Goal: Communication & Community: Answer question/provide support

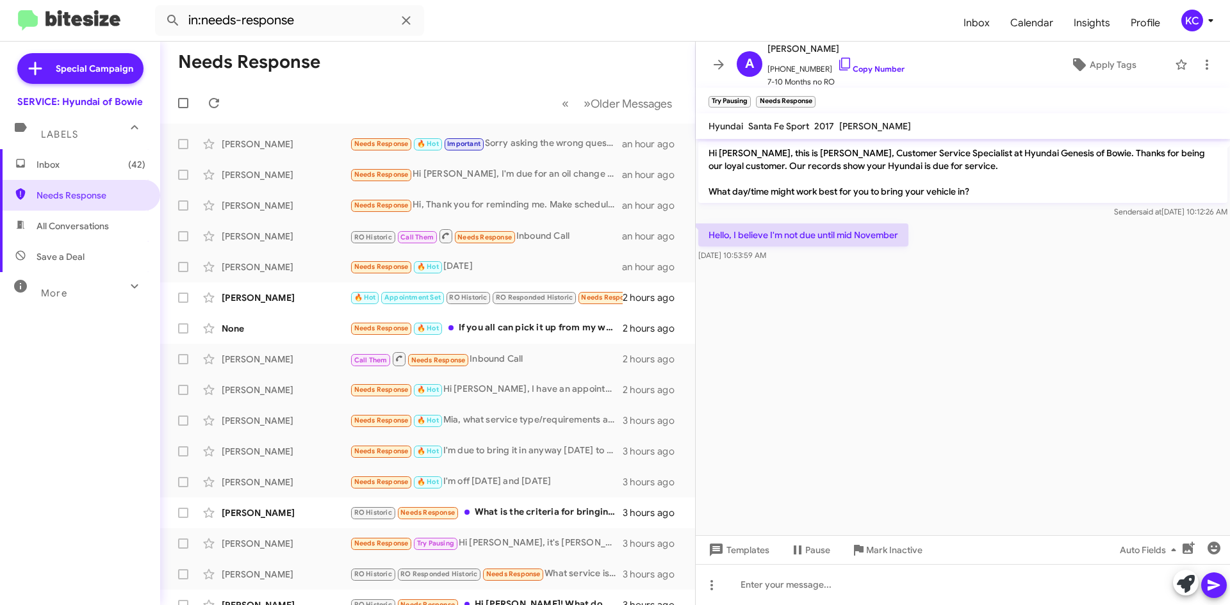
click at [496, 24] on form "in:needs-response" at bounding box center [554, 20] width 798 height 31
click at [102, 159] on span "Inbox (42)" at bounding box center [91, 164] width 109 height 13
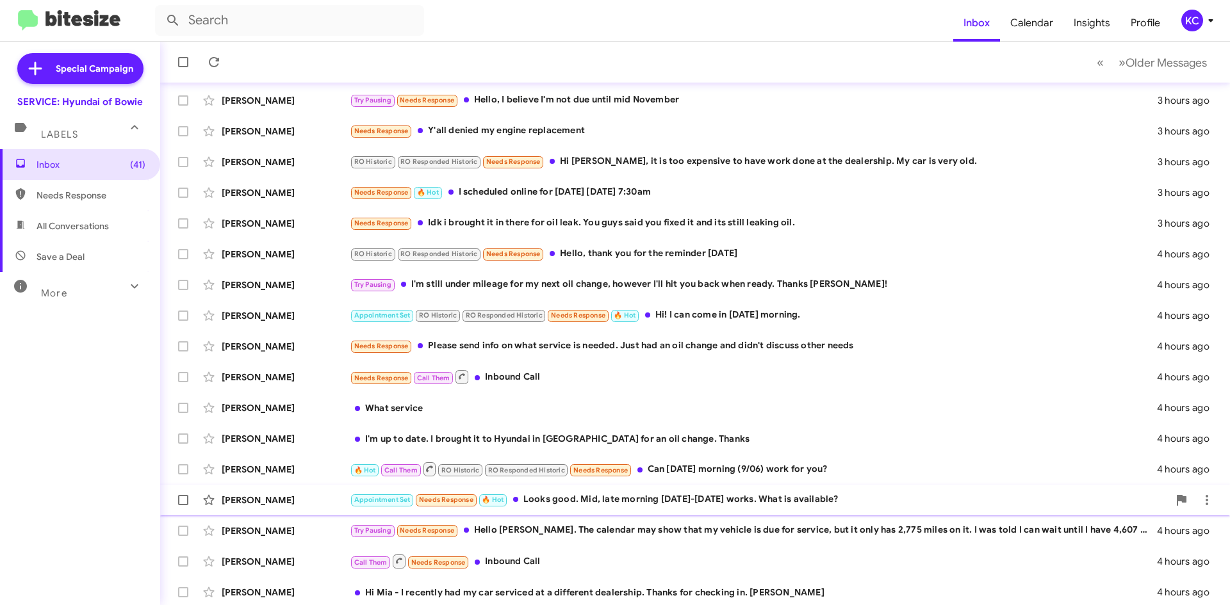
scroll to position [138, 0]
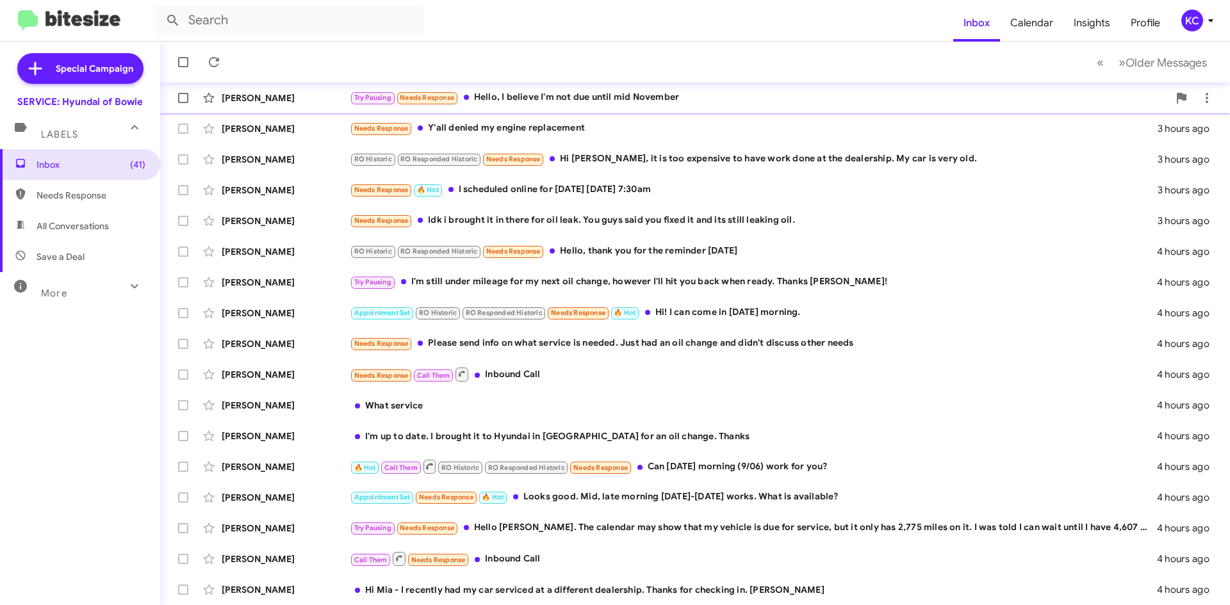
click at [551, 97] on div "Try Pausing Needs Response Hello, I believe I'm not due until mid November" at bounding box center [759, 97] width 818 height 15
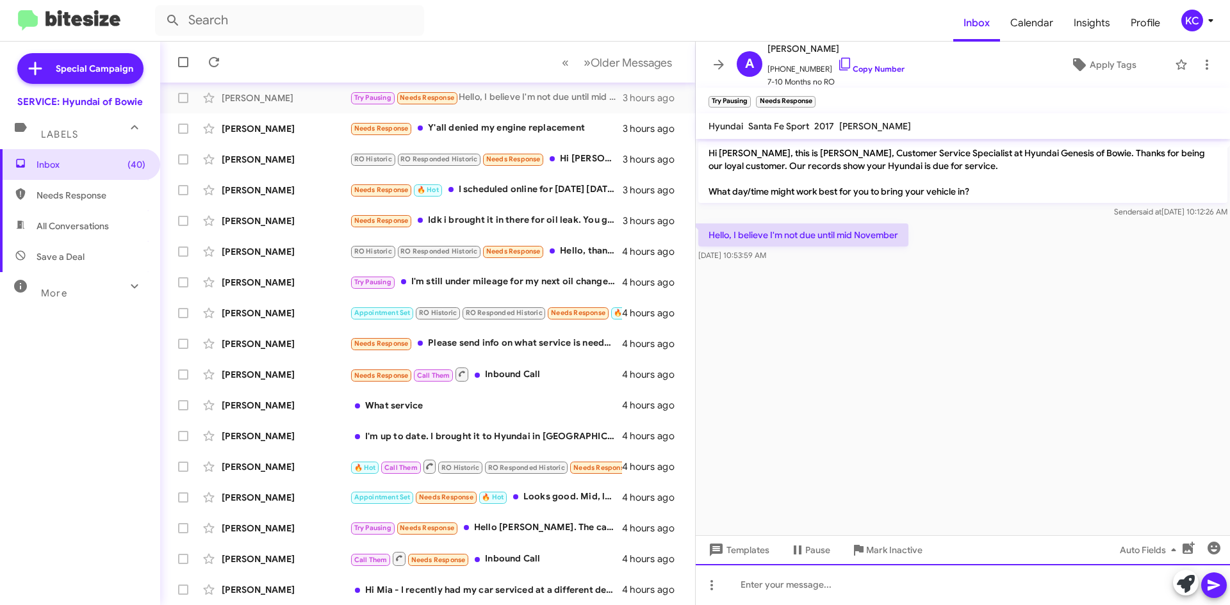
click at [835, 595] on div at bounding box center [962, 584] width 534 height 41
click at [817, 576] on div "Not a problem, just disregard the message" at bounding box center [962, 584] width 534 height 41
click at [813, 583] on div "Not a problem, just disregard the message" at bounding box center [962, 584] width 534 height 41
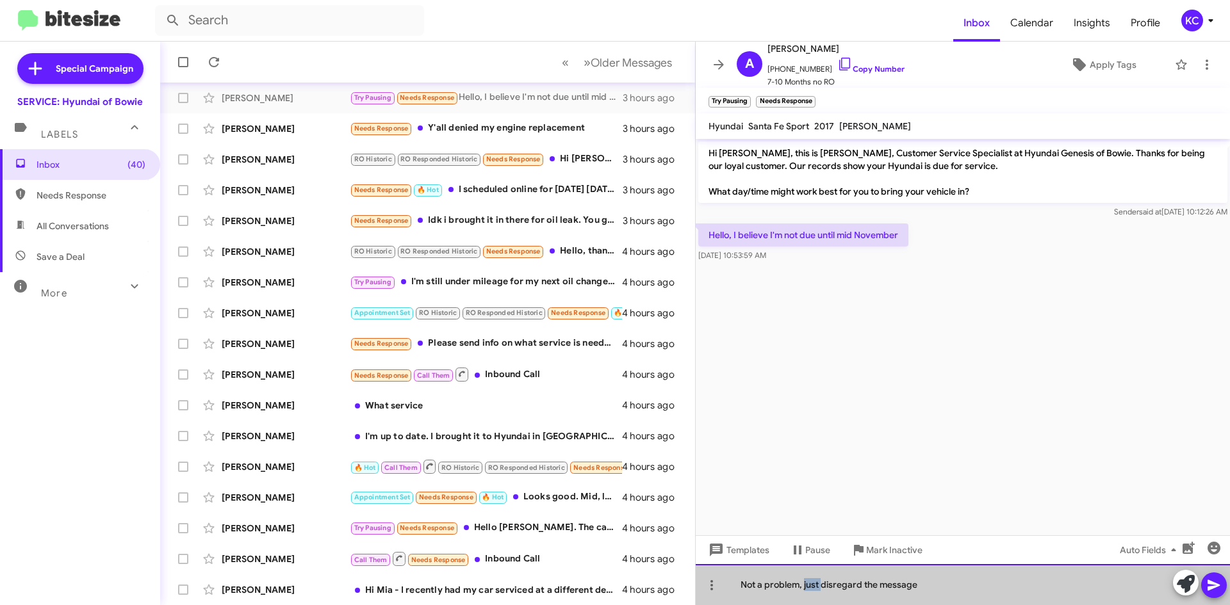
click at [813, 583] on div "Not a problem, just disregard the message" at bounding box center [962, 584] width 534 height 41
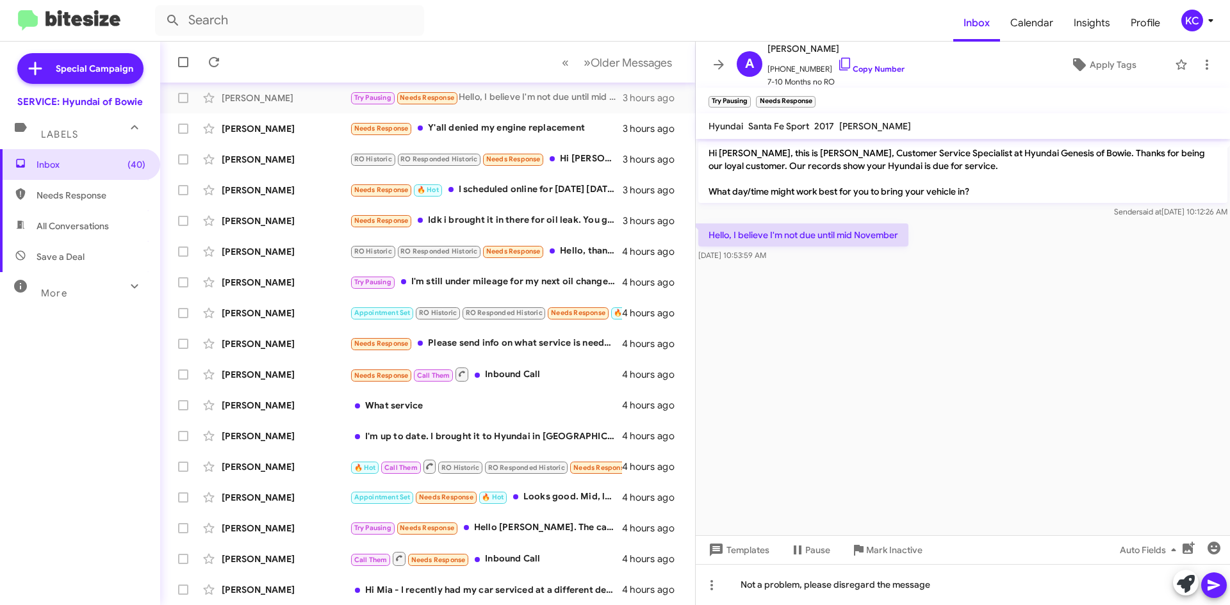
click at [1213, 581] on icon at bounding box center [1213, 585] width 15 height 15
click at [498, 124] on div "Needs Response Y'all denied my engine replacement" at bounding box center [492, 128] width 284 height 15
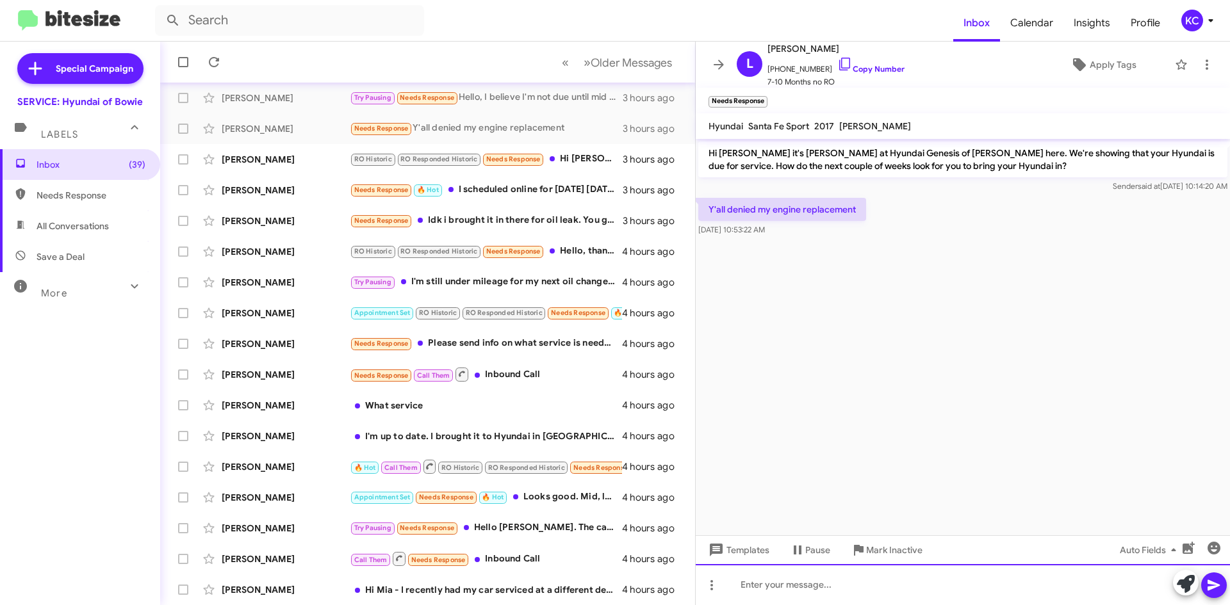
click at [811, 597] on div at bounding box center [962, 584] width 534 height 41
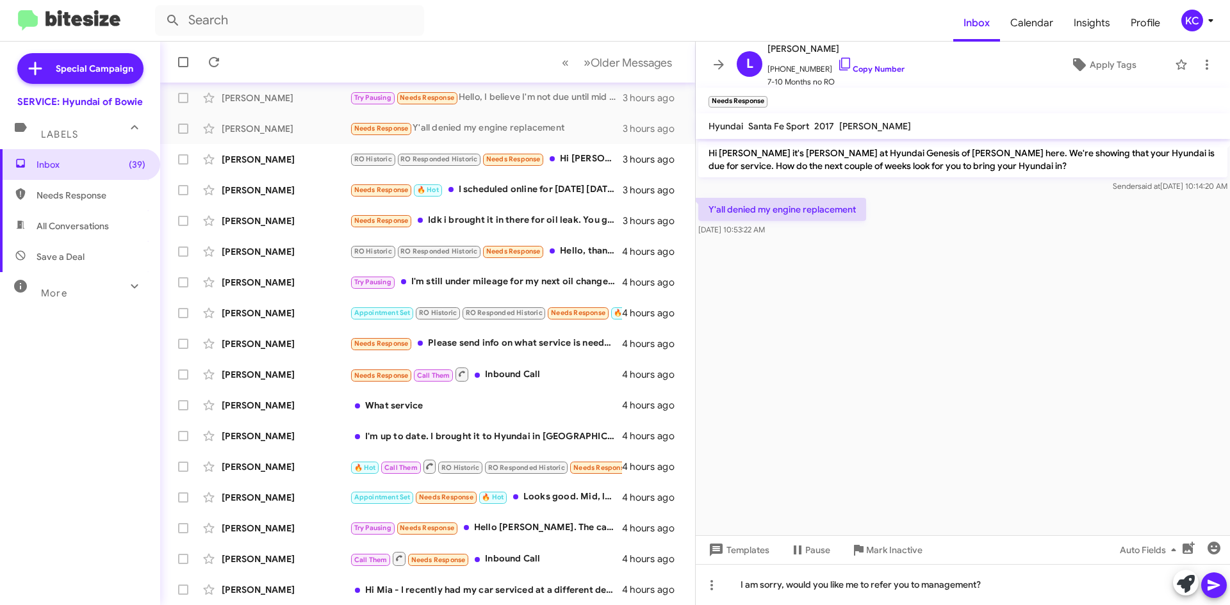
click at [1214, 586] on icon at bounding box center [1213, 585] width 12 height 11
click at [572, 159] on div "RO Historic RO Responded Historic Needs Response Hi [PERSON_NAME], it is too ex…" at bounding box center [492, 159] width 284 height 15
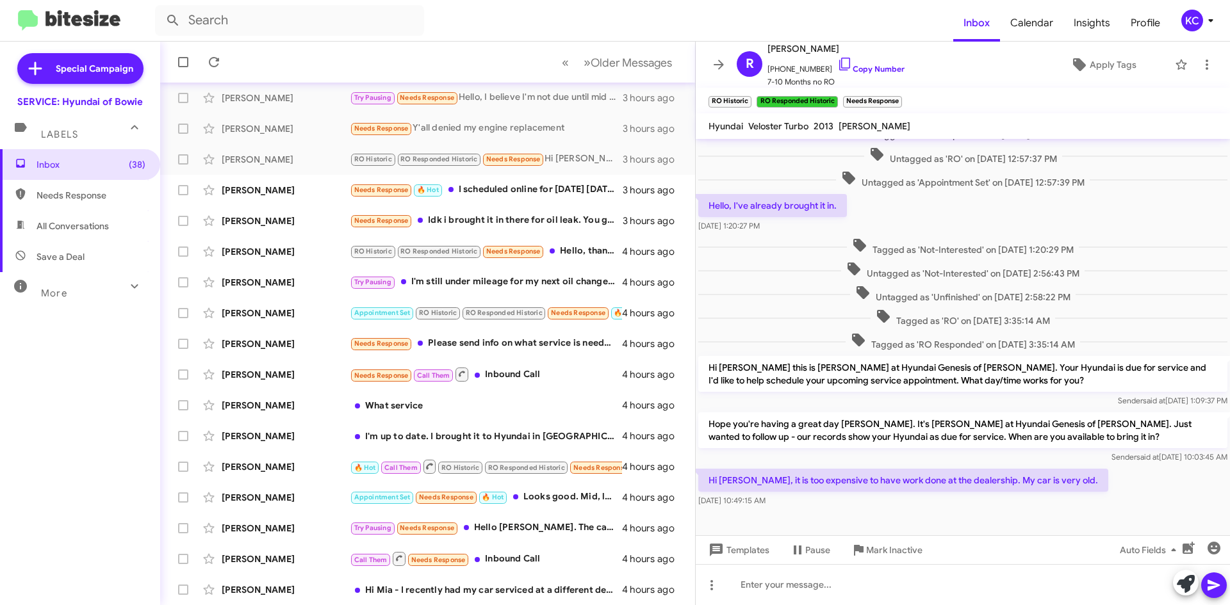
scroll to position [337, 0]
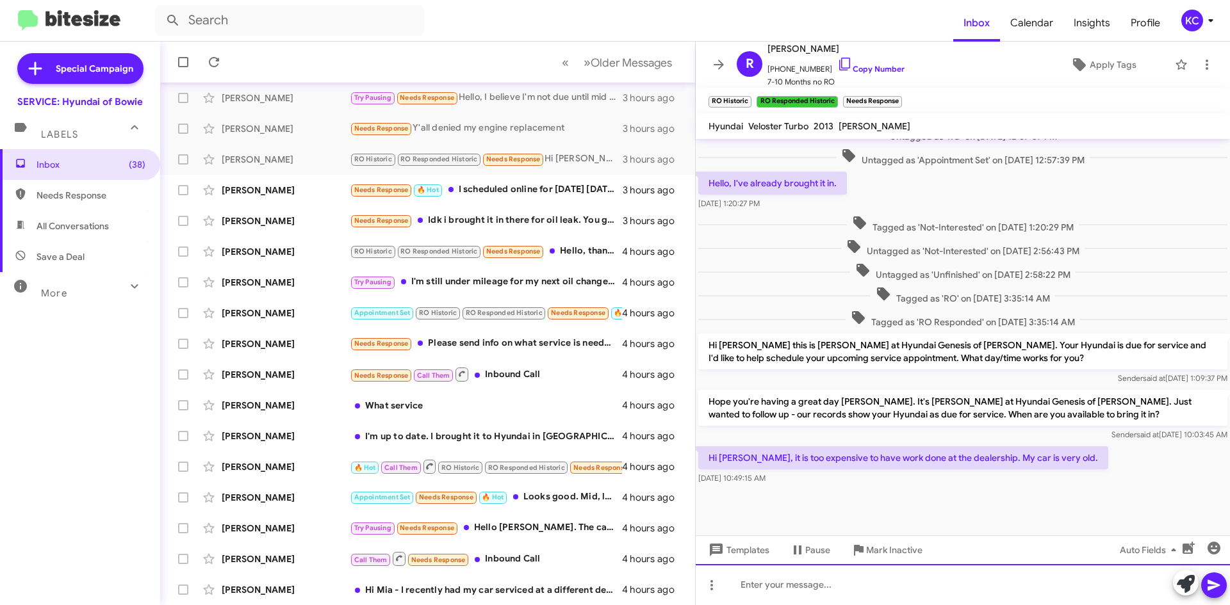
click at [875, 579] on div at bounding box center [962, 584] width 534 height 41
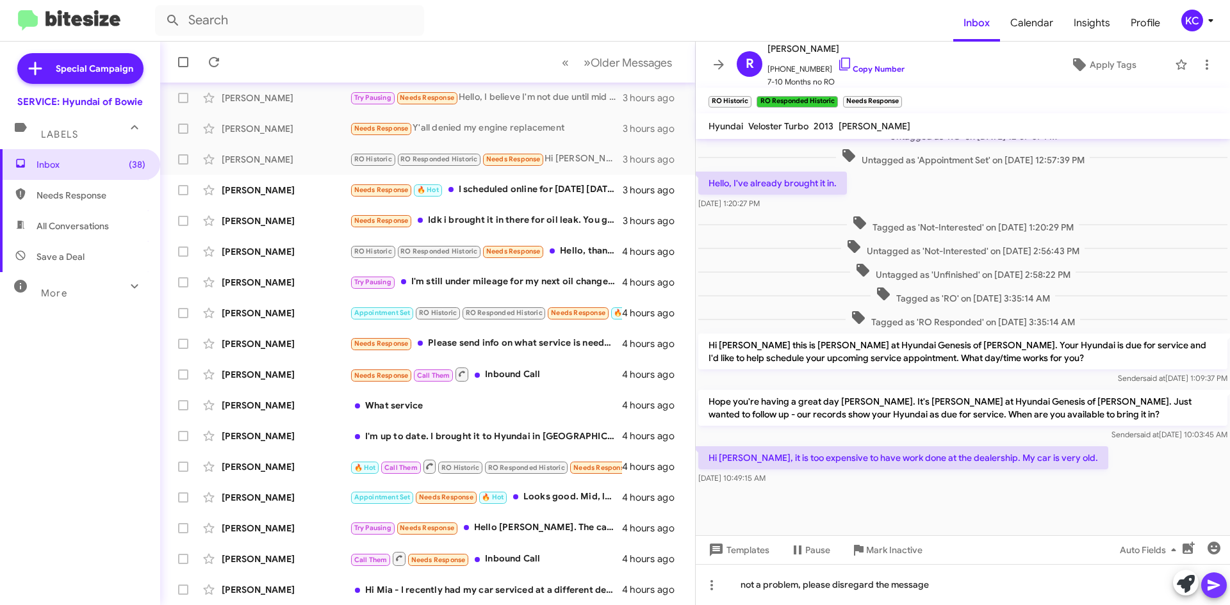
click at [1217, 580] on icon at bounding box center [1213, 585] width 15 height 15
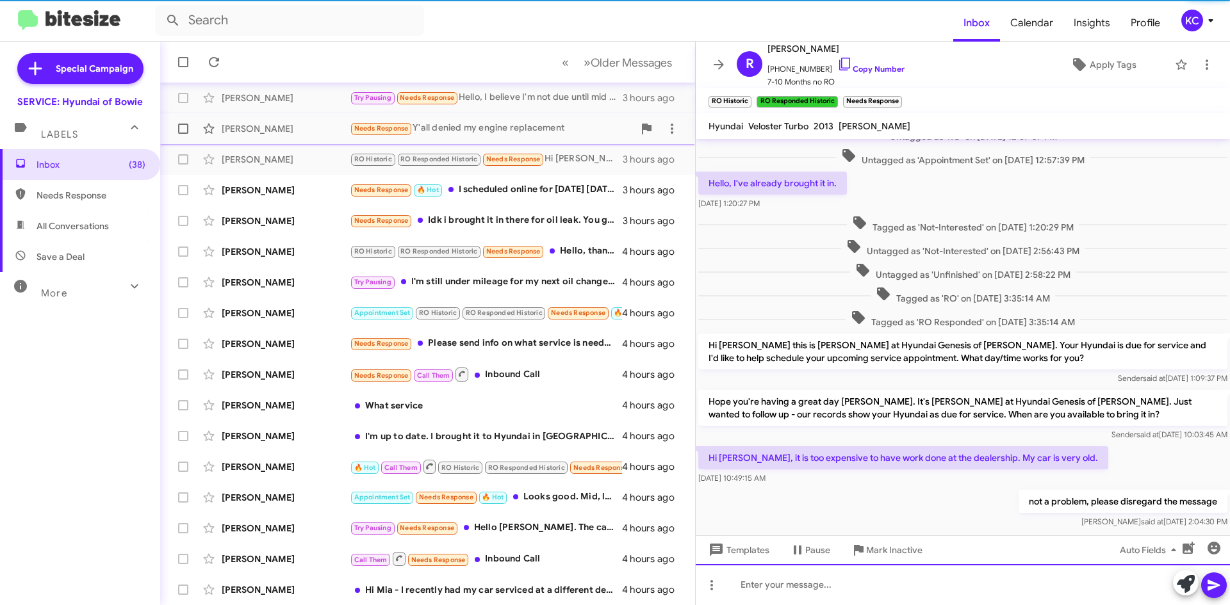
scroll to position [0, 0]
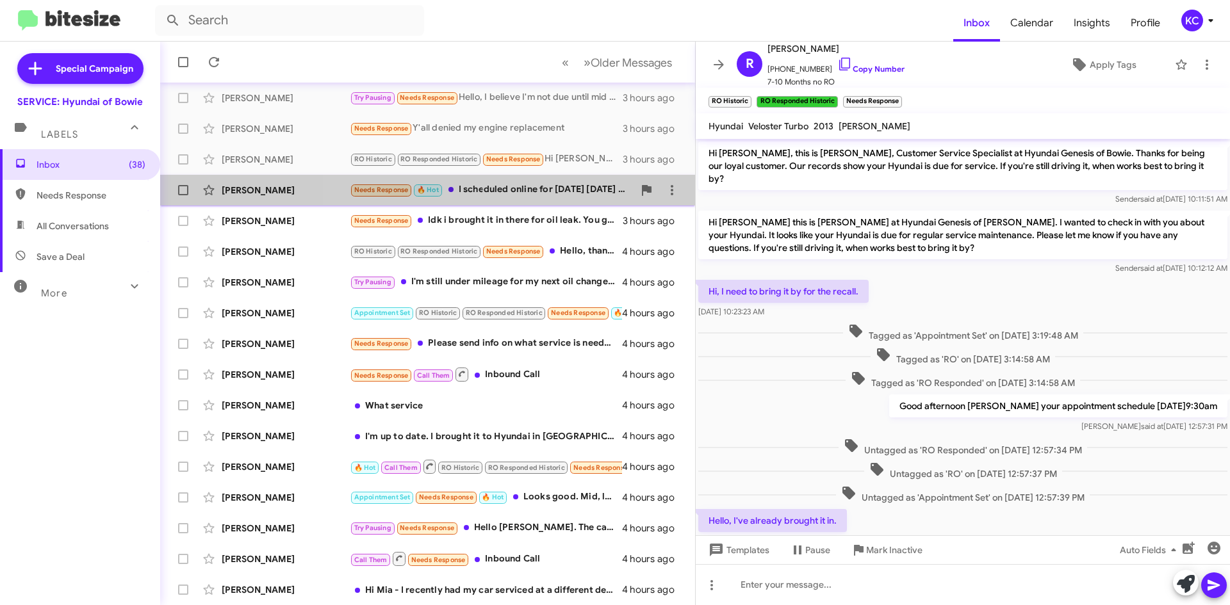
click at [570, 193] on div "Needs Response 🔥 Hot I scheduled online for [DATE] [DATE] 7:30am" at bounding box center [492, 190] width 284 height 15
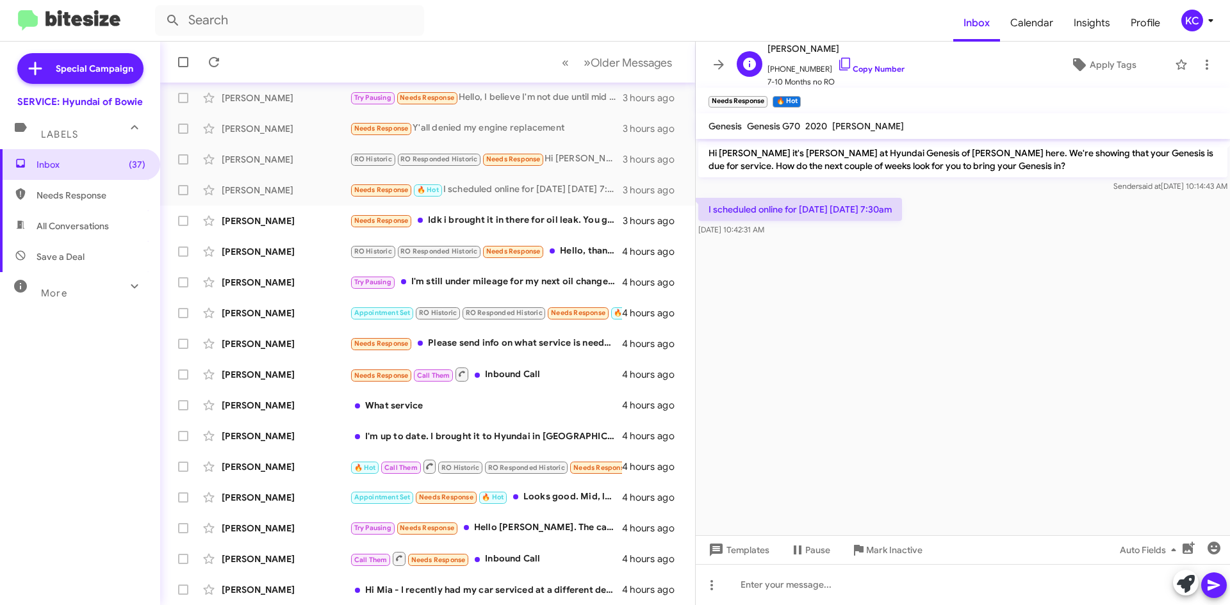
click at [841, 61] on span "[PHONE_NUMBER] Copy Number" at bounding box center [835, 65] width 137 height 19
click at [837, 65] on icon at bounding box center [844, 63] width 15 height 15
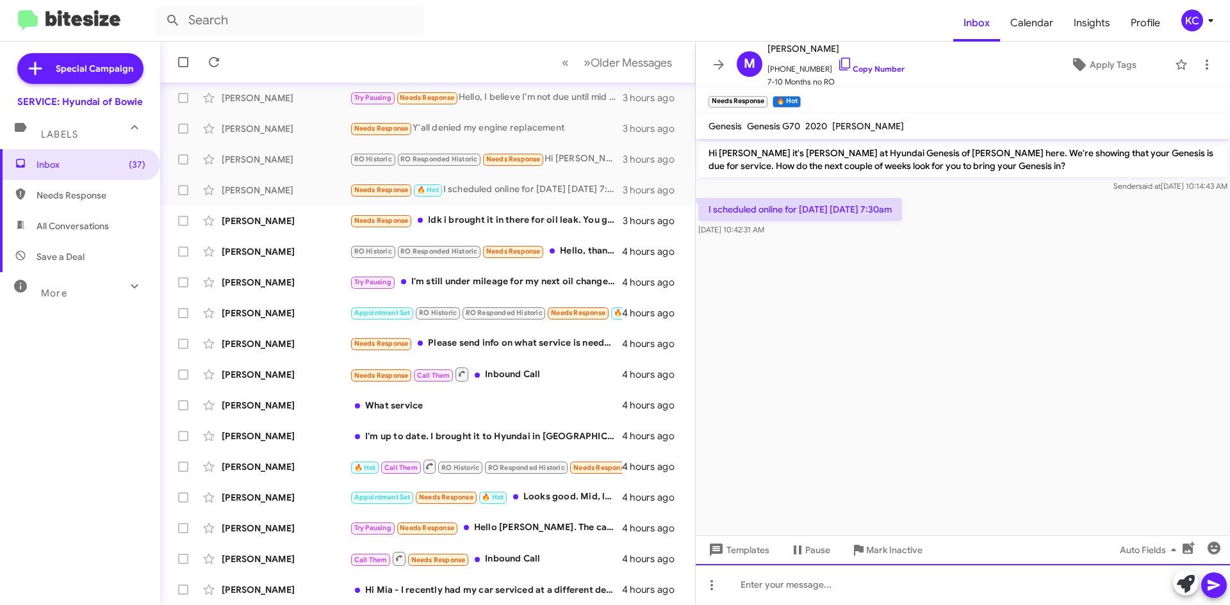
click at [840, 581] on div at bounding box center [962, 584] width 534 height 41
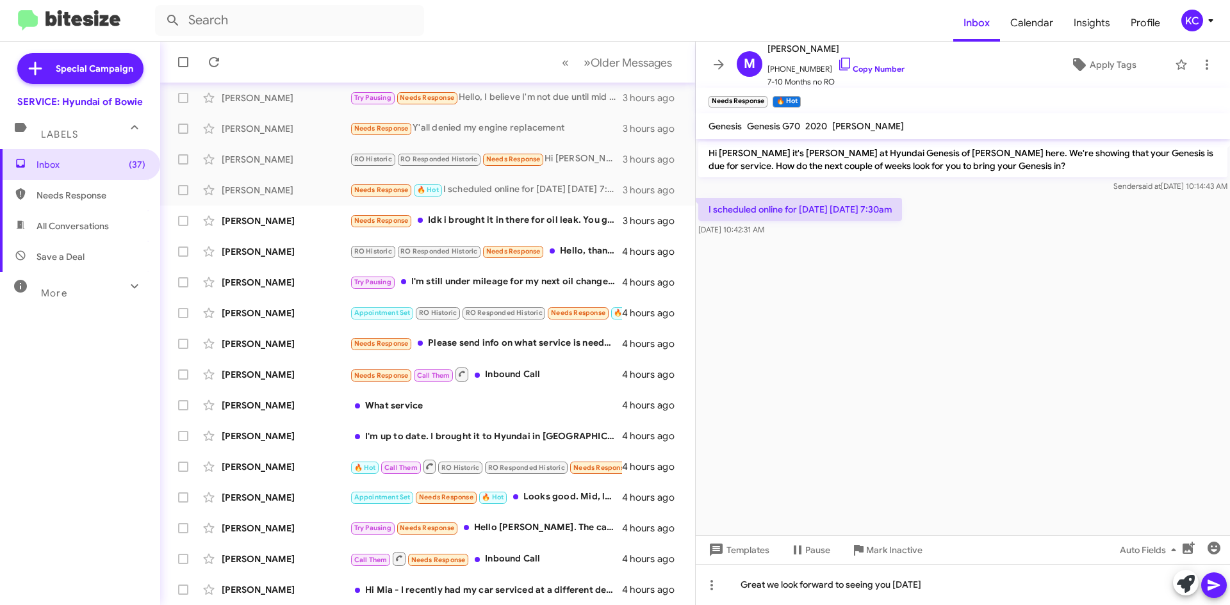
click at [1207, 579] on icon at bounding box center [1213, 585] width 15 height 15
click at [453, 217] on div "Needs Response Idk i brought it in there for oil leak. You guys said you fixed …" at bounding box center [492, 220] width 284 height 15
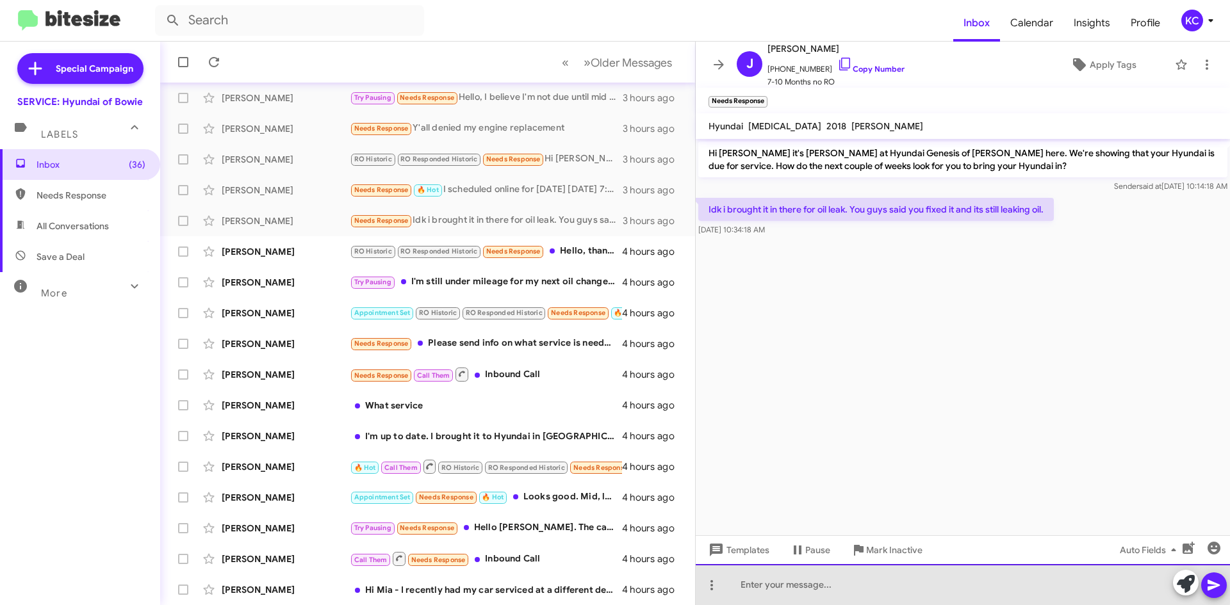
click at [832, 581] on div at bounding box center [962, 584] width 534 height 41
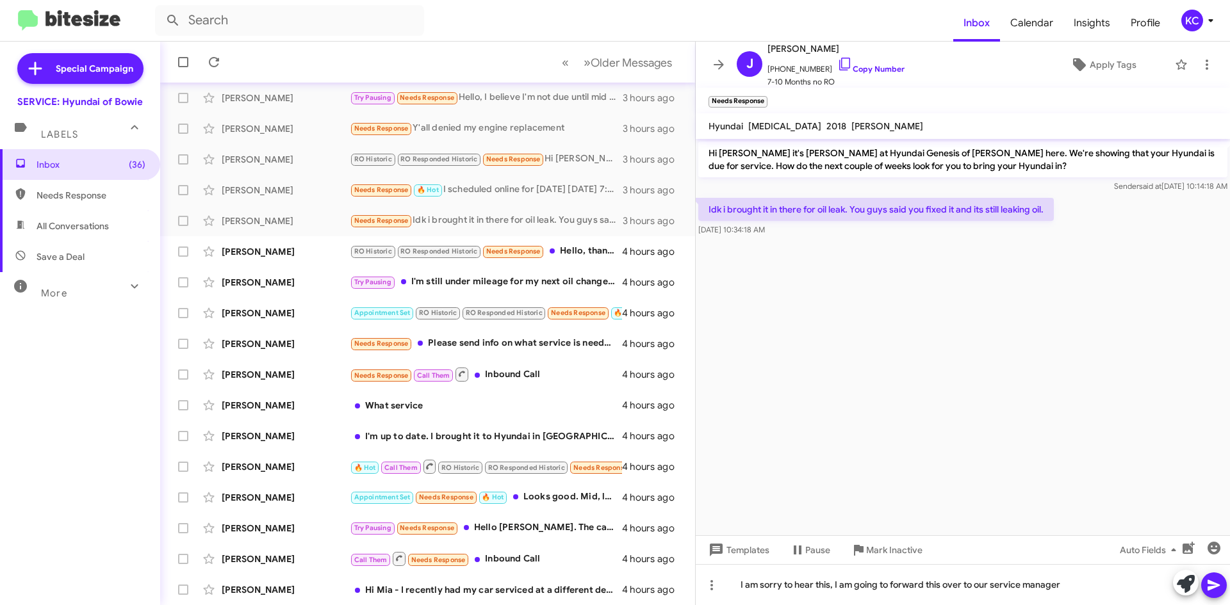
click at [1217, 590] on icon at bounding box center [1213, 585] width 15 height 15
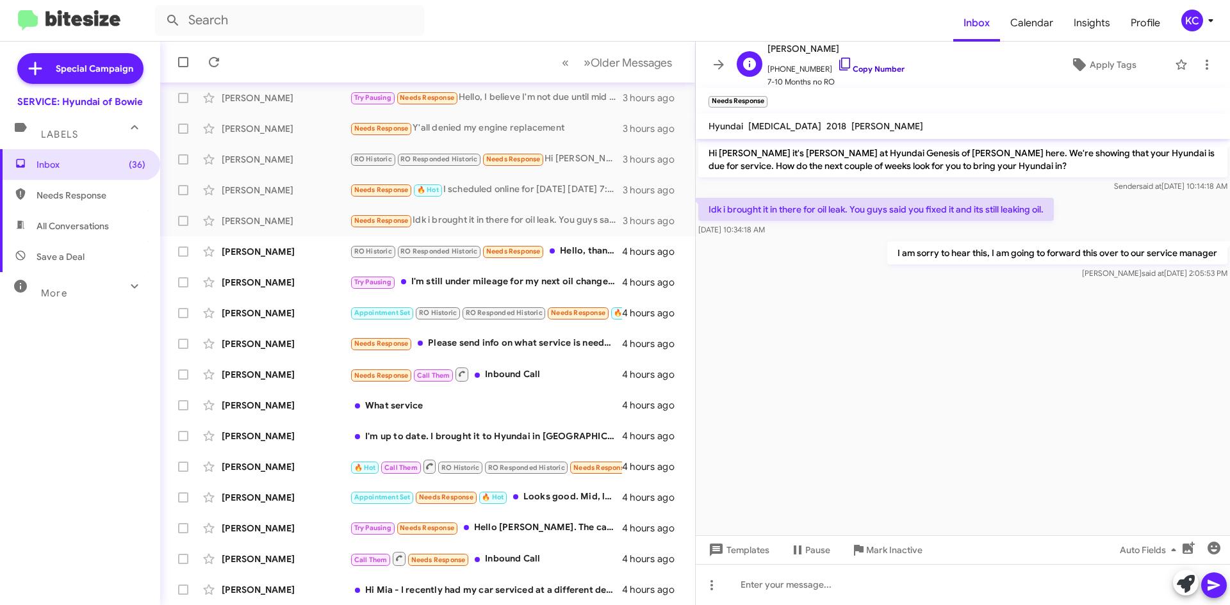
click at [837, 65] on icon at bounding box center [844, 63] width 15 height 15
click at [791, 44] on span "[PERSON_NAME]" at bounding box center [835, 48] width 137 height 15
copy span "[PERSON_NAME]"
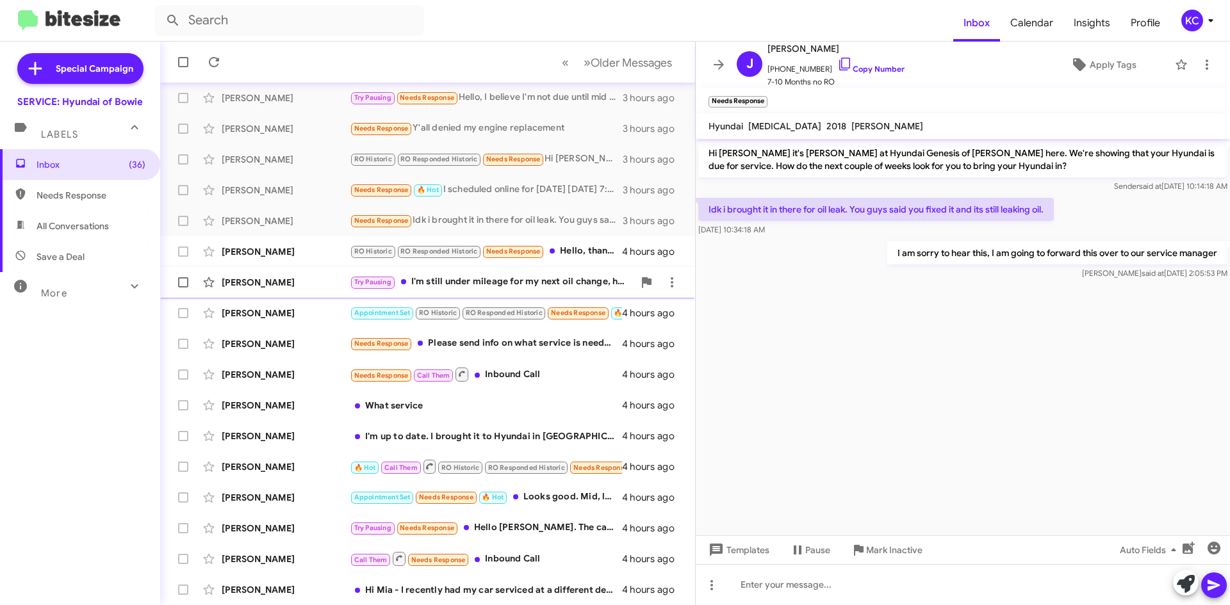
click at [492, 284] on div "Try Pausing I'm still under mileage for my next oil change, however I'll hit yo…" at bounding box center [492, 282] width 284 height 15
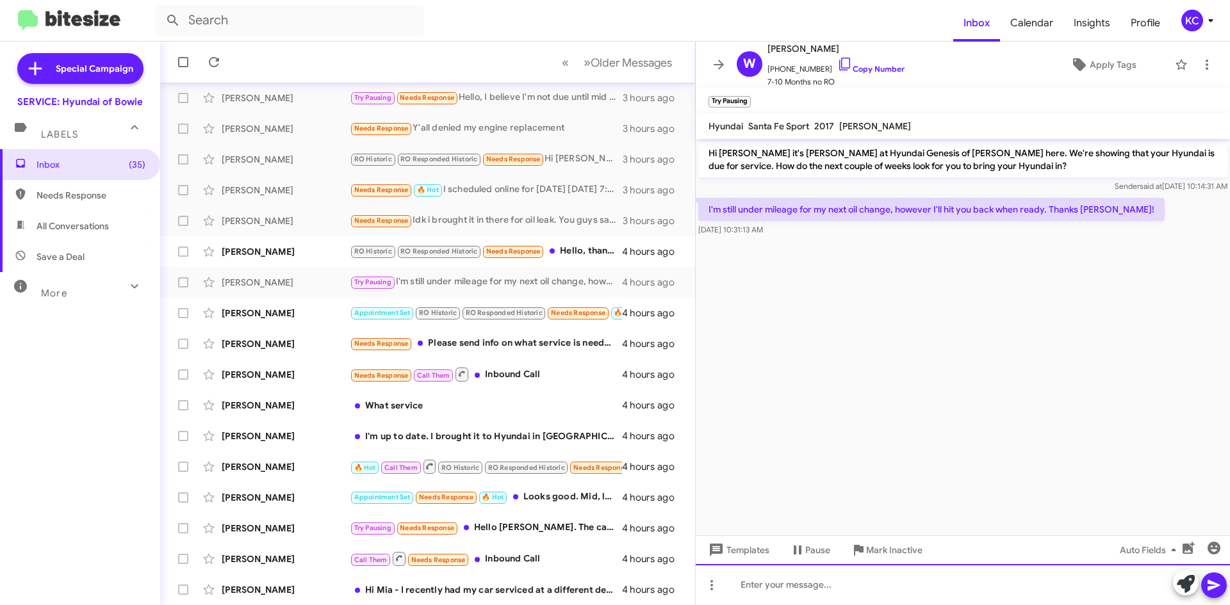
click at [836, 593] on div at bounding box center [962, 584] width 534 height 41
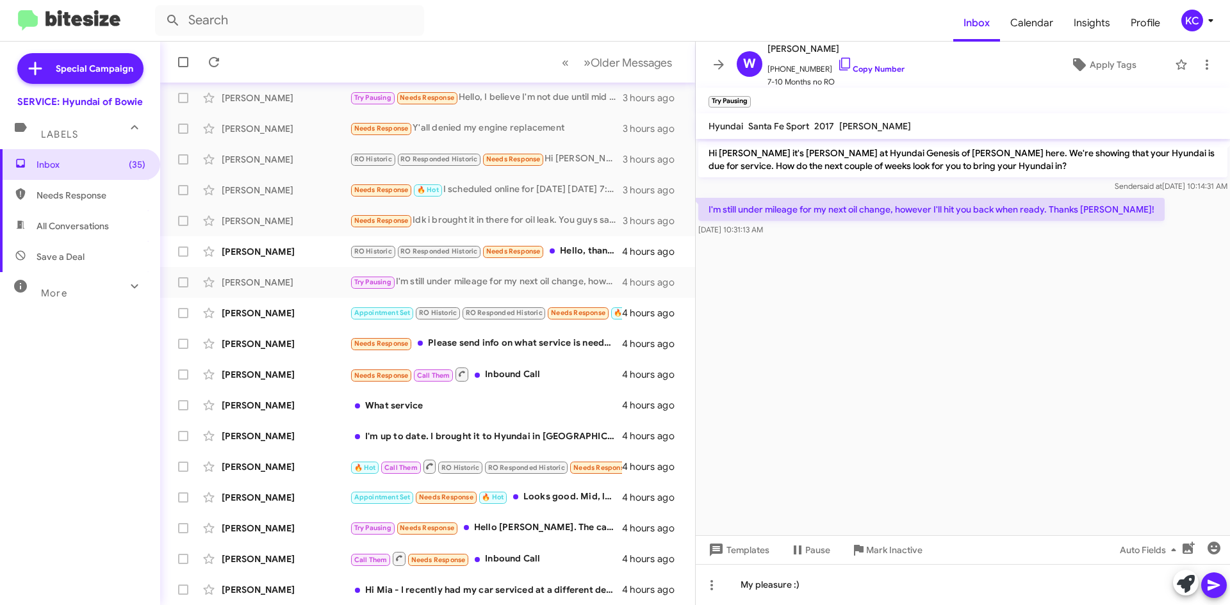
click at [1222, 590] on button at bounding box center [1214, 585] width 26 height 26
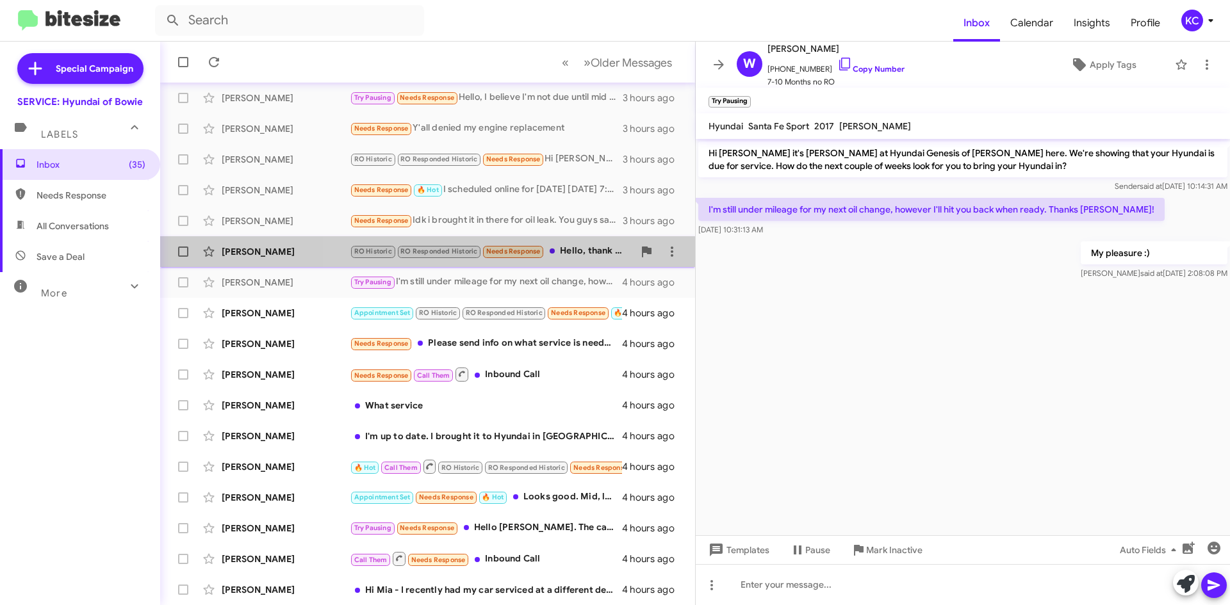
click at [580, 255] on div "RO Historic RO Responded Historic Needs Response Hello, thank you for the remin…" at bounding box center [492, 251] width 284 height 15
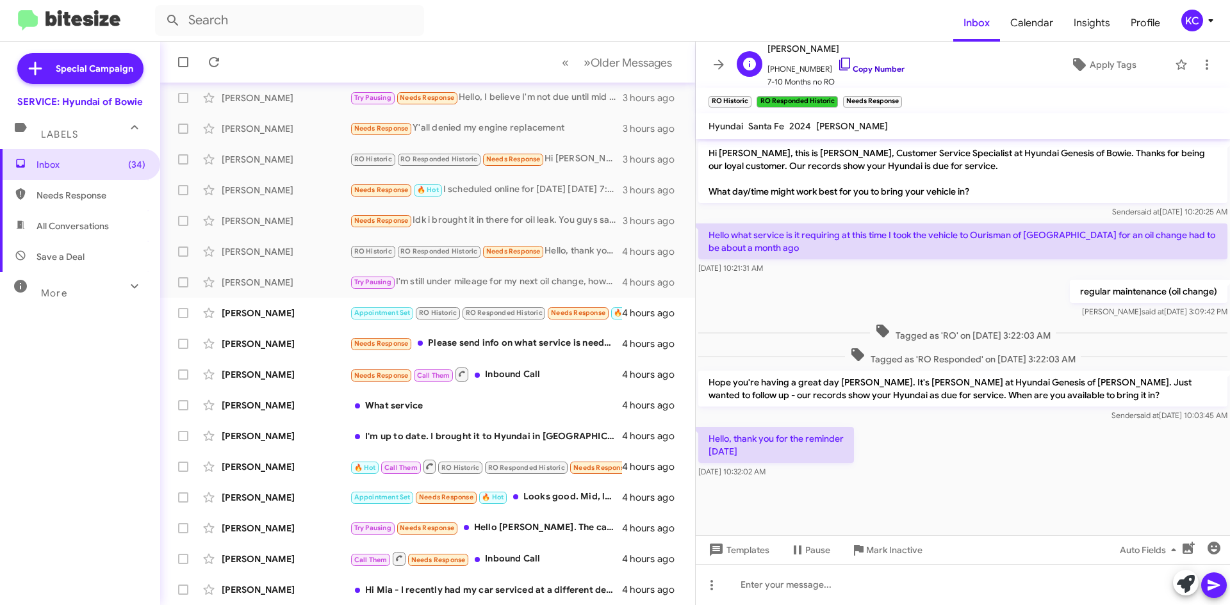
click at [837, 59] on icon at bounding box center [844, 63] width 15 height 15
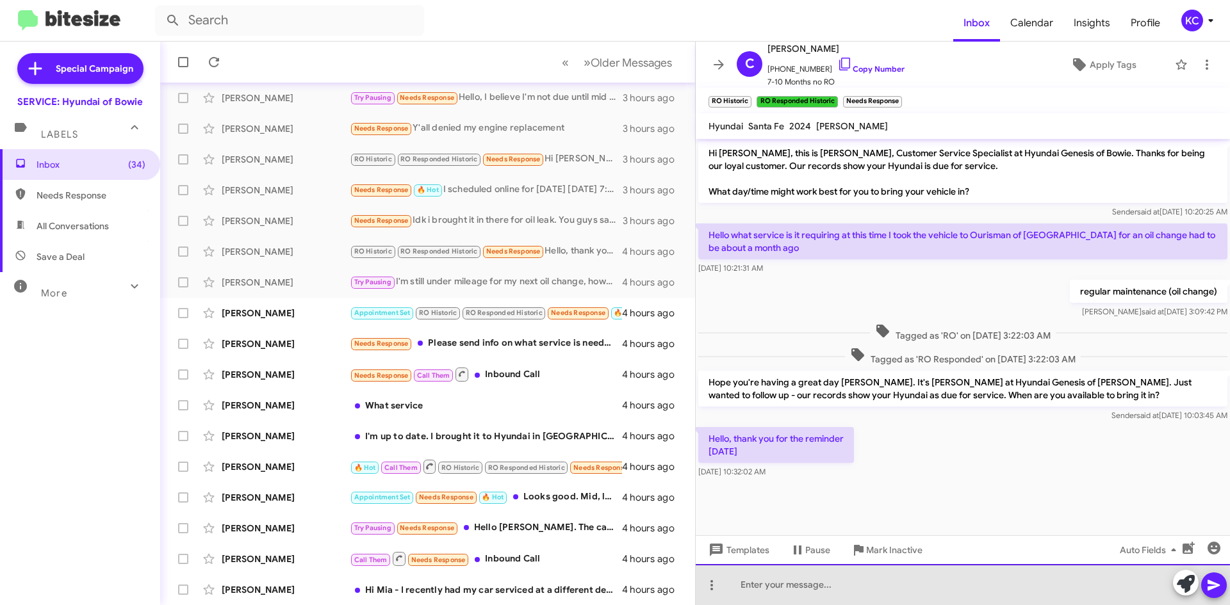
click at [799, 592] on div at bounding box center [962, 584] width 534 height 41
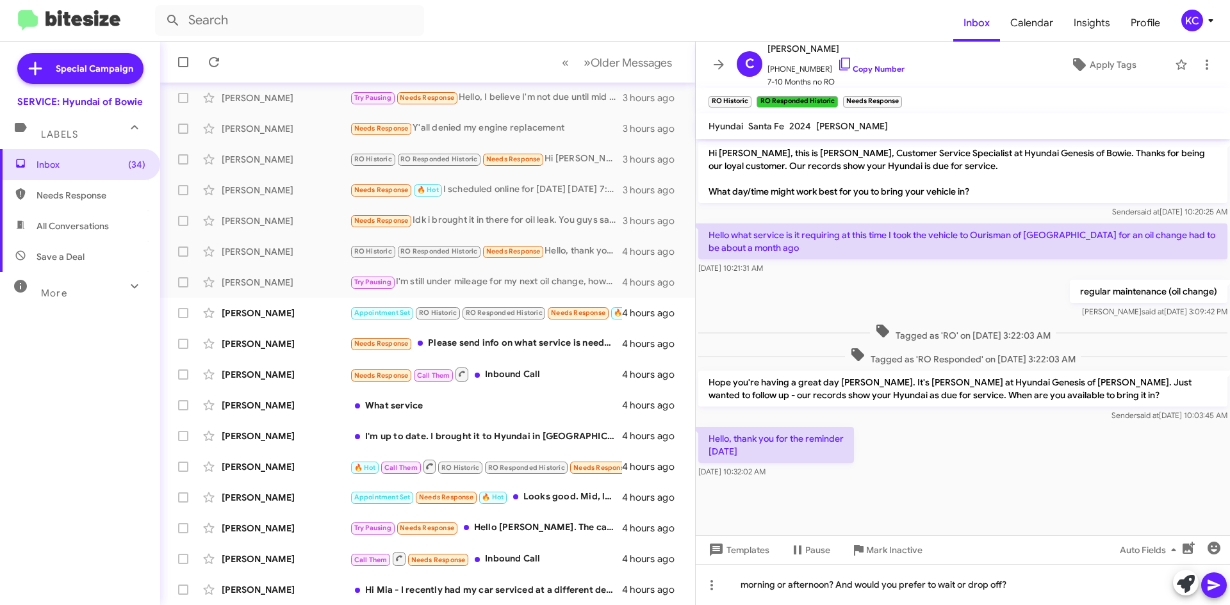
click at [1212, 580] on icon at bounding box center [1213, 585] width 15 height 15
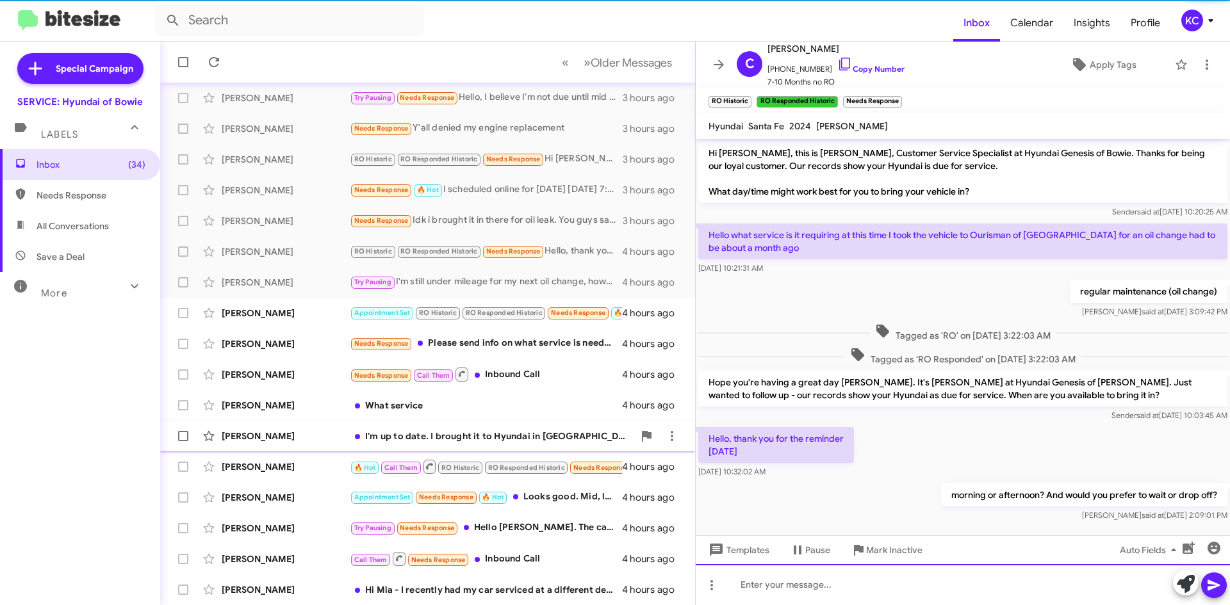
scroll to position [15, 0]
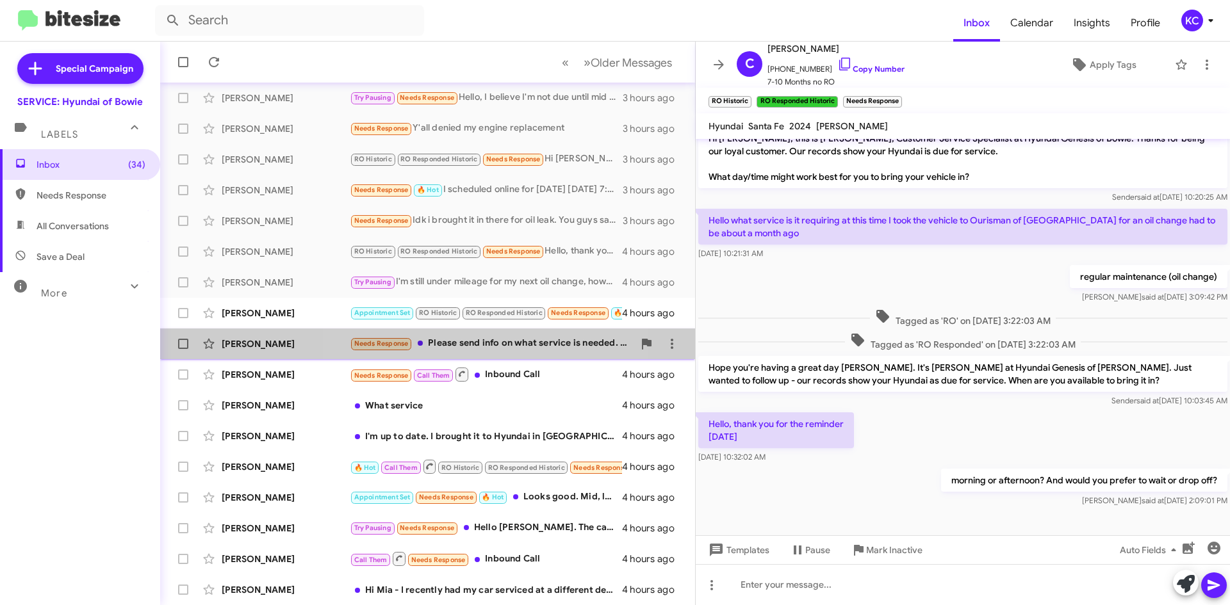
click at [490, 345] on div "Needs Response Please send info on what service is needed. Just had an oil chan…" at bounding box center [492, 343] width 284 height 15
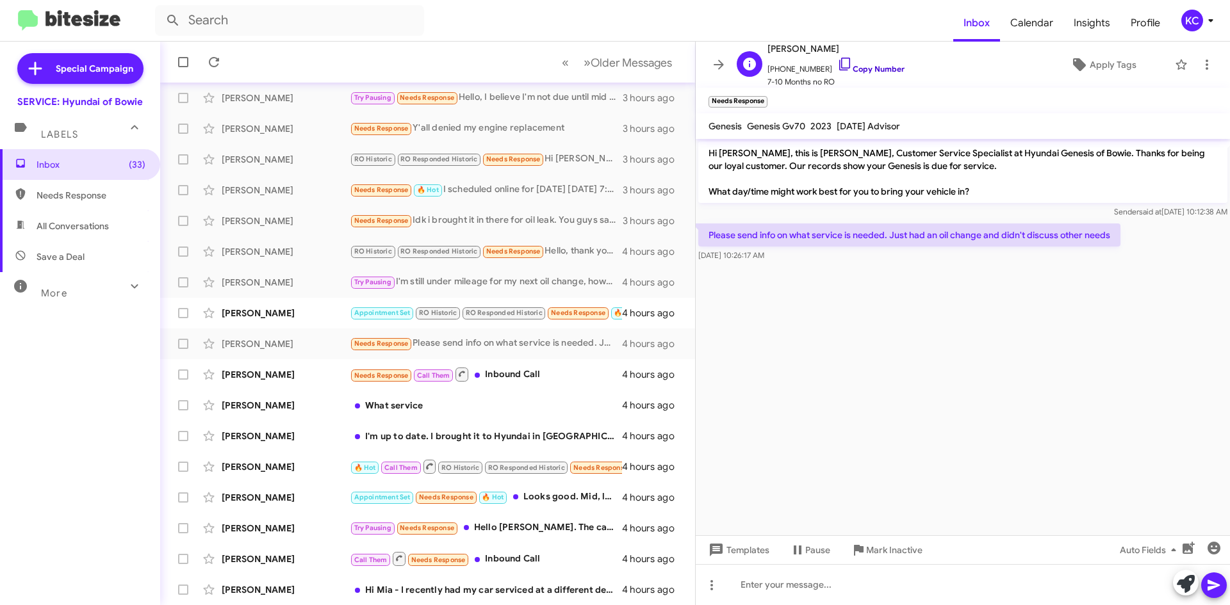
click at [839, 63] on icon at bounding box center [844, 64] width 11 height 13
click at [809, 47] on span "[PERSON_NAME]" at bounding box center [835, 48] width 137 height 15
click at [809, 46] on span "[PERSON_NAME]" at bounding box center [835, 48] width 137 height 15
copy span "[PERSON_NAME]"
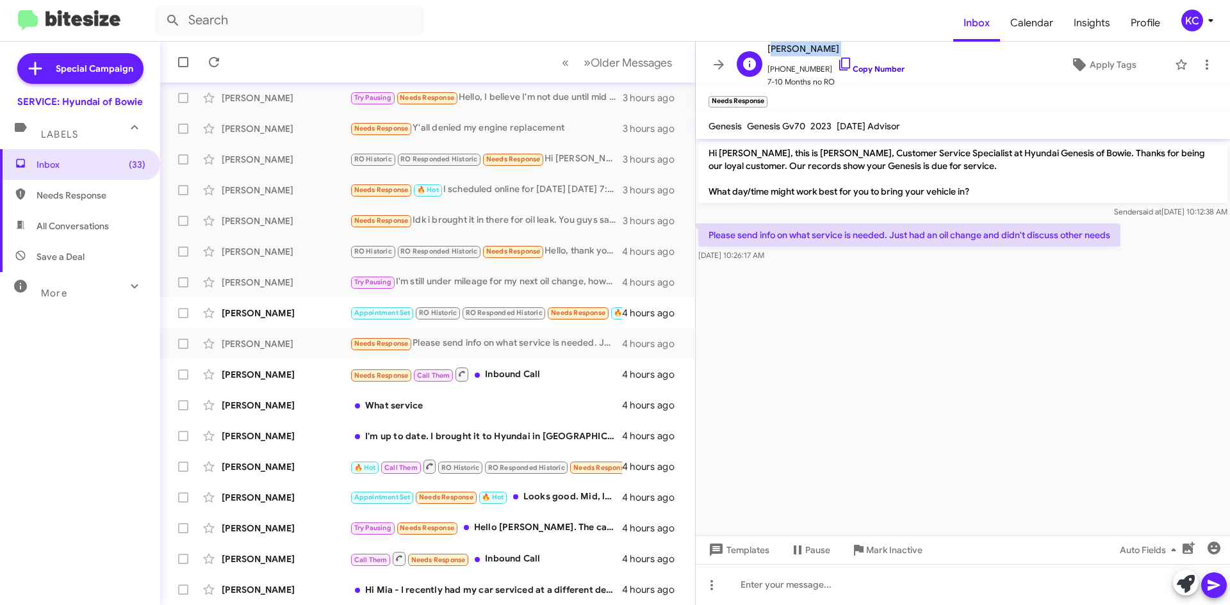
click at [837, 63] on icon at bounding box center [844, 63] width 15 height 15
copy span "[PERSON_NAME]"
click at [288, 307] on div "[PERSON_NAME]" at bounding box center [286, 313] width 128 height 13
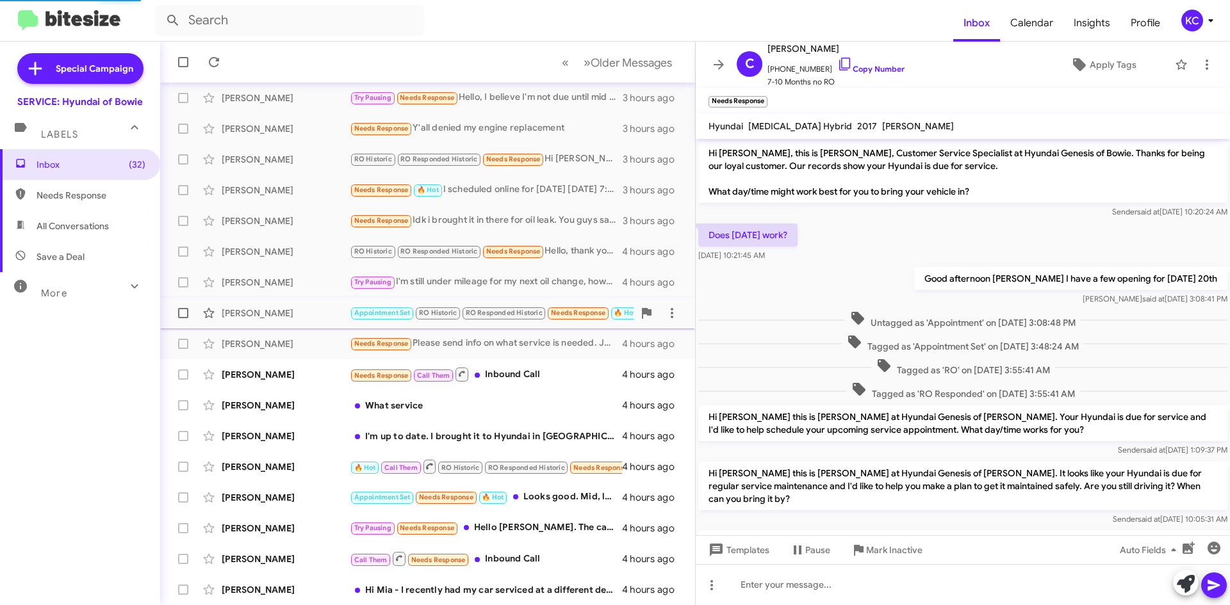
scroll to position [128, 0]
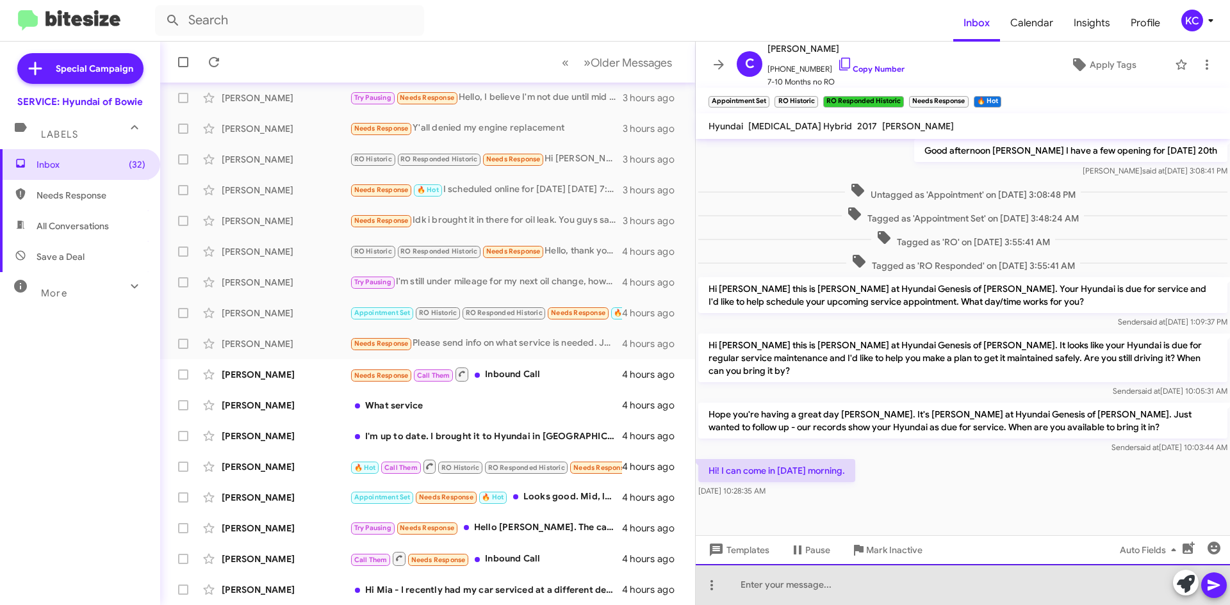
click at [827, 589] on div at bounding box center [962, 584] width 534 height 41
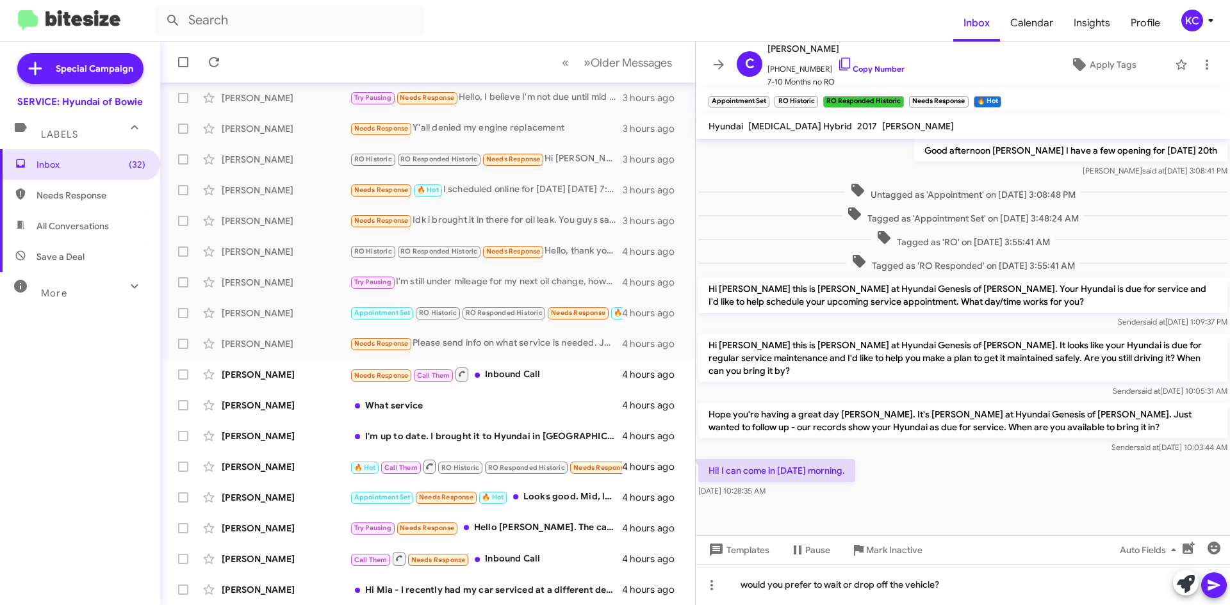
click at [1216, 590] on icon at bounding box center [1213, 585] width 15 height 15
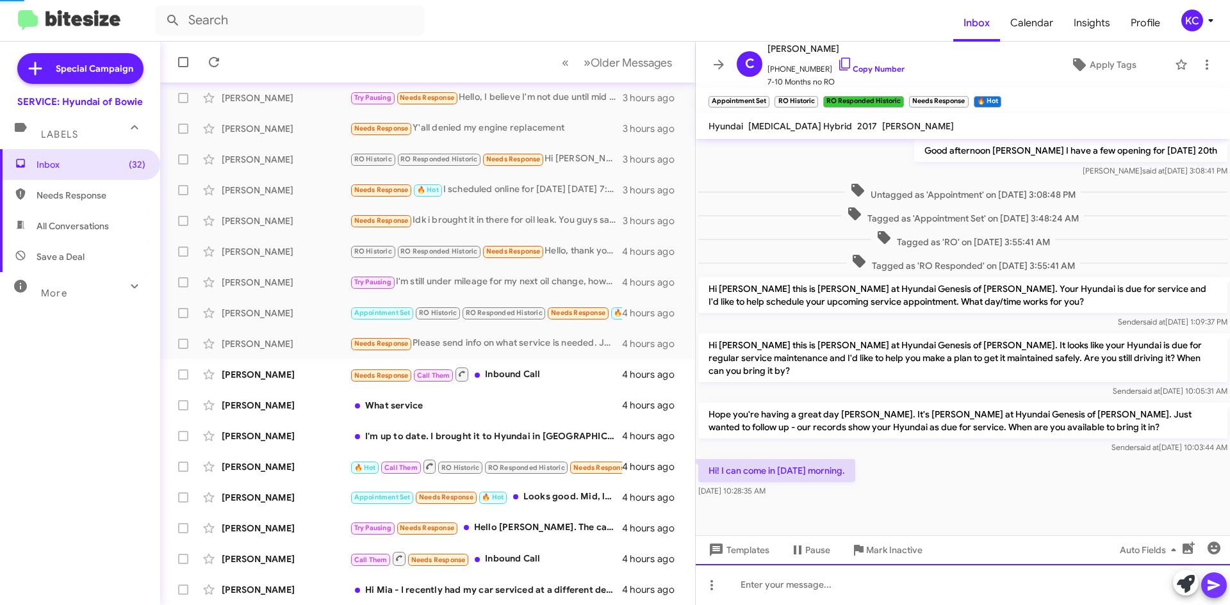
scroll to position [0, 0]
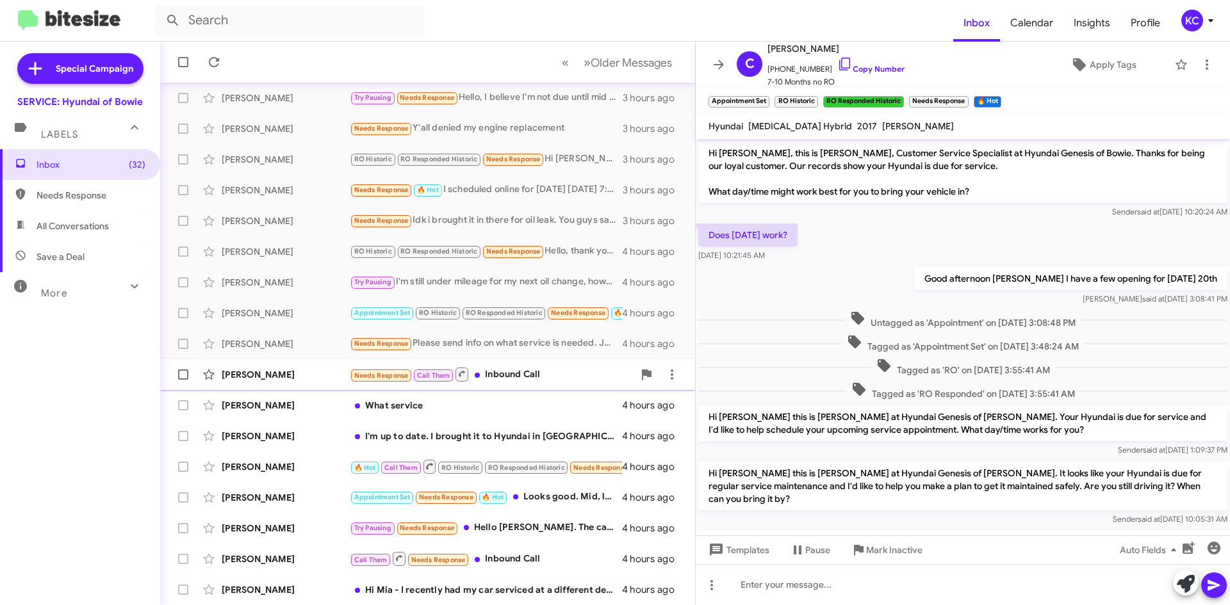
click at [498, 368] on div "Needs Response Call Them Inbound Call" at bounding box center [492, 374] width 284 height 16
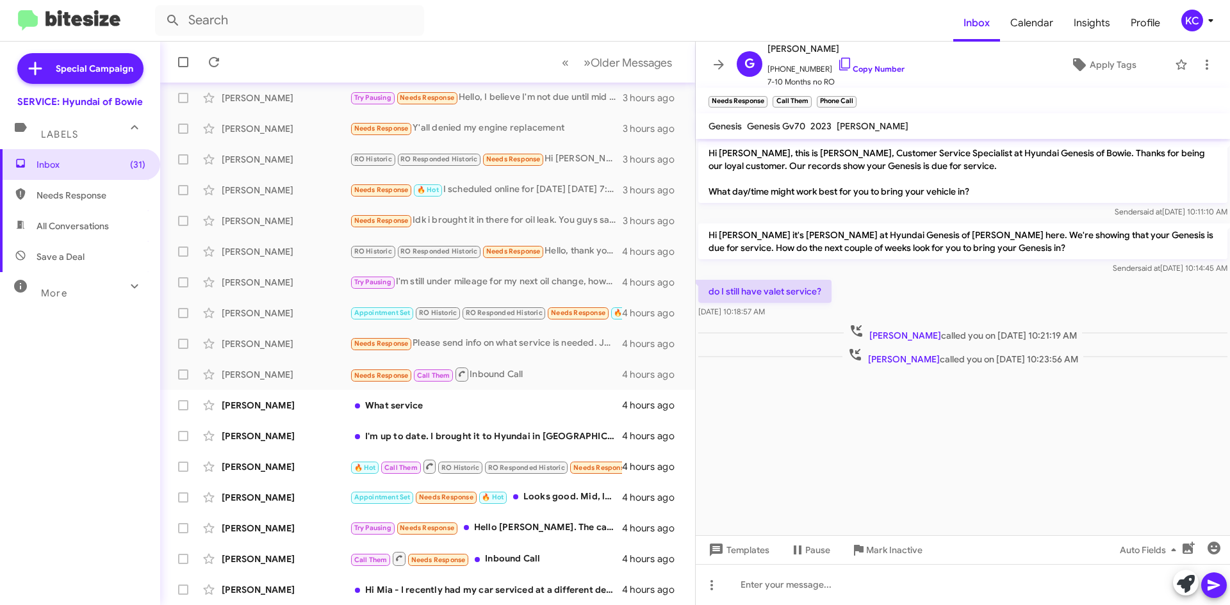
click at [1101, 462] on cdk-virtual-scroll-viewport "Hi [PERSON_NAME], this is [PERSON_NAME], Customer Service Specialist at Hyundai…" at bounding box center [962, 337] width 534 height 396
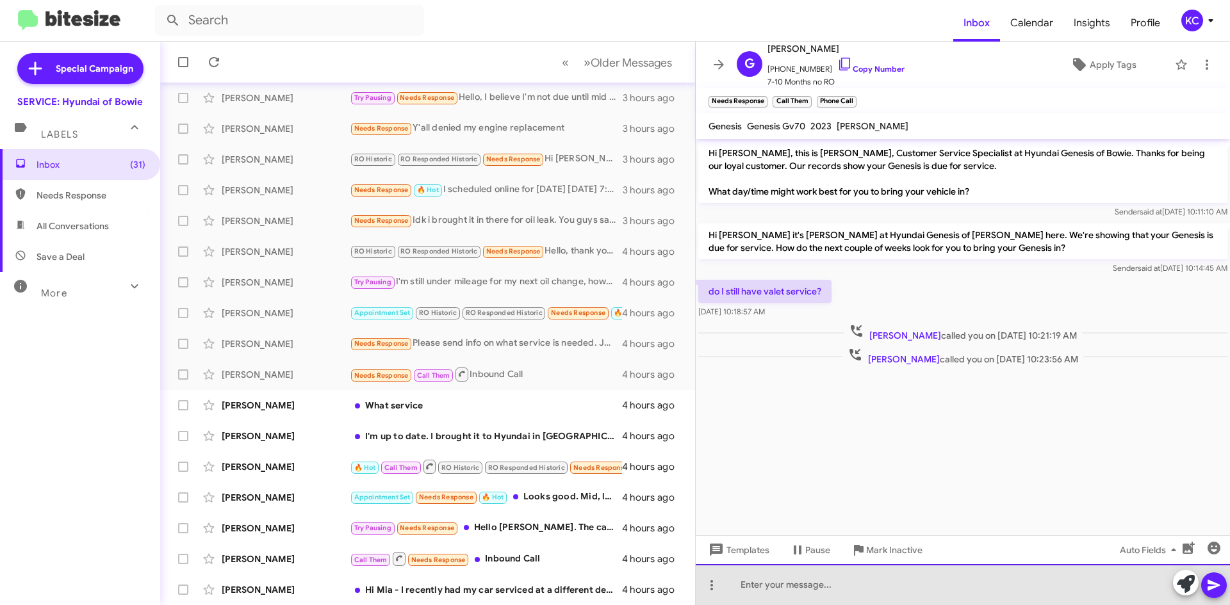
click at [811, 595] on div at bounding box center [962, 584] width 534 height 41
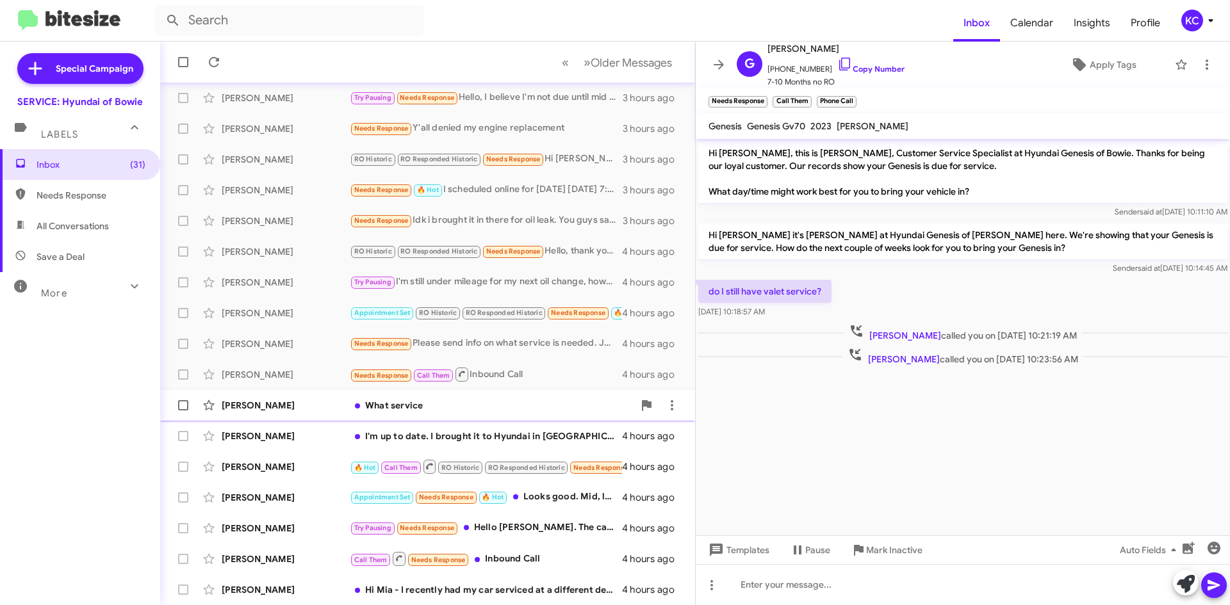
click at [457, 403] on div "What service" at bounding box center [492, 405] width 284 height 13
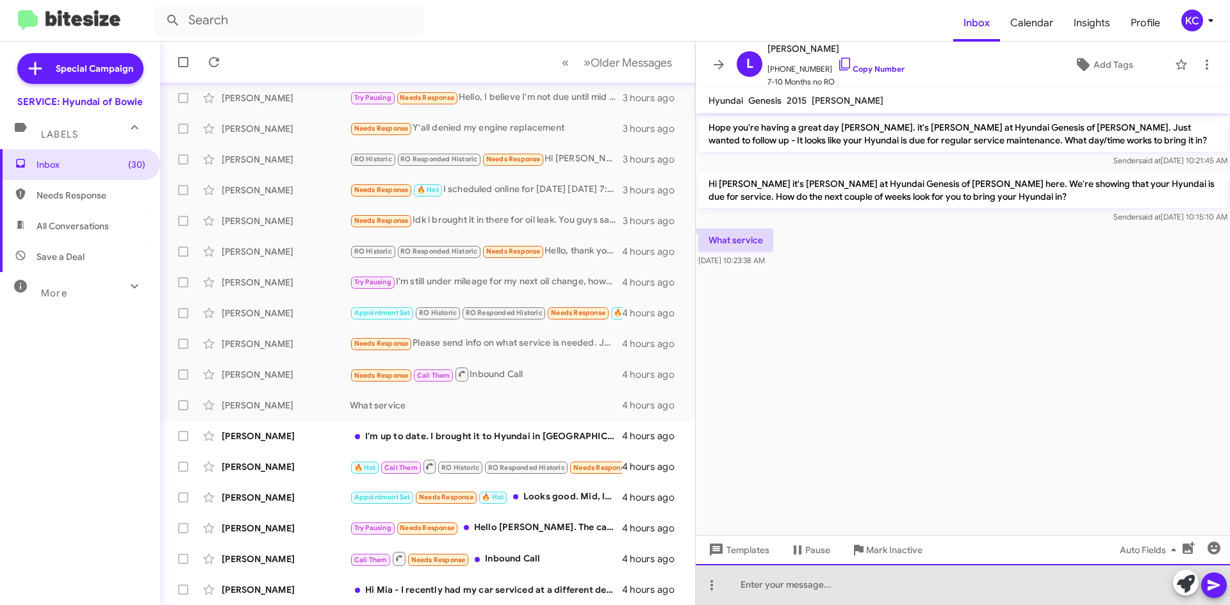
click at [807, 576] on div at bounding box center [962, 584] width 534 height 41
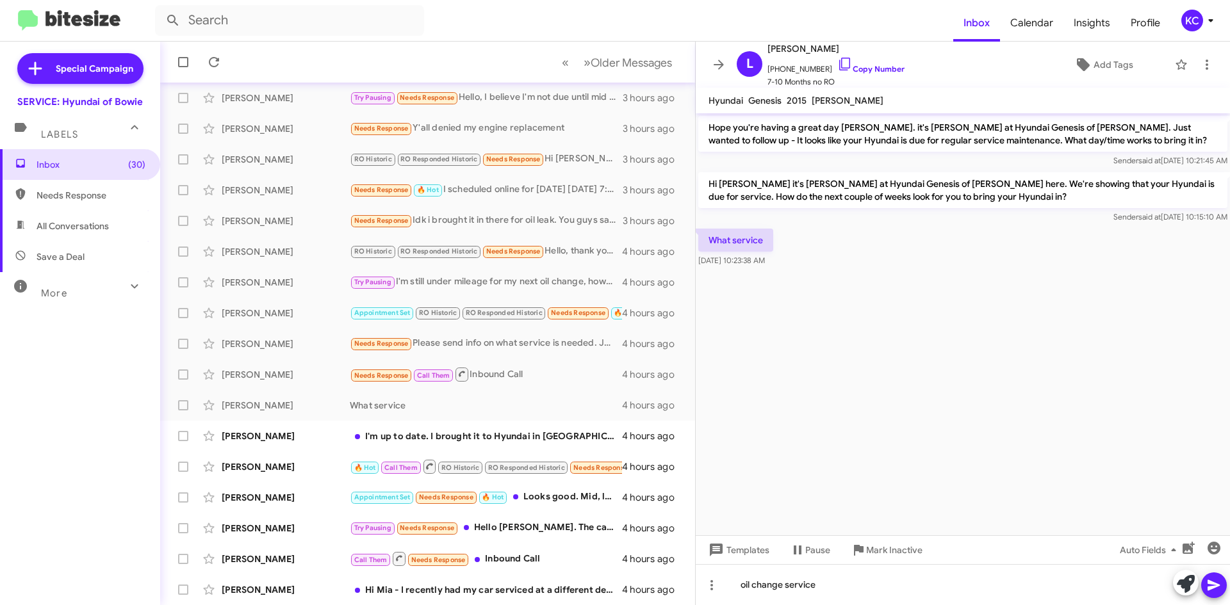
click at [1212, 580] on icon at bounding box center [1213, 585] width 15 height 15
click at [455, 431] on div "I'm up to date. I brought it to Hyundai in [GEOGRAPHIC_DATA] for an oil change.…" at bounding box center [492, 436] width 284 height 13
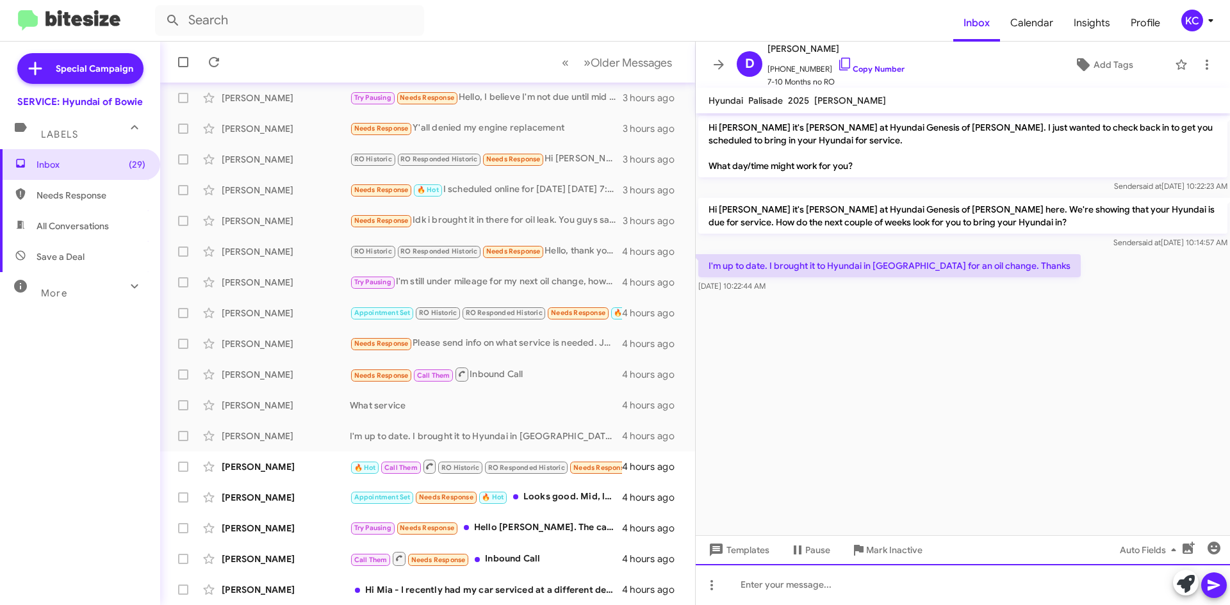
click at [852, 583] on div at bounding box center [962, 584] width 534 height 41
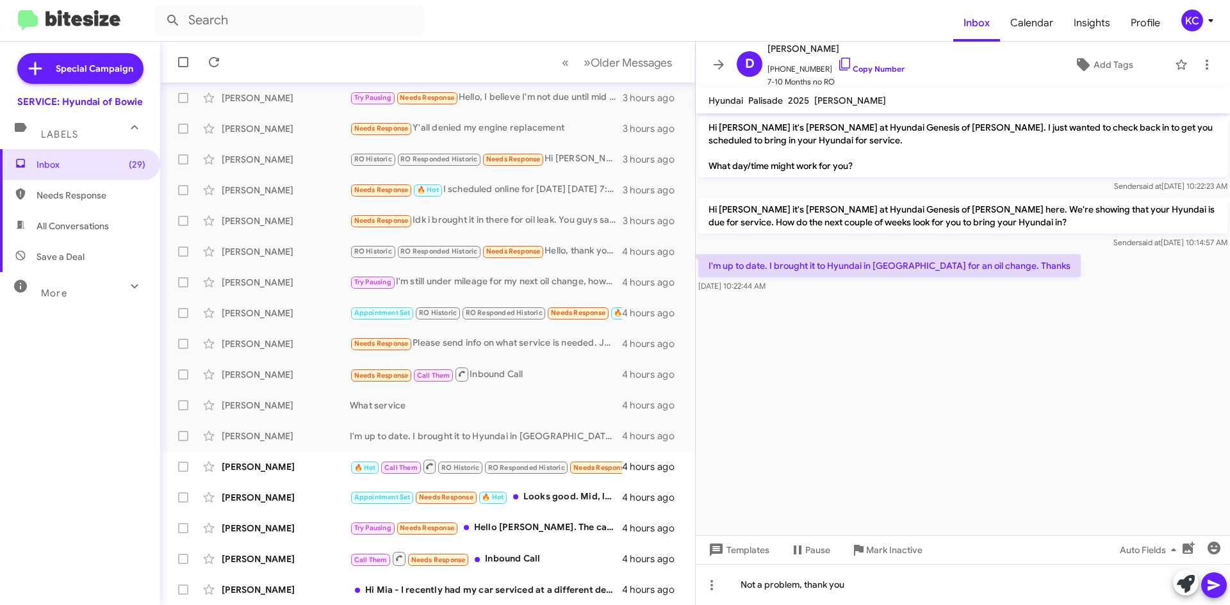
click at [1209, 580] on icon at bounding box center [1213, 585] width 15 height 15
click at [524, 498] on div "Appointment Set Needs Response 🔥 Hot Looks good. Mid, late morning [DATE]-[DATE…" at bounding box center [492, 497] width 284 height 15
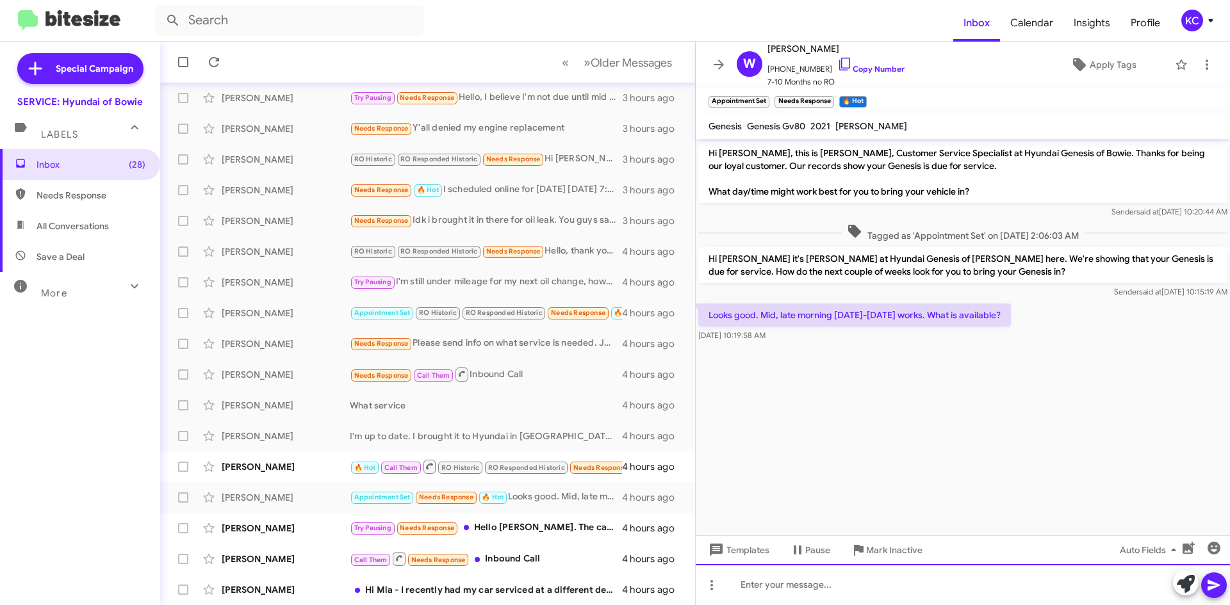
click at [912, 601] on div at bounding box center [962, 584] width 534 height 41
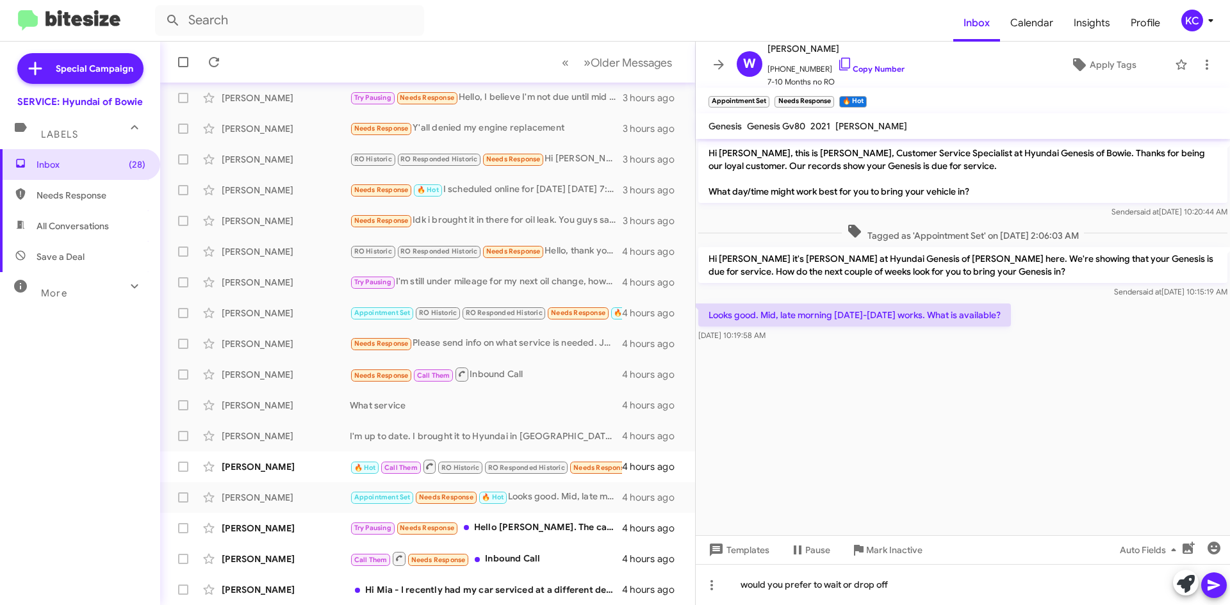
click at [1214, 584] on icon at bounding box center [1213, 585] width 12 height 11
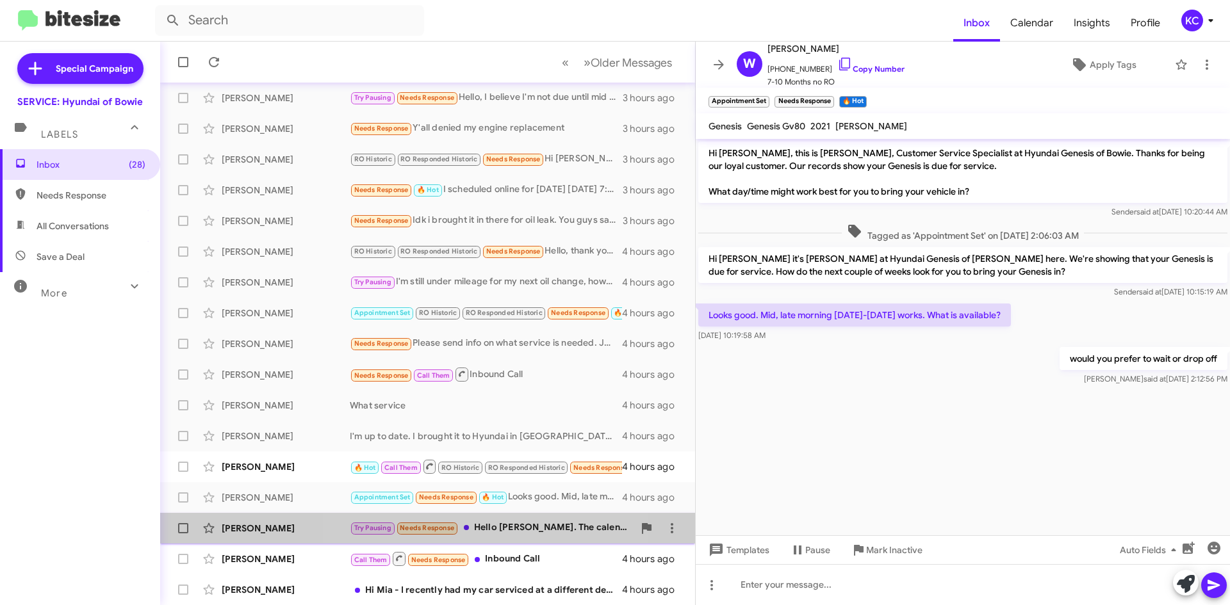
click at [494, 524] on div "Try Pausing Needs Response Hello [PERSON_NAME]. The calendar may show that my v…" at bounding box center [492, 528] width 284 height 15
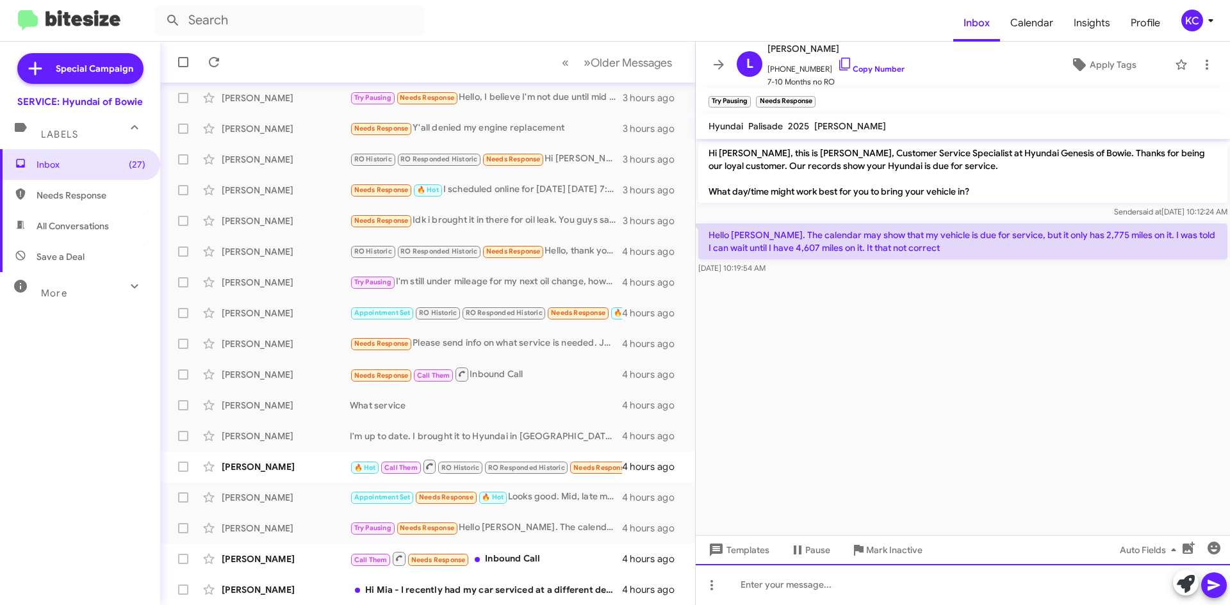
click at [870, 589] on div at bounding box center [962, 584] width 534 height 41
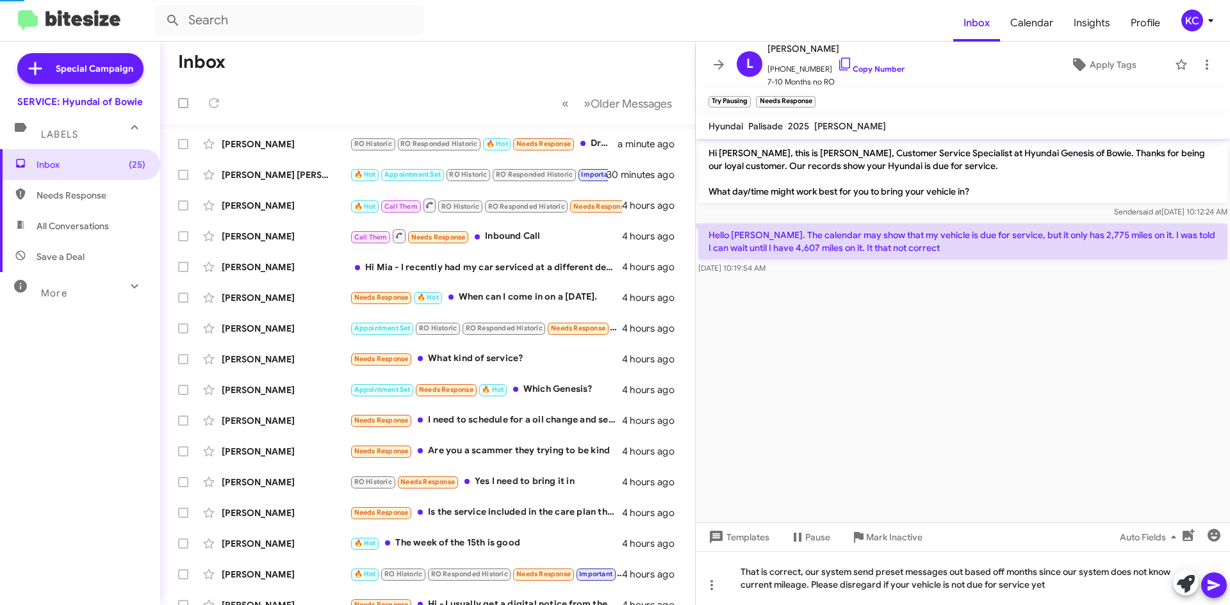
drag, startPoint x: 1217, startPoint y: 583, endPoint x: 1196, endPoint y: 581, distance: 20.7
click at [1216, 583] on icon at bounding box center [1213, 585] width 15 height 15
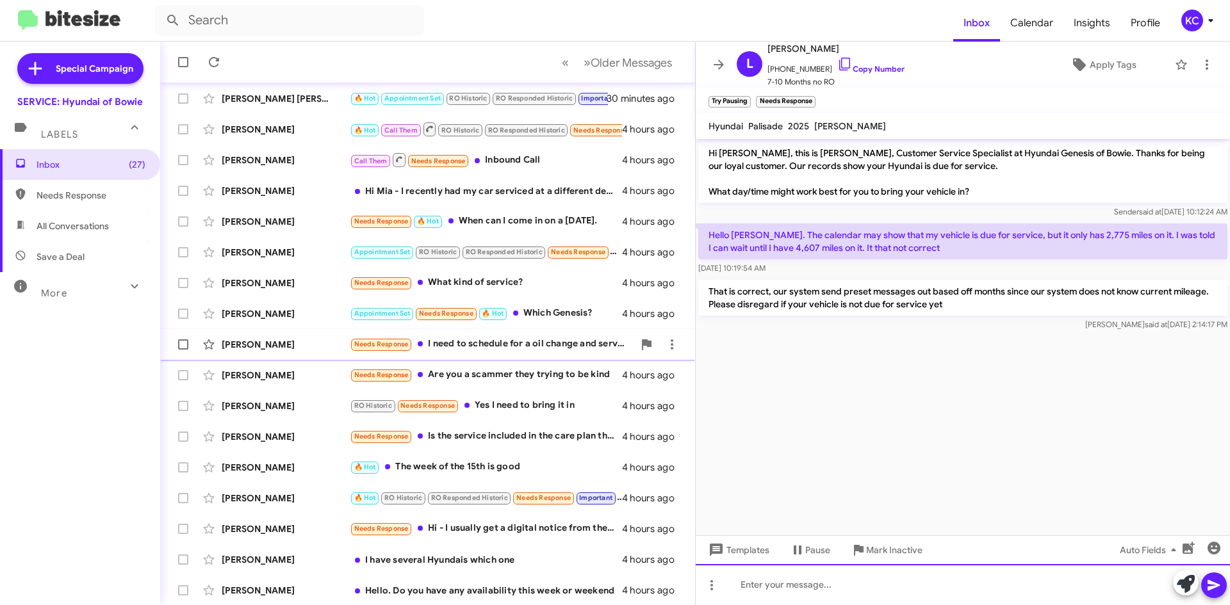
scroll to position [138, 0]
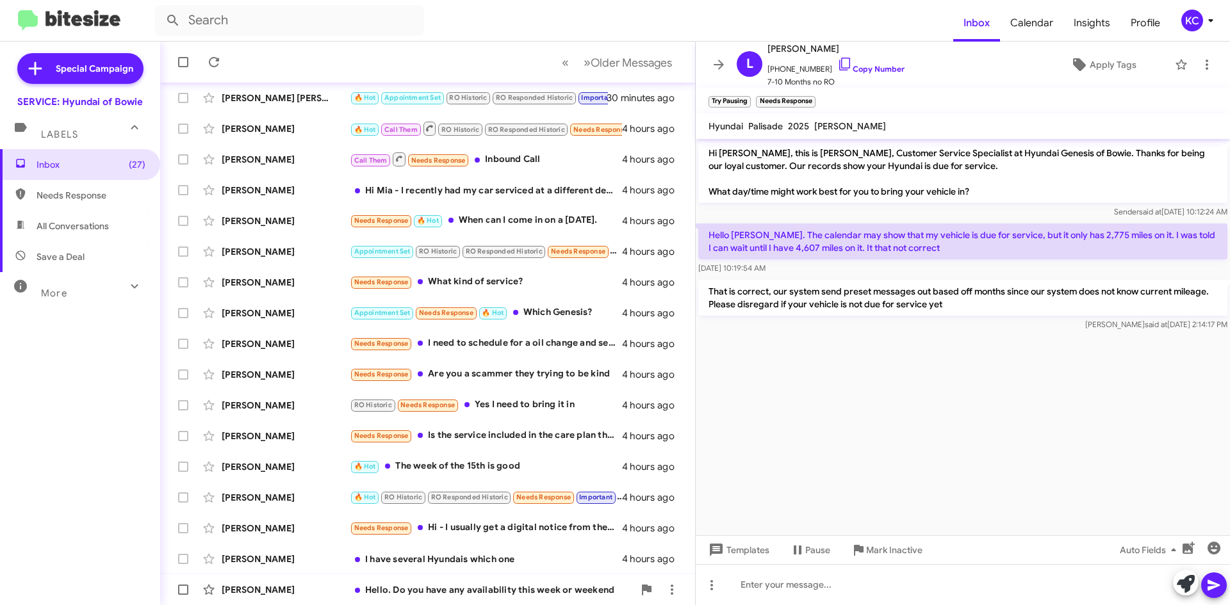
click at [561, 588] on div "Hello. Do you have any availability this week or weekend" at bounding box center [492, 589] width 284 height 13
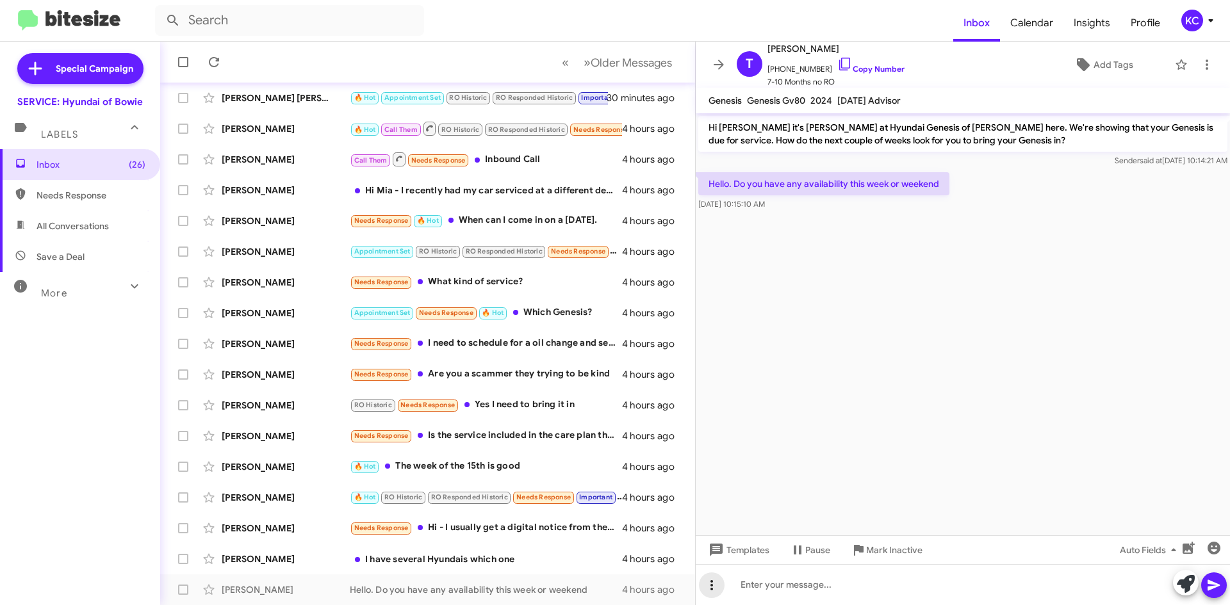
click at [723, 580] on span at bounding box center [712, 585] width 26 height 15
click at [758, 587] on div at bounding box center [615, 302] width 1230 height 605
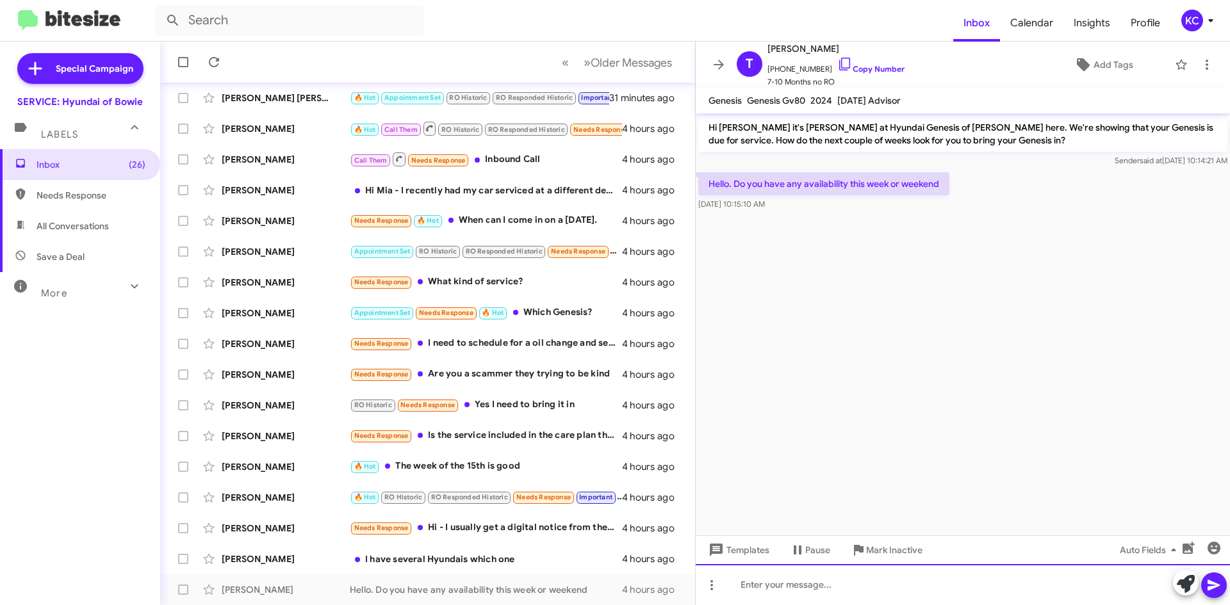
click at [758, 587] on div at bounding box center [962, 584] width 534 height 41
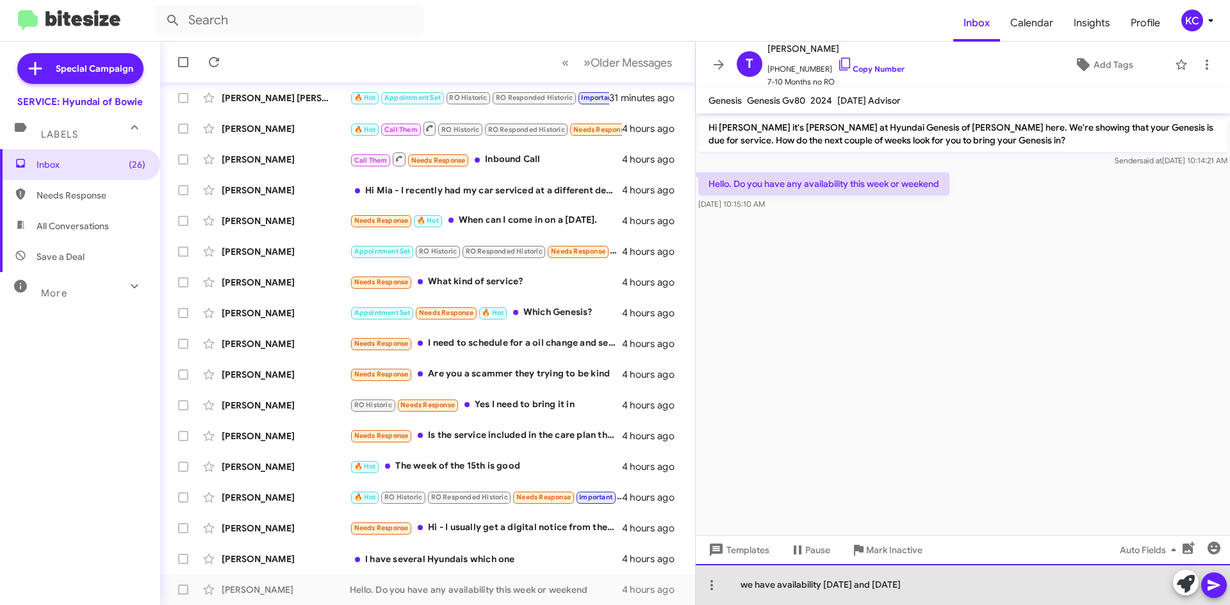
click at [827, 584] on div "we have availability [DATE] and [DATE]" at bounding box center [962, 584] width 534 height 41
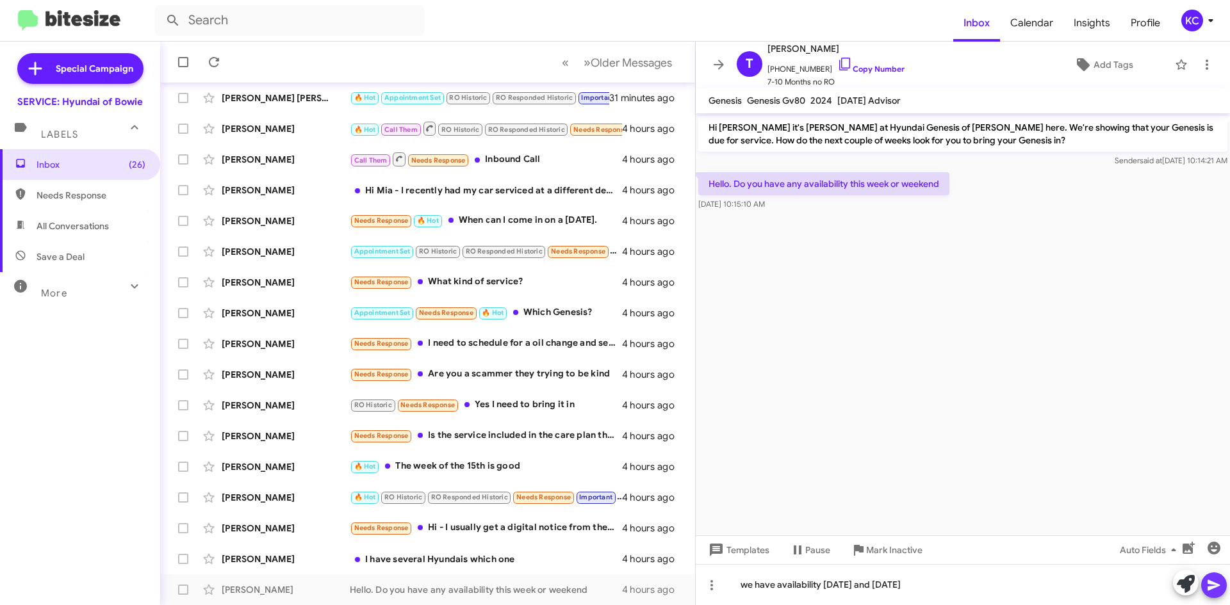
click at [1217, 585] on icon at bounding box center [1213, 585] width 12 height 11
click at [437, 562] on div "I have several Hyundais which one" at bounding box center [492, 559] width 284 height 13
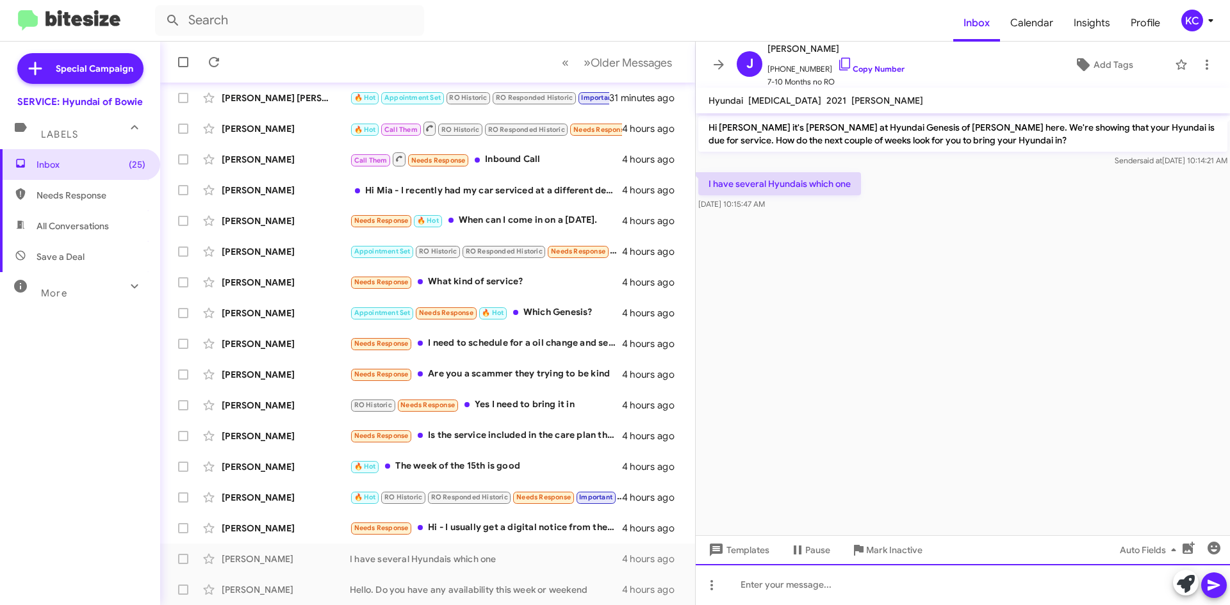
click at [852, 589] on div at bounding box center [962, 584] width 534 height 41
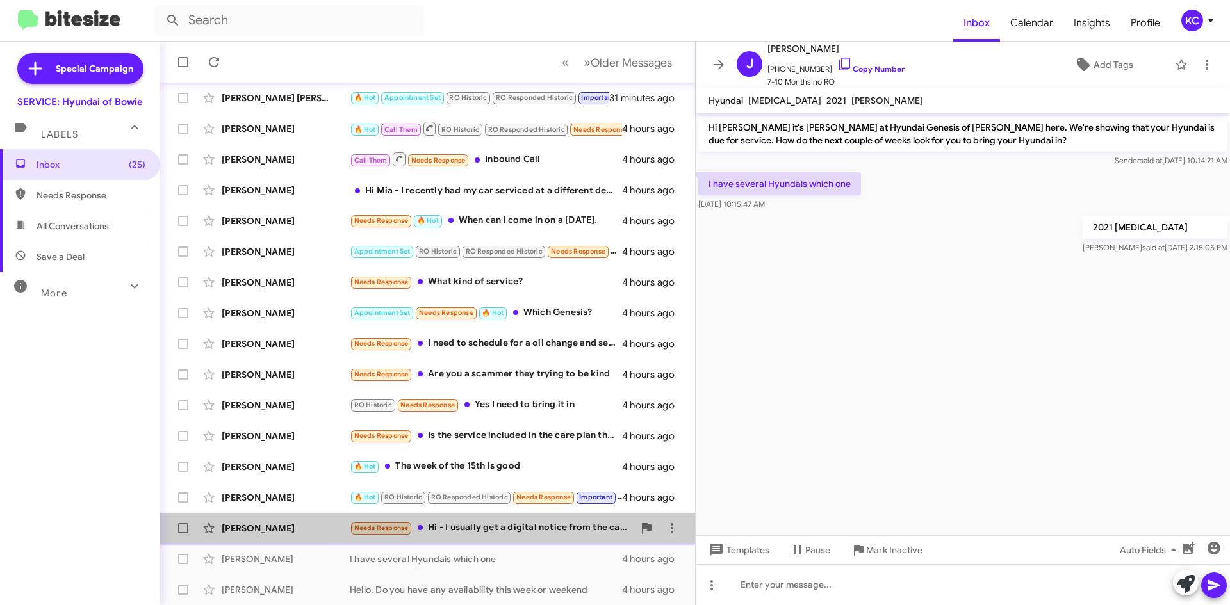
click at [521, 527] on div "Needs Response Hi - I usually get a digital notice from the car which I haven't…" at bounding box center [492, 528] width 284 height 15
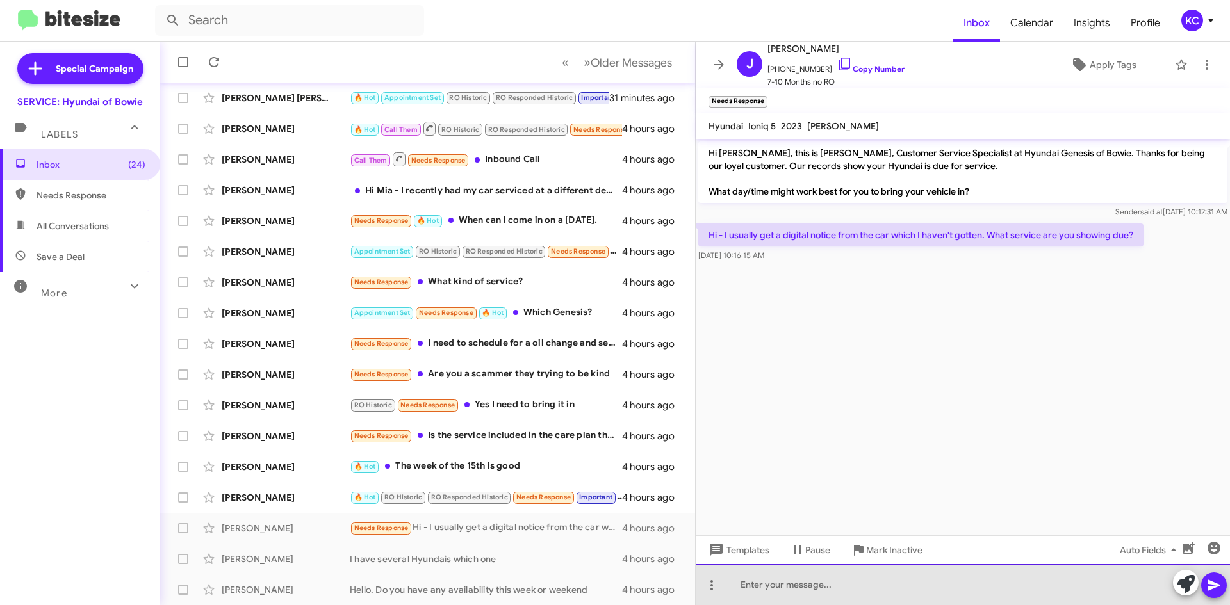
click at [859, 583] on div at bounding box center [962, 584] width 534 height 41
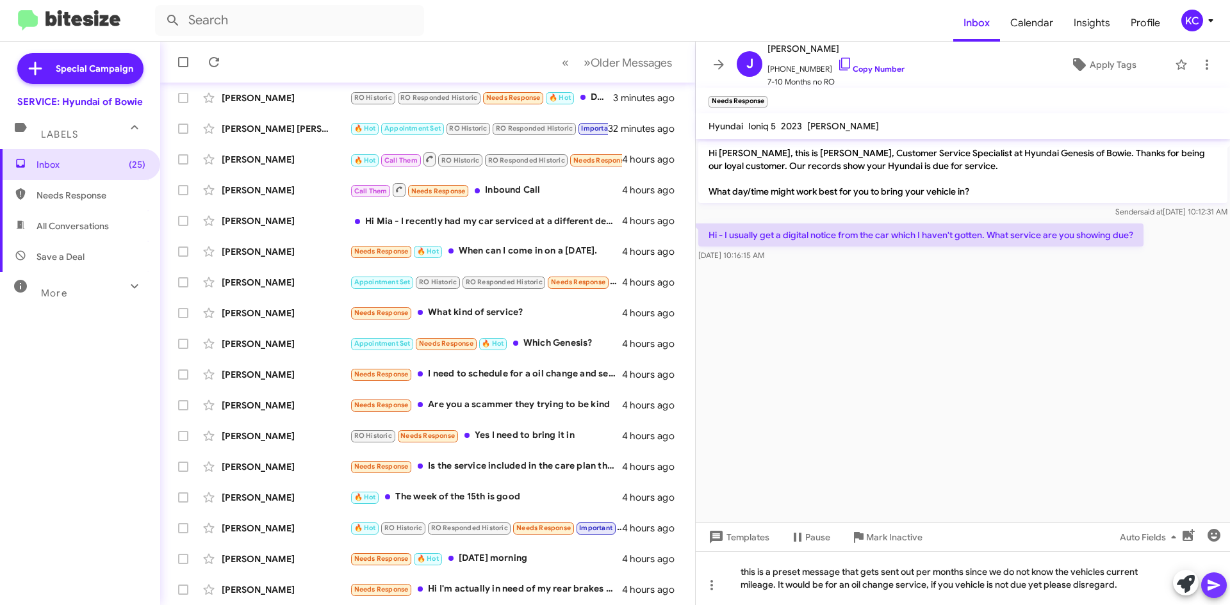
click at [1215, 587] on icon at bounding box center [1213, 585] width 12 height 11
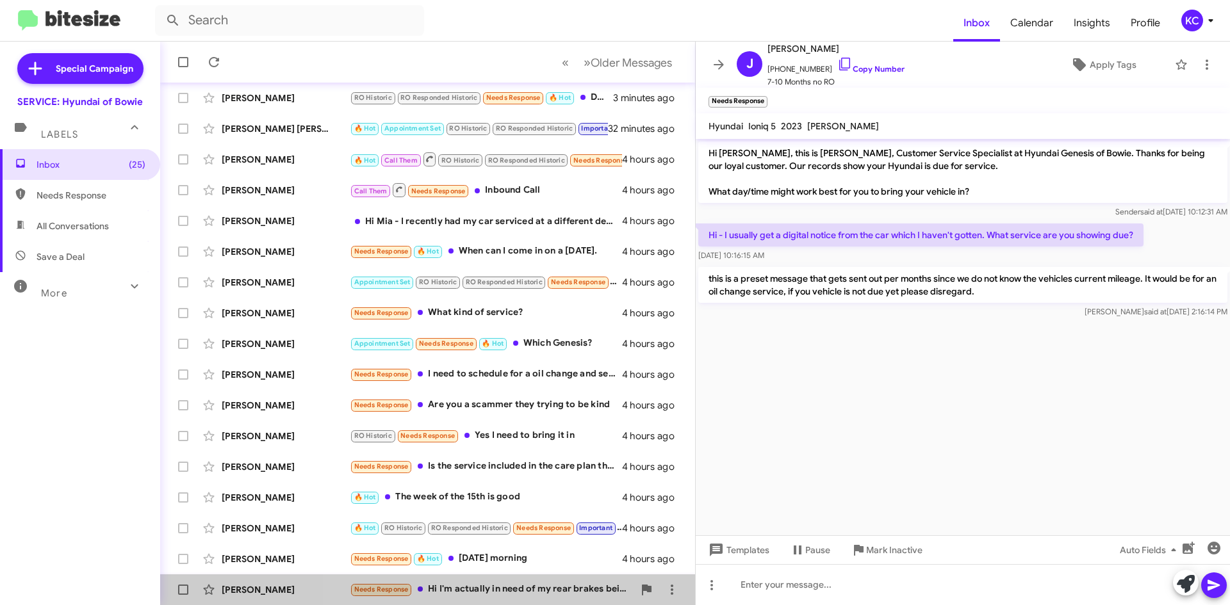
click at [547, 584] on div "Needs Response Hi I'm actually in need of my rear brakes being changed and a ne…" at bounding box center [492, 589] width 284 height 15
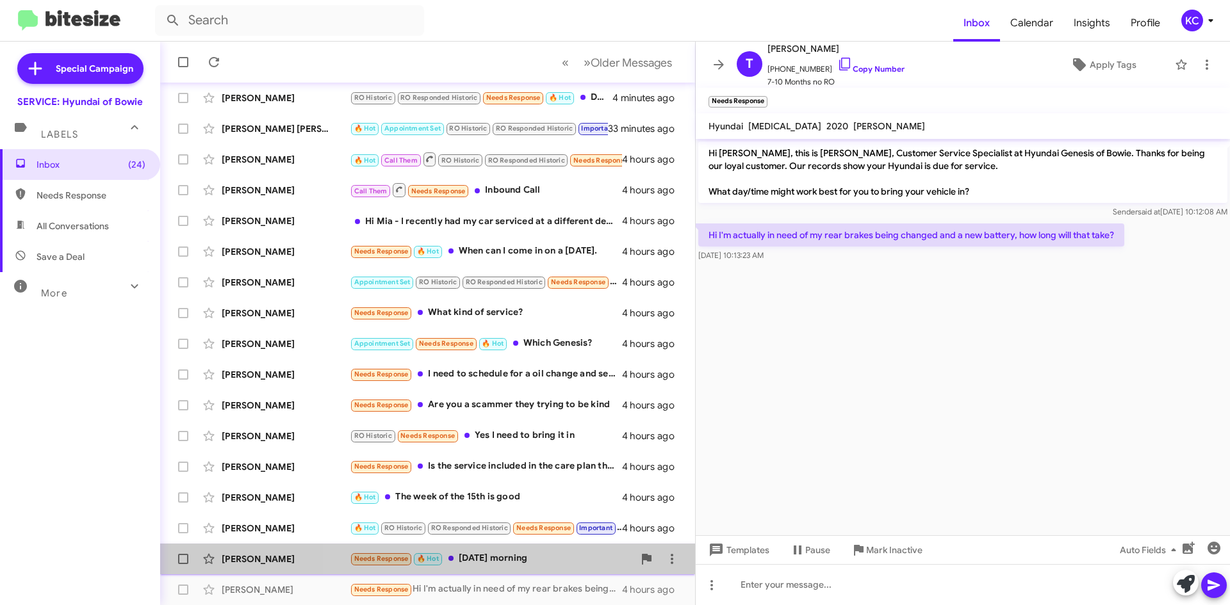
click at [542, 554] on div "Needs Response 🔥 Hot [DATE] morning" at bounding box center [492, 558] width 284 height 15
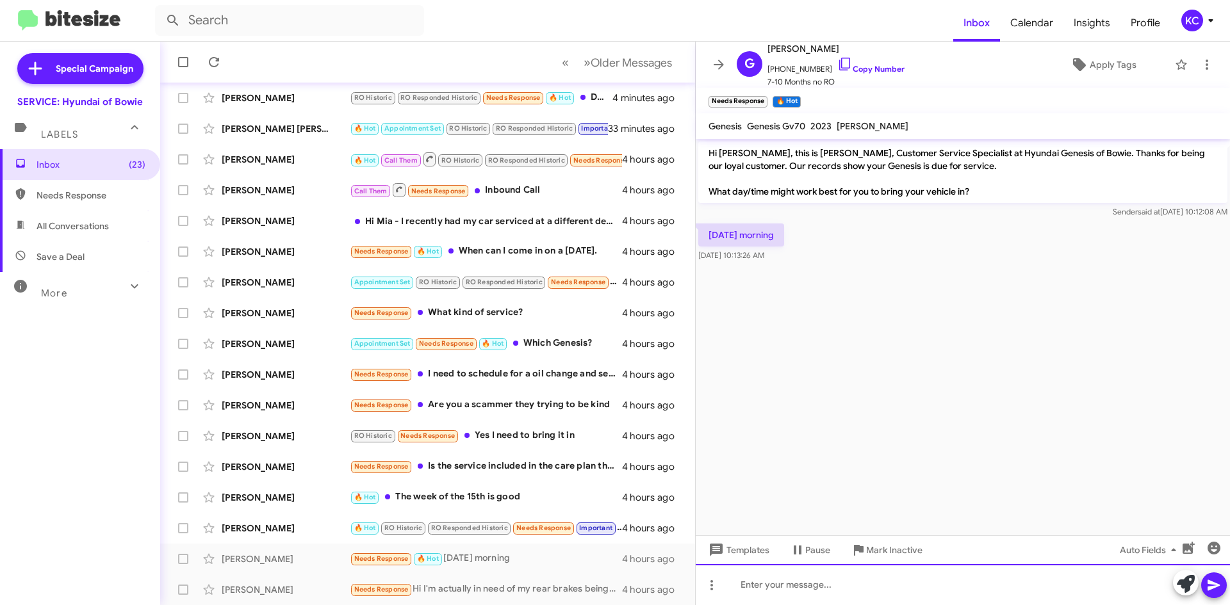
click at [765, 582] on div at bounding box center [962, 584] width 534 height 41
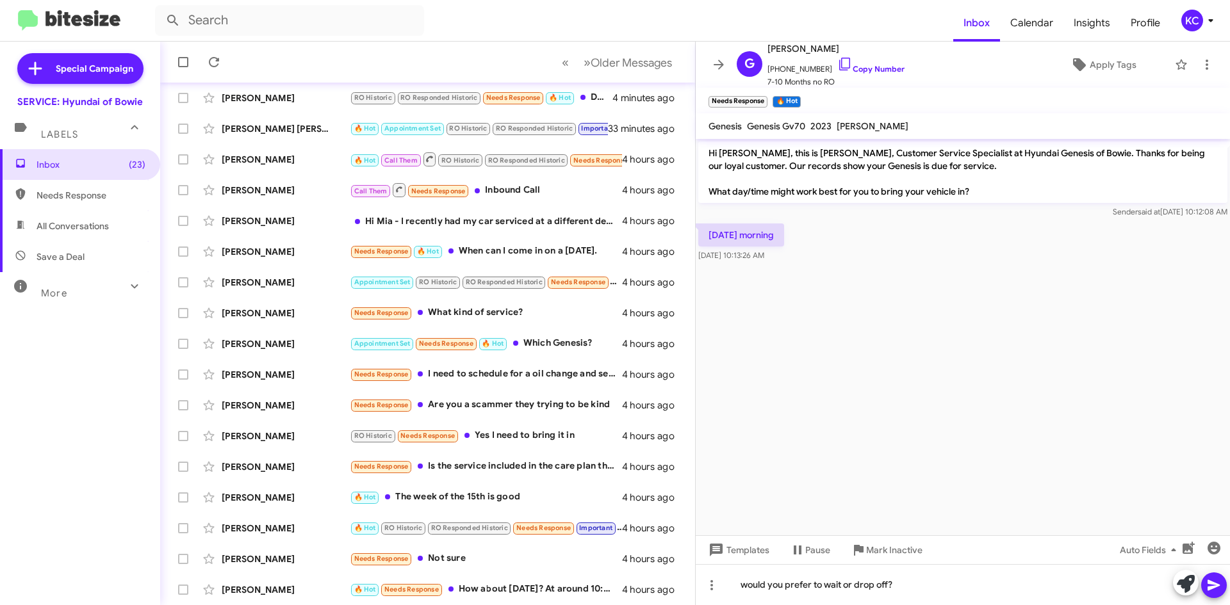
click at [1218, 587] on icon at bounding box center [1213, 585] width 15 height 15
click at [536, 192] on div "Call Them Needs Response Inbound Call" at bounding box center [492, 190] width 284 height 16
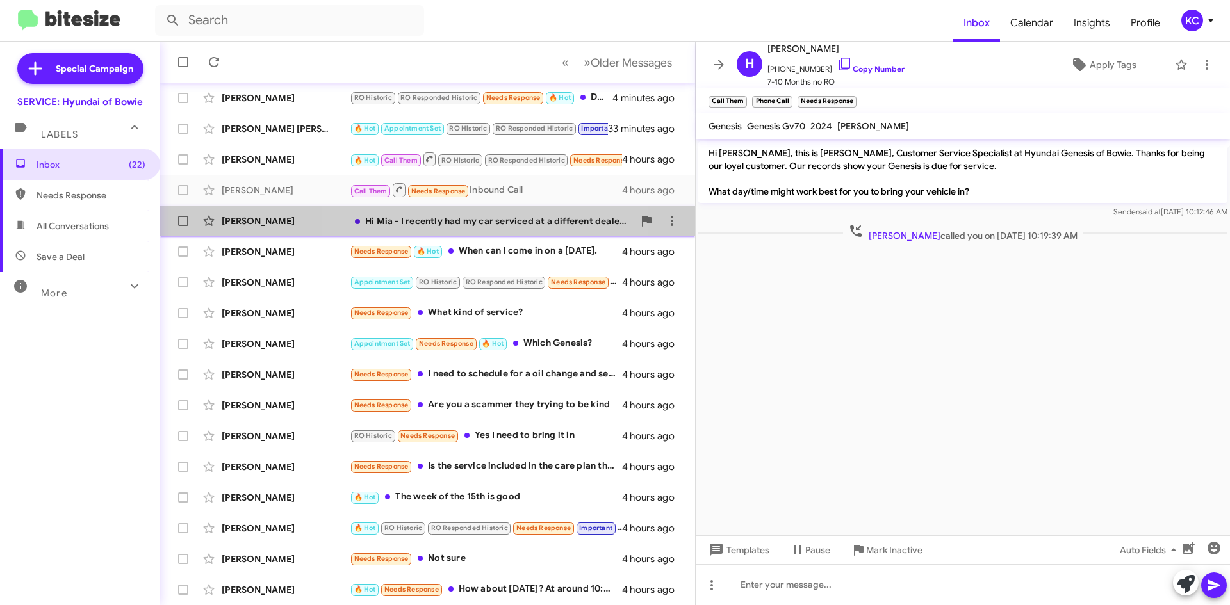
click at [439, 212] on div "[PERSON_NAME] Hi [PERSON_NAME] recently had my car serviced at a different deal…" at bounding box center [427, 221] width 514 height 26
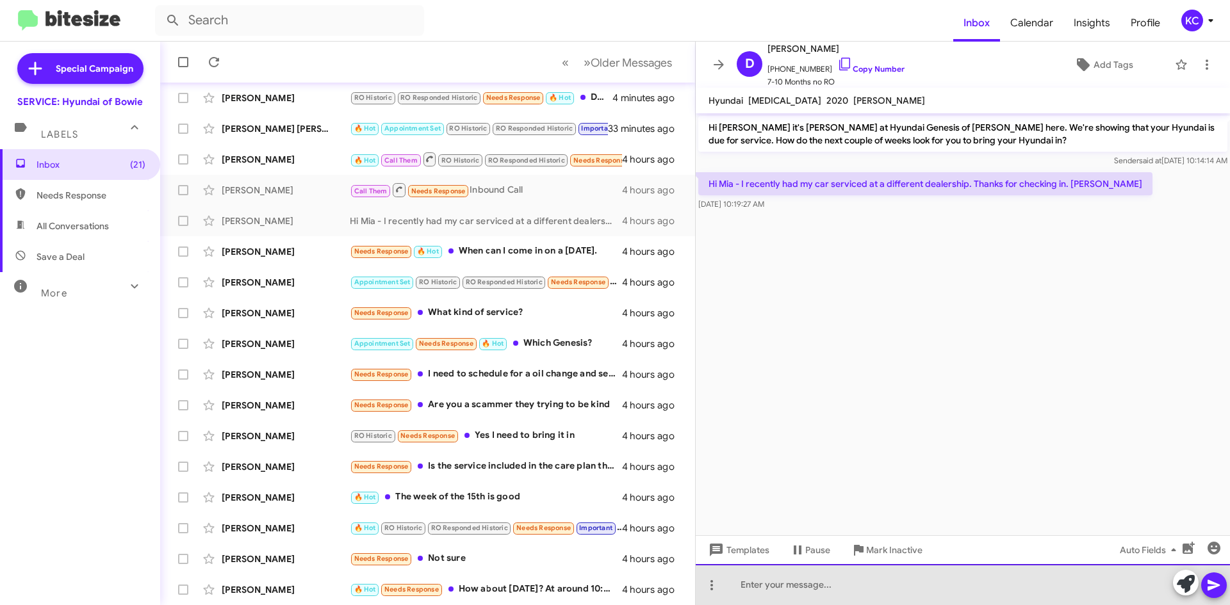
click at [907, 587] on div at bounding box center [962, 584] width 534 height 41
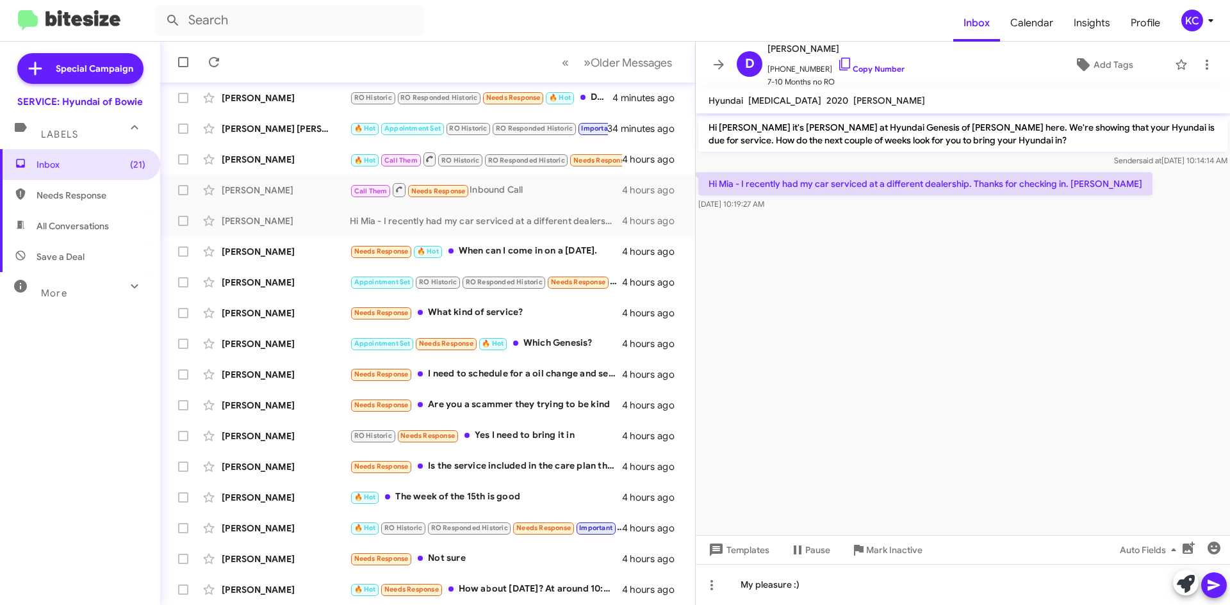
click at [1212, 580] on icon at bounding box center [1213, 585] width 15 height 15
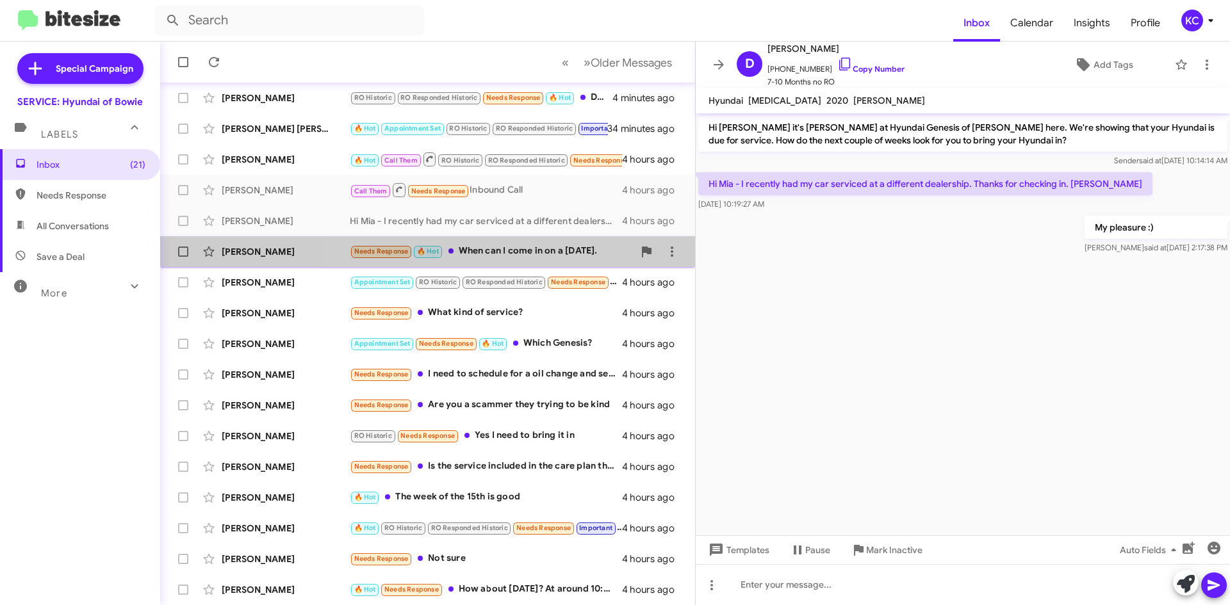
click at [503, 252] on div "Needs Response 🔥 Hot When can I come in on a [DATE]." at bounding box center [492, 251] width 284 height 15
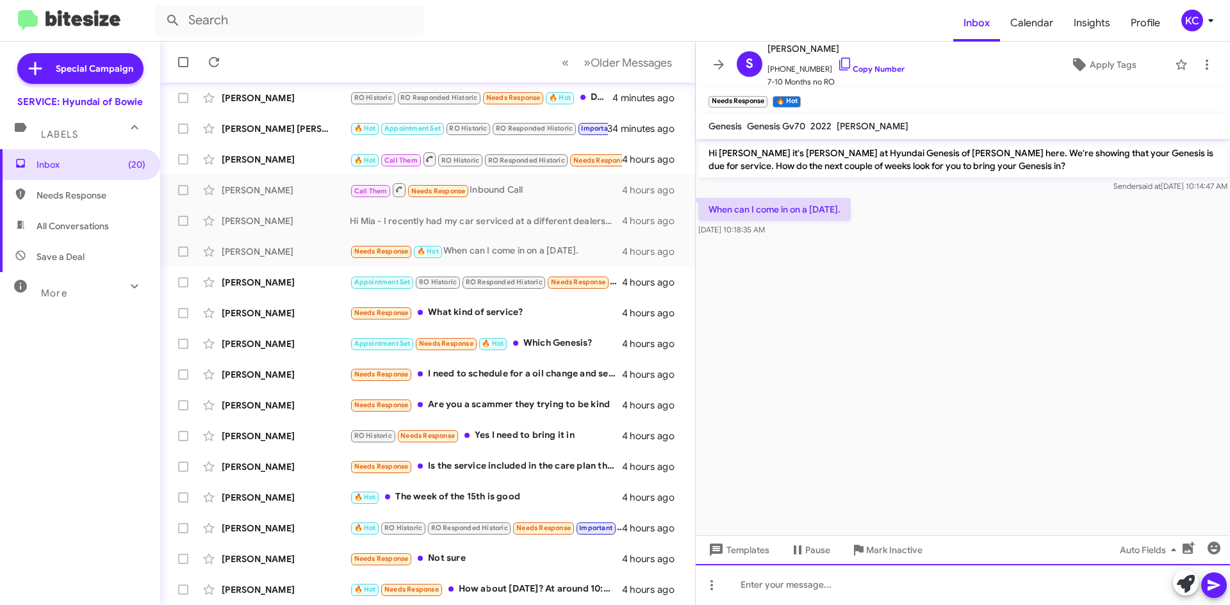
click at [806, 585] on div at bounding box center [962, 584] width 534 height 41
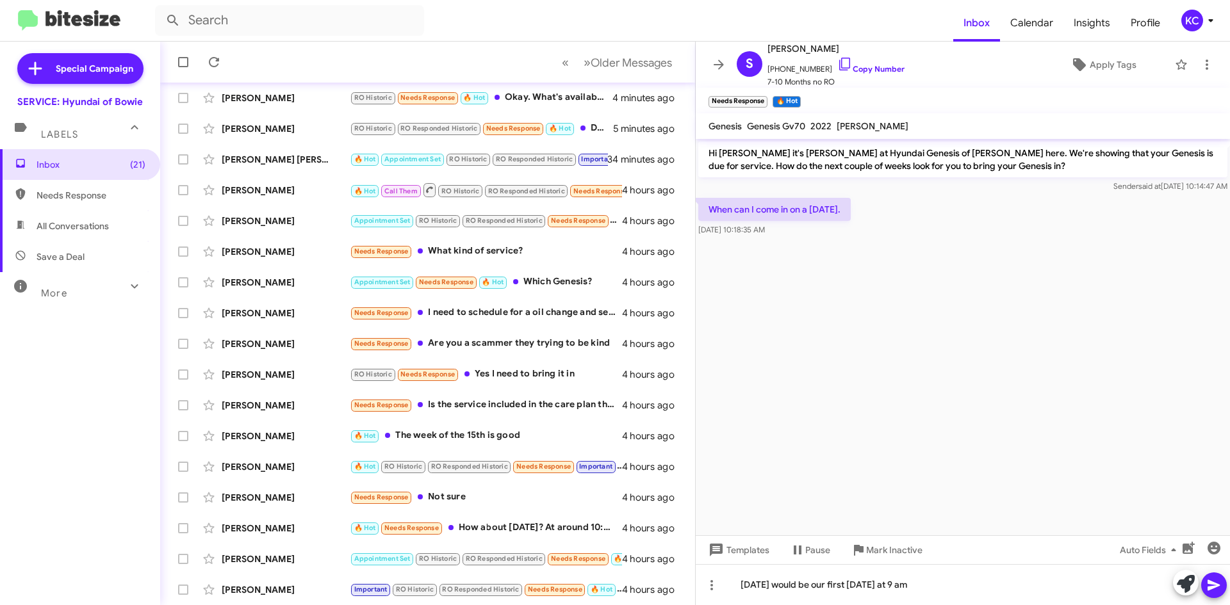
click at [1214, 579] on icon at bounding box center [1213, 585] width 15 height 15
click at [554, 535] on div "🔥 Hot Needs Response How about [DATE]? At around 10:30?" at bounding box center [492, 528] width 284 height 15
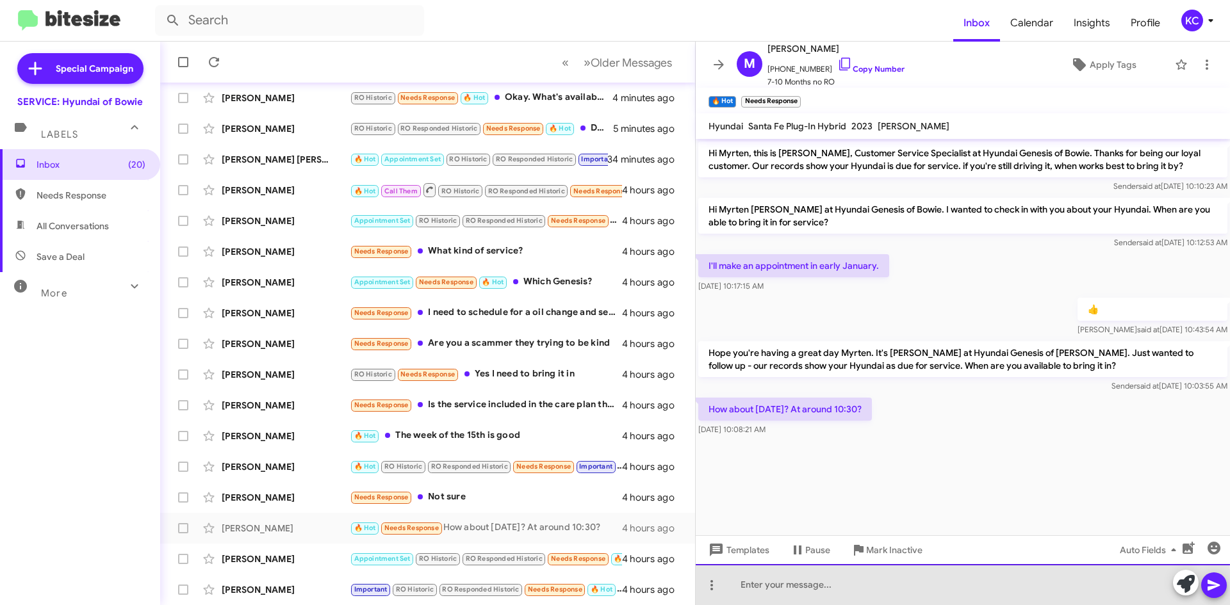
click at [779, 593] on div at bounding box center [962, 584] width 534 height 41
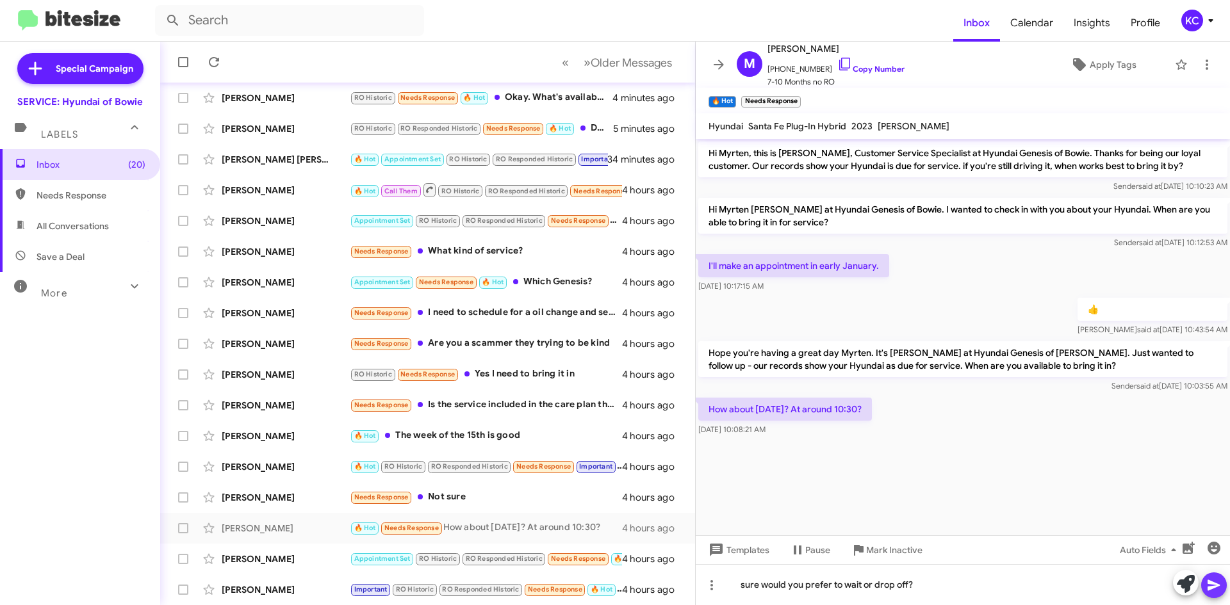
drag, startPoint x: 1215, startPoint y: 585, endPoint x: 1208, endPoint y: 585, distance: 7.0
click at [1216, 585] on icon at bounding box center [1213, 585] width 15 height 15
click at [466, 499] on div "Needs Response Not sure" at bounding box center [492, 497] width 284 height 15
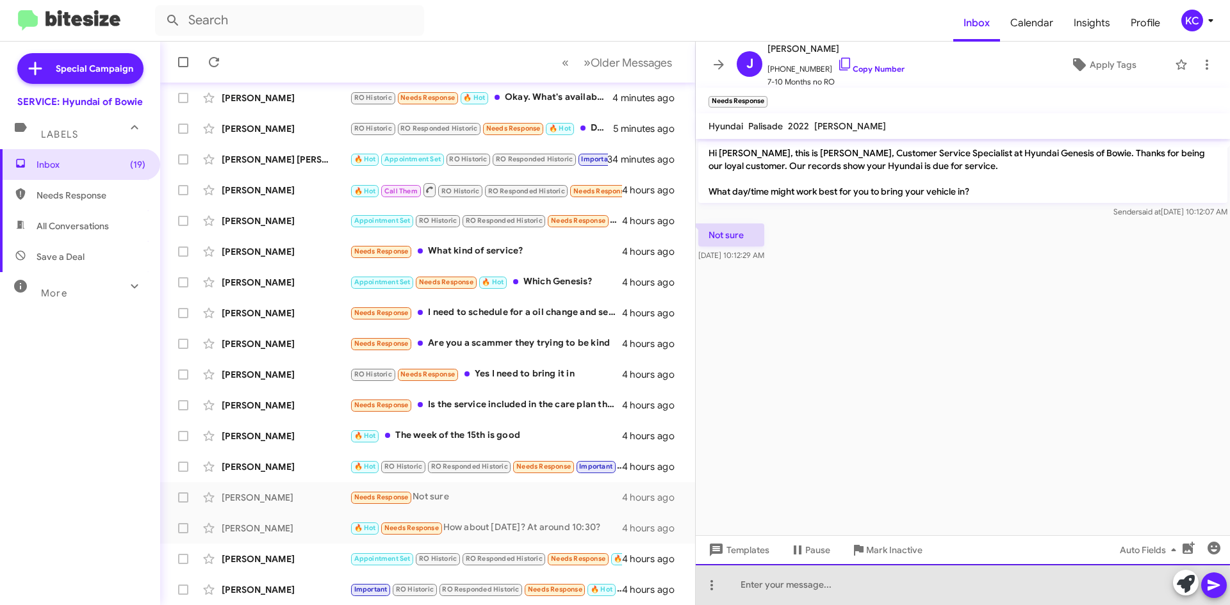
drag, startPoint x: 825, startPoint y: 592, endPoint x: 823, endPoint y: 576, distance: 15.5
click at [825, 591] on div at bounding box center [962, 584] width 534 height 41
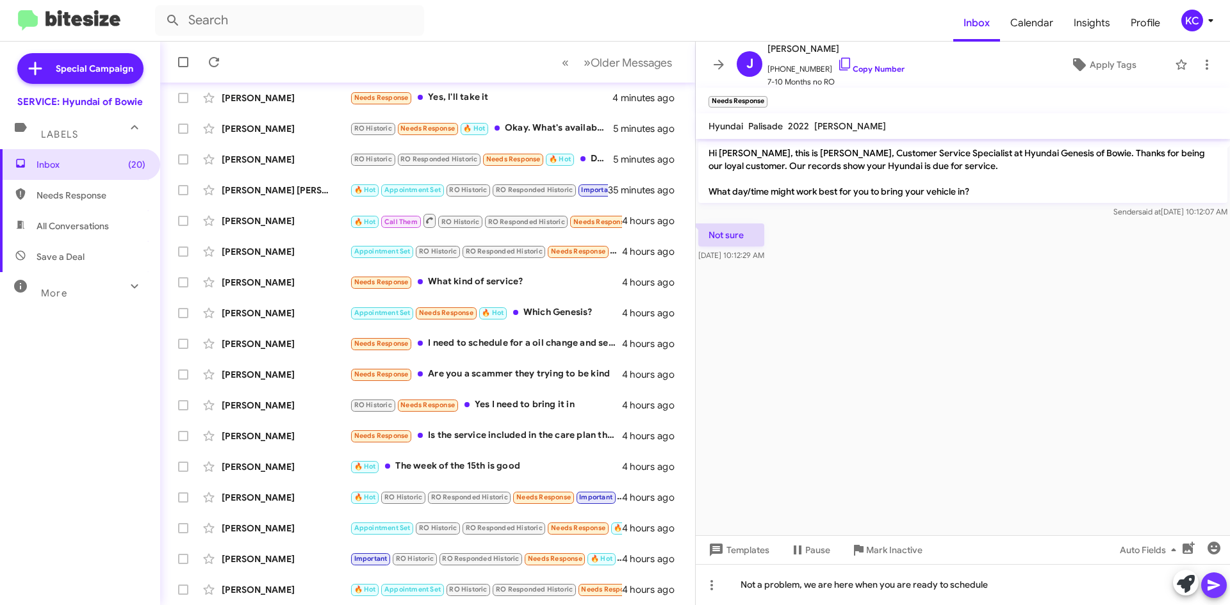
click at [1210, 578] on icon at bounding box center [1213, 585] width 15 height 15
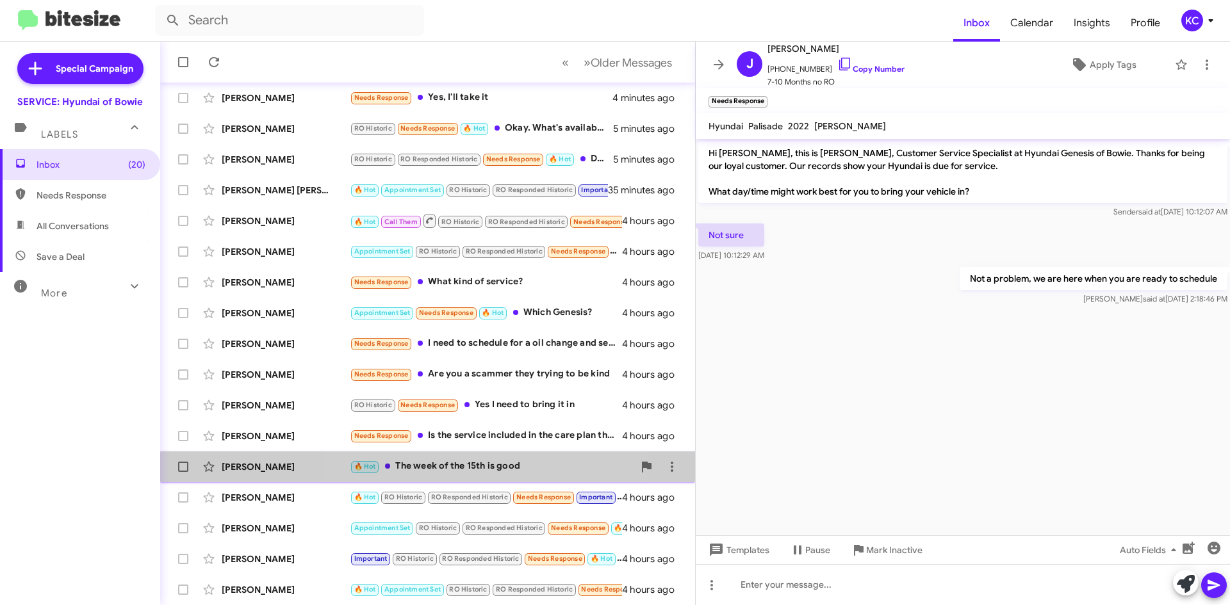
click at [467, 473] on div "🔥 Hot The week of the 15th is good" at bounding box center [492, 466] width 284 height 15
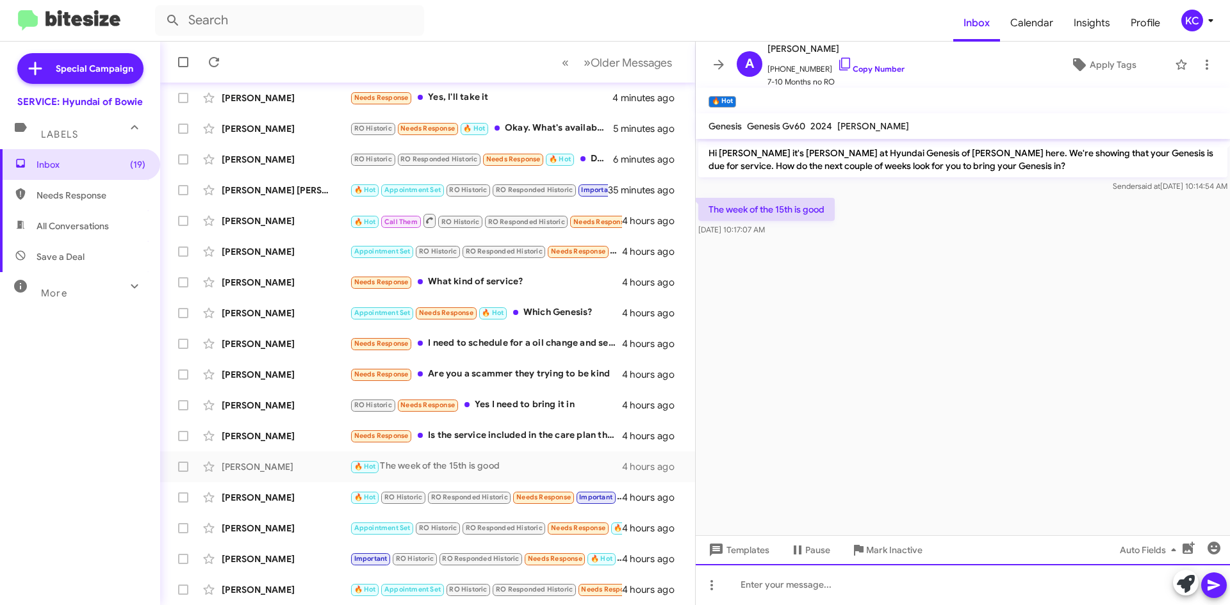
click at [810, 592] on div at bounding box center [962, 584] width 534 height 41
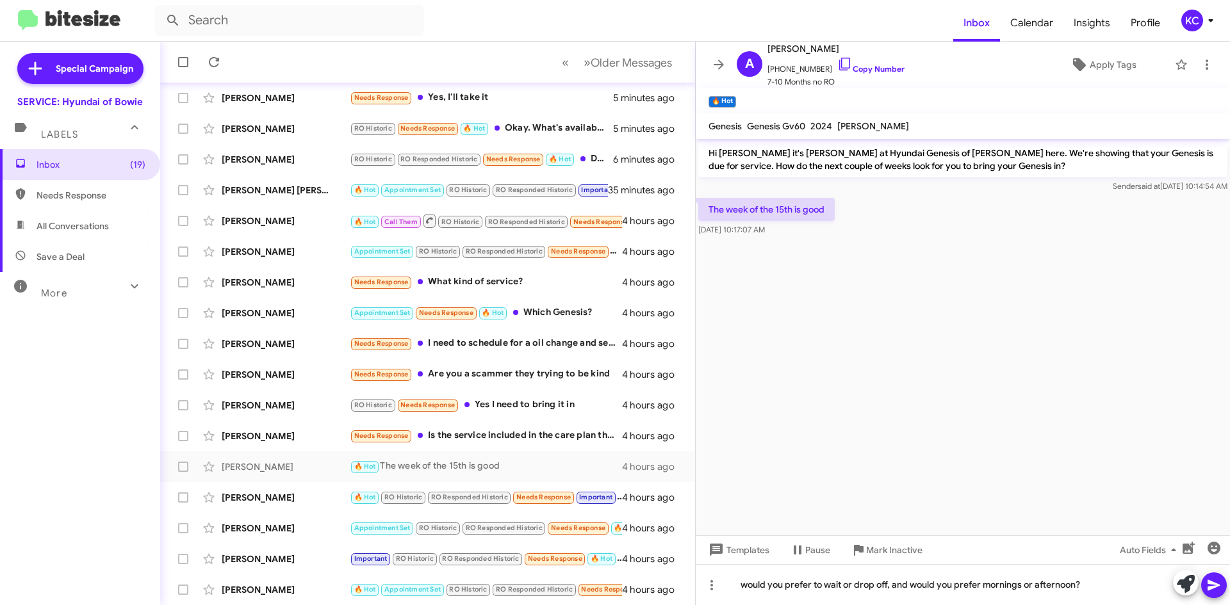
click at [1217, 584] on icon at bounding box center [1213, 585] width 12 height 11
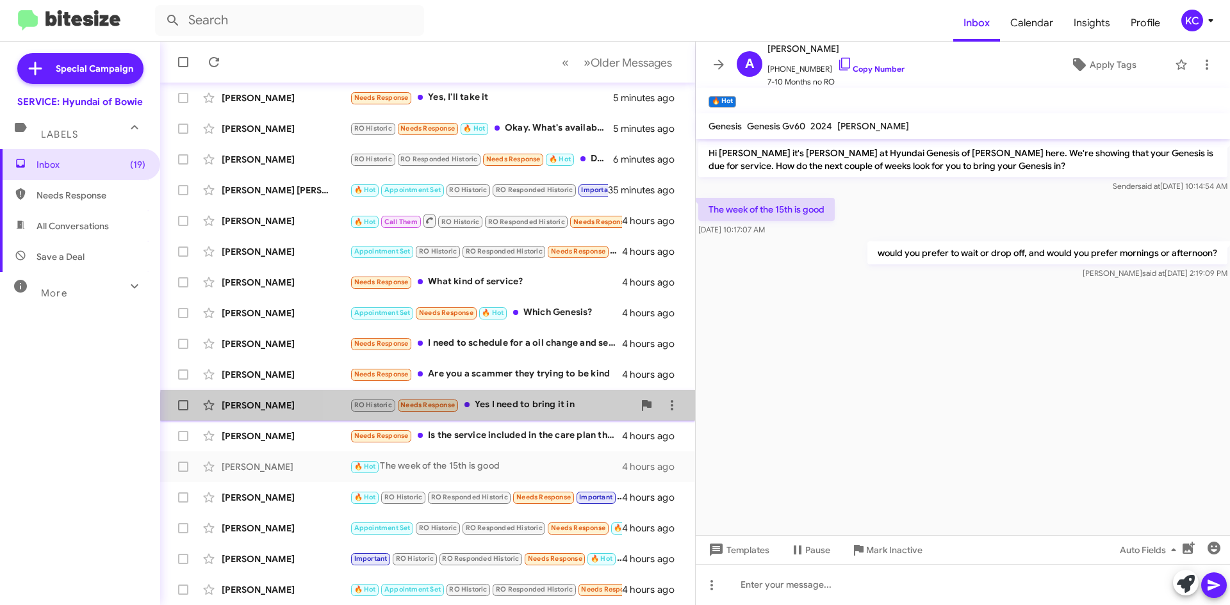
click at [517, 414] on div "[PERSON_NAME] RO Historic Needs Response Yes I need to bring it in 4 hours ago" at bounding box center [427, 406] width 514 height 26
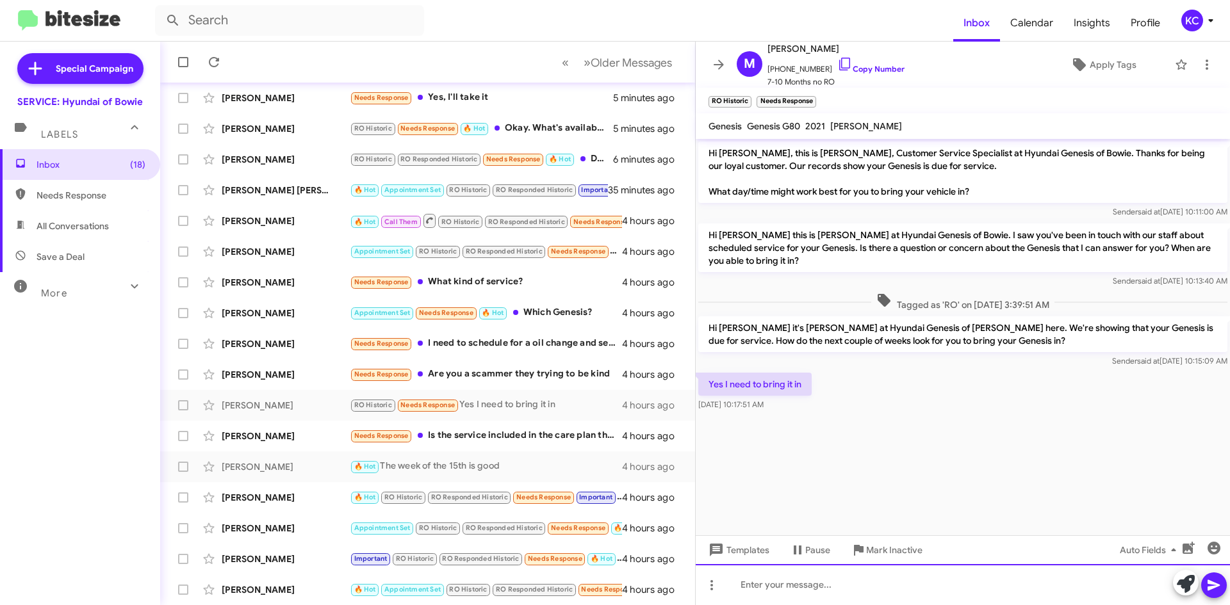
click at [758, 585] on div at bounding box center [962, 584] width 534 height 41
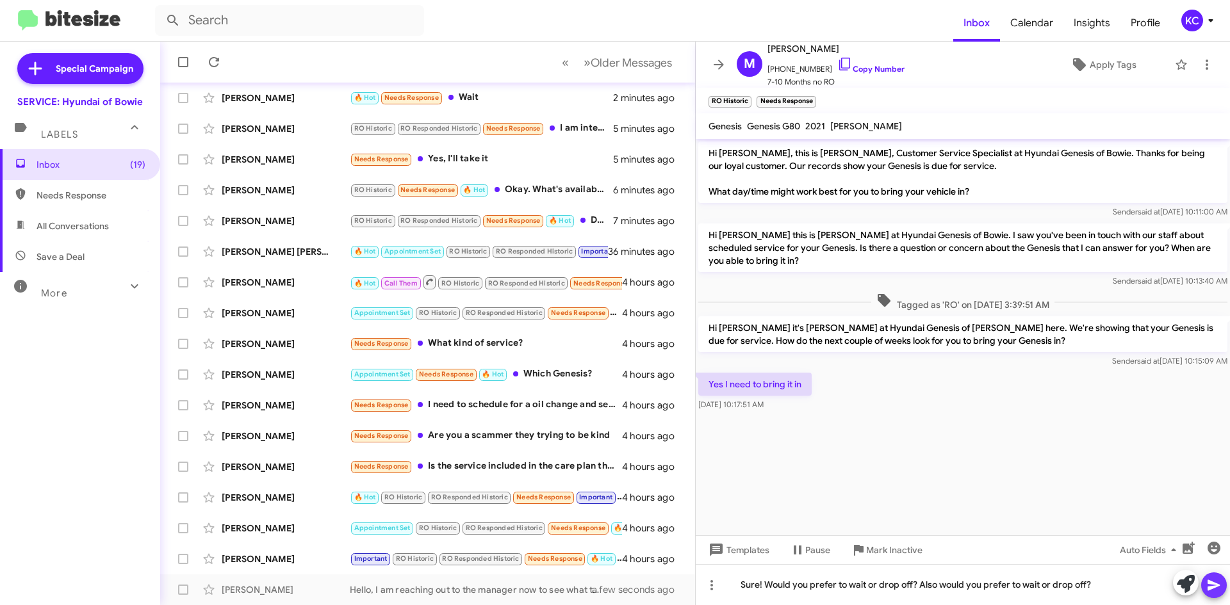
click at [1212, 578] on icon at bounding box center [1213, 585] width 15 height 15
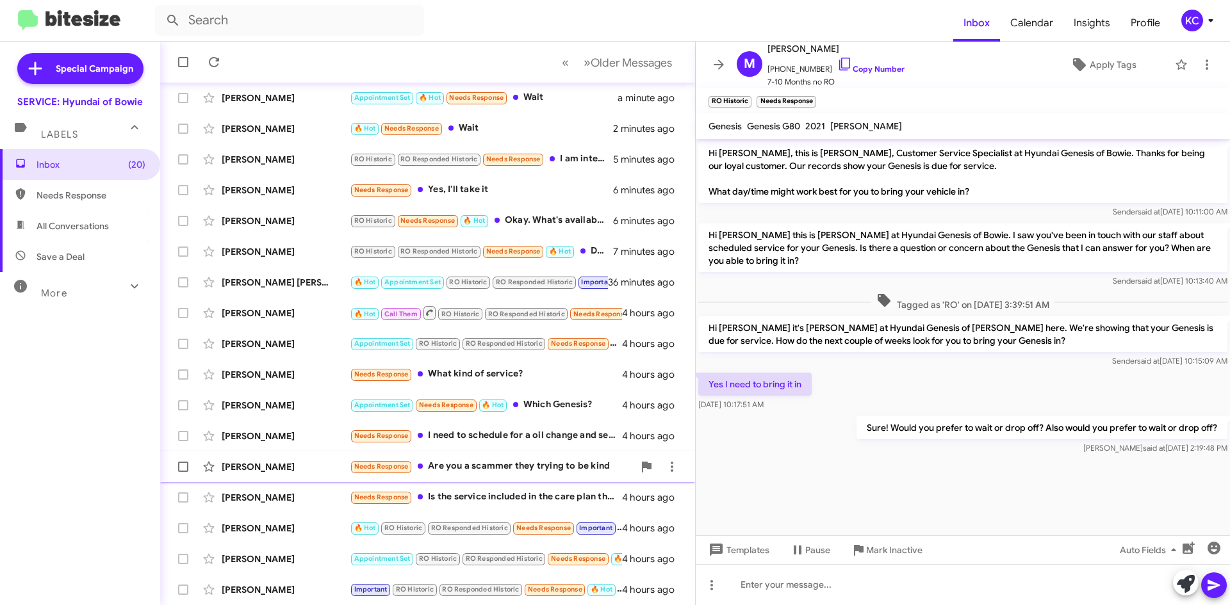
click at [505, 467] on div "Needs Response Are you a scammer they trying to be kind" at bounding box center [492, 466] width 284 height 15
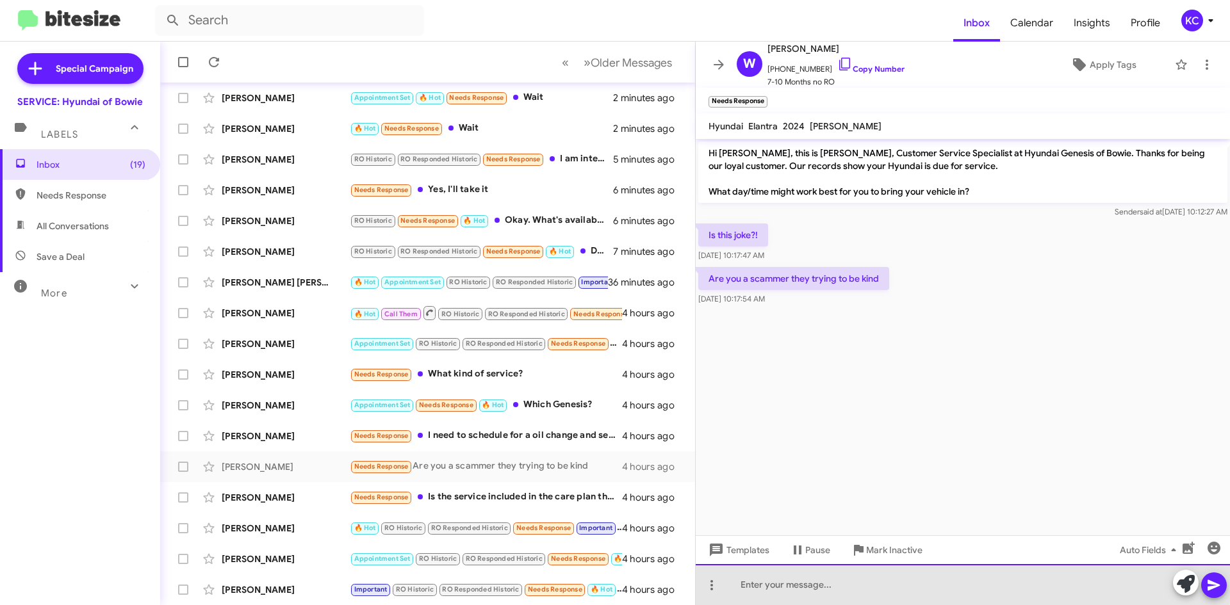
click at [886, 582] on div at bounding box center [962, 584] width 534 height 41
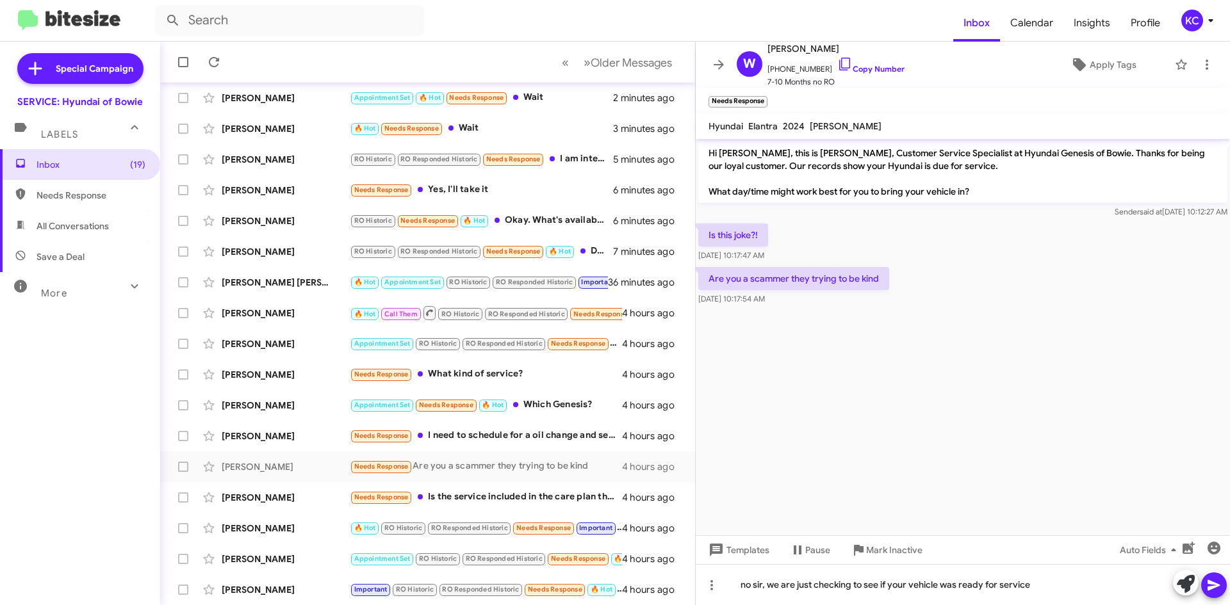
click at [1214, 590] on icon at bounding box center [1213, 585] width 15 height 15
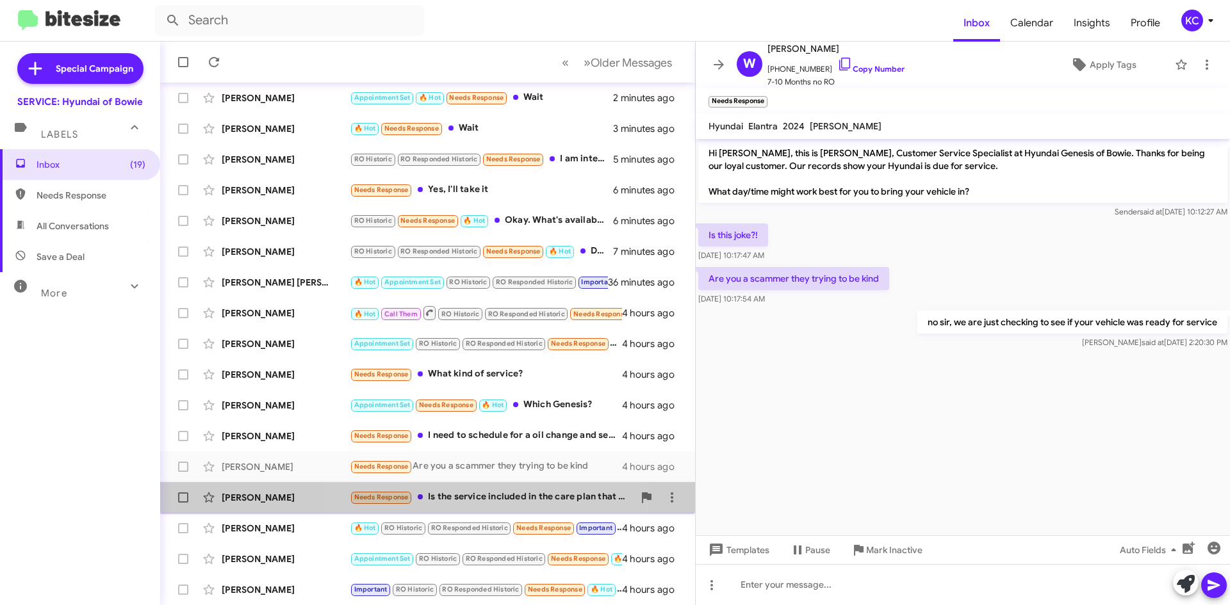
click at [494, 494] on div "Needs Response Is the service included in the care plan that I have" at bounding box center [492, 497] width 284 height 15
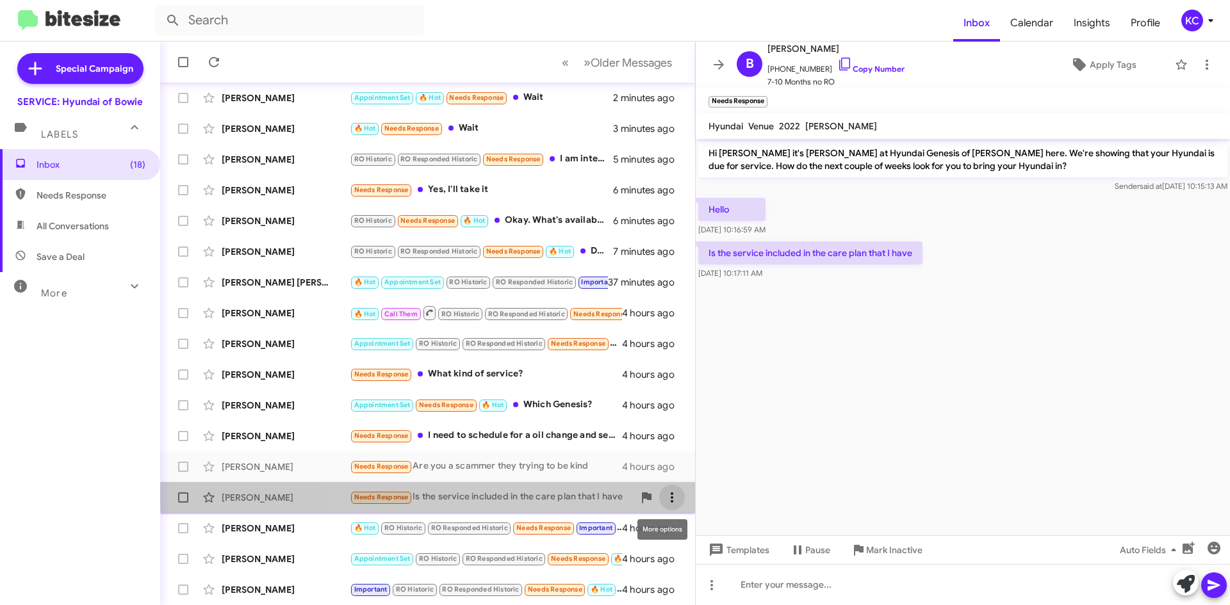
click at [670, 497] on icon at bounding box center [671, 497] width 3 height 10
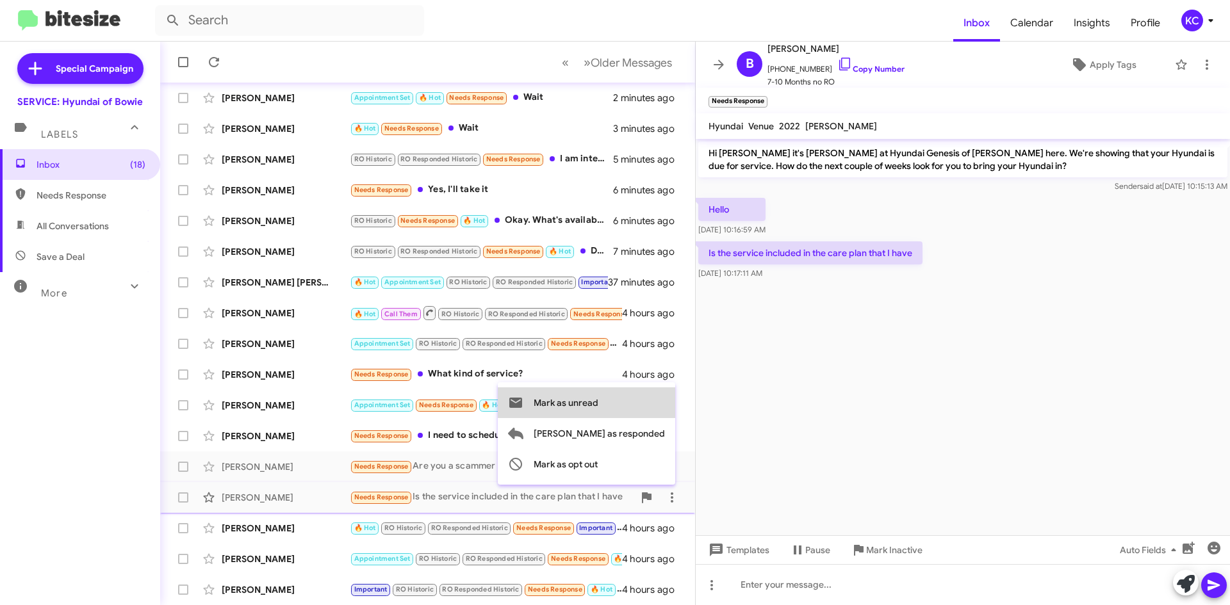
click at [598, 409] on span "Mark as unread" at bounding box center [565, 402] width 65 height 31
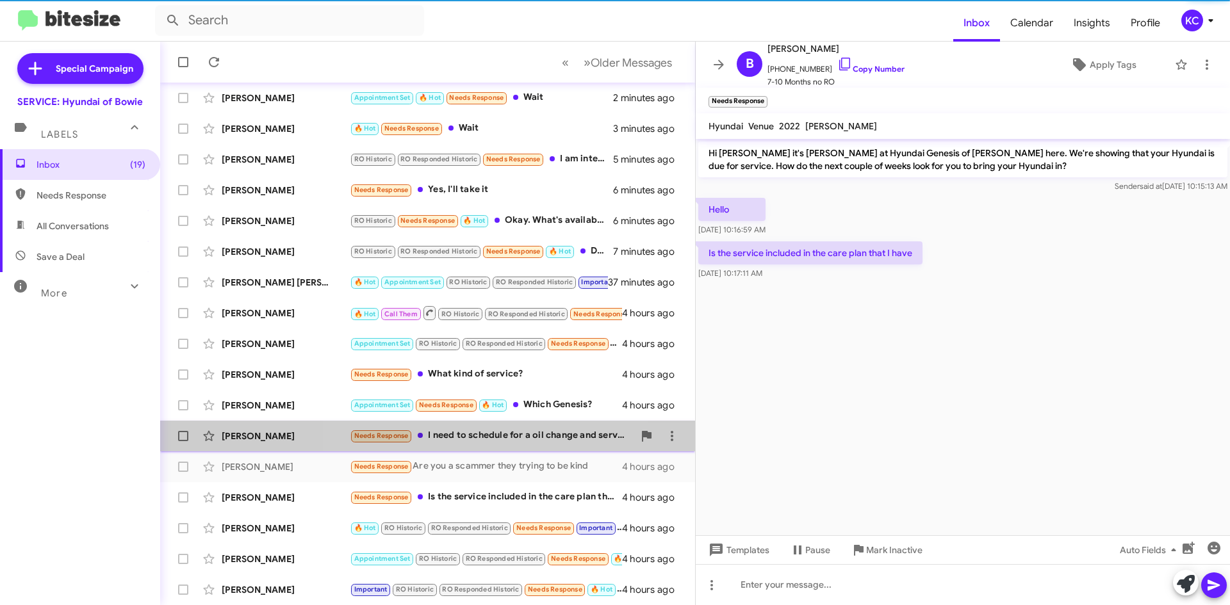
click at [503, 440] on div "Needs Response I need to schedule for a oil change and service." at bounding box center [492, 435] width 284 height 15
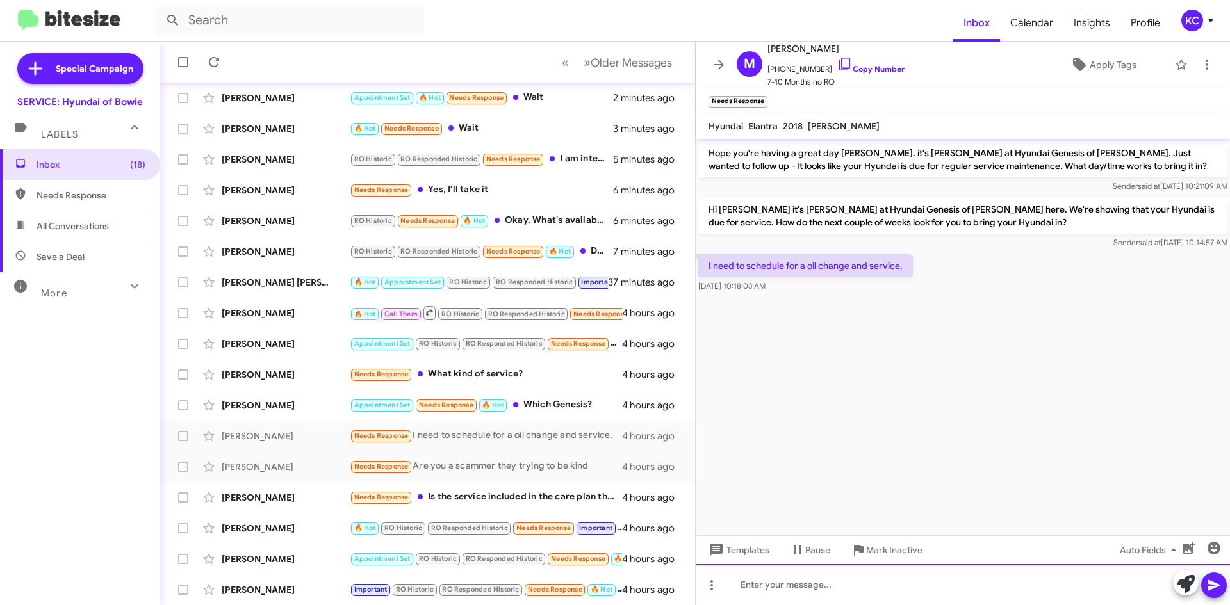
click at [821, 577] on div at bounding box center [962, 584] width 534 height 41
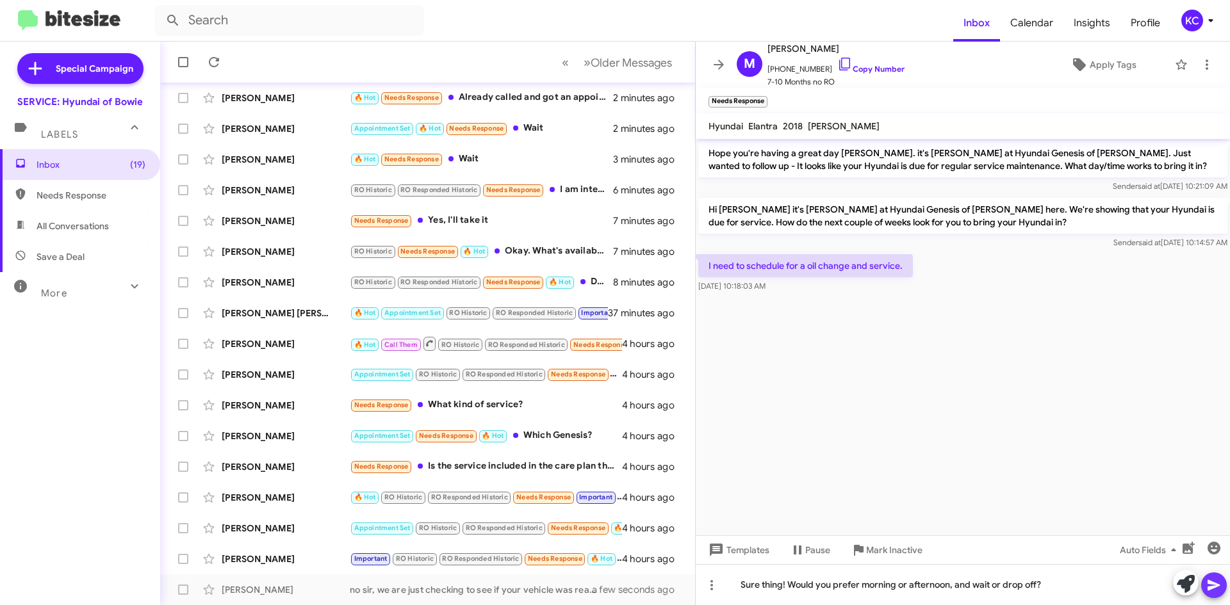
click at [1212, 587] on icon at bounding box center [1213, 585] width 12 height 11
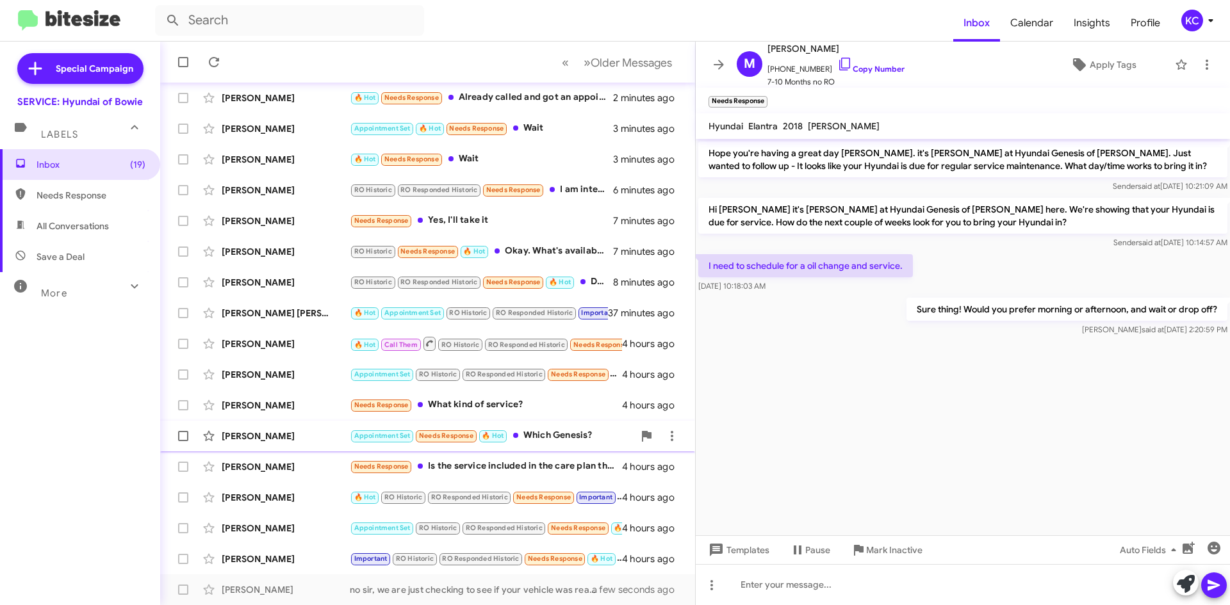
click at [549, 435] on div "Appointment Set Needs Response 🔥 Hot Which Genesis?" at bounding box center [492, 435] width 284 height 15
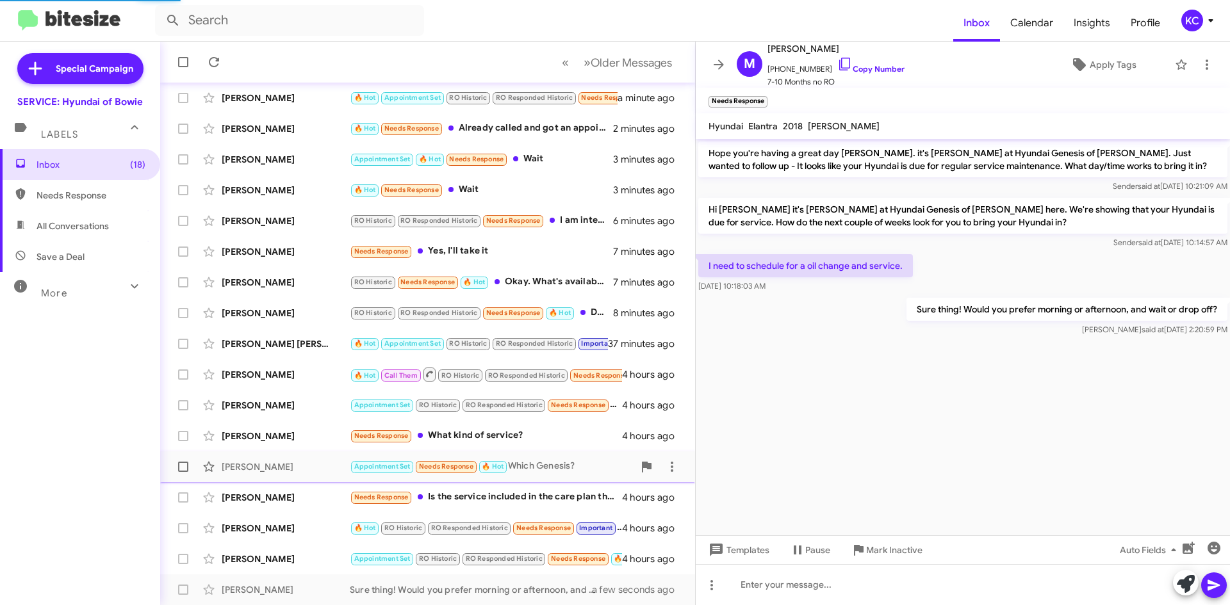
scroll to position [222, 0]
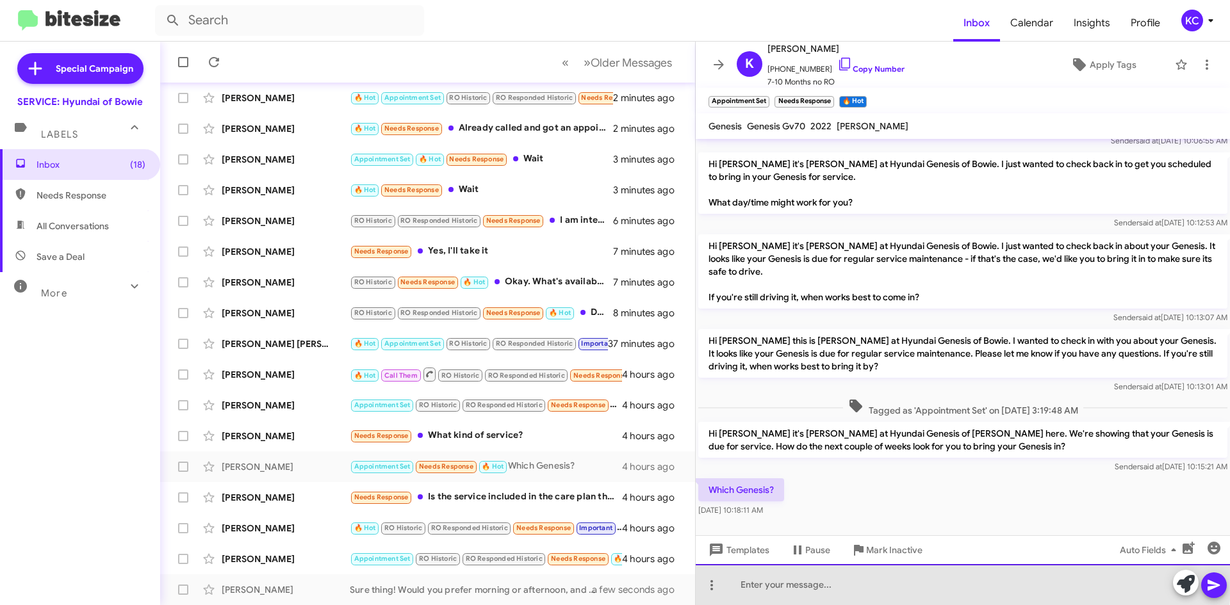
click at [830, 578] on div at bounding box center [962, 584] width 534 height 41
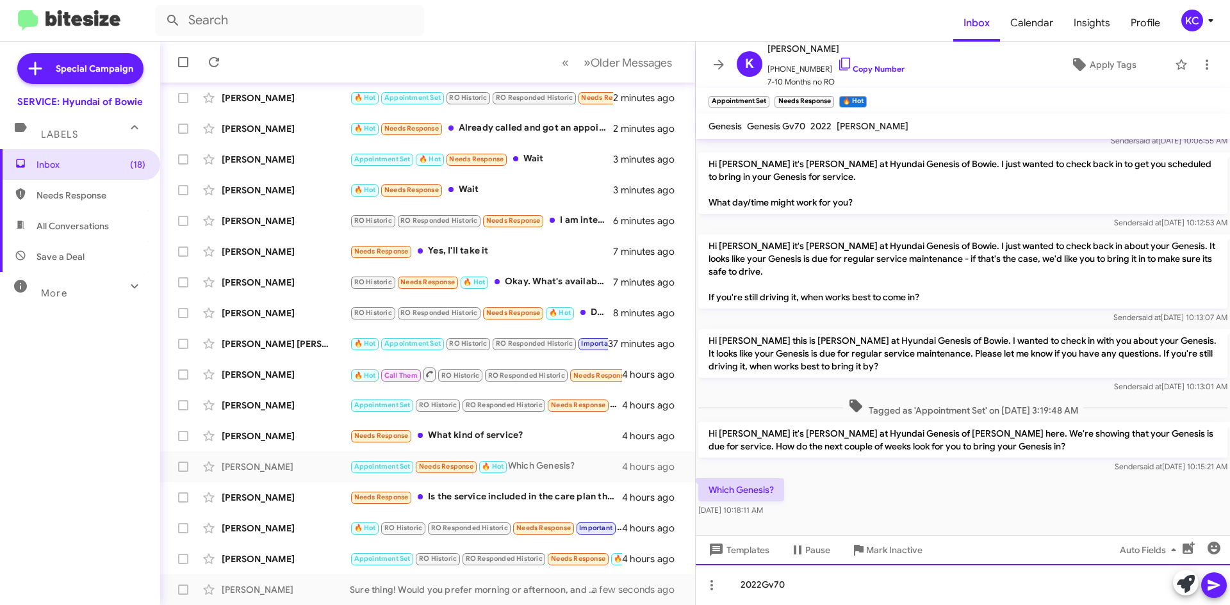
click at [762, 585] on div "2022Gv70" at bounding box center [962, 584] width 534 height 41
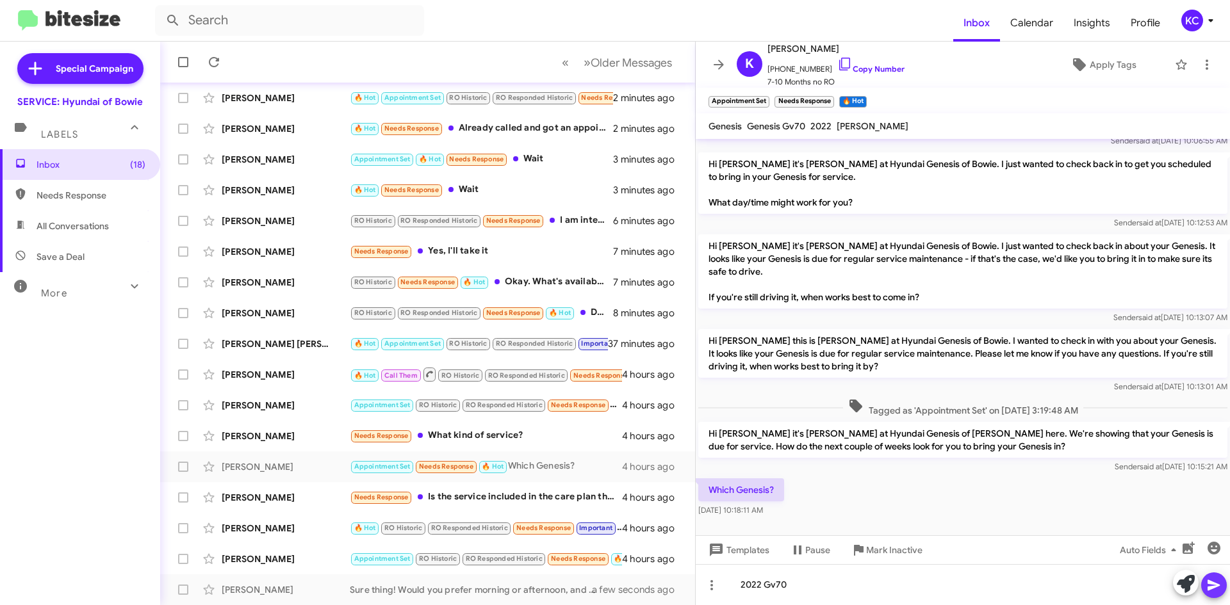
click at [1210, 585] on icon at bounding box center [1213, 585] width 15 height 15
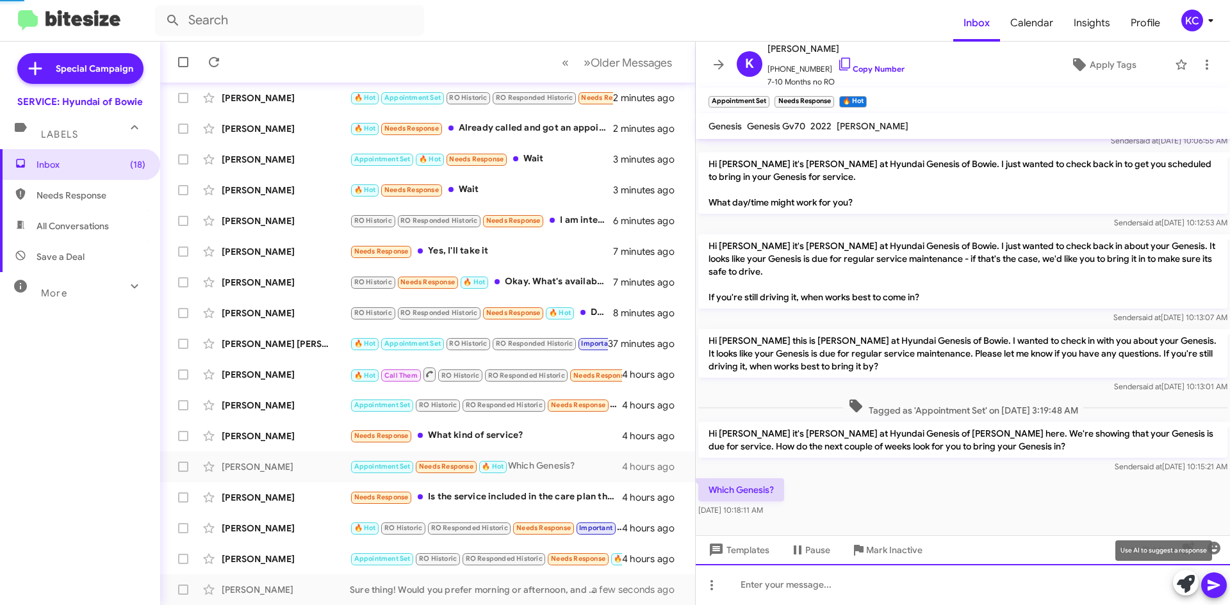
scroll to position [0, 0]
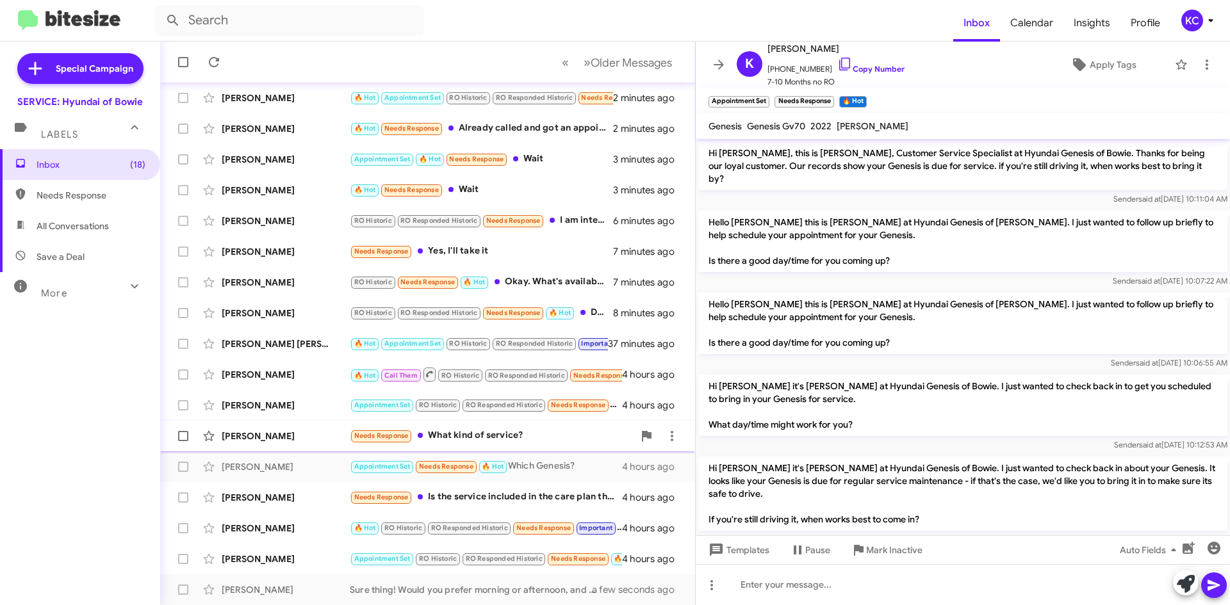
click at [517, 439] on div "Needs Response What kind of service?" at bounding box center [492, 435] width 284 height 15
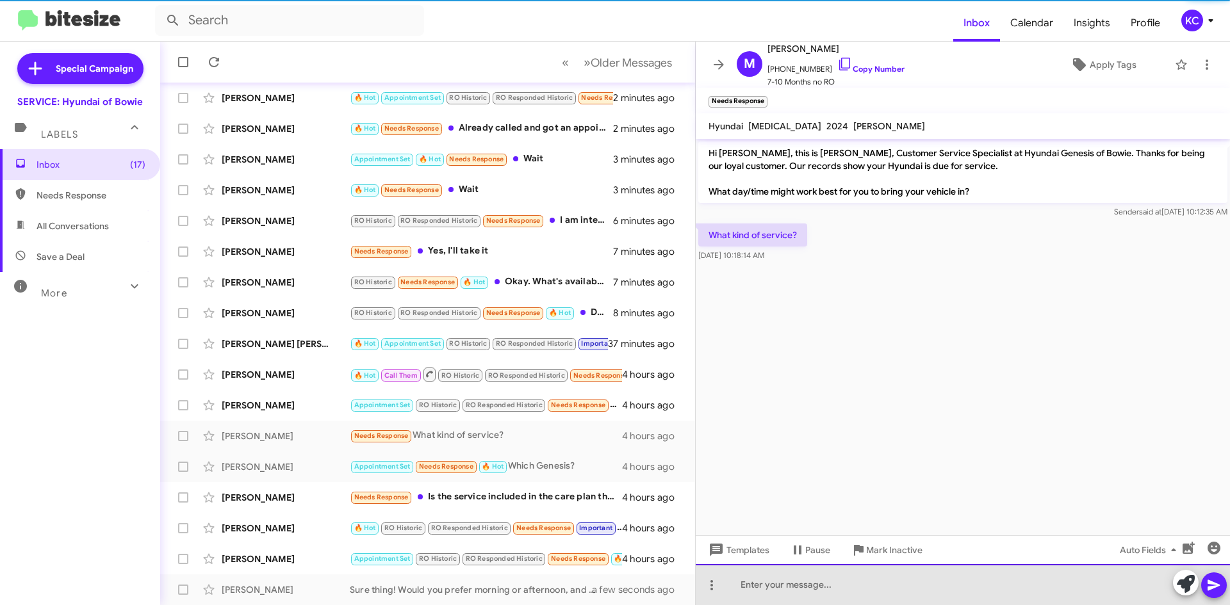
click at [862, 587] on div at bounding box center [962, 584] width 534 height 41
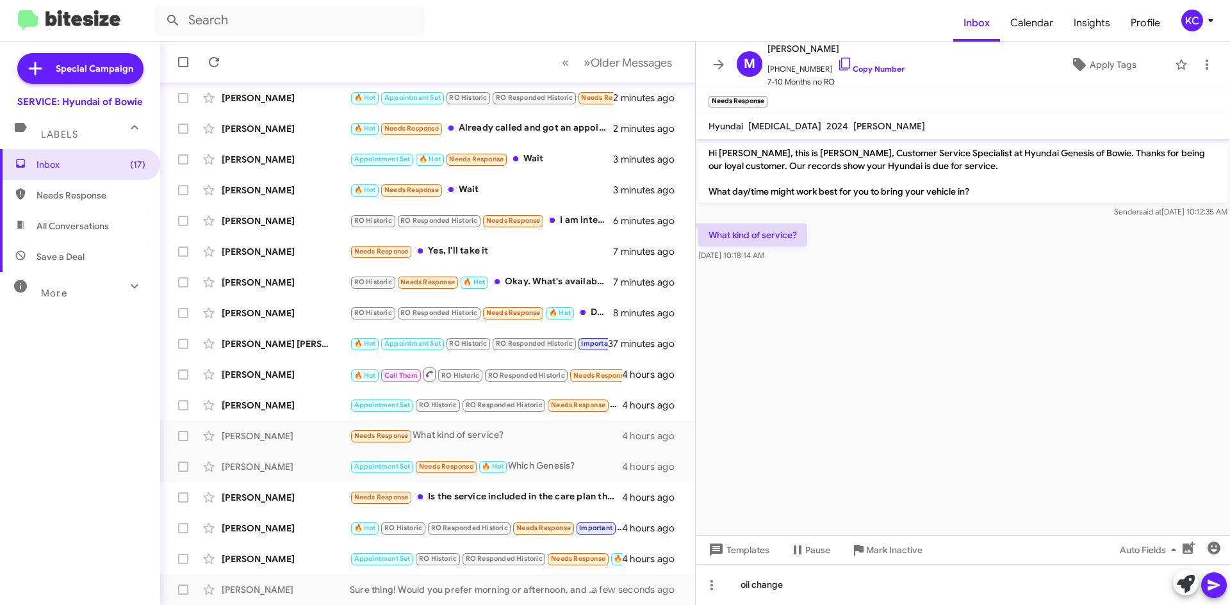
click at [1221, 585] on icon at bounding box center [1213, 585] width 15 height 15
click at [260, 549] on div "[PERSON_NAME] Appointment Set RO Historic RO Responded Historic Needs Response …" at bounding box center [427, 559] width 514 height 26
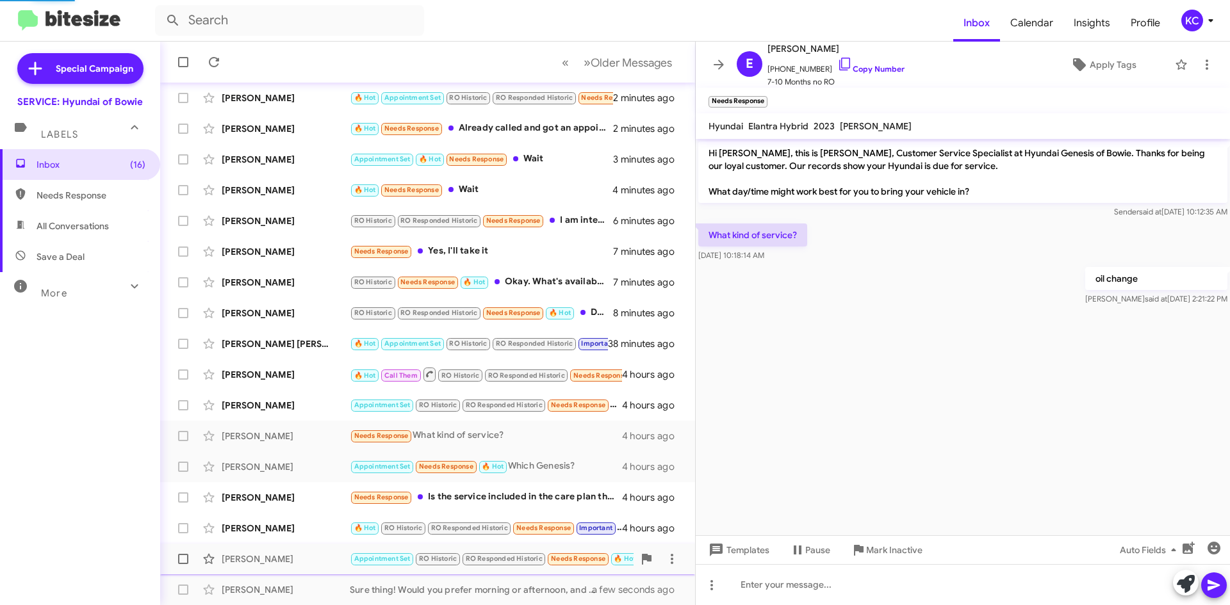
scroll to position [425, 0]
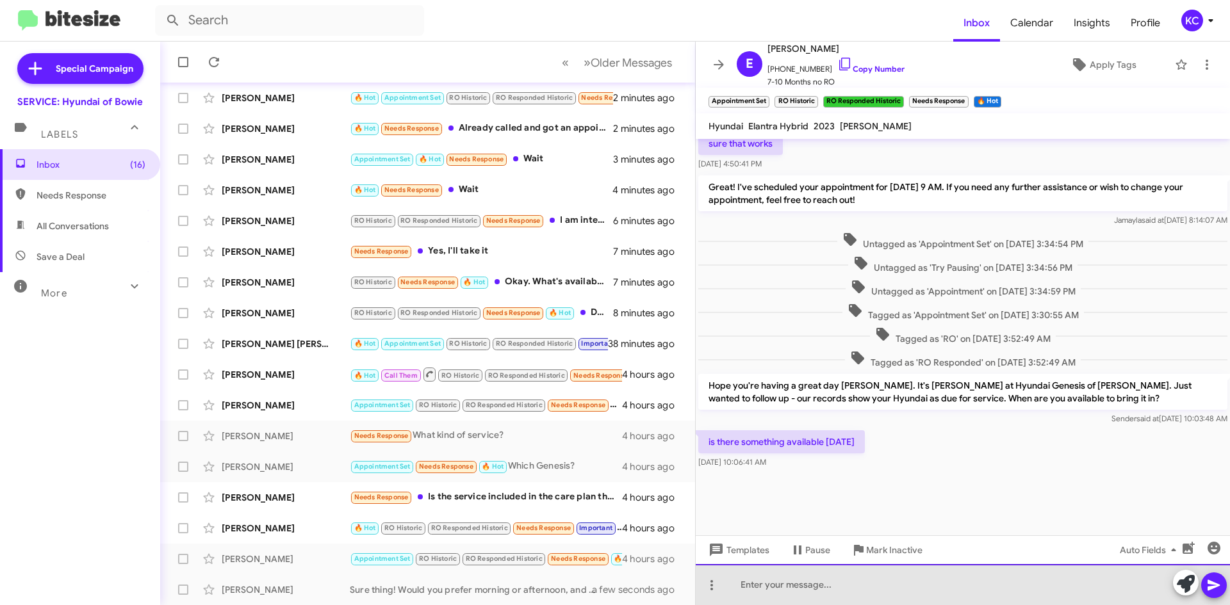
click at [735, 582] on div at bounding box center [962, 584] width 534 height 41
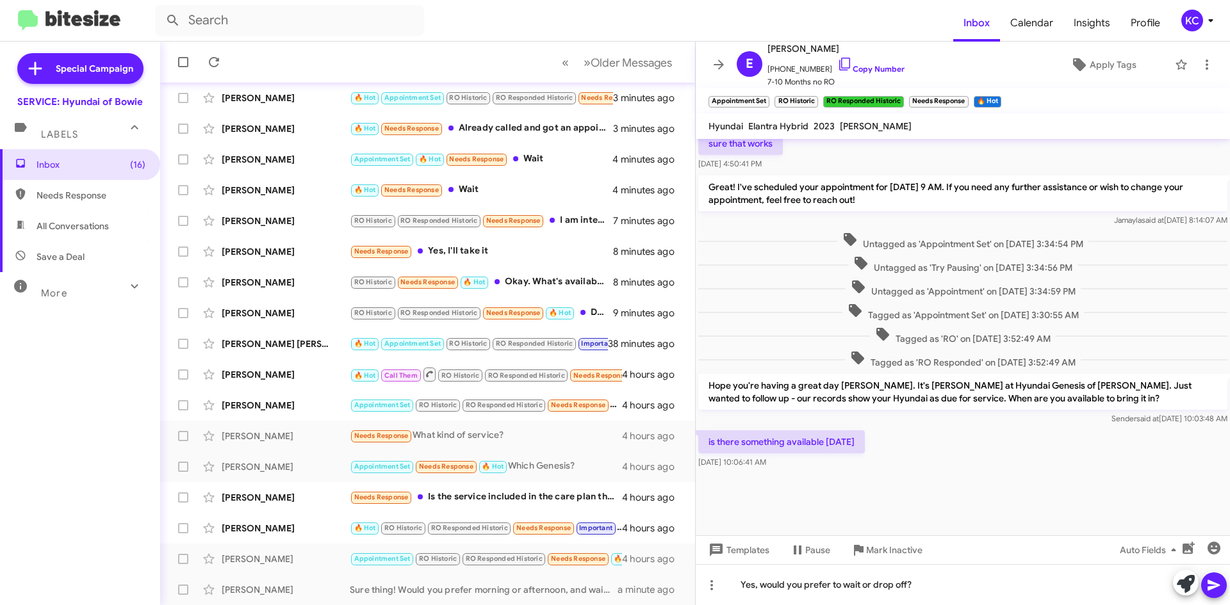
click at [1221, 588] on icon at bounding box center [1213, 585] width 15 height 15
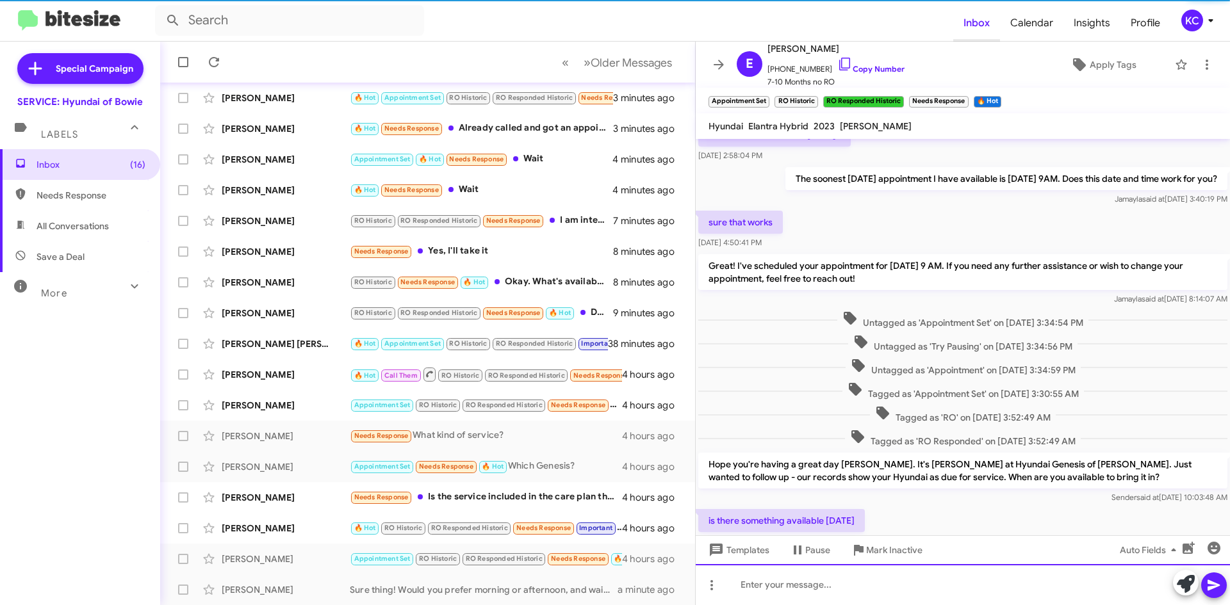
scroll to position [0, 0]
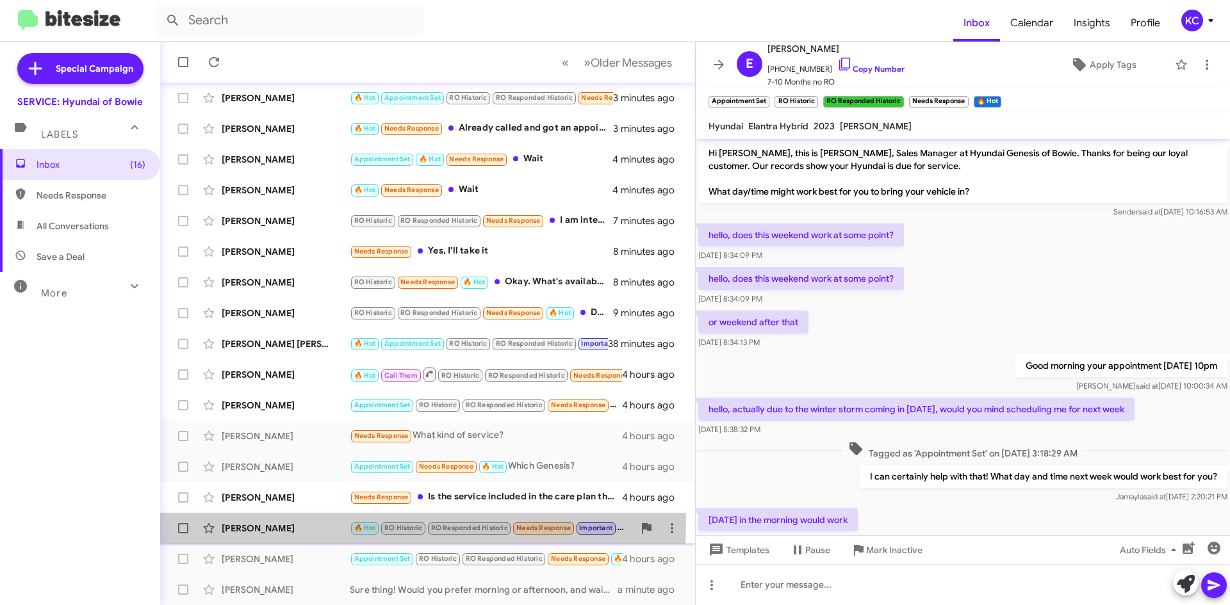
click at [306, 521] on div "[PERSON_NAME] 🔥 Hot RO Historic RO Responded Historic Needs Response Important …" at bounding box center [427, 529] width 514 height 26
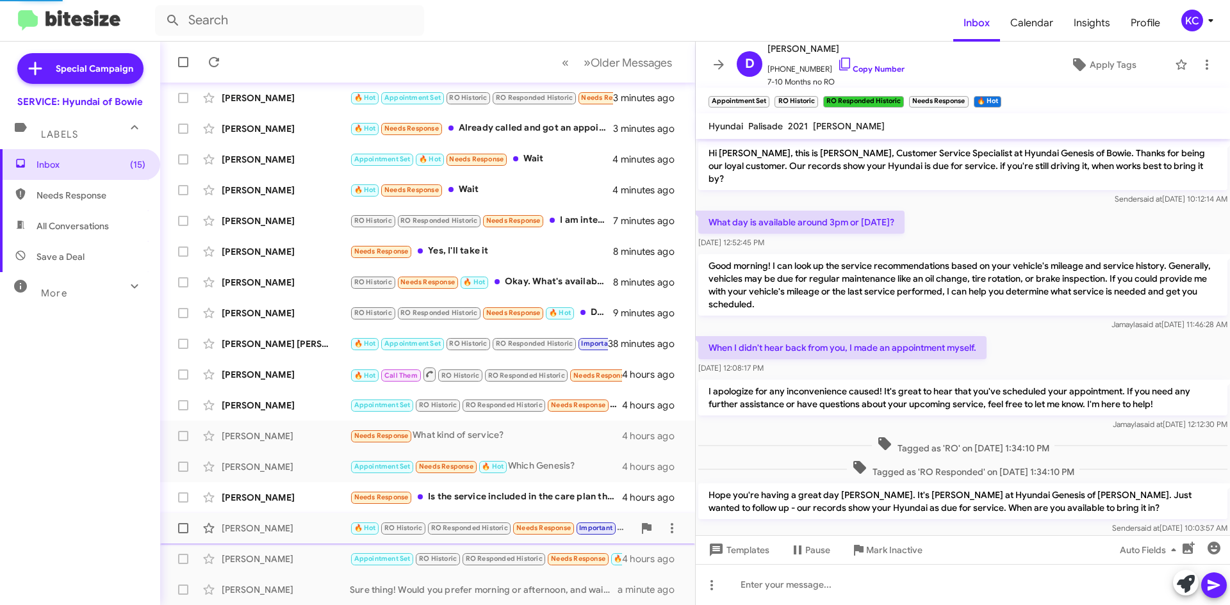
scroll to position [61, 0]
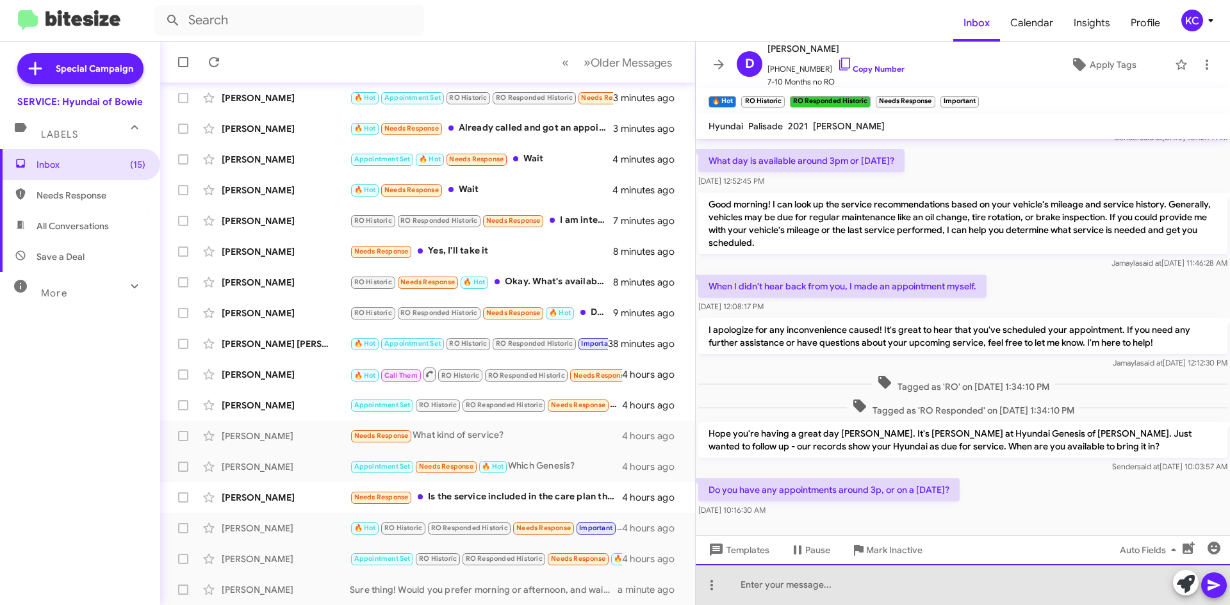
click at [765, 585] on div at bounding box center [962, 584] width 534 height 41
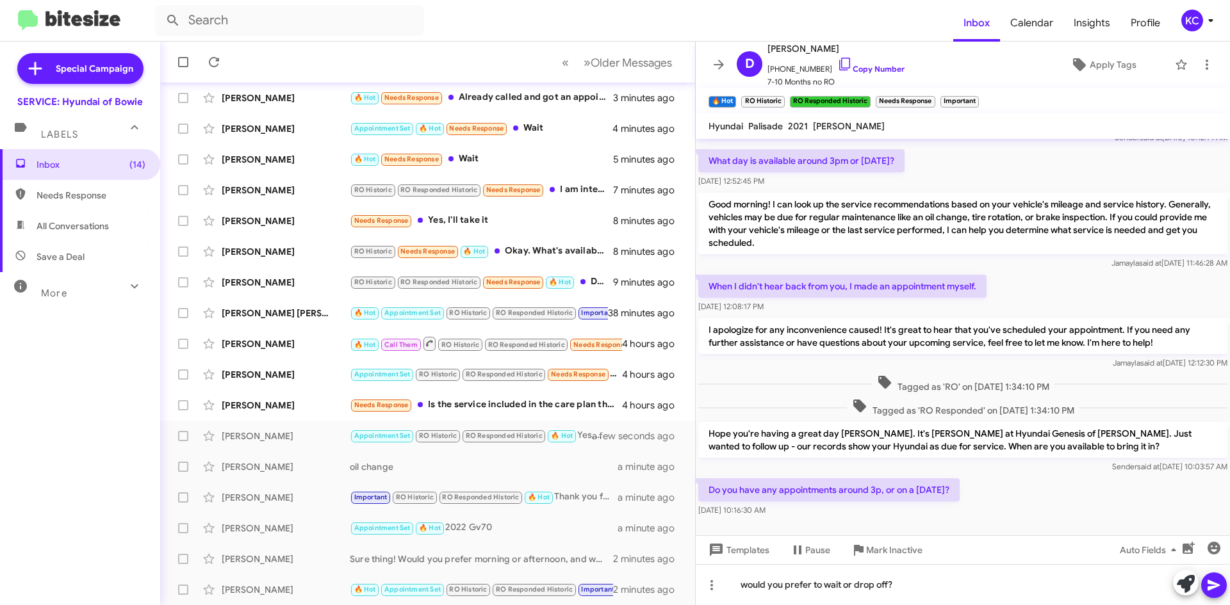
click at [1213, 591] on icon at bounding box center [1213, 585] width 15 height 15
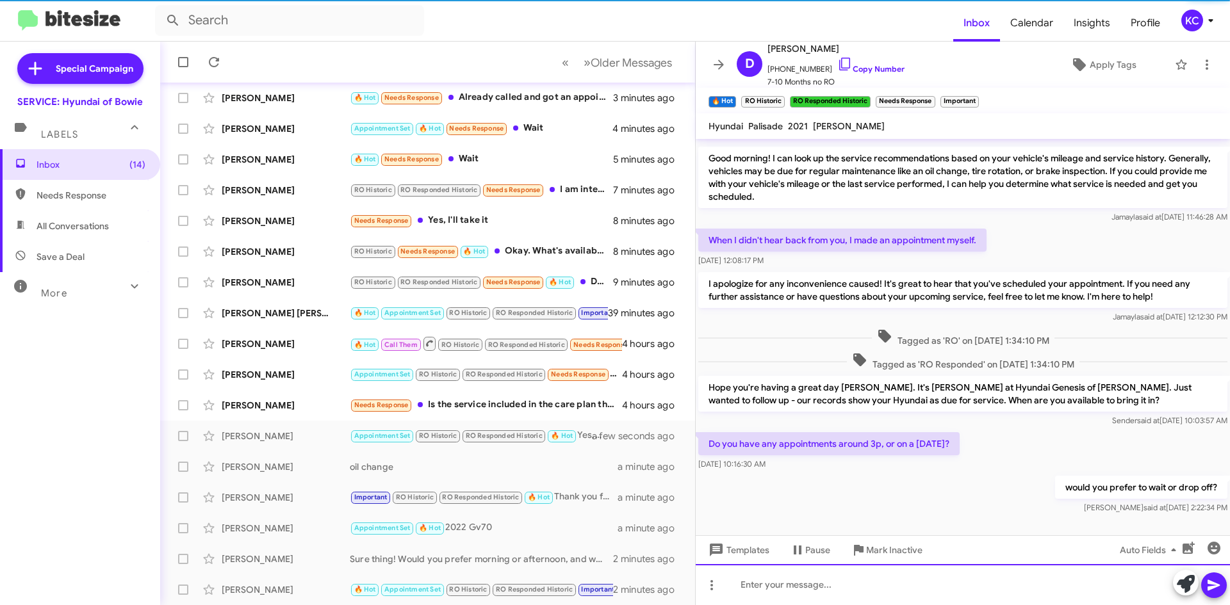
scroll to position [108, 0]
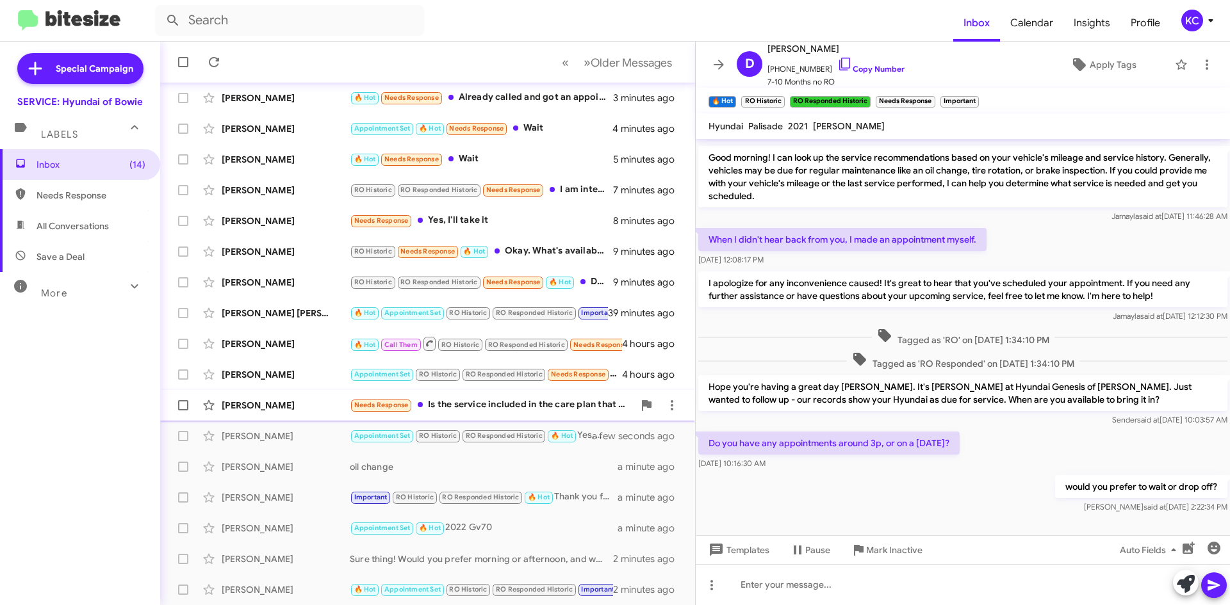
click at [481, 403] on div "Needs Response Is the service included in the care plan that I have" at bounding box center [492, 405] width 284 height 15
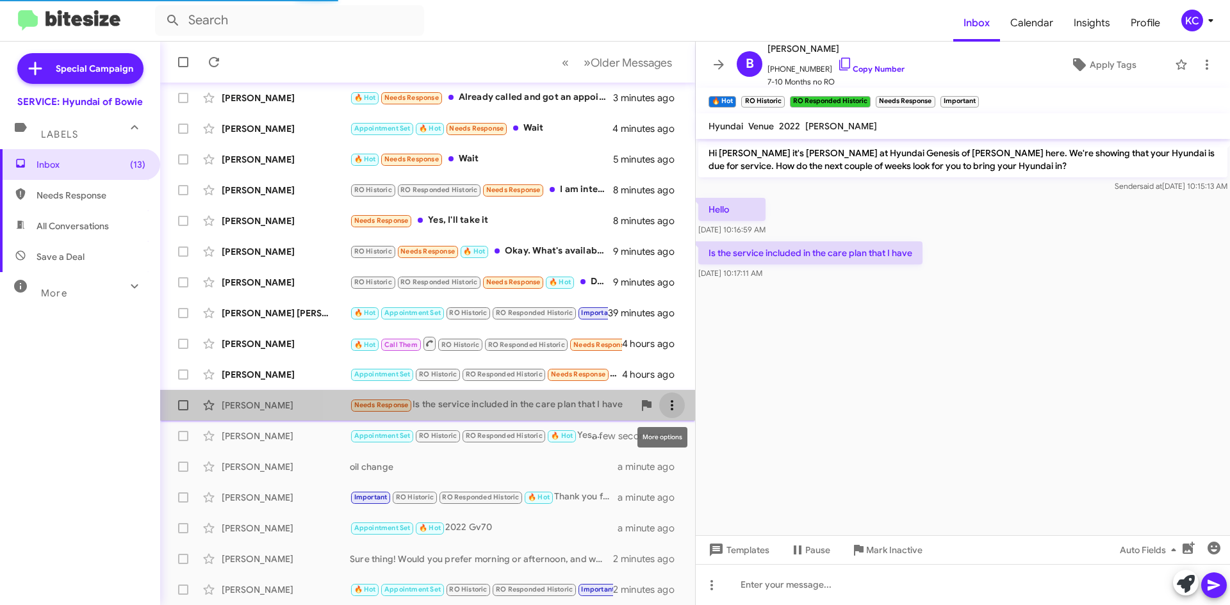
click at [664, 402] on icon at bounding box center [671, 405] width 15 height 15
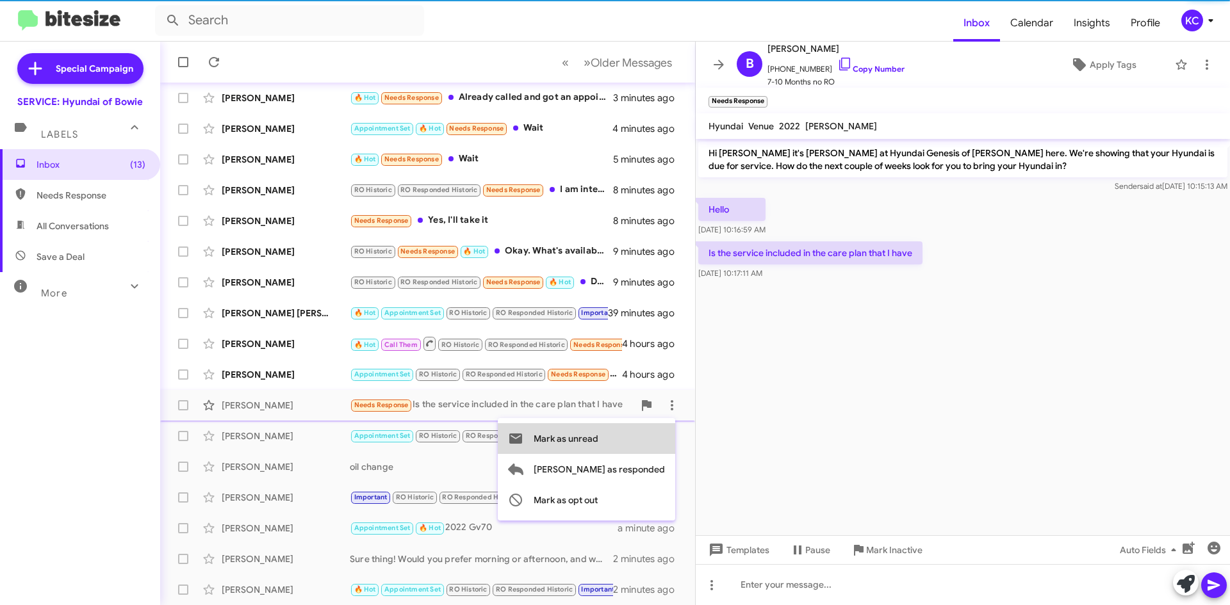
click at [598, 435] on span "Mark as unread" at bounding box center [565, 438] width 65 height 31
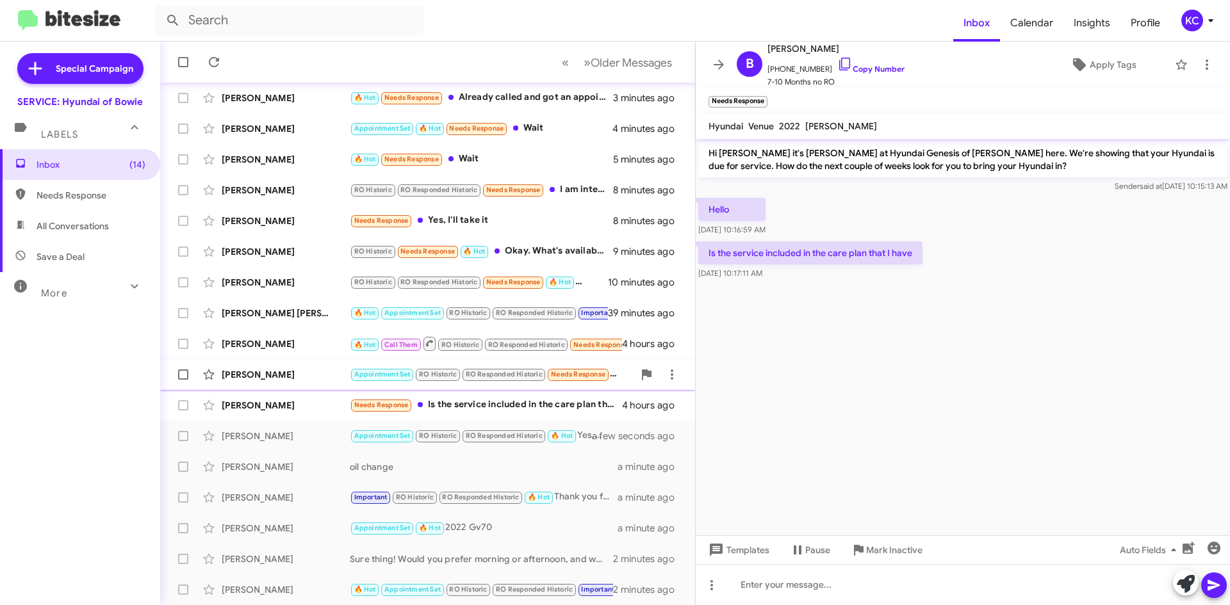
click at [512, 371] on span "RO Responded Historic" at bounding box center [504, 374] width 77 height 8
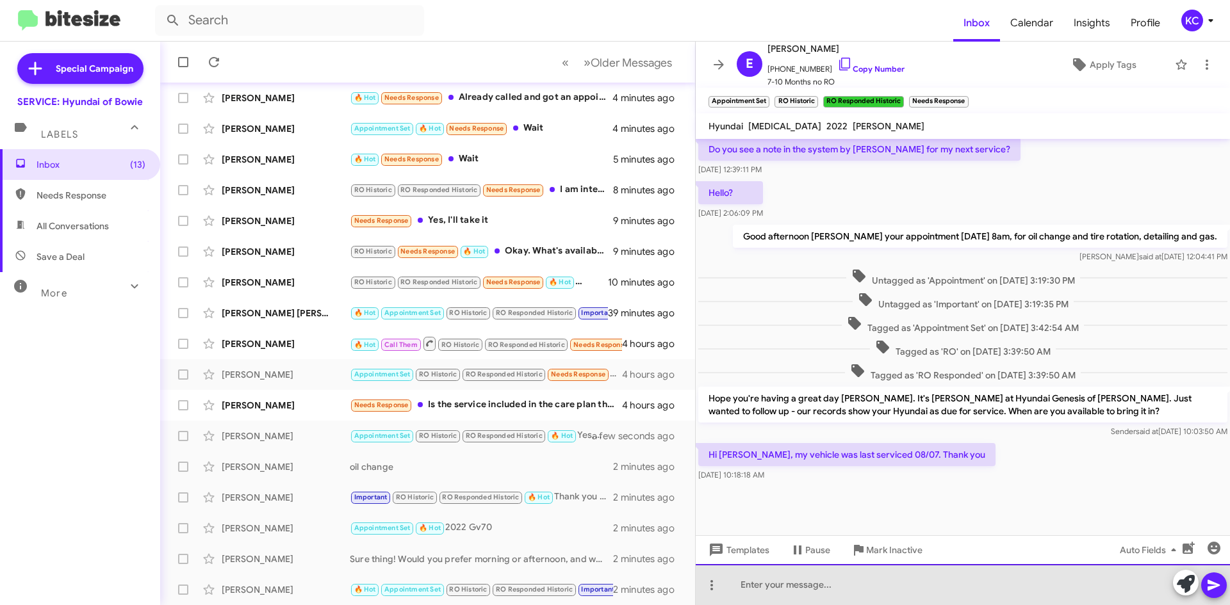
click at [920, 580] on div at bounding box center [962, 584] width 534 height 41
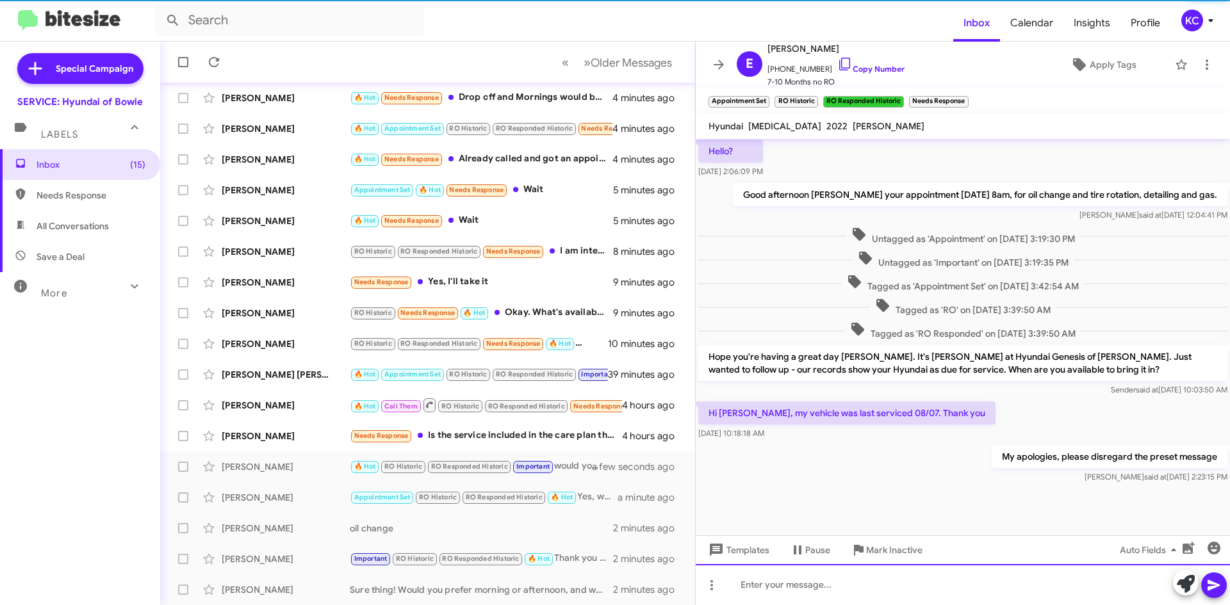
scroll to position [356, 0]
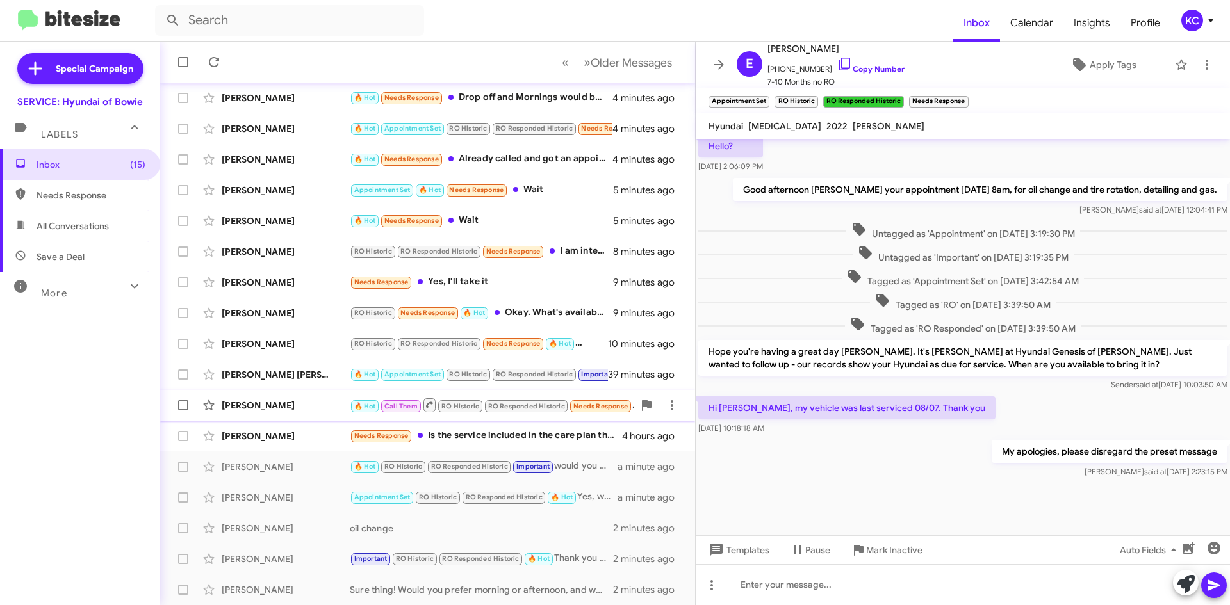
click at [245, 409] on div "[PERSON_NAME]" at bounding box center [286, 405] width 128 height 13
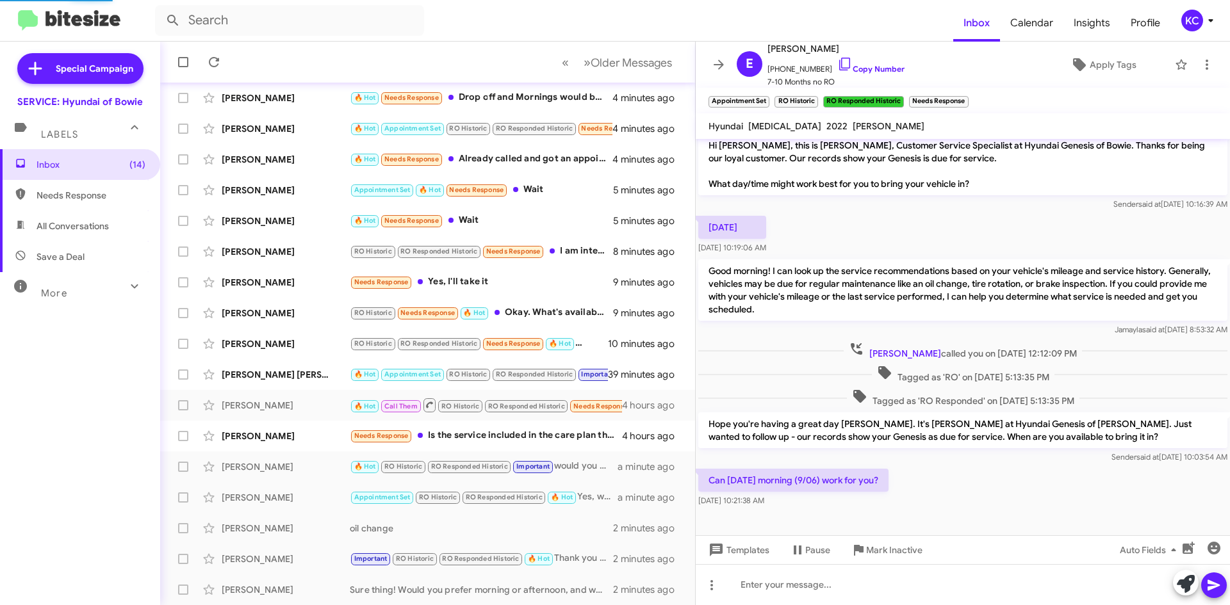
scroll to position [8, 0]
click at [837, 64] on icon at bounding box center [844, 63] width 15 height 15
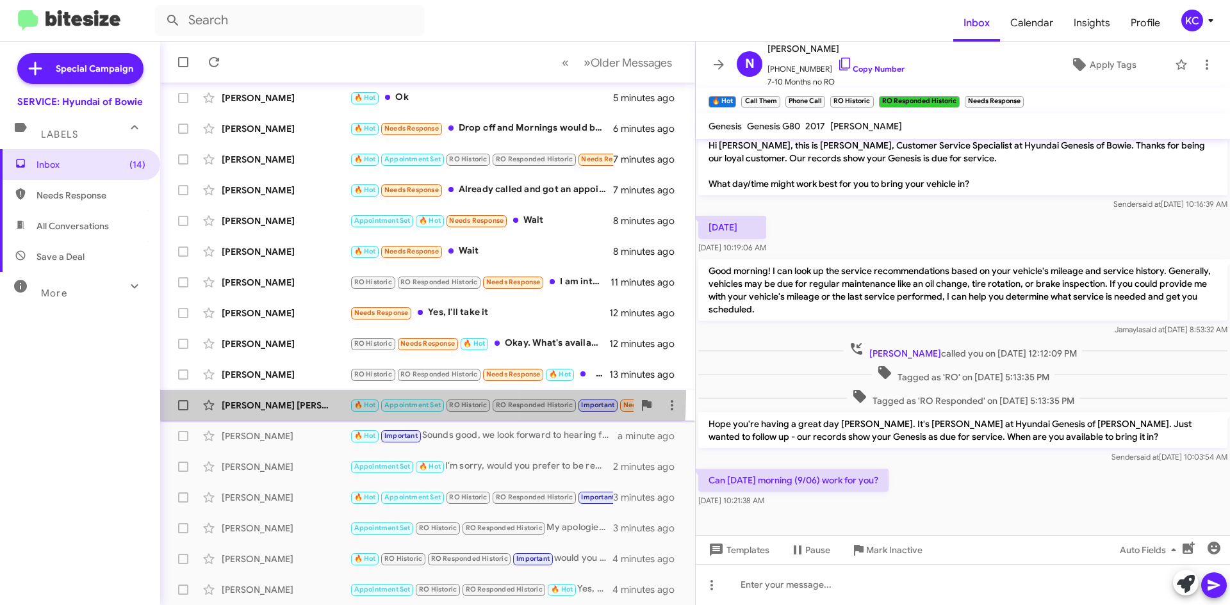
click at [277, 394] on div "[PERSON_NAME] [PERSON_NAME] 🔥 Hot Appointment Set RO Historic RO Responded Hist…" at bounding box center [427, 406] width 514 height 26
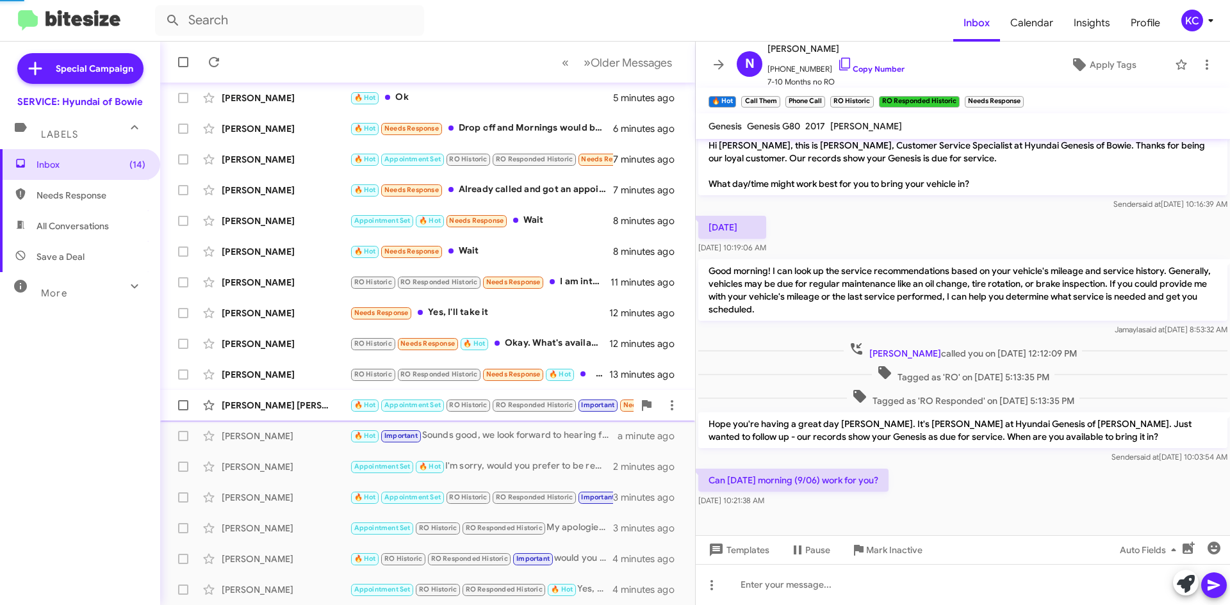
scroll to position [156, 0]
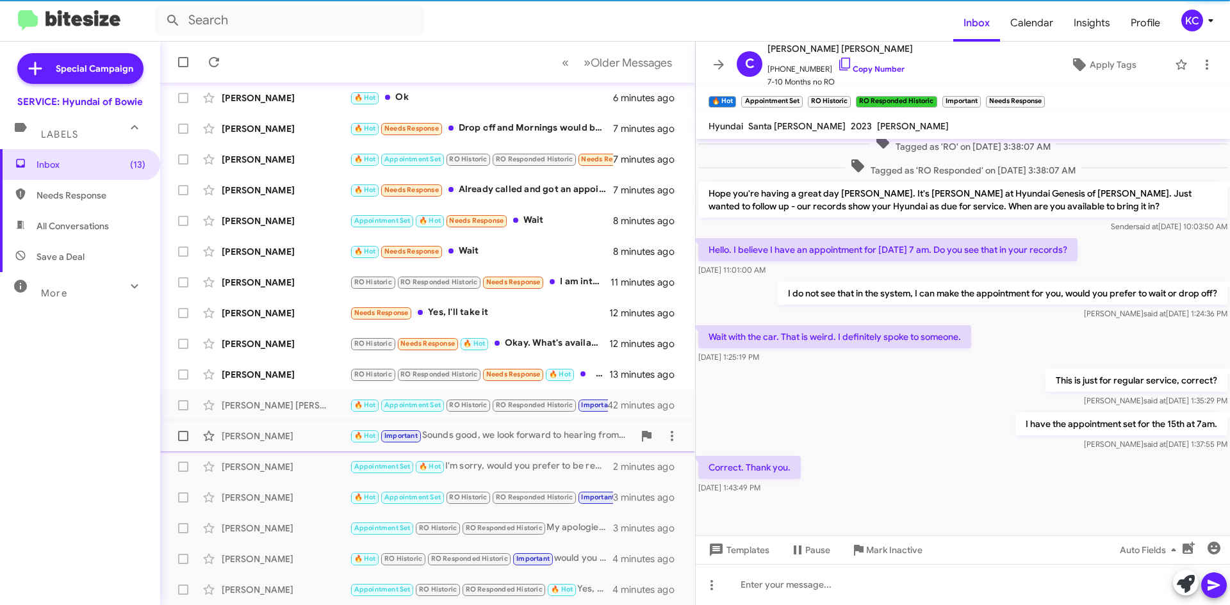
click at [282, 430] on div "[PERSON_NAME]" at bounding box center [286, 436] width 128 height 13
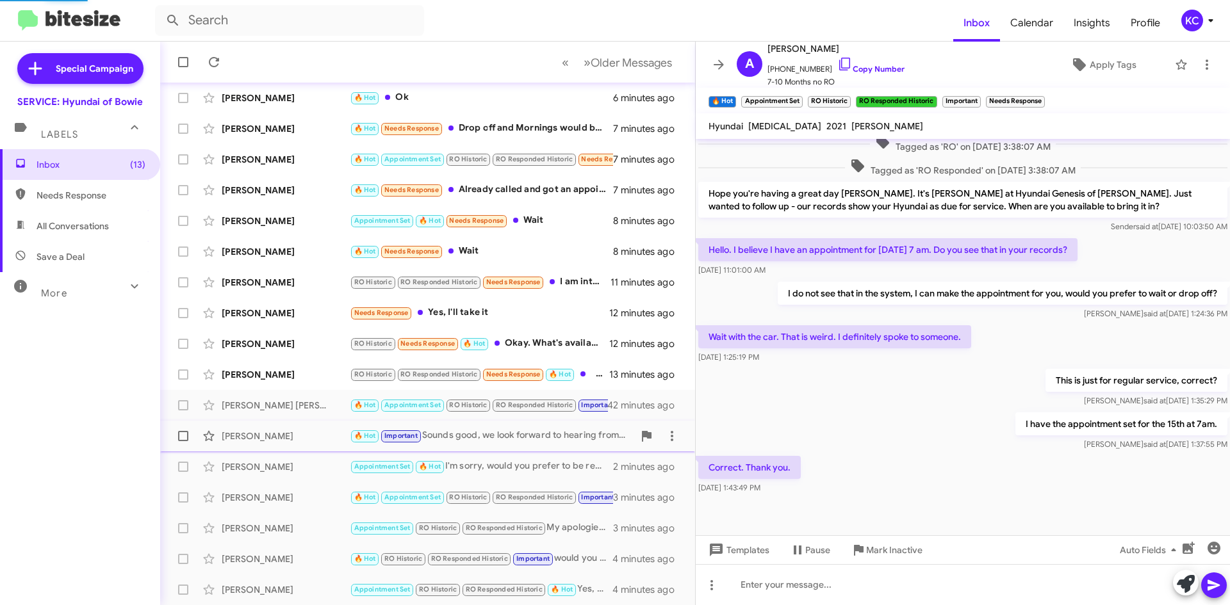
scroll to position [127, 0]
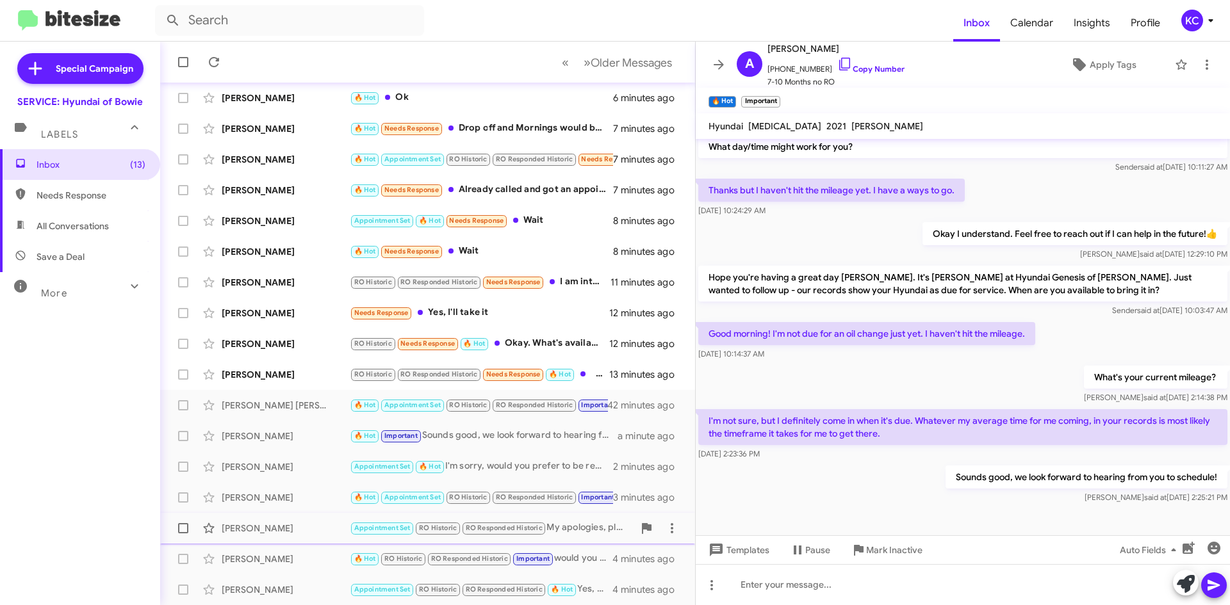
drag, startPoint x: 285, startPoint y: 462, endPoint x: 291, endPoint y: 521, distance: 59.3
click at [291, 521] on mat-action-list "[PERSON_NAME] Needs Response Thanks a minute ago [PERSON_NAME] Appointment Set …" at bounding box center [427, 295] width 535 height 620
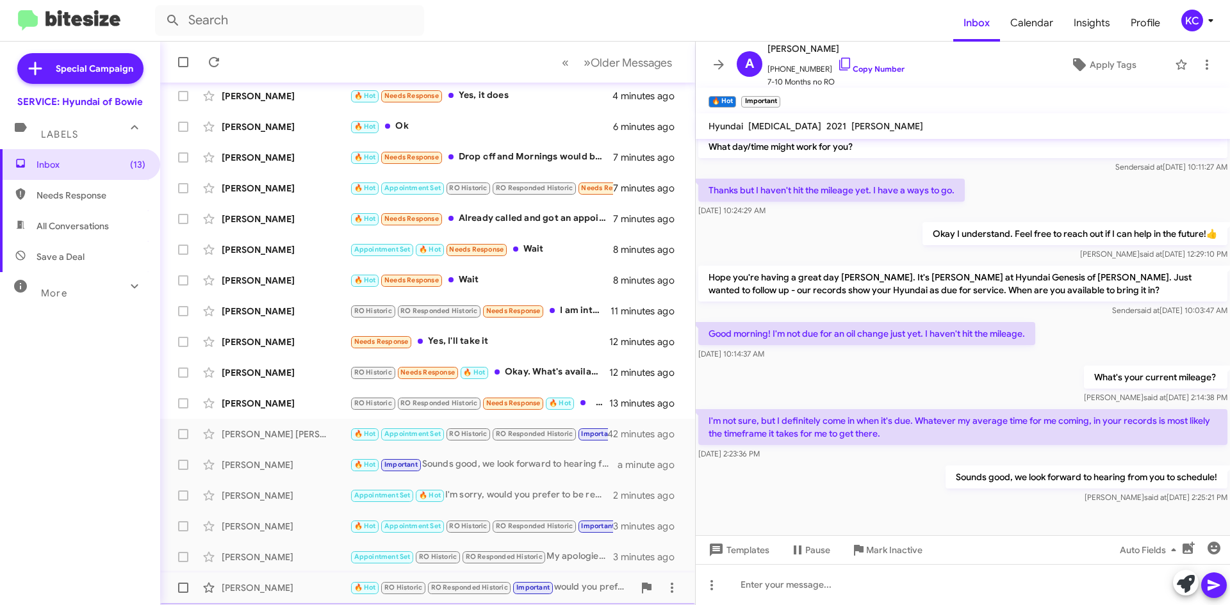
scroll to position [138, 0]
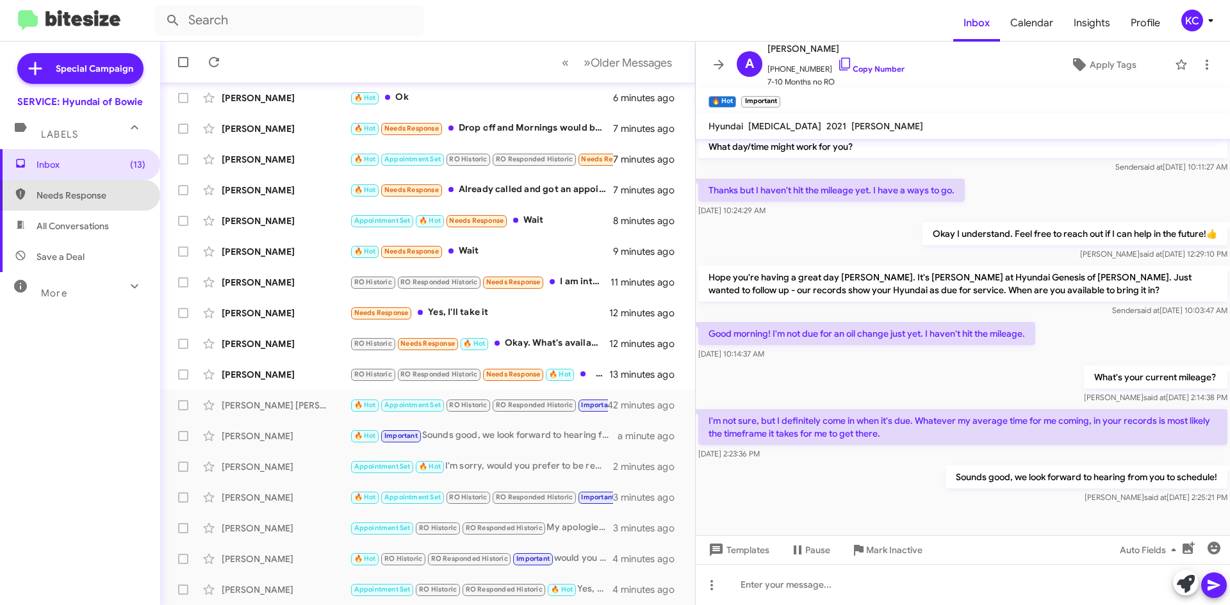
click at [99, 200] on span "Needs Response" at bounding box center [91, 195] width 109 height 13
type input "in:needs-response"
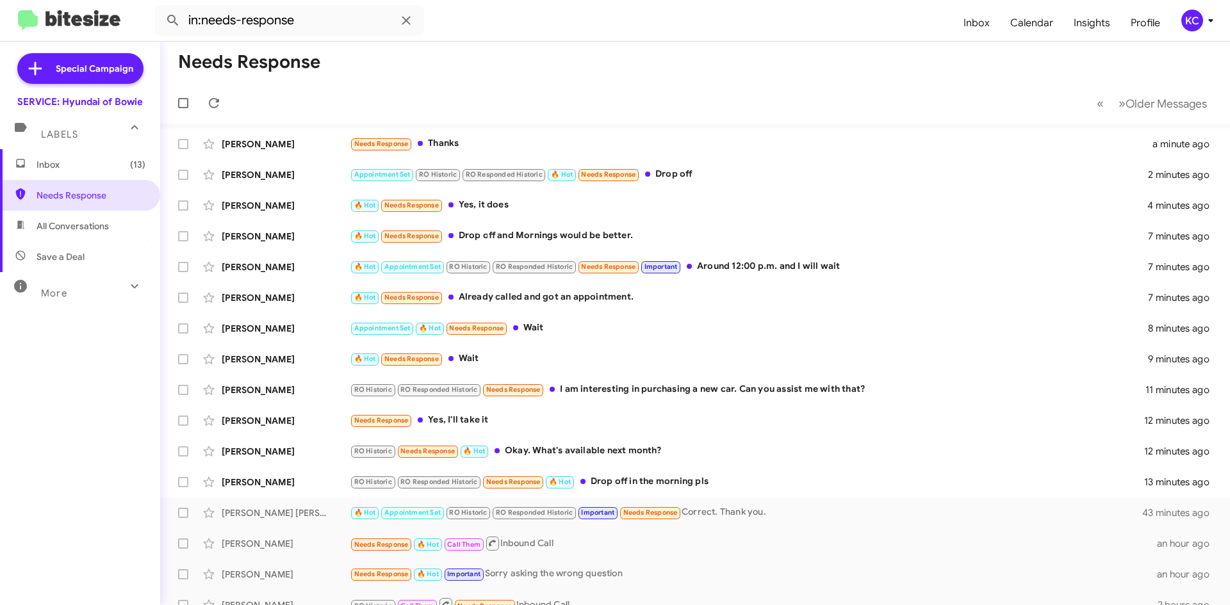
click at [69, 161] on span "Inbox (13)" at bounding box center [91, 164] width 109 height 13
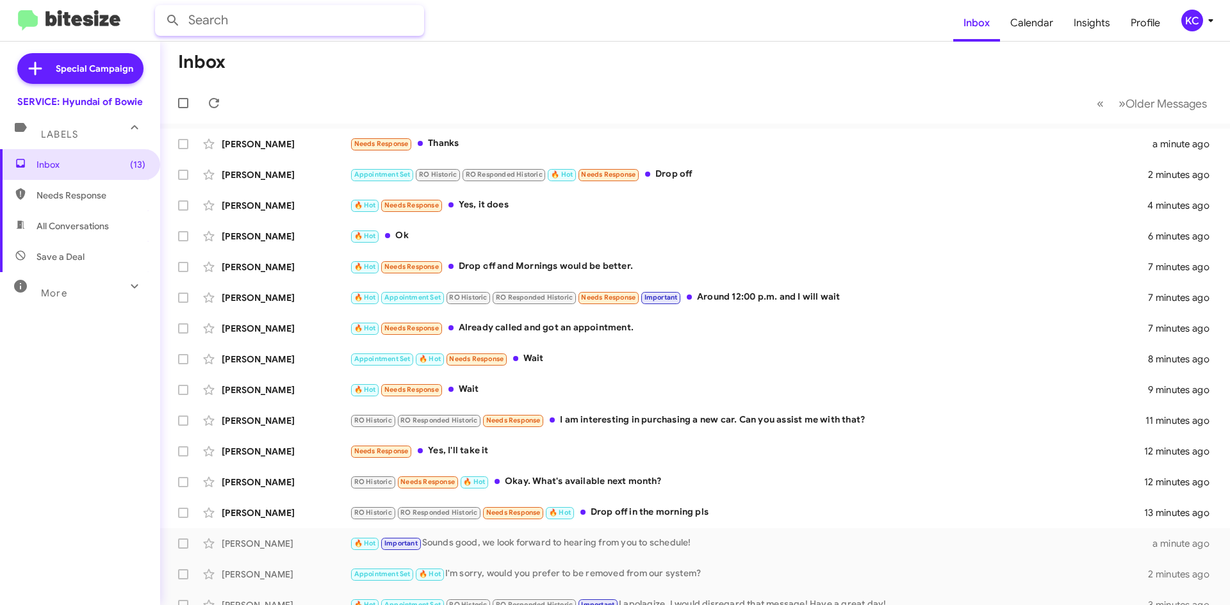
click at [258, 15] on input "text" at bounding box center [289, 20] width 269 height 31
click at [160, 8] on button at bounding box center [173, 21] width 26 height 26
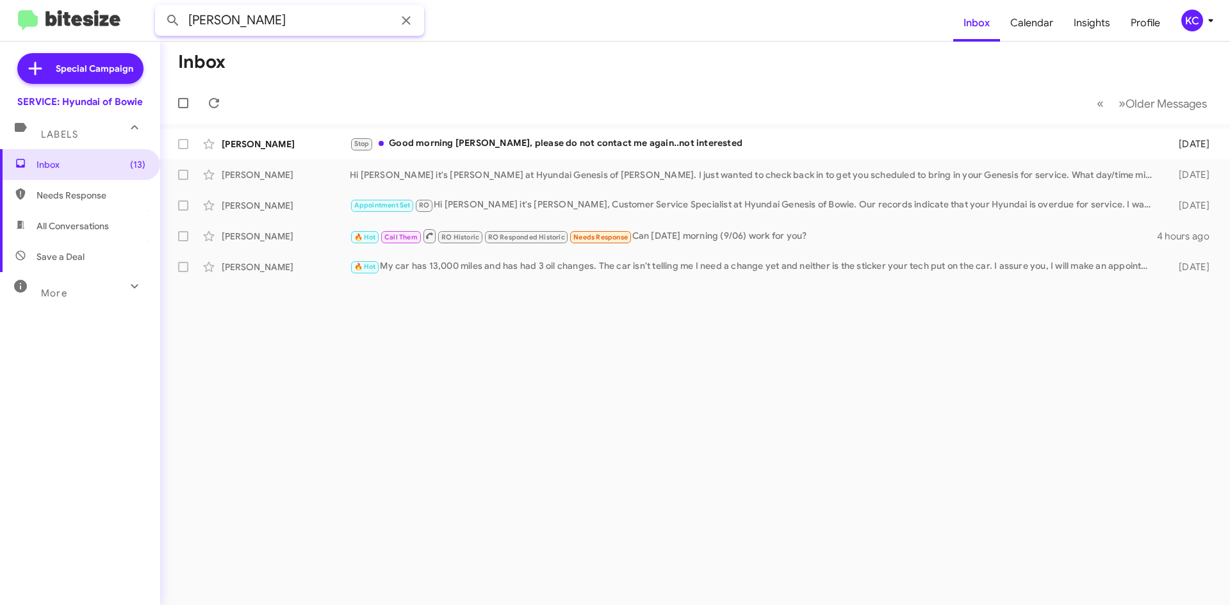
click at [272, 26] on input "[PERSON_NAME]" at bounding box center [289, 20] width 269 height 31
type input "[PERSON_NAME]"
click at [160, 8] on button at bounding box center [173, 21] width 26 height 26
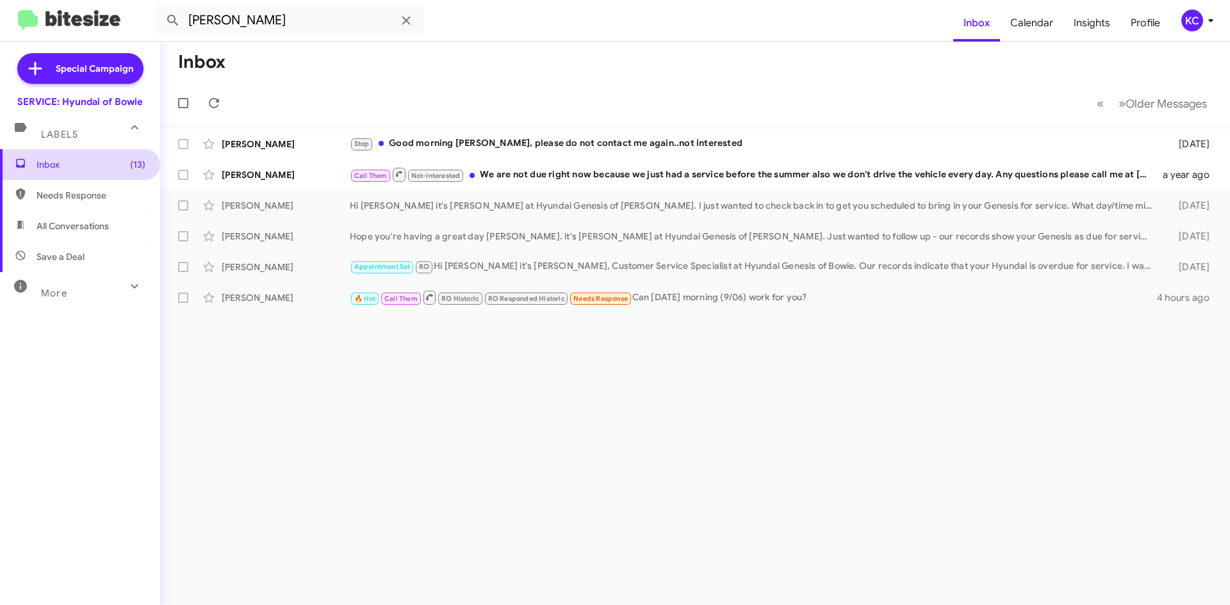
click at [67, 154] on span "Inbox (13)" at bounding box center [80, 164] width 160 height 31
click at [67, 189] on span "Needs Response" at bounding box center [91, 195] width 109 height 13
type input "in:needs-response"
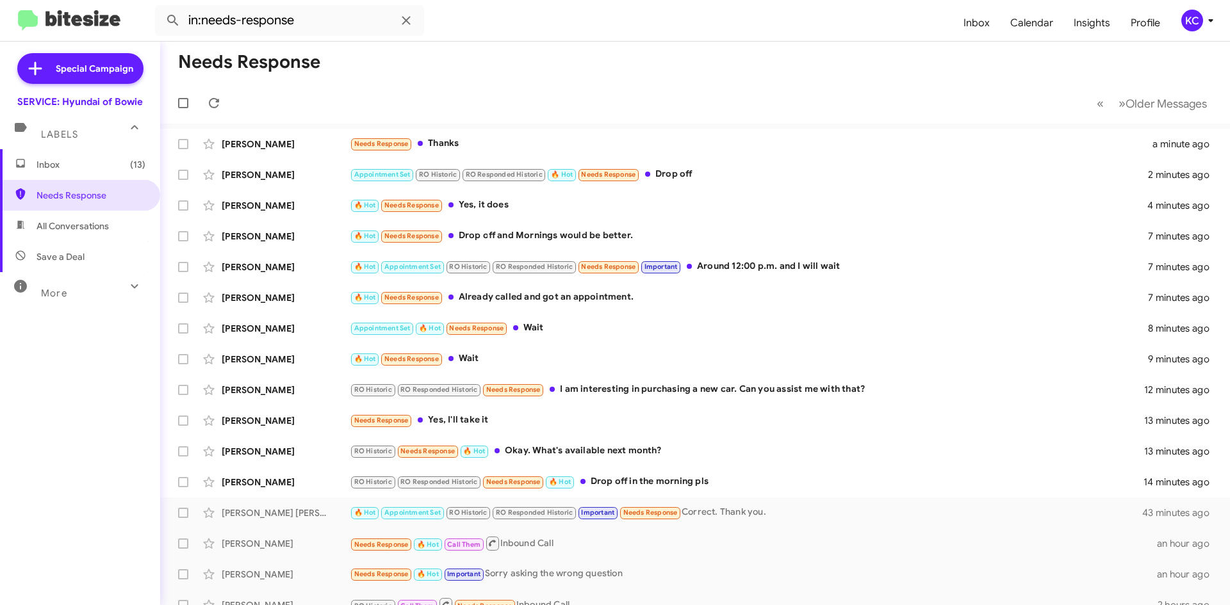
click at [70, 156] on span "Inbox (13)" at bounding box center [80, 164] width 160 height 31
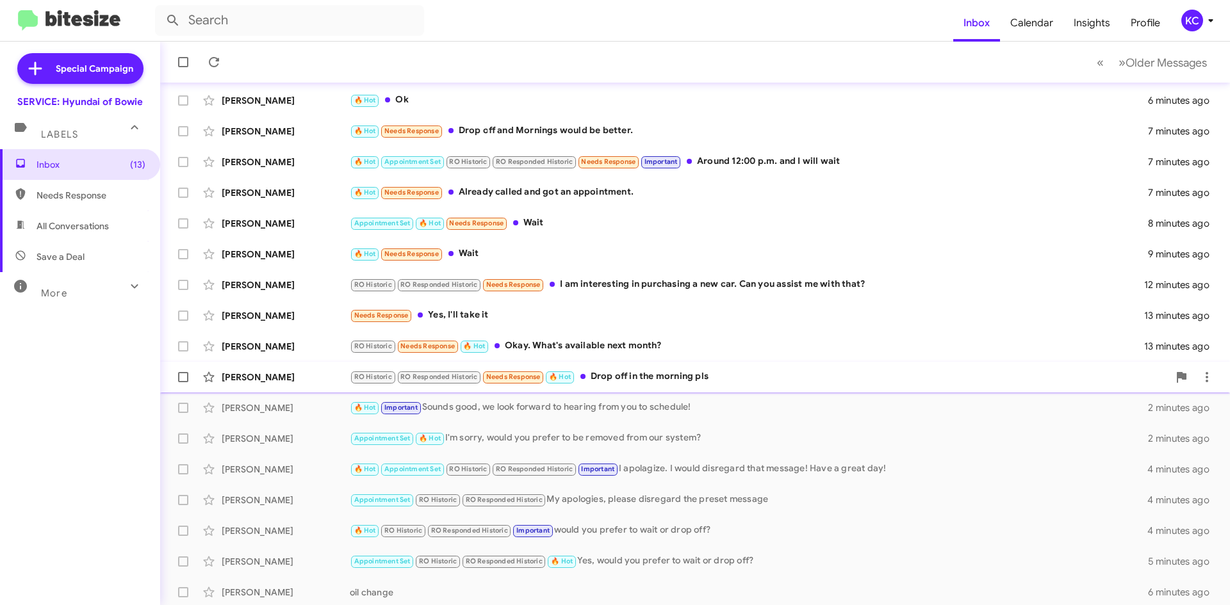
scroll to position [138, 0]
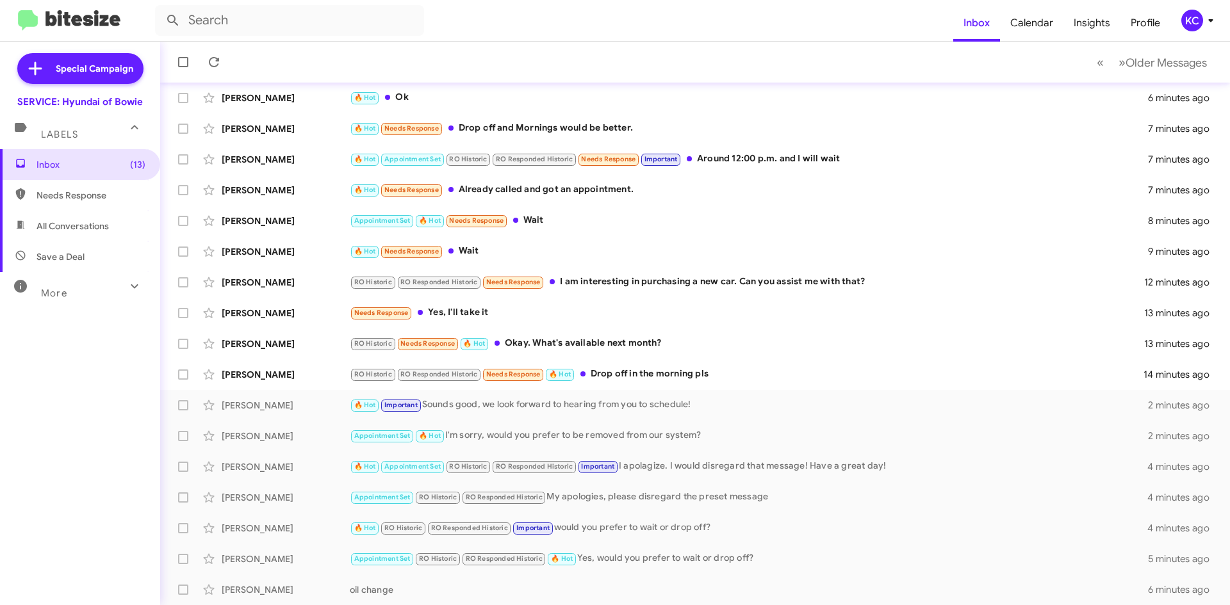
click at [110, 193] on span "Needs Response" at bounding box center [91, 195] width 109 height 13
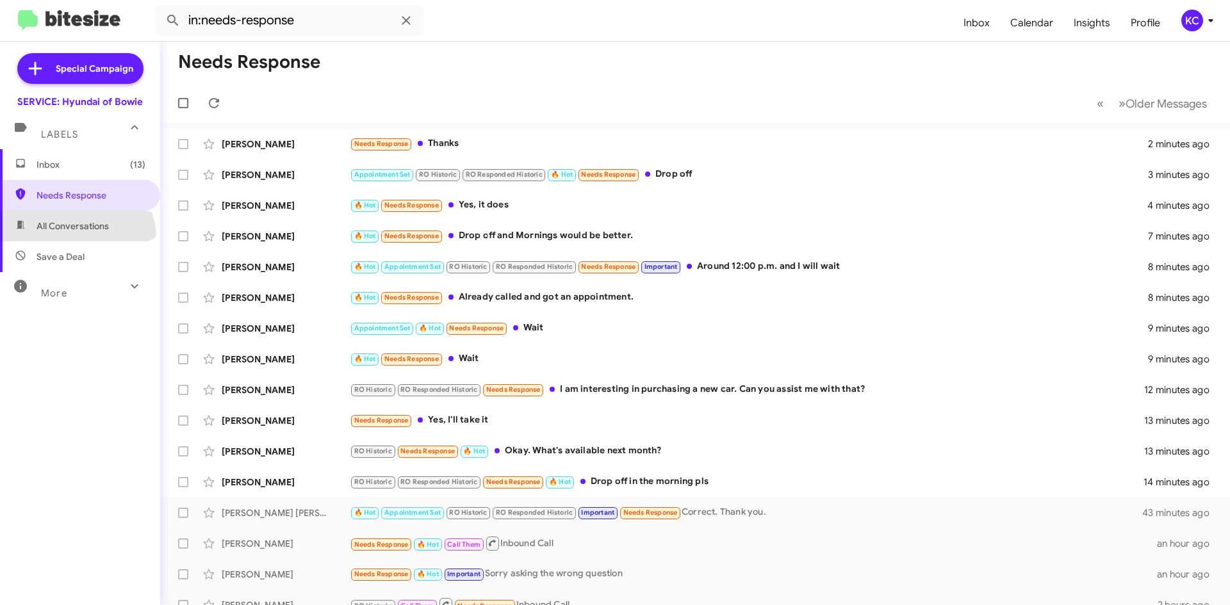
click at [76, 239] on span "All Conversations" at bounding box center [80, 226] width 160 height 31
type input "in:all-conversations"
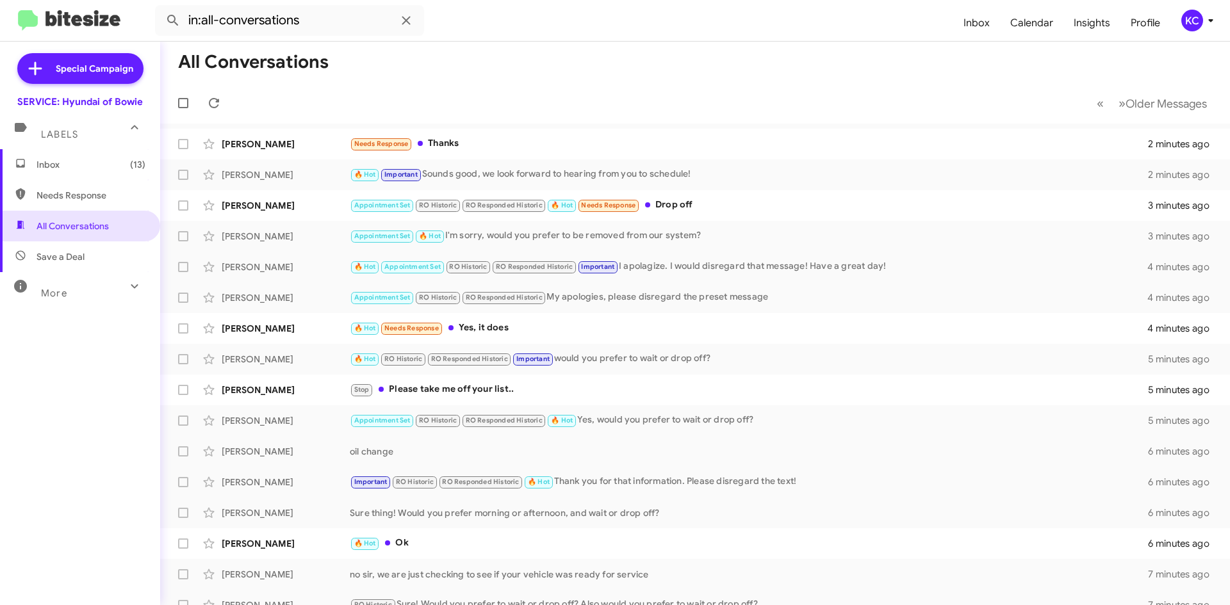
click at [68, 163] on span "Inbox (13)" at bounding box center [91, 164] width 109 height 13
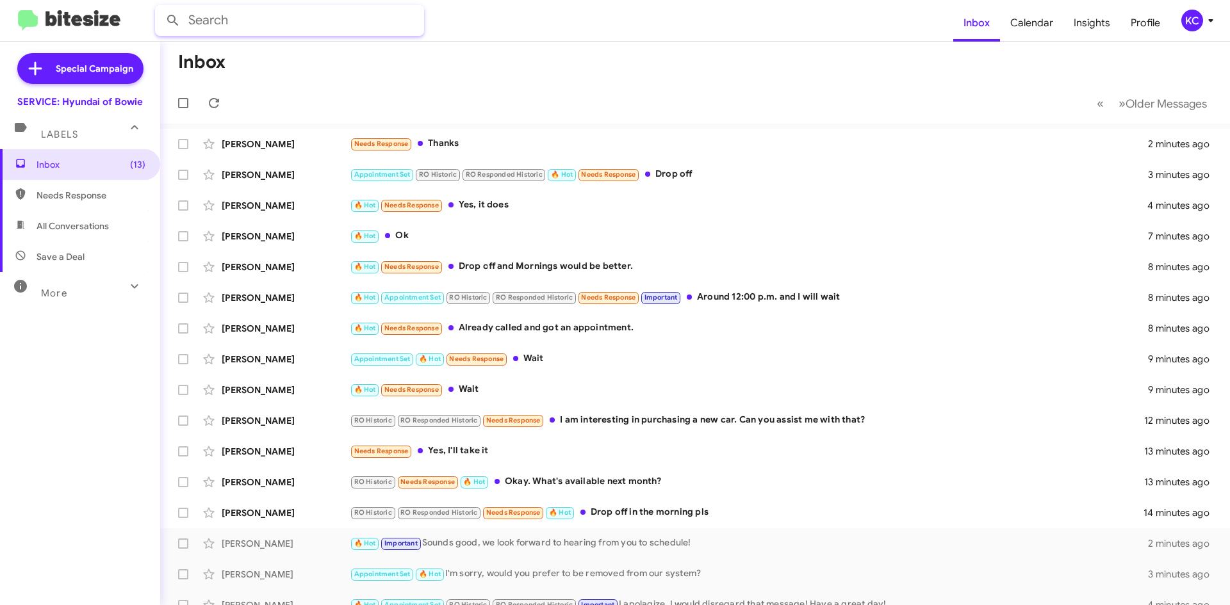
click at [229, 28] on input "text" at bounding box center [289, 20] width 269 height 31
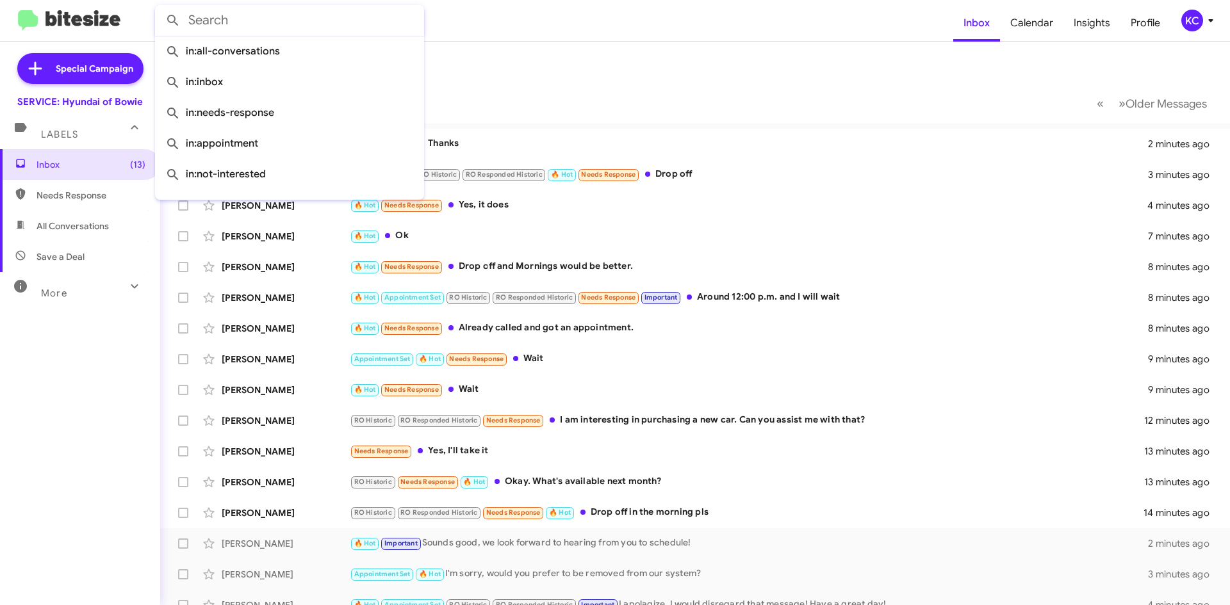
paste input "2405293312"
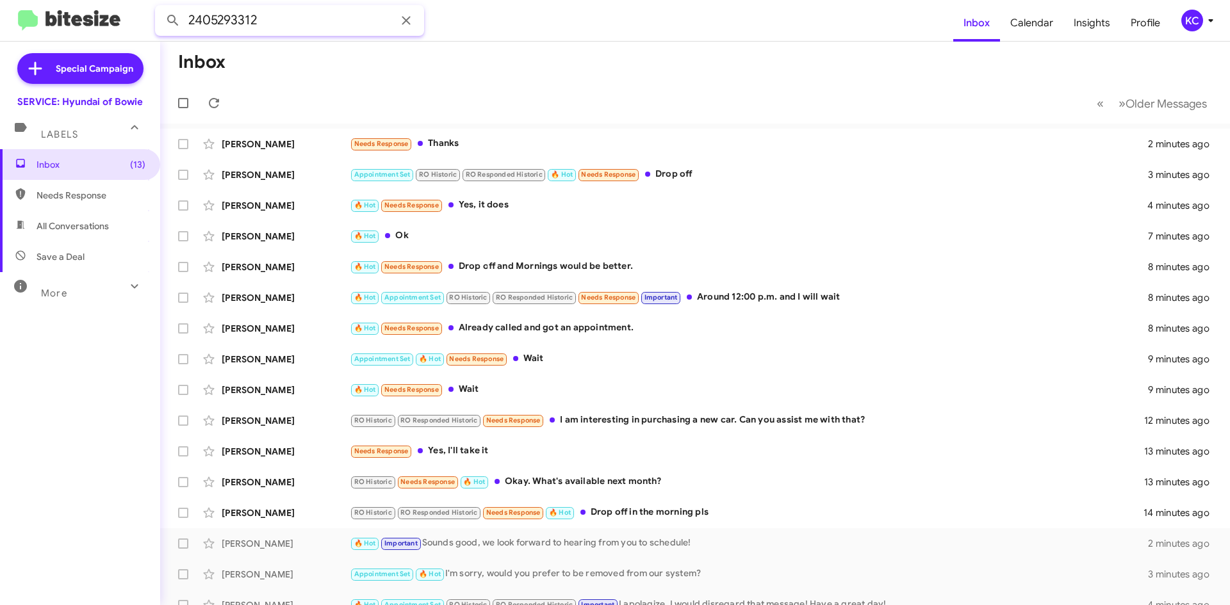
type input "2405293312"
click at [160, 8] on button at bounding box center [173, 21] width 26 height 26
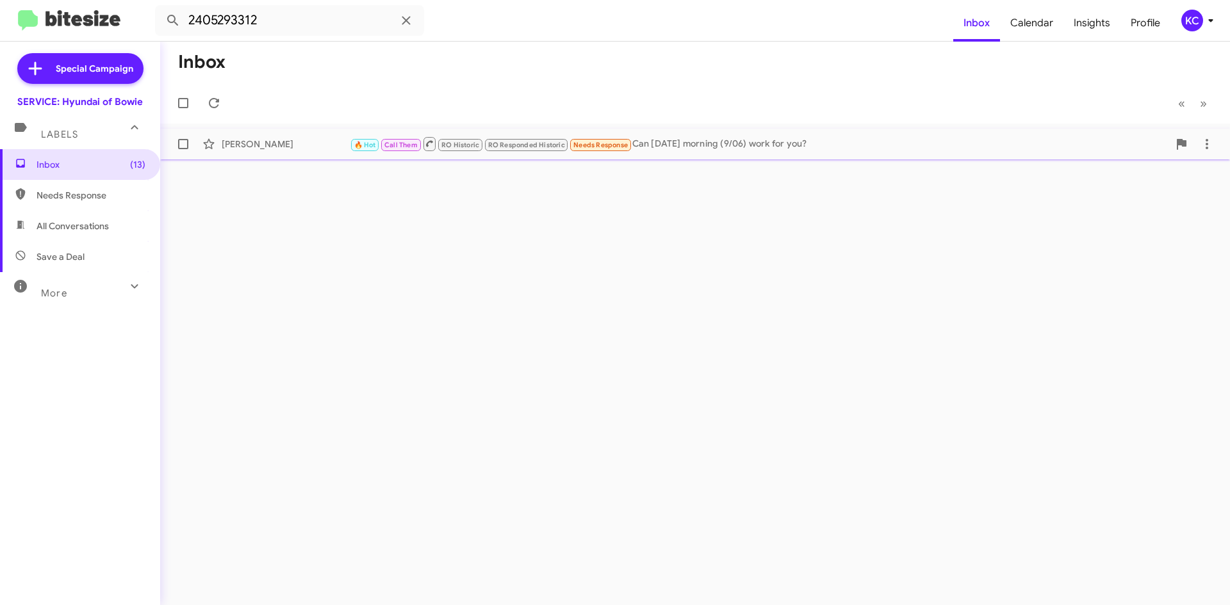
click at [291, 146] on div "[PERSON_NAME]" at bounding box center [286, 144] width 128 height 13
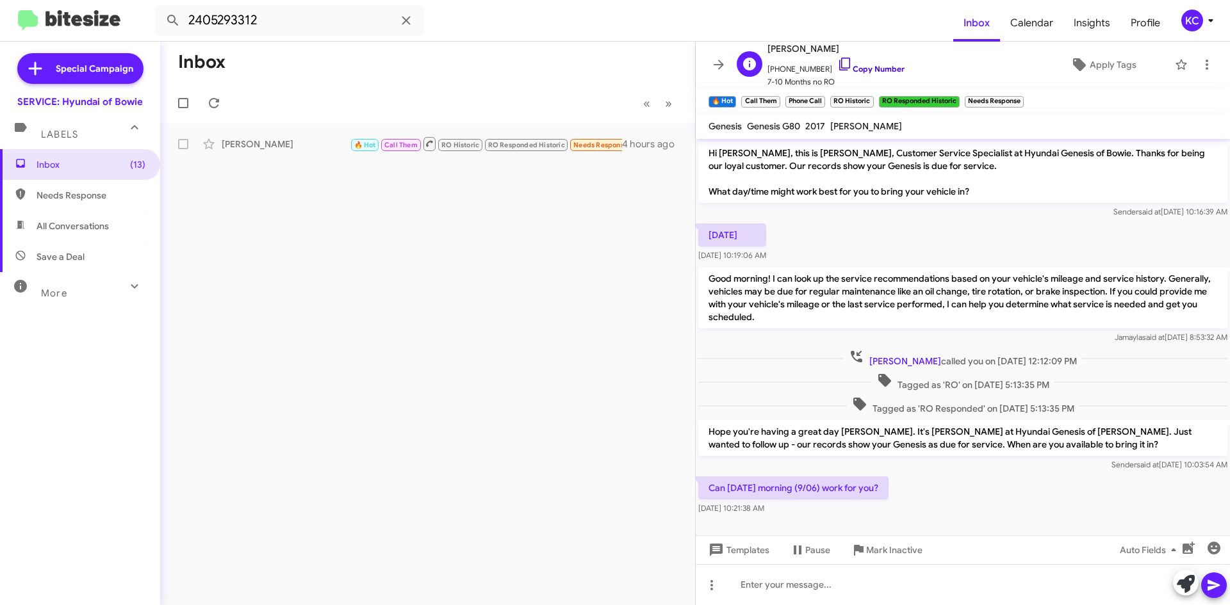
click at [837, 62] on icon at bounding box center [844, 63] width 15 height 15
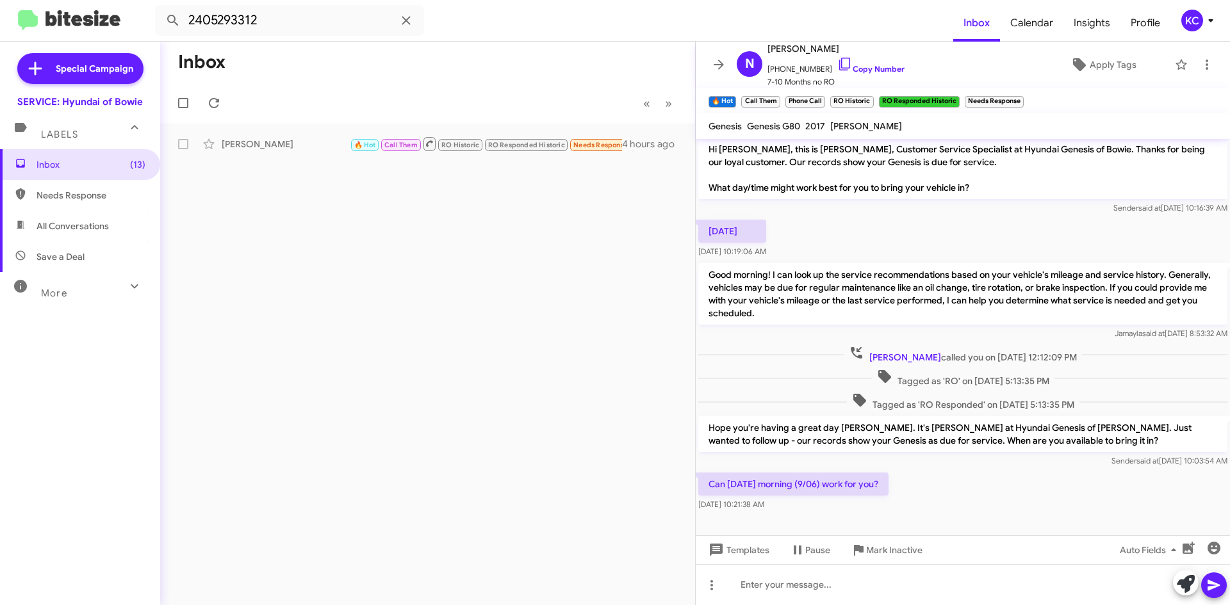
scroll to position [8, 0]
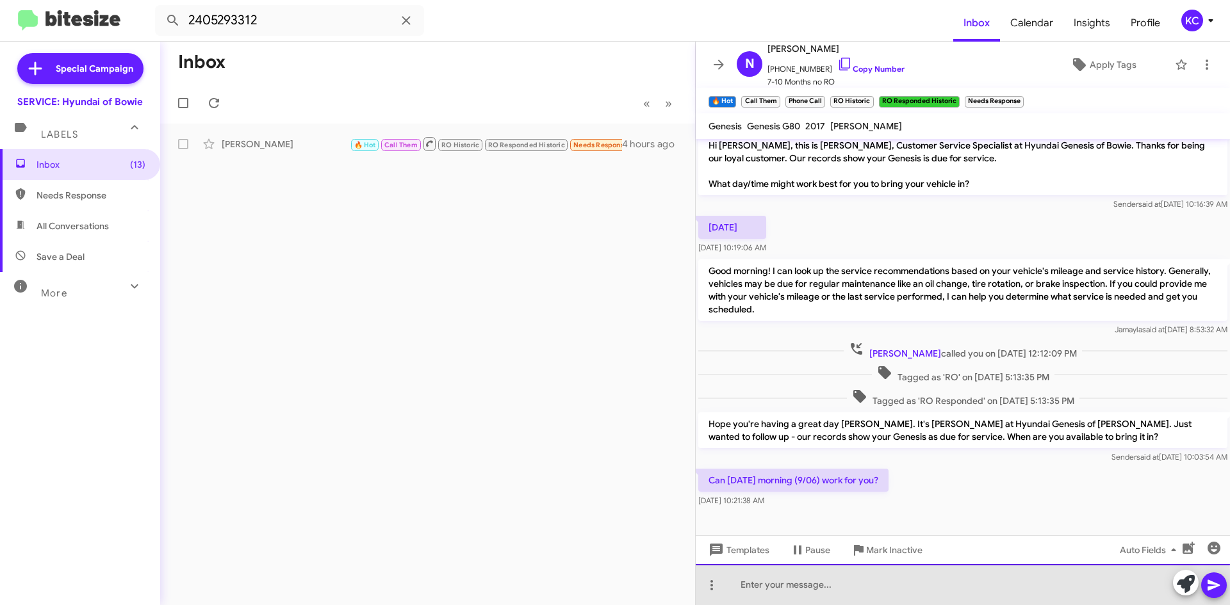
click at [865, 590] on div at bounding box center [962, 584] width 534 height 41
click at [766, 581] on div "does 9 am work?" at bounding box center [962, 584] width 534 height 41
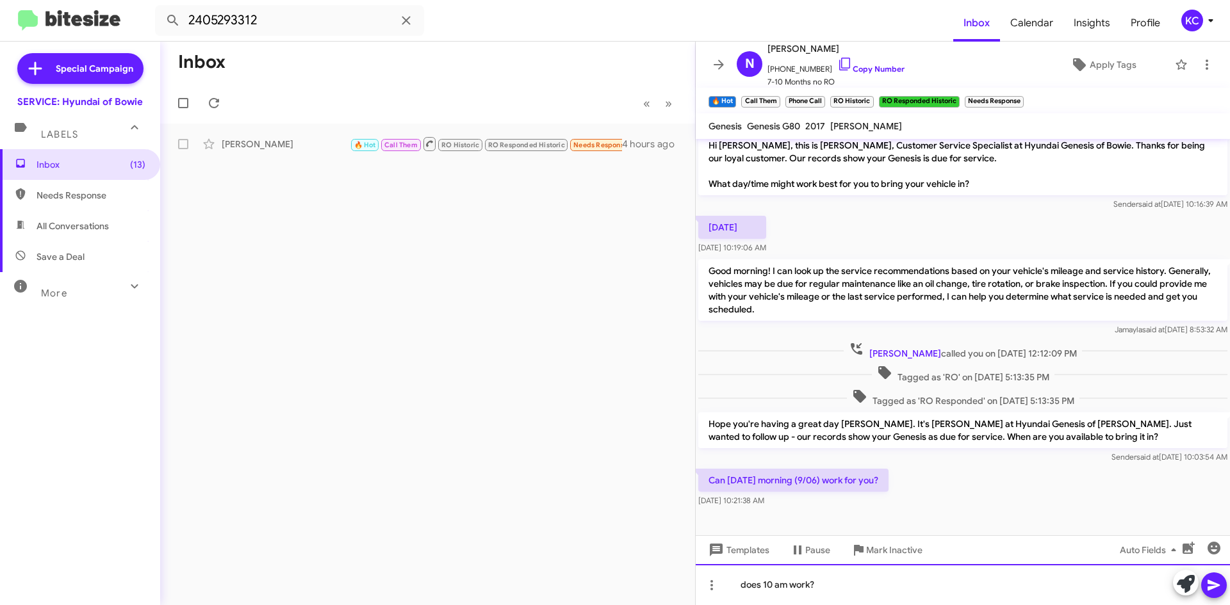
click at [1062, 584] on div "does 10 am work?" at bounding box center [962, 584] width 534 height 41
click at [824, 588] on div "does 10 am work?" at bounding box center [962, 584] width 534 height 41
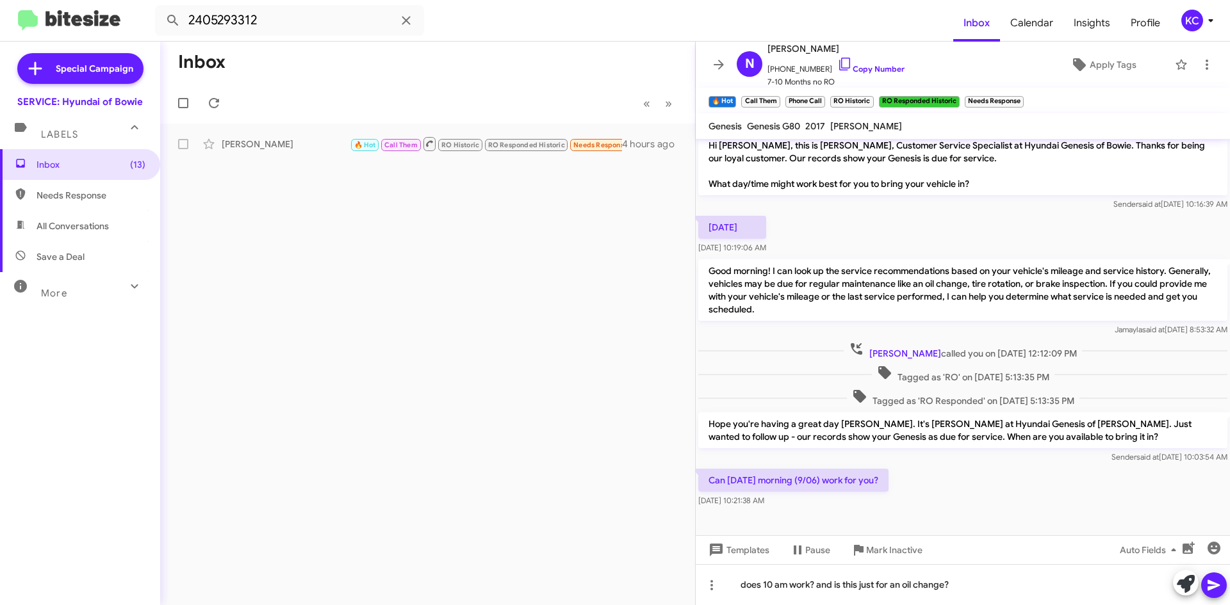
click at [1211, 581] on icon at bounding box center [1213, 585] width 12 height 11
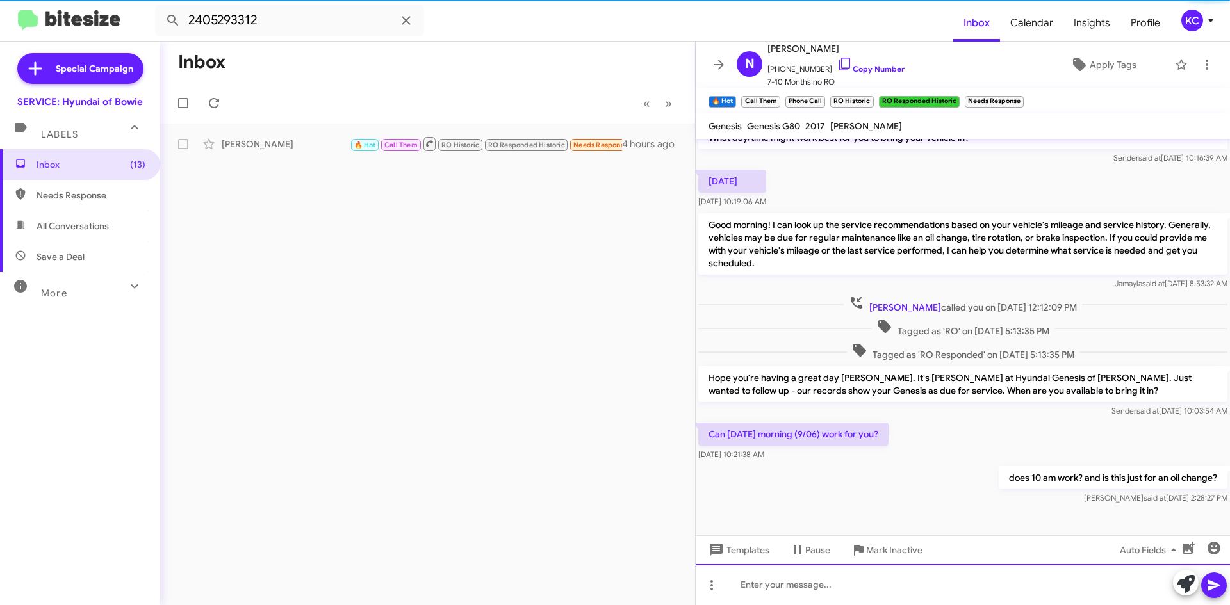
scroll to position [54, 0]
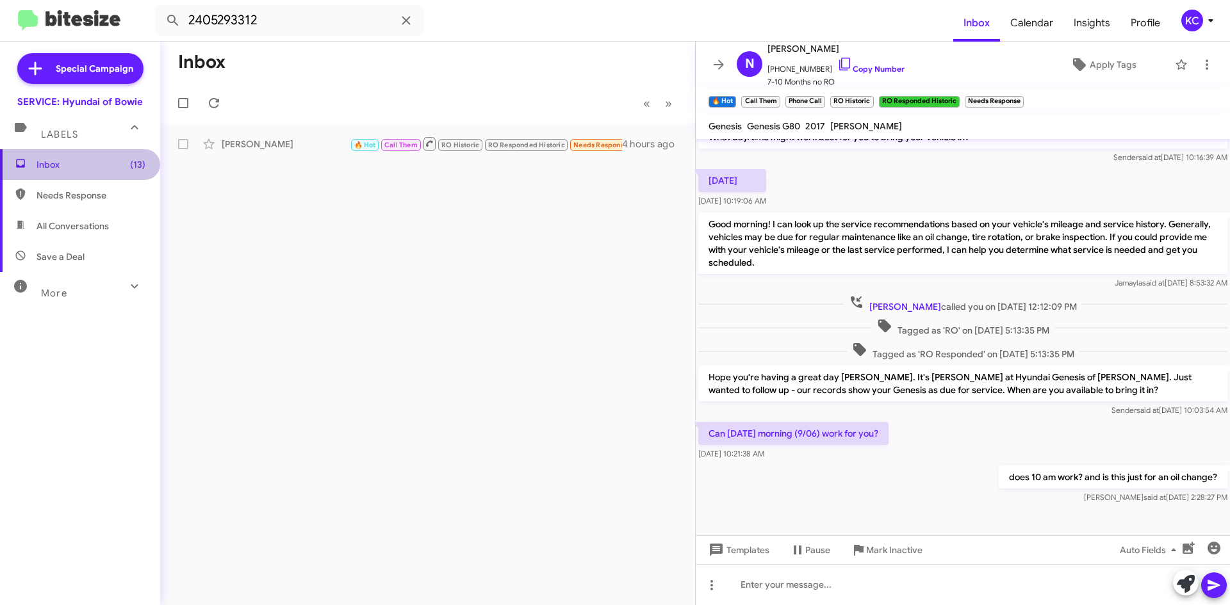
click at [102, 163] on span "Inbox (13)" at bounding box center [91, 164] width 109 height 13
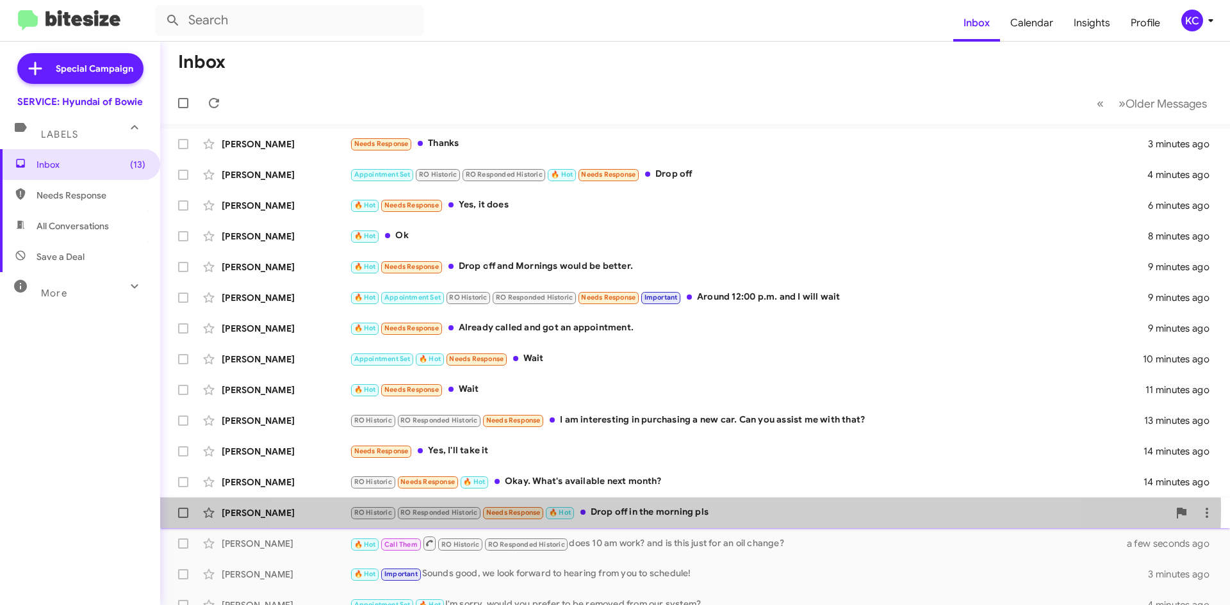
click at [663, 510] on div "RO Historic RO Responded Historic Needs Response 🔥 Hot Drop off in the morning …" at bounding box center [759, 512] width 818 height 15
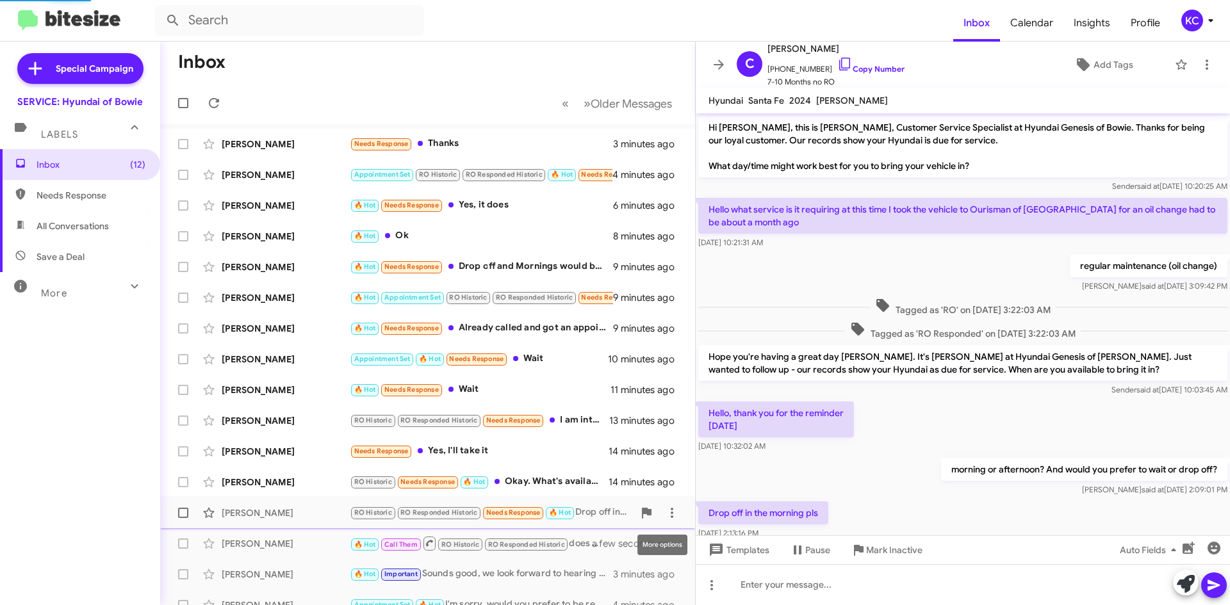
scroll to position [36, 0]
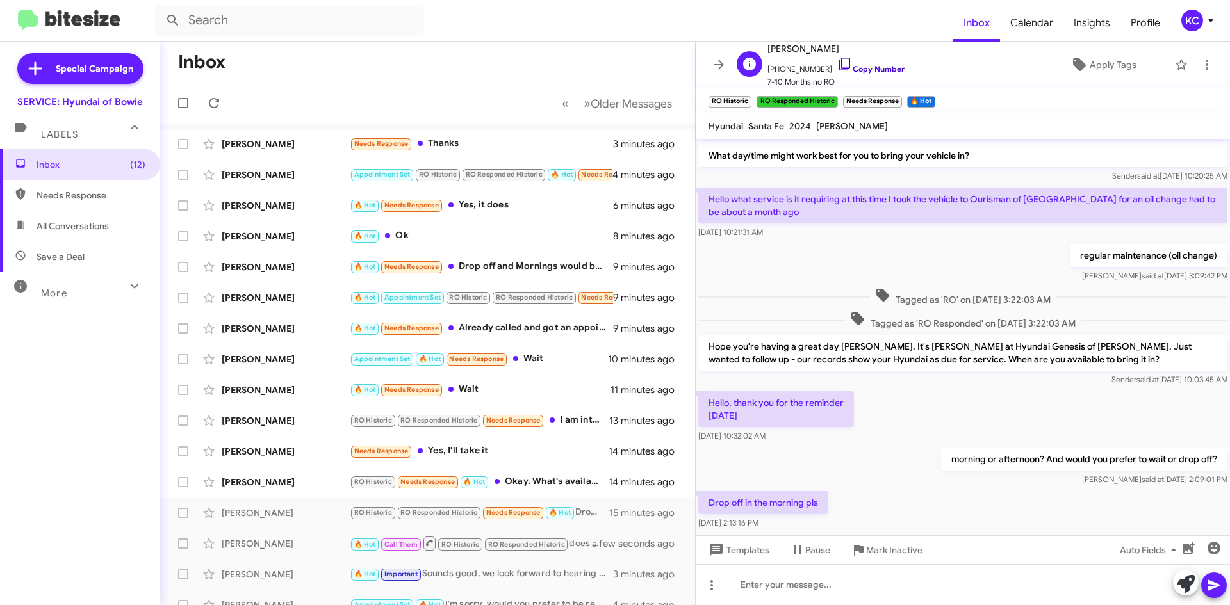
click at [837, 64] on icon at bounding box center [844, 63] width 15 height 15
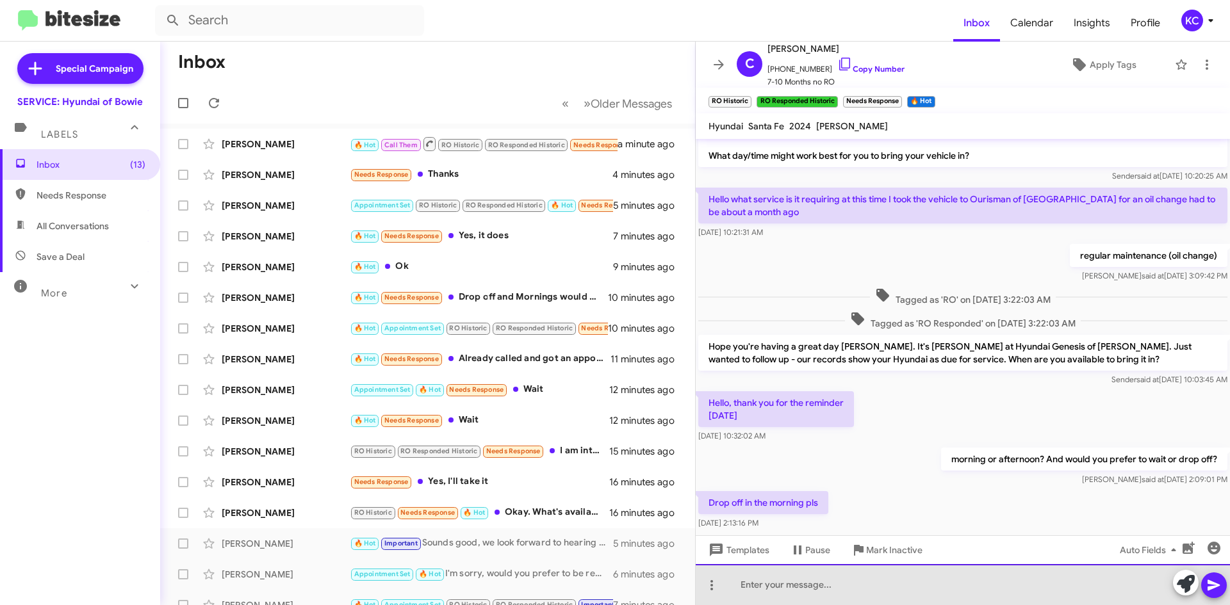
click at [832, 594] on div at bounding box center [962, 584] width 534 height 41
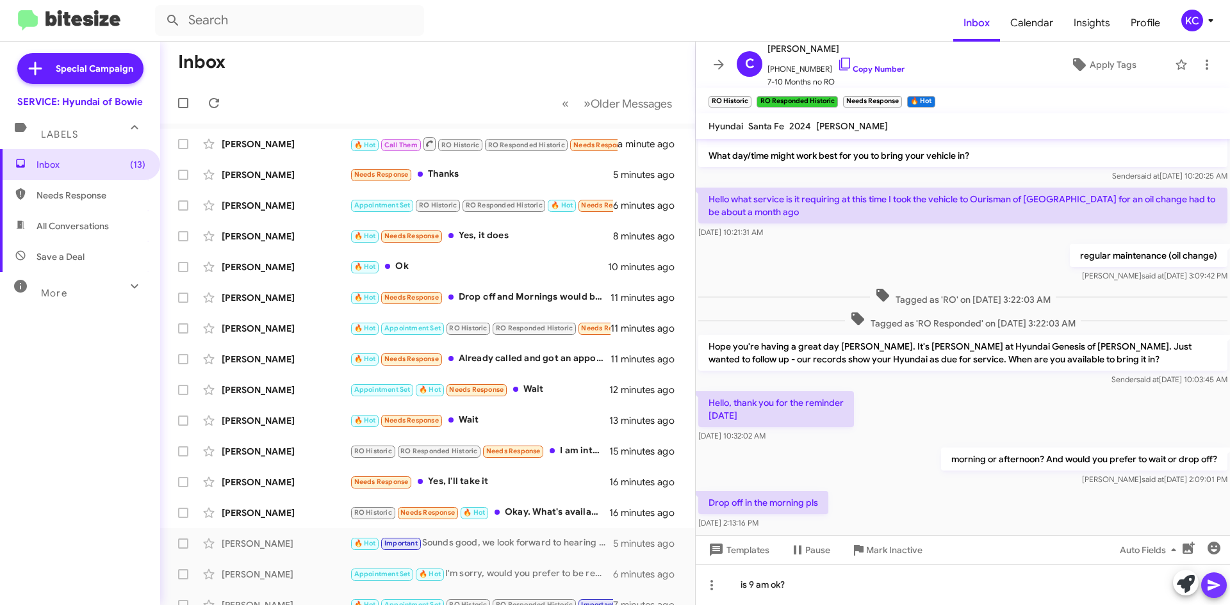
click at [1208, 584] on icon at bounding box center [1213, 585] width 12 height 11
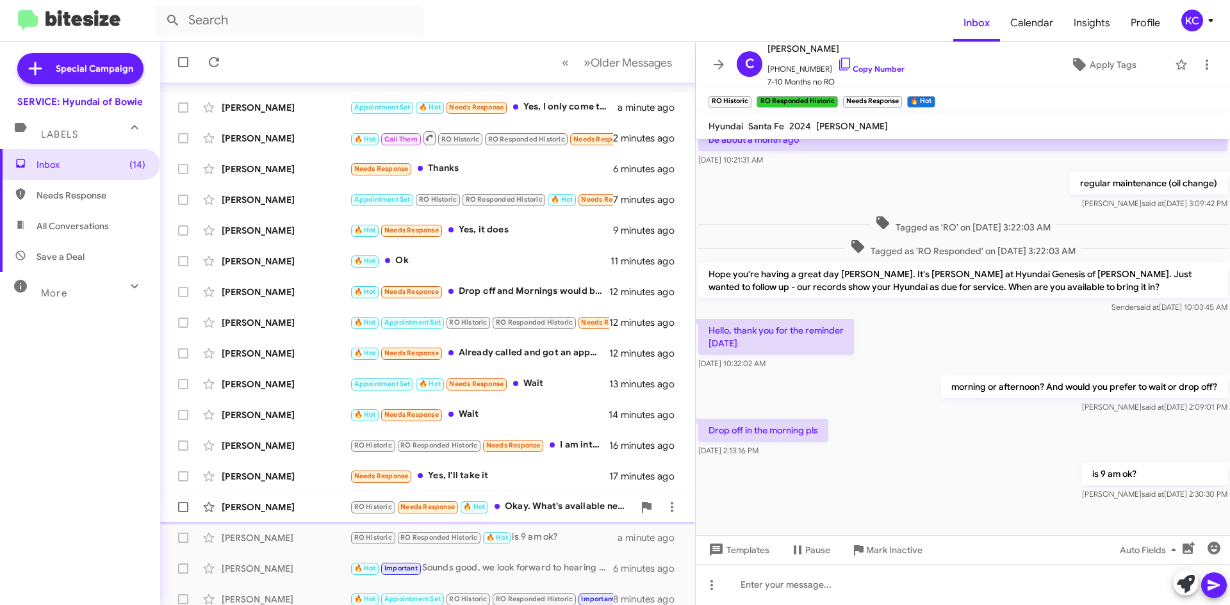
scroll to position [64, 0]
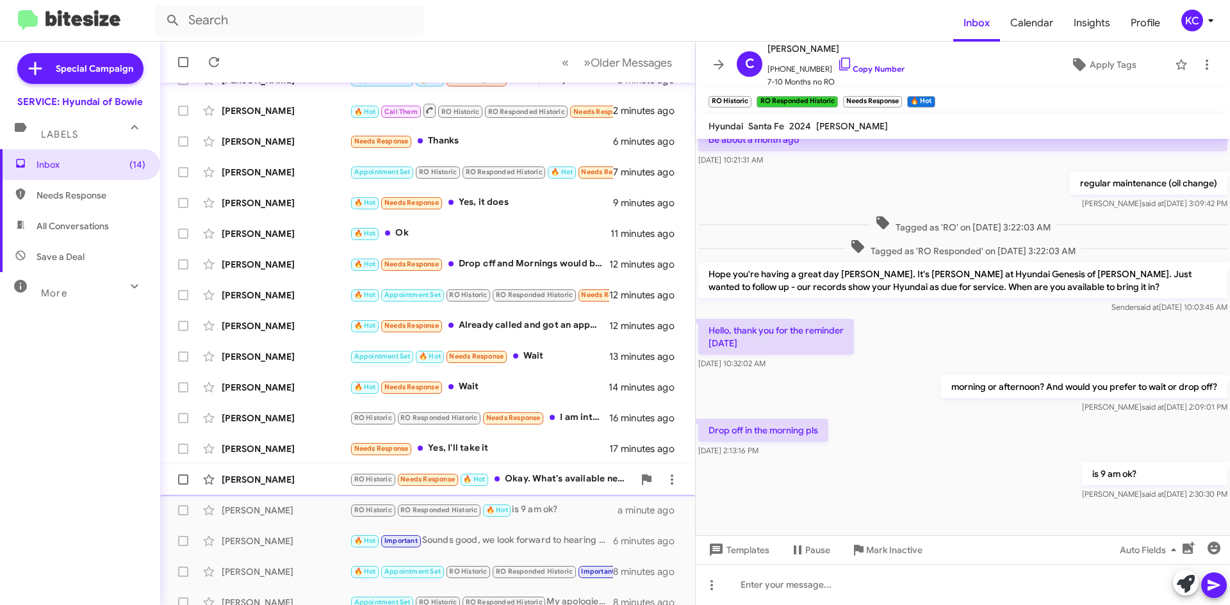
click at [292, 483] on div "[PERSON_NAME]" at bounding box center [286, 479] width 128 height 13
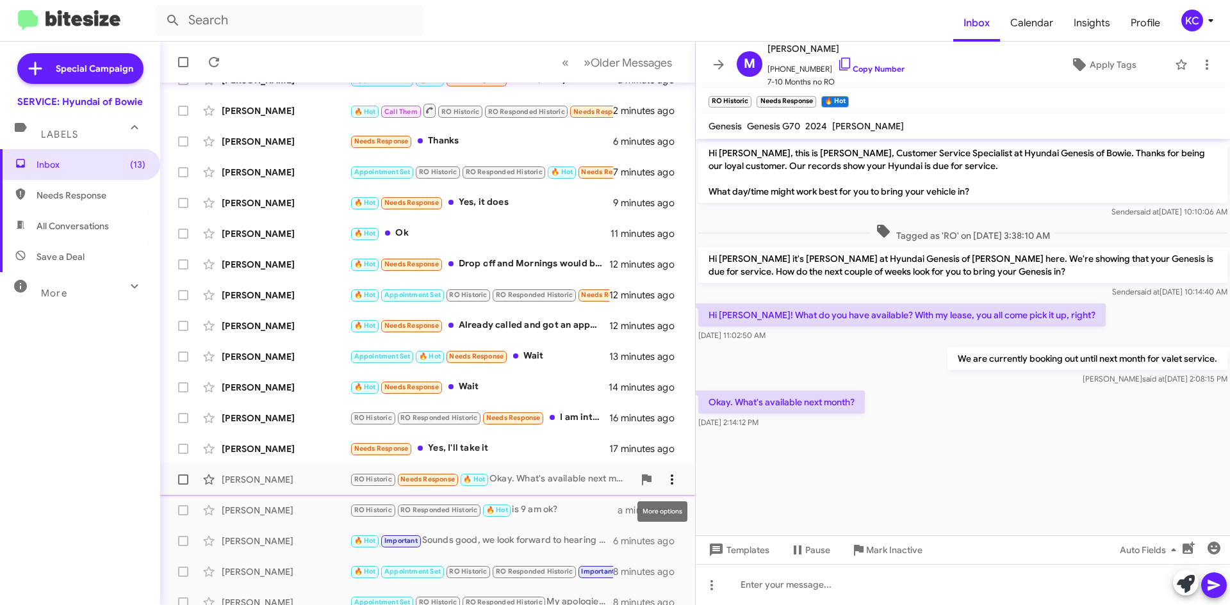
click at [666, 480] on icon at bounding box center [671, 479] width 15 height 15
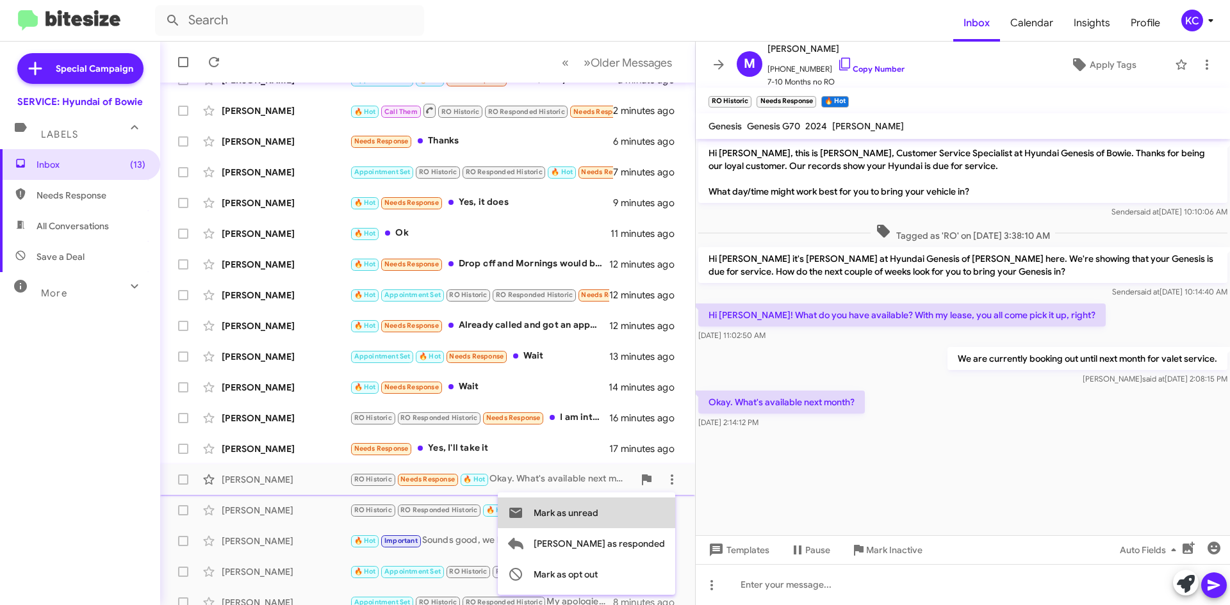
click at [659, 511] on button "Mark as unread" at bounding box center [586, 513] width 177 height 31
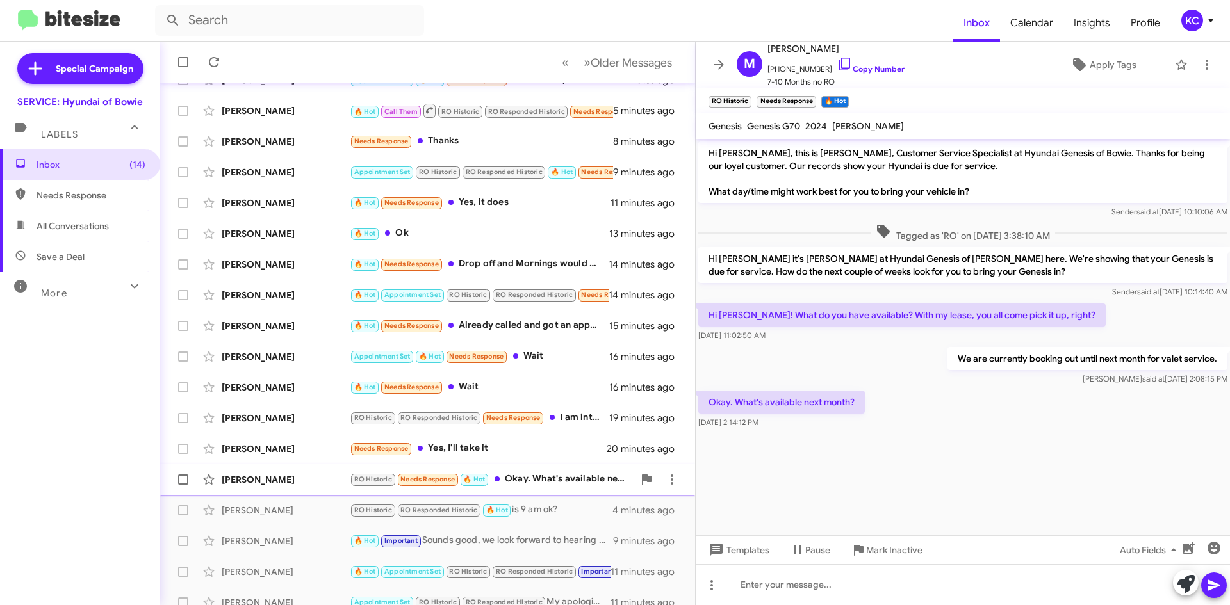
click at [523, 475] on div "RO Historic Needs Response 🔥 Hot Okay. What's available next month?" at bounding box center [492, 479] width 284 height 15
click at [664, 477] on icon at bounding box center [671, 479] width 15 height 15
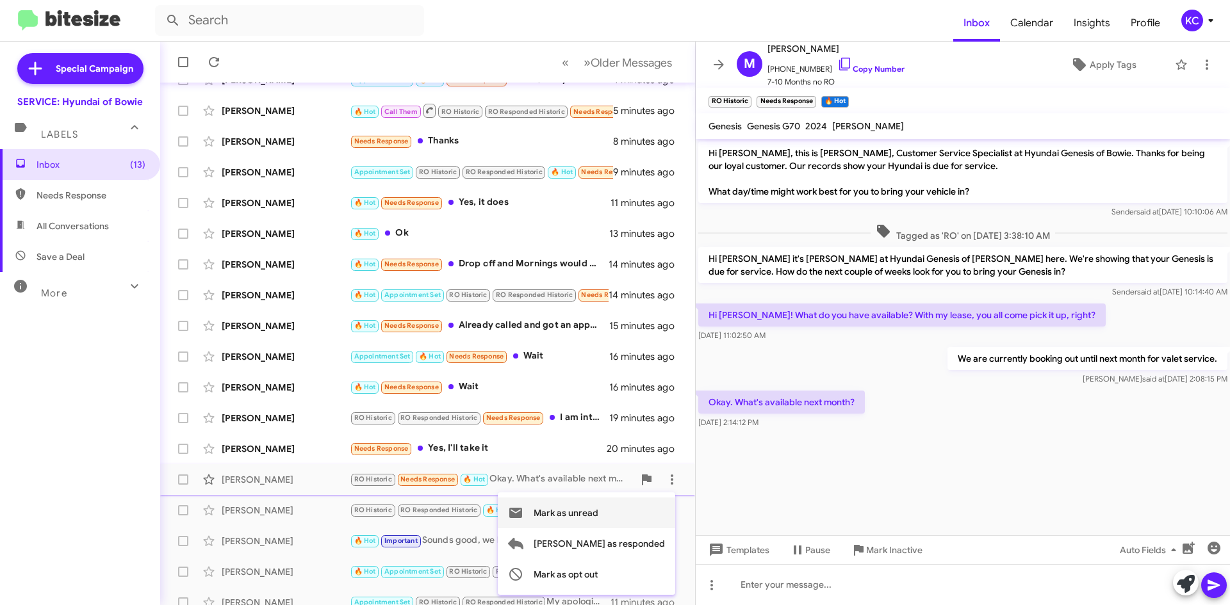
click at [598, 510] on span "Mark as unread" at bounding box center [565, 513] width 65 height 31
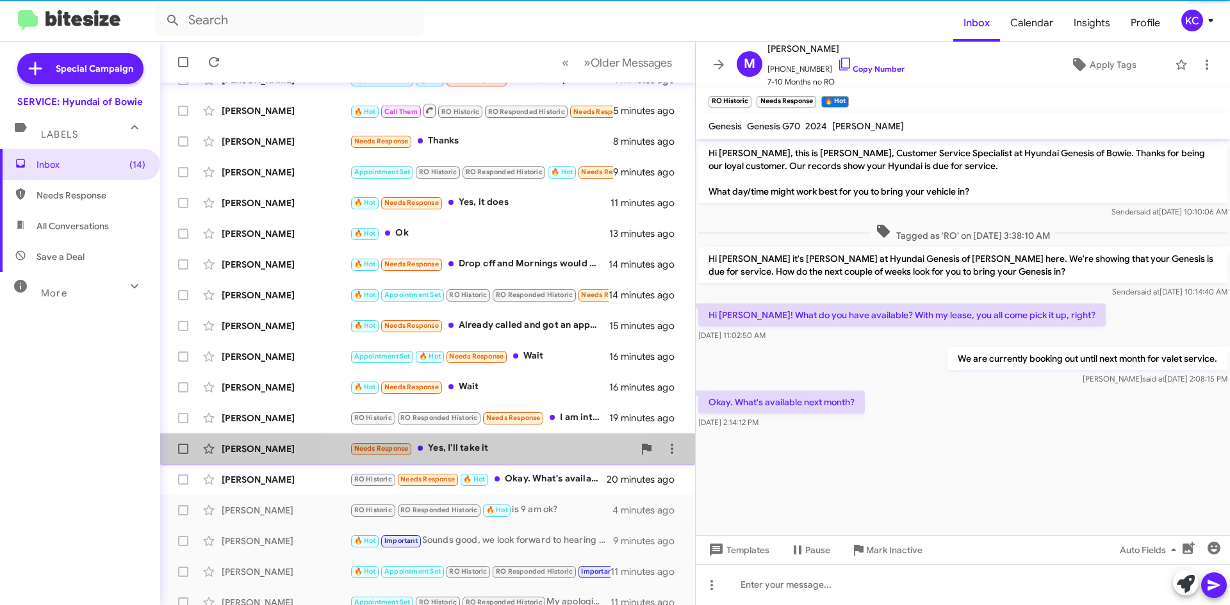
click at [494, 453] on div "Needs Response Yes, I'll take it" at bounding box center [492, 448] width 284 height 15
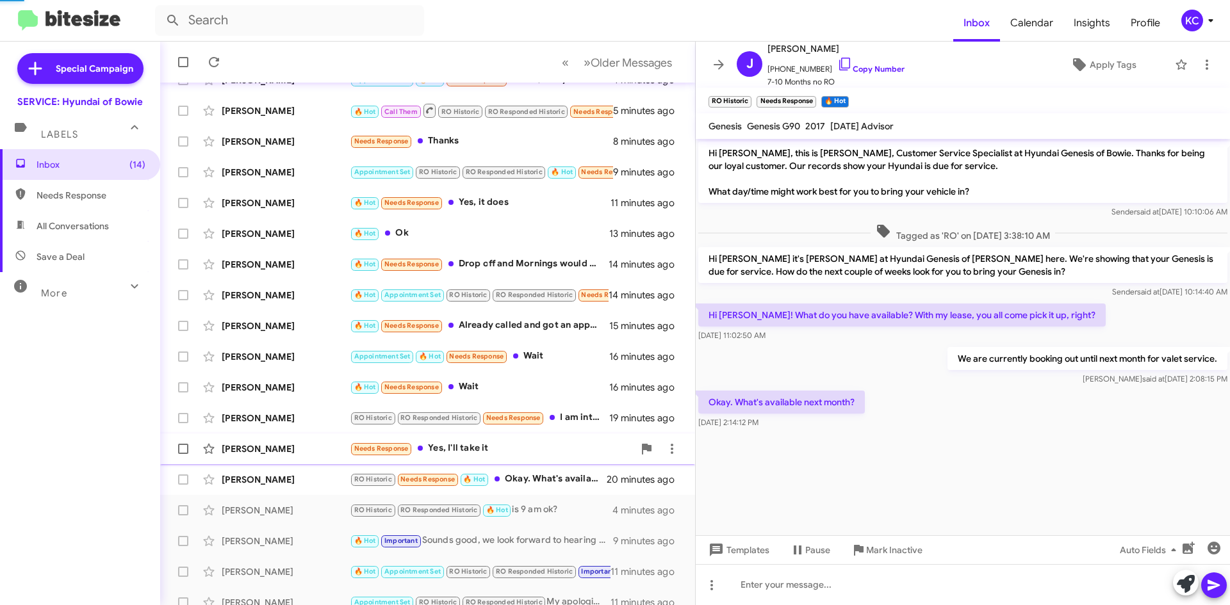
scroll to position [88, 0]
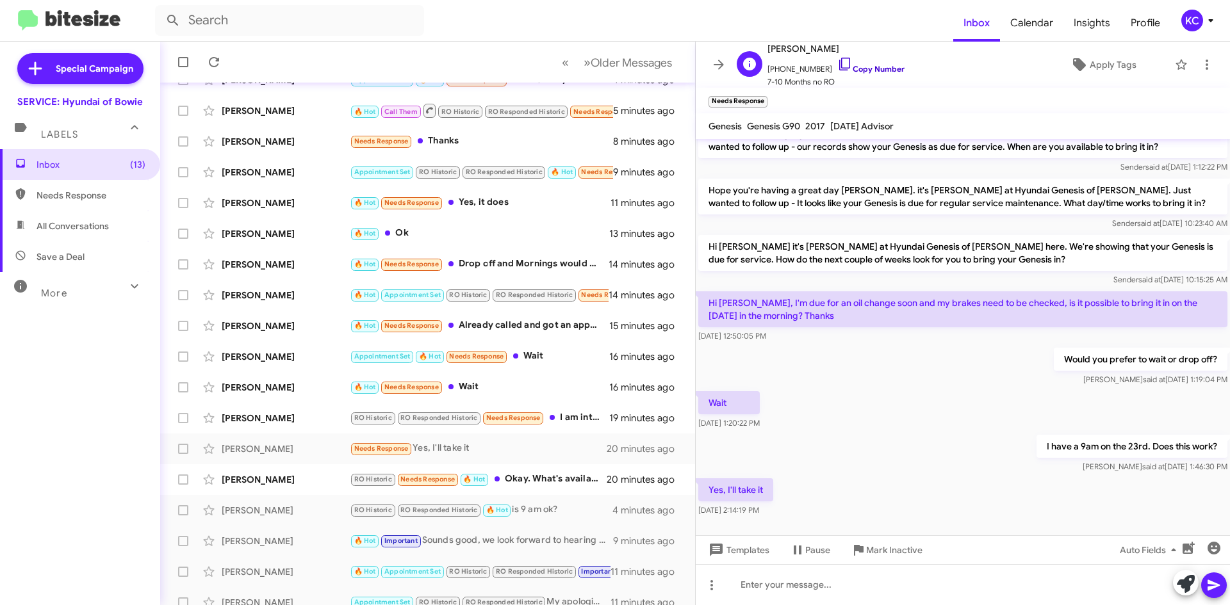
click at [838, 61] on icon at bounding box center [844, 63] width 15 height 15
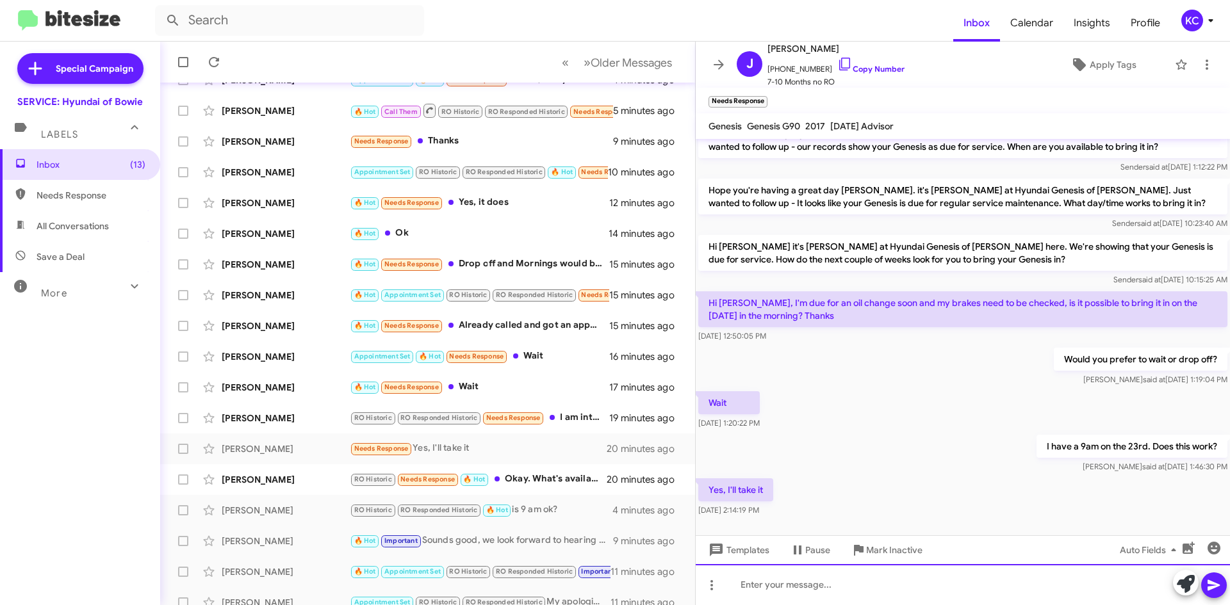
click at [1086, 574] on div at bounding box center [962, 584] width 534 height 41
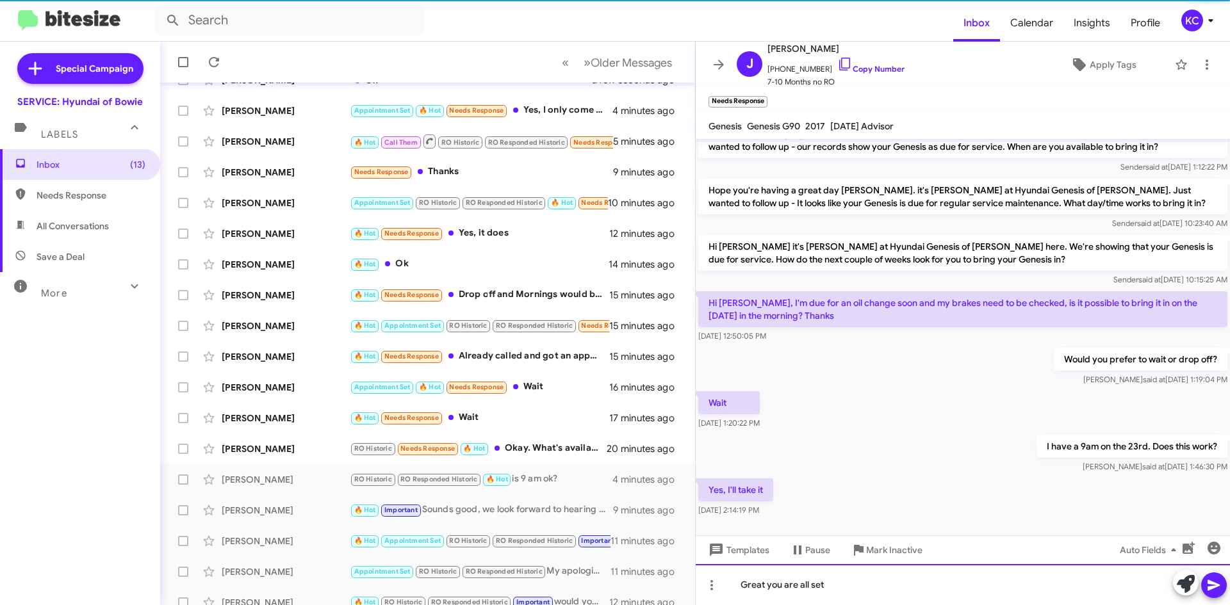
scroll to position [95, 0]
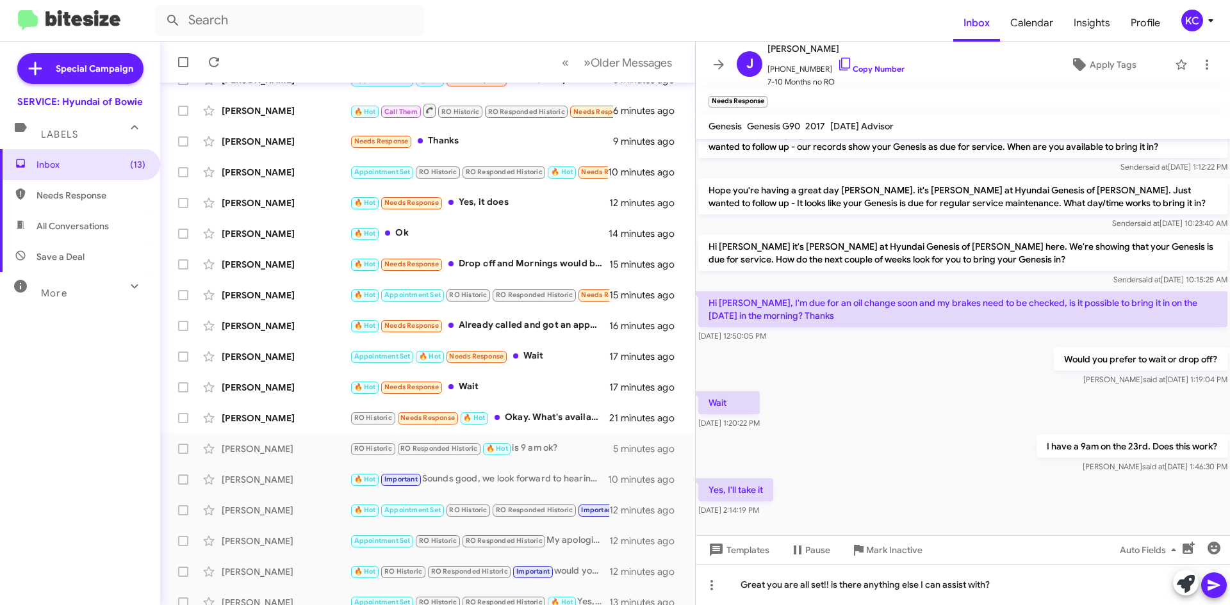
click at [1214, 582] on icon at bounding box center [1213, 585] width 15 height 15
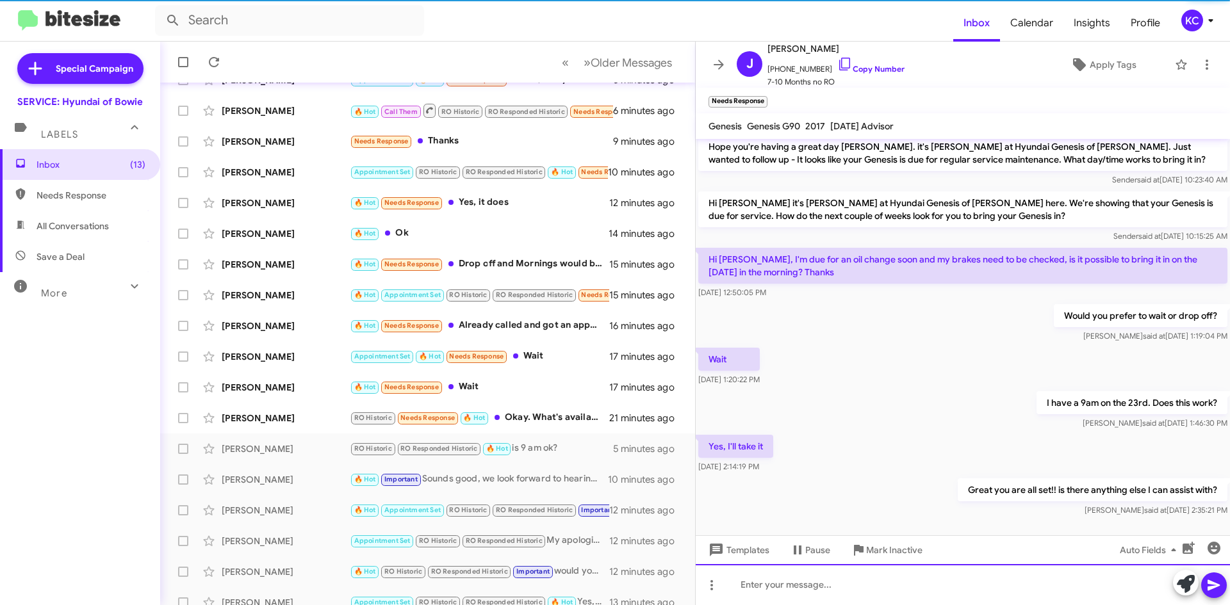
scroll to position [135, 0]
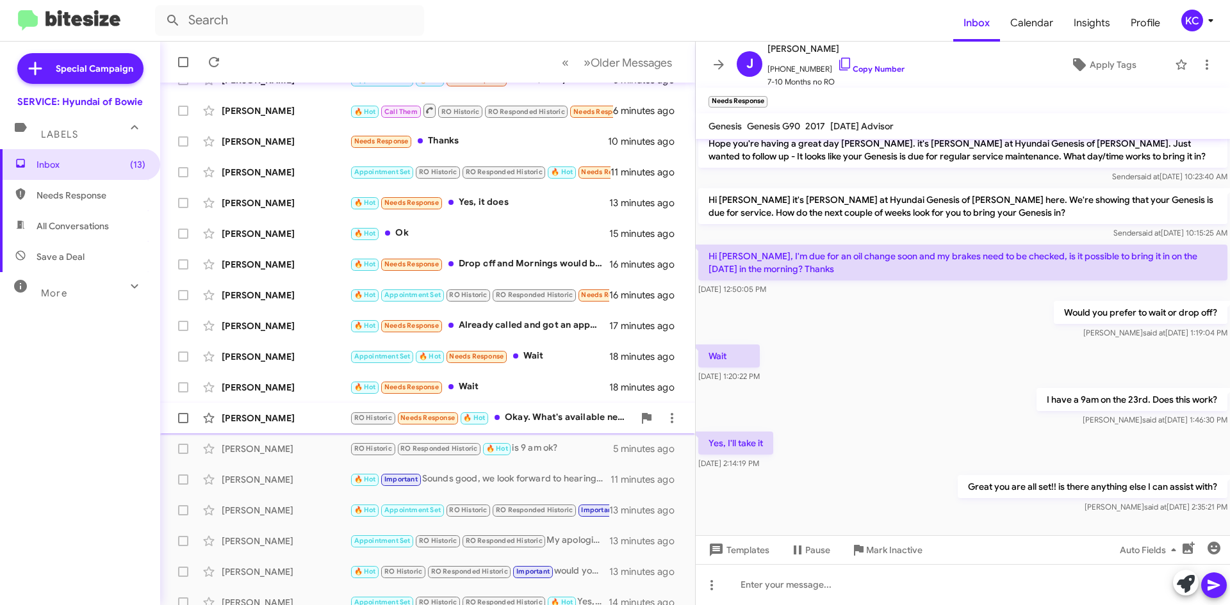
click at [559, 421] on div "RO Historic Needs Response 🔥 Hot Okay. What's available next month?" at bounding box center [492, 417] width 284 height 15
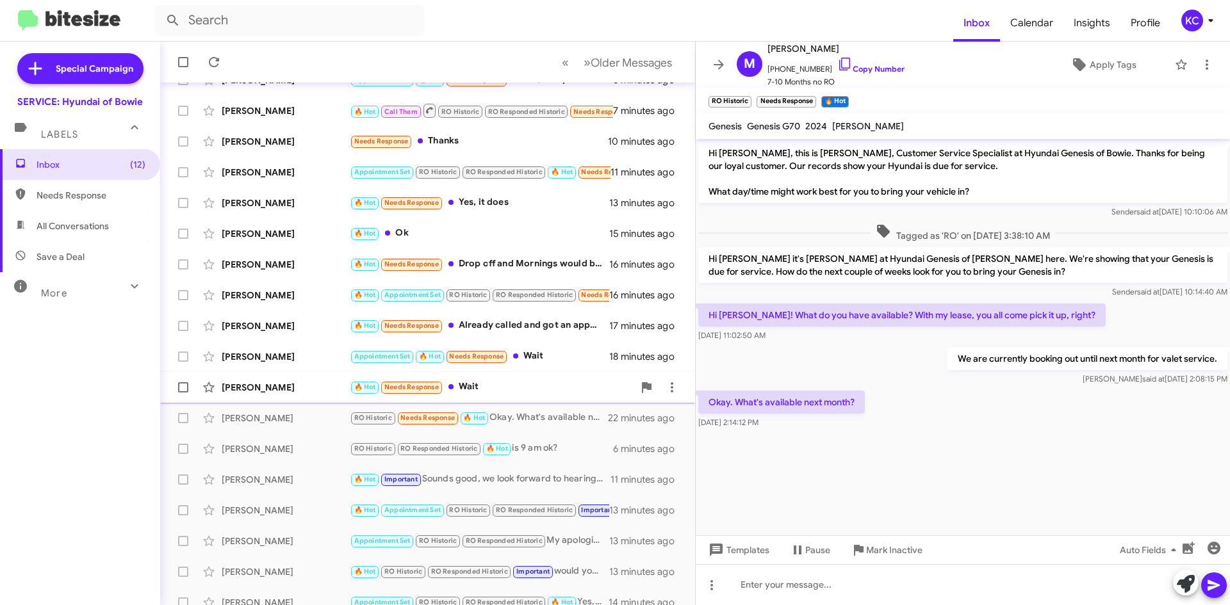
click at [525, 389] on div "🔥 Hot Needs Response Wait" at bounding box center [492, 387] width 284 height 15
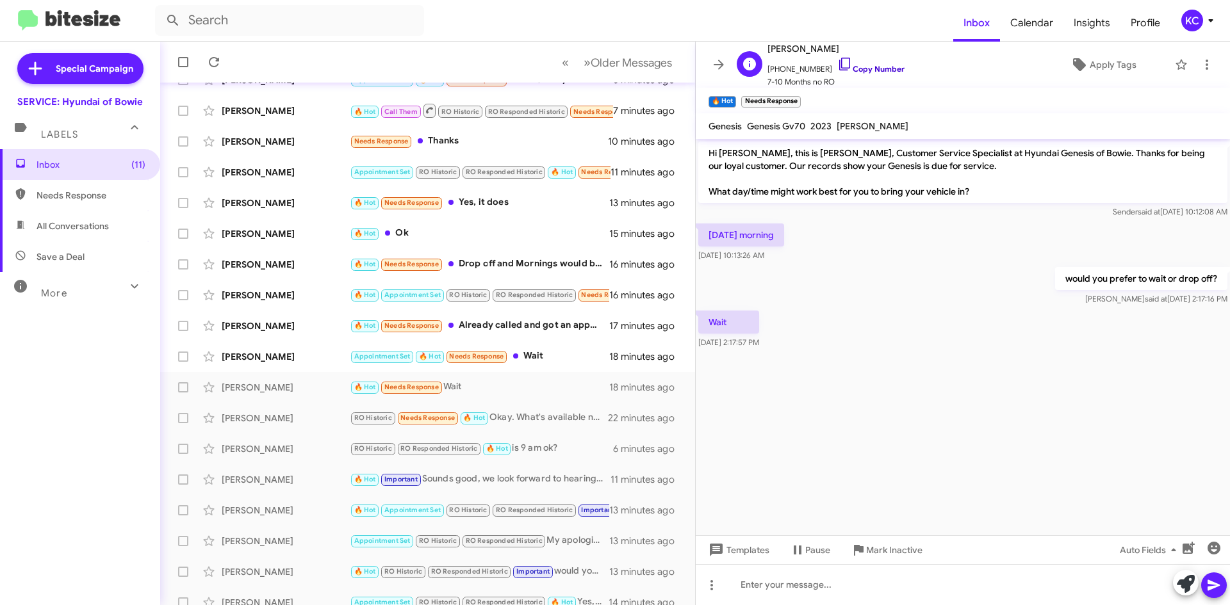
click at [837, 60] on icon at bounding box center [844, 63] width 15 height 15
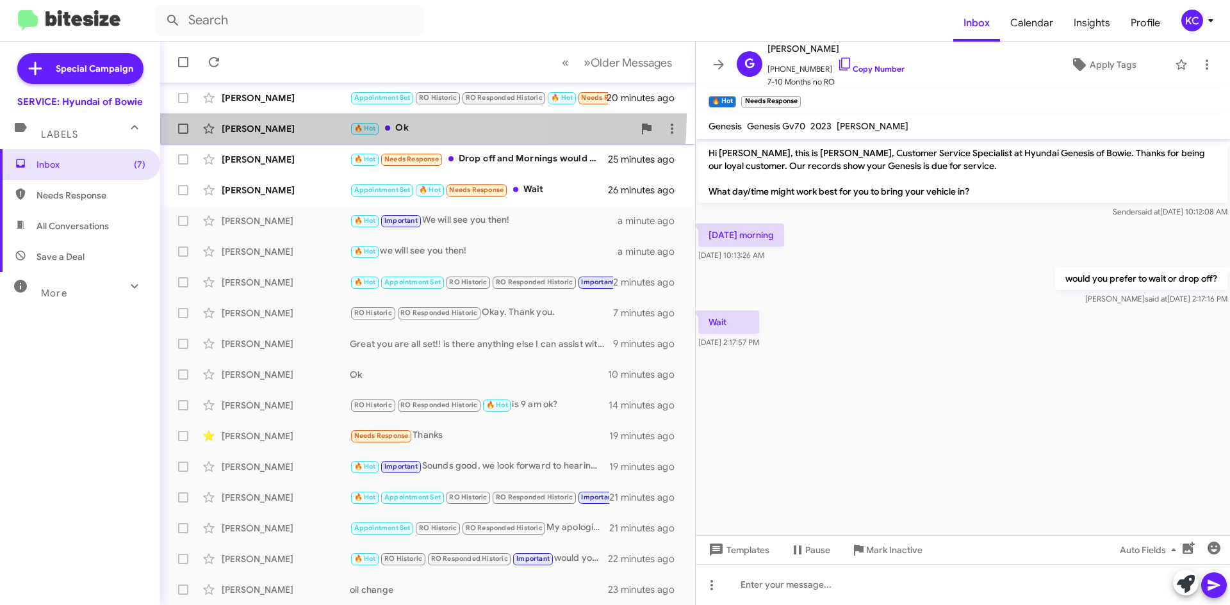
click at [293, 114] on span "[PERSON_NAME] 🔥 Hot Ok 24 minutes ago" at bounding box center [427, 128] width 535 height 31
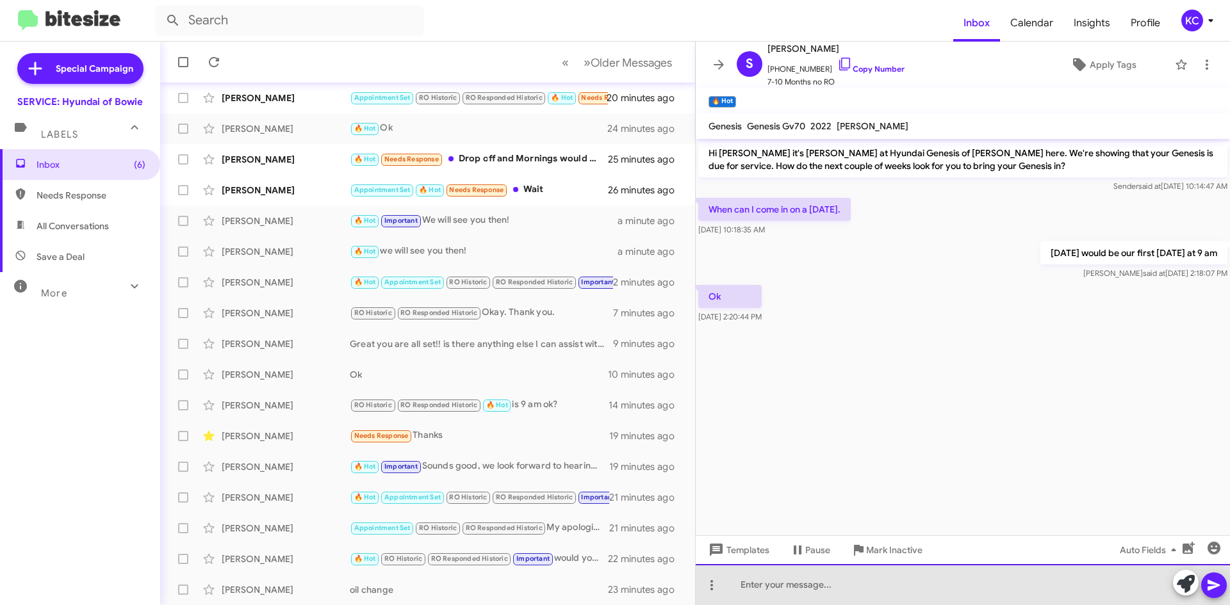
click at [888, 578] on div at bounding box center [962, 584] width 534 height 41
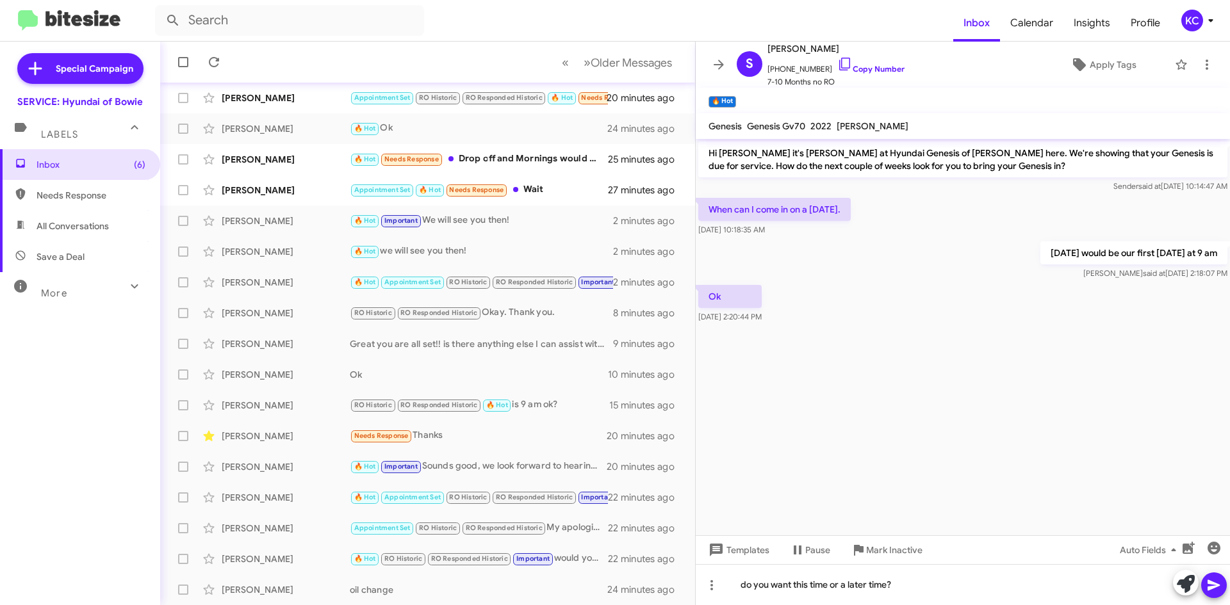
click at [1210, 576] on span at bounding box center [1213, 585] width 15 height 26
click at [256, 93] on div "[PERSON_NAME]" at bounding box center [286, 98] width 128 height 13
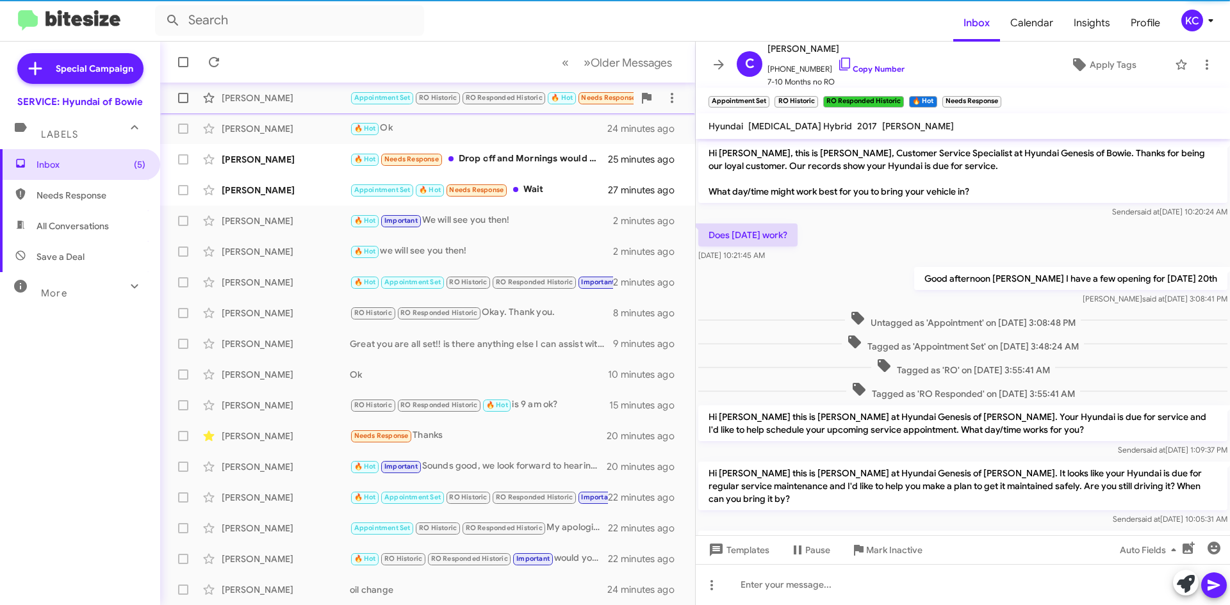
scroll to position [222, 0]
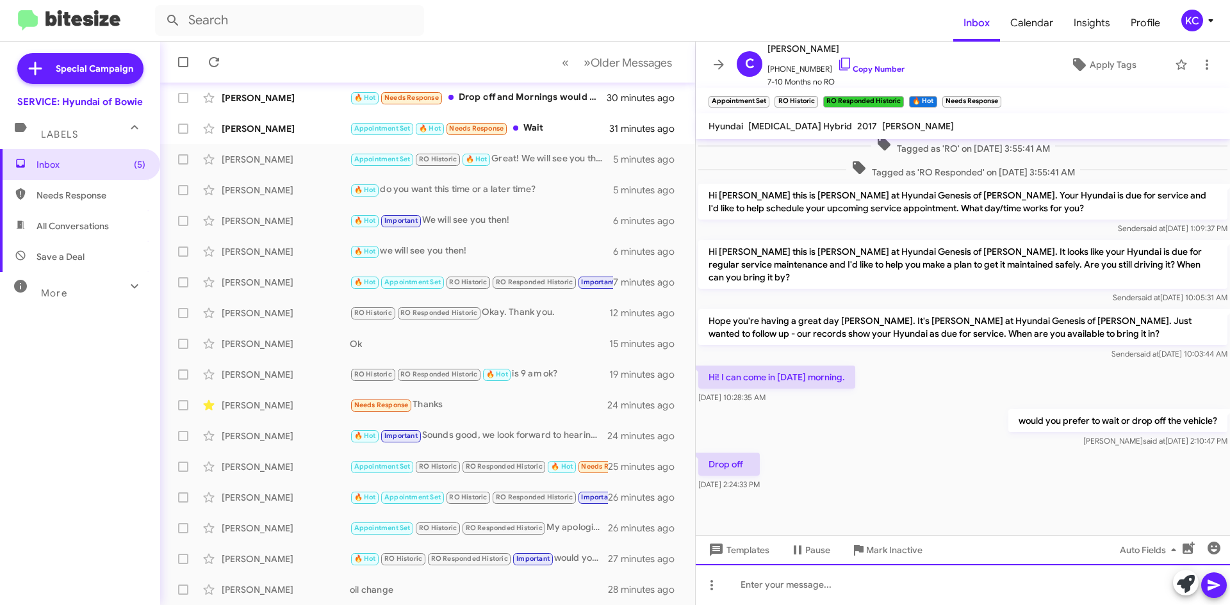
drag, startPoint x: 823, startPoint y: 576, endPoint x: 829, endPoint y: 569, distance: 8.6
click at [828, 571] on div at bounding box center [962, 584] width 534 height 41
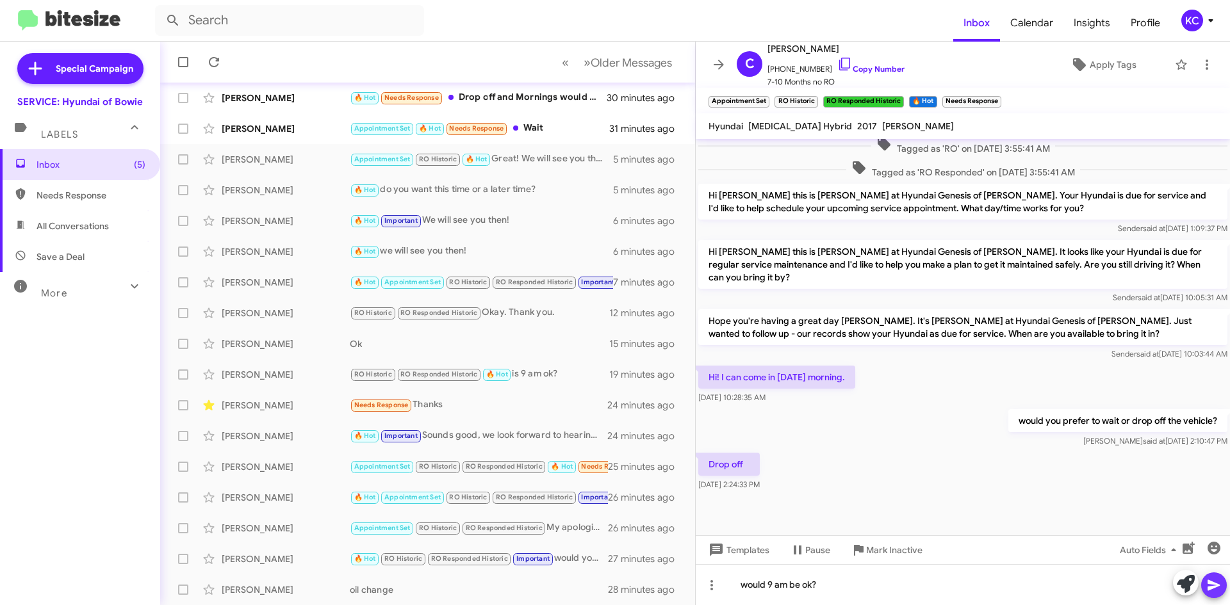
click at [1208, 580] on icon at bounding box center [1213, 585] width 12 height 11
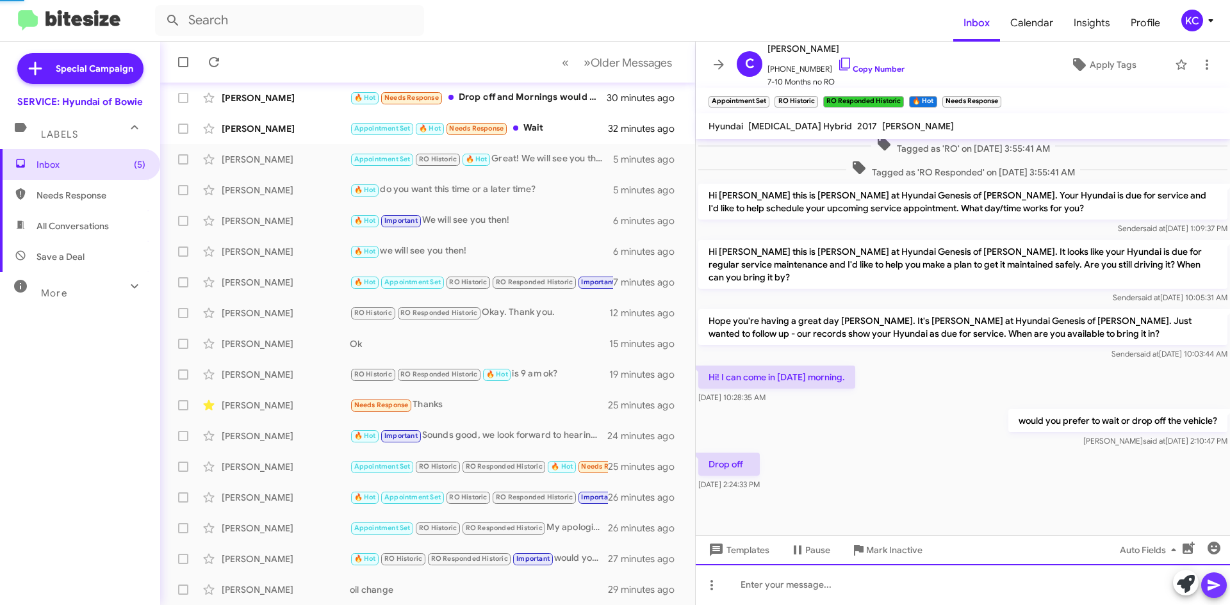
scroll to position [0, 0]
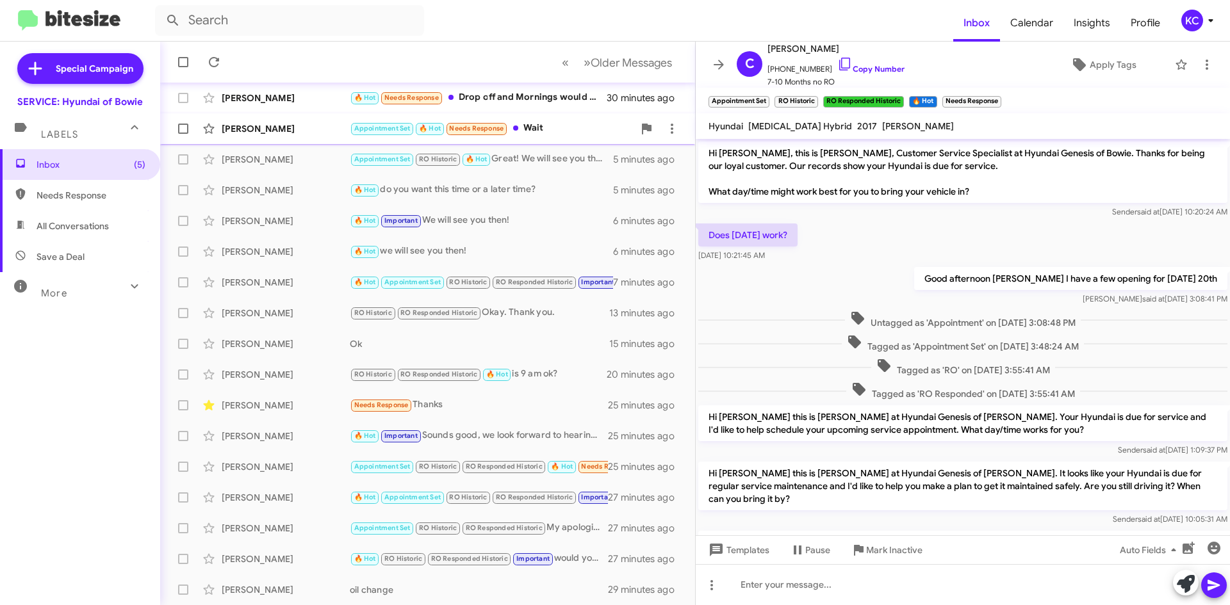
click at [560, 121] on div "Appointment Set 🔥 Hot Needs Response Wait" at bounding box center [492, 128] width 284 height 15
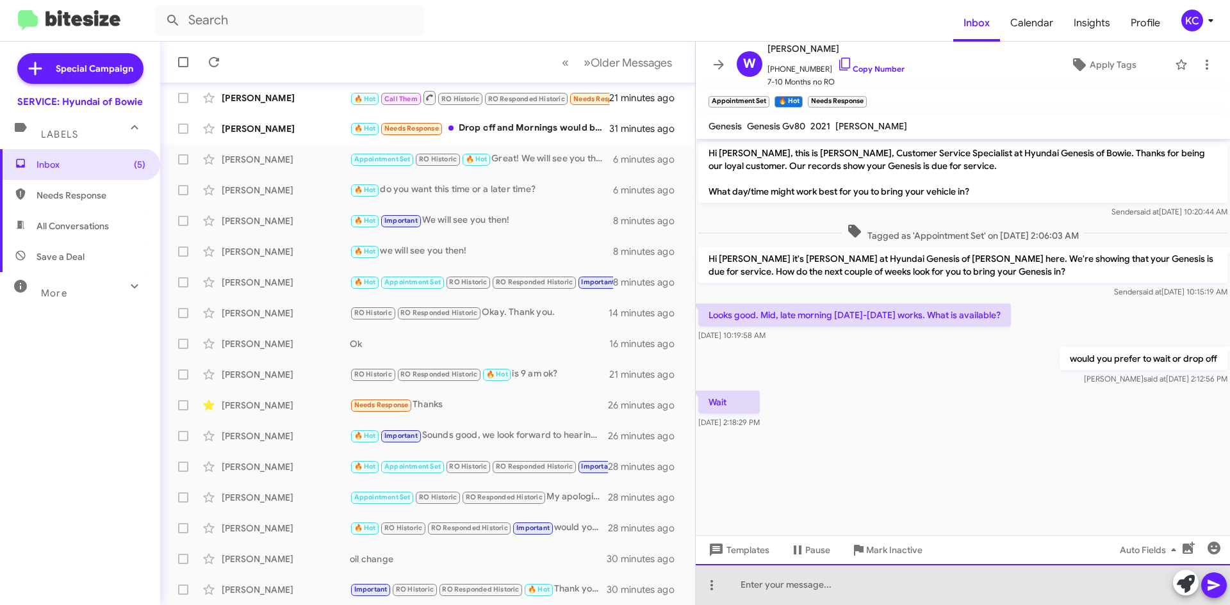
click at [799, 589] on div at bounding box center [962, 584] width 534 height 41
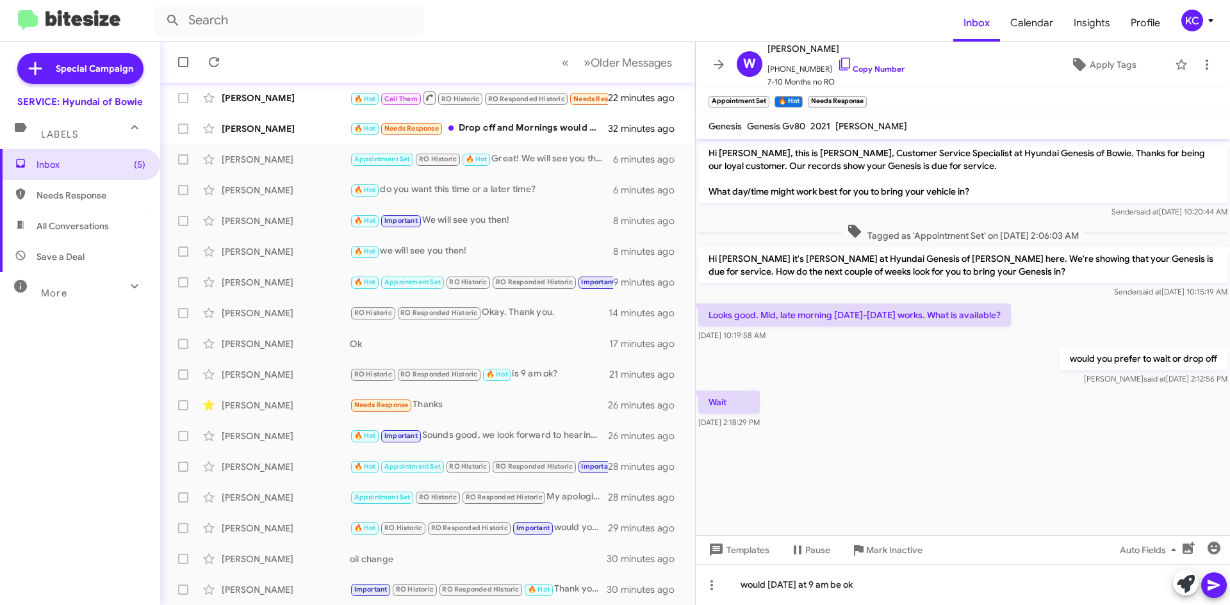
drag, startPoint x: 1219, startPoint y: 593, endPoint x: 1198, endPoint y: 574, distance: 28.1
click at [1218, 592] on span at bounding box center [1213, 585] width 15 height 26
click at [478, 123] on div "🔥 Hot Needs Response Drop off and Mornings would be better." at bounding box center [492, 128] width 284 height 15
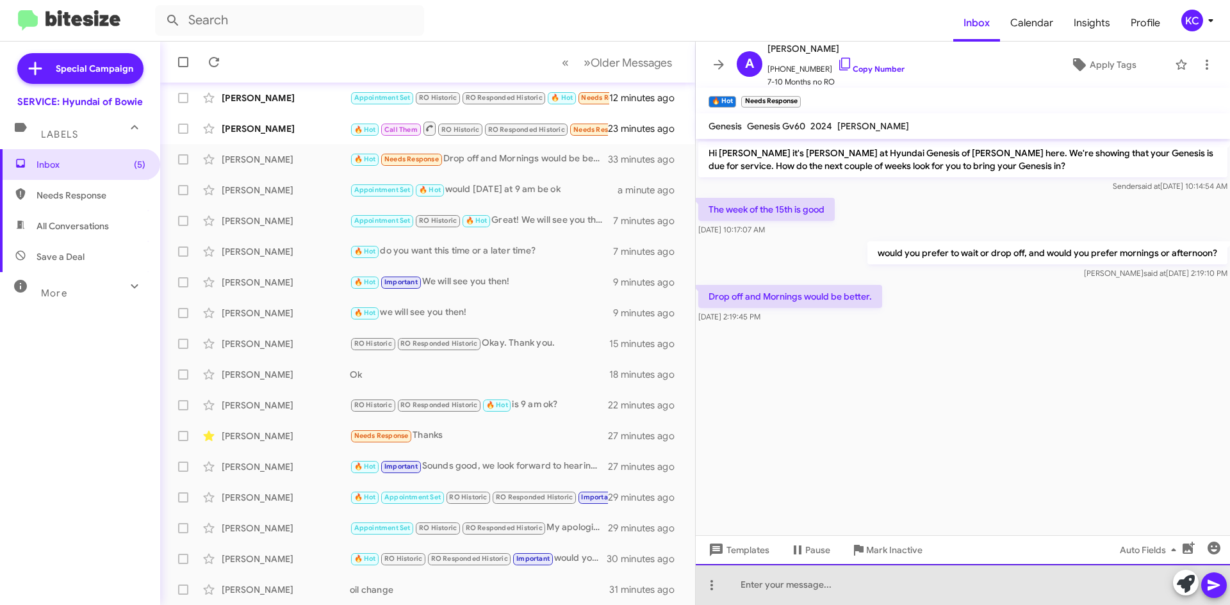
click at [801, 597] on div at bounding box center [962, 584] width 534 height 41
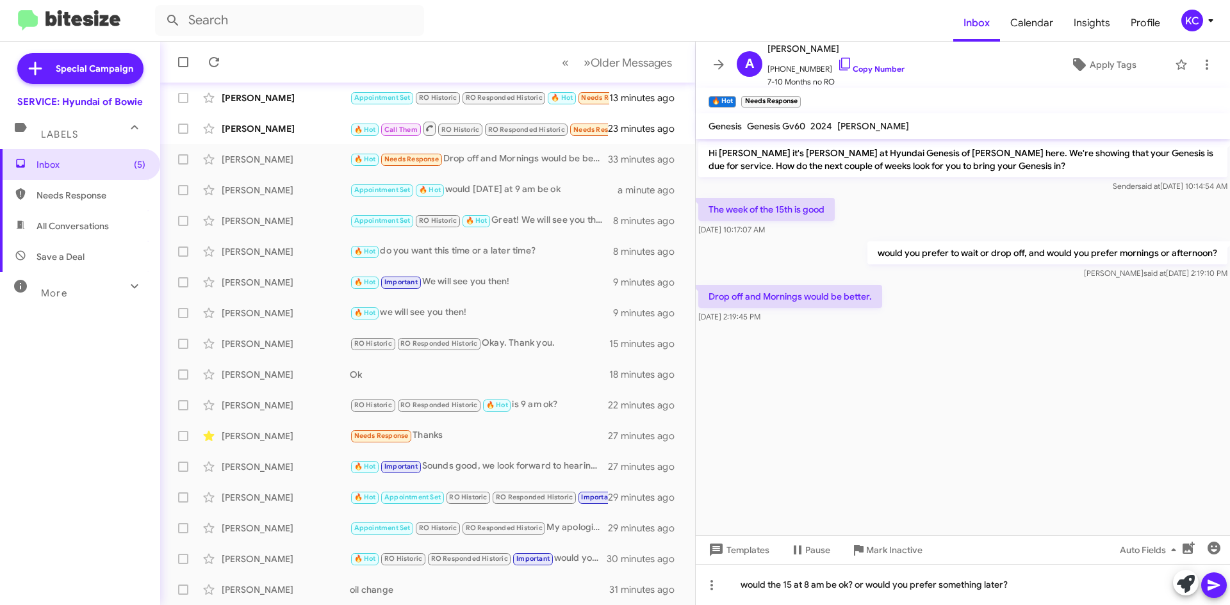
click at [1215, 587] on icon at bounding box center [1213, 585] width 12 height 11
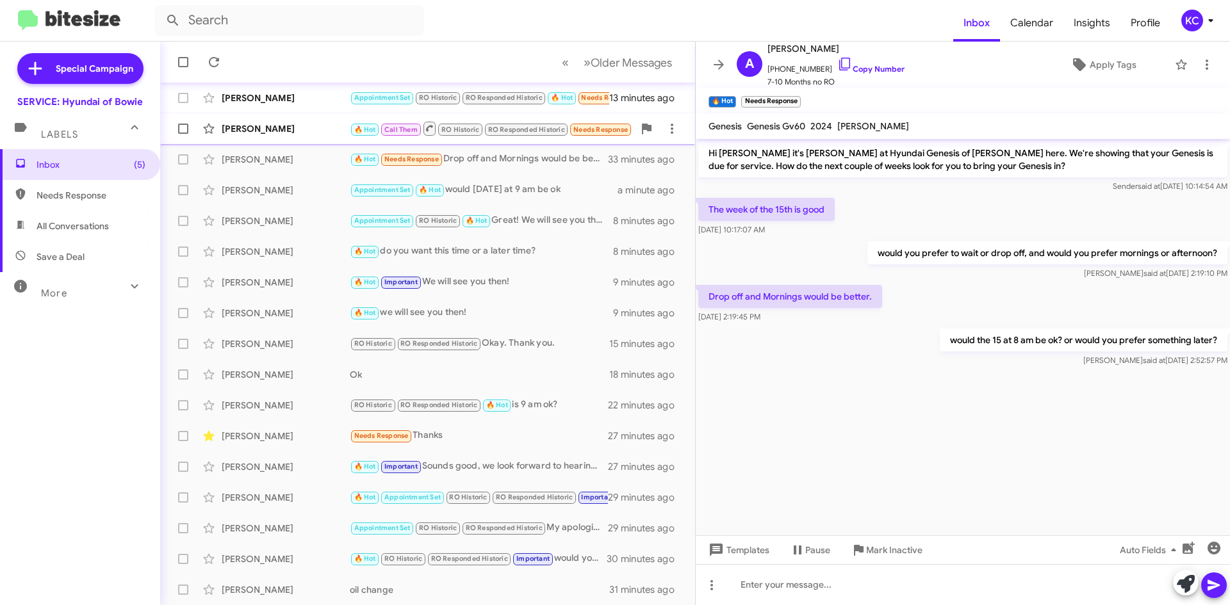
click at [286, 118] on div "[PERSON_NAME] 🔥 Hot Call Them RO Historic RO Responded Historic Needs Response …" at bounding box center [427, 129] width 514 height 26
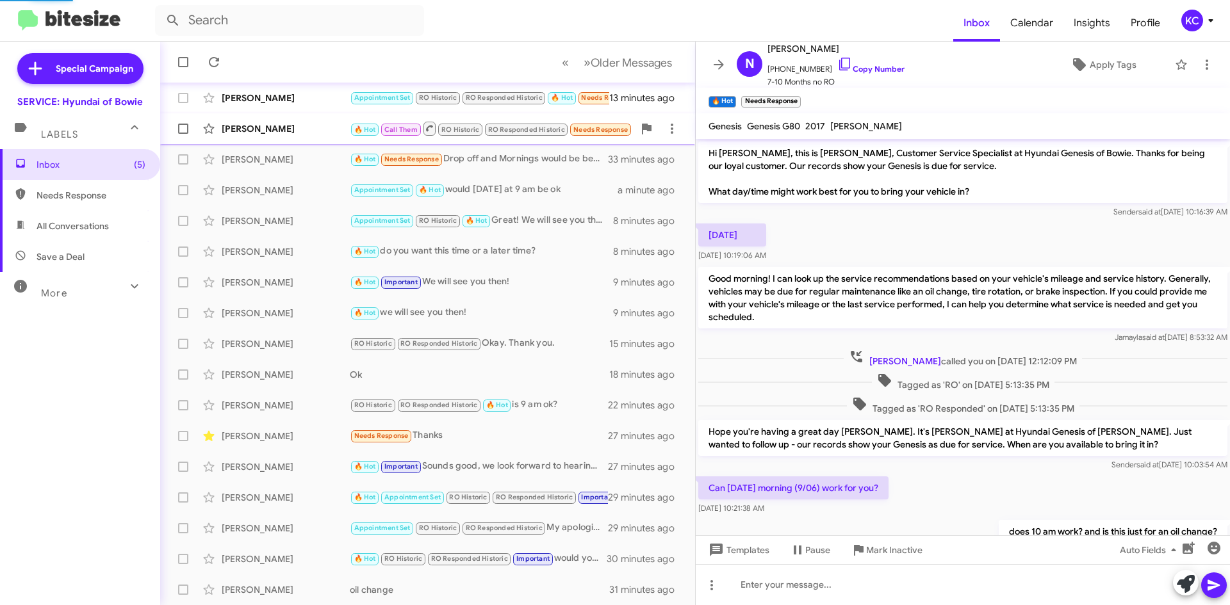
scroll to position [101, 0]
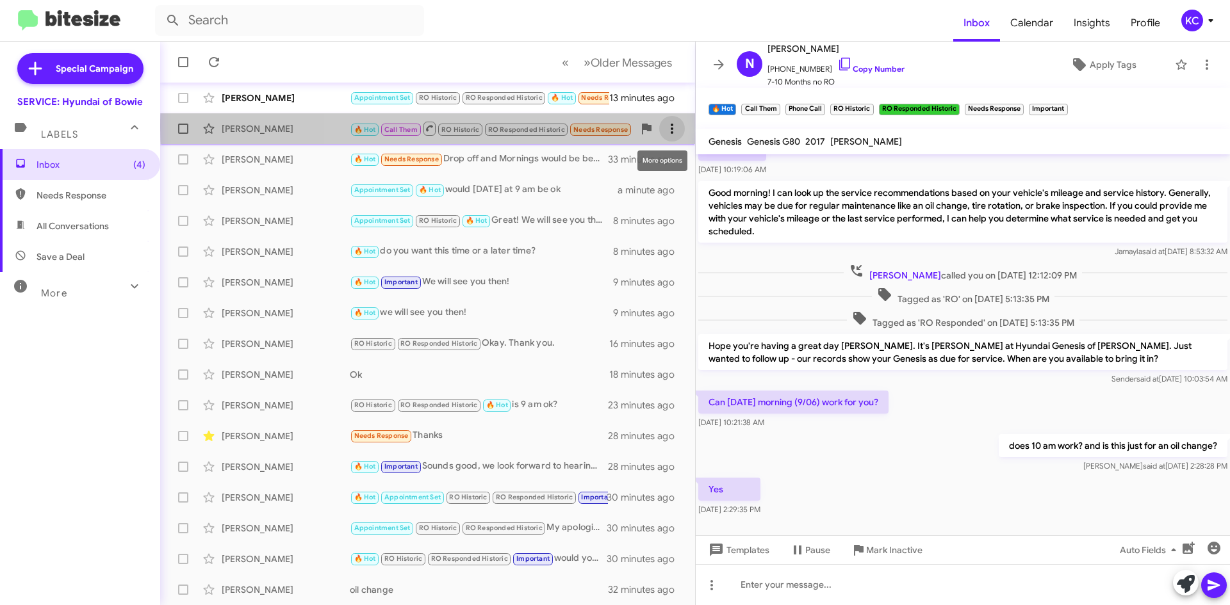
click at [664, 127] on icon at bounding box center [671, 128] width 15 height 15
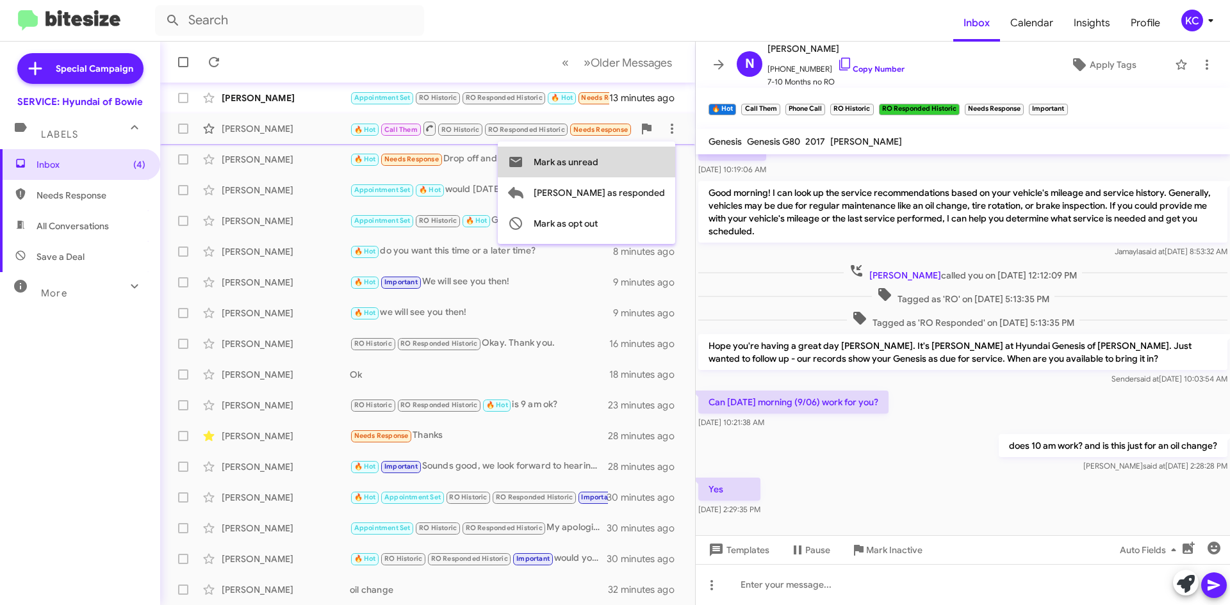
click at [654, 154] on button "Mark as unread" at bounding box center [586, 162] width 177 height 31
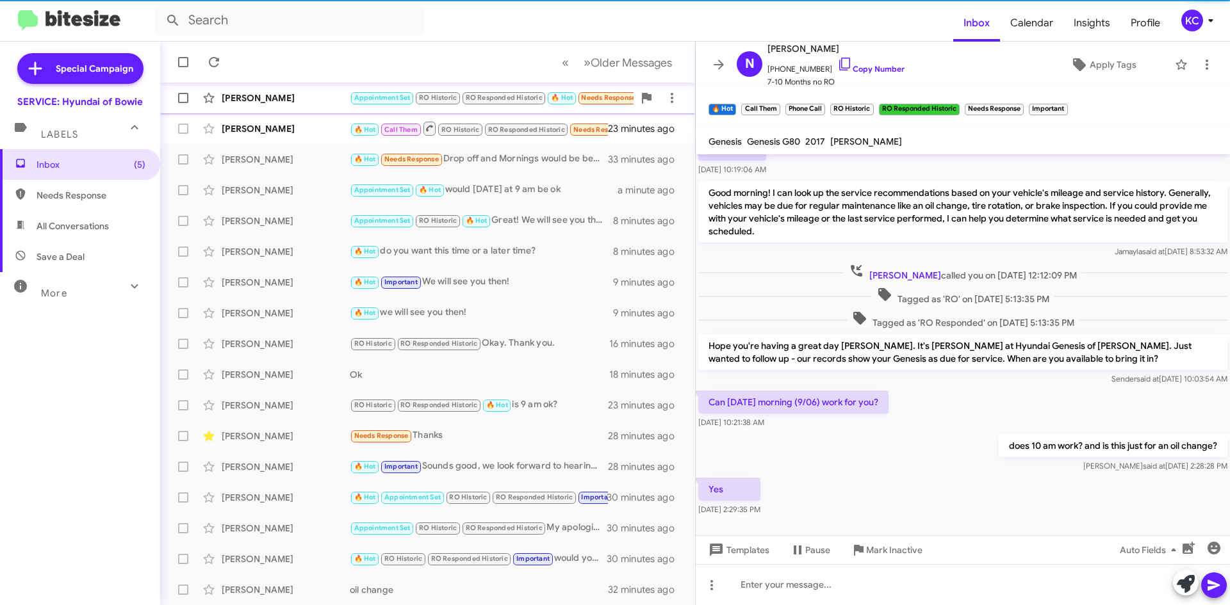
click at [288, 94] on div "[PERSON_NAME]" at bounding box center [286, 98] width 128 height 13
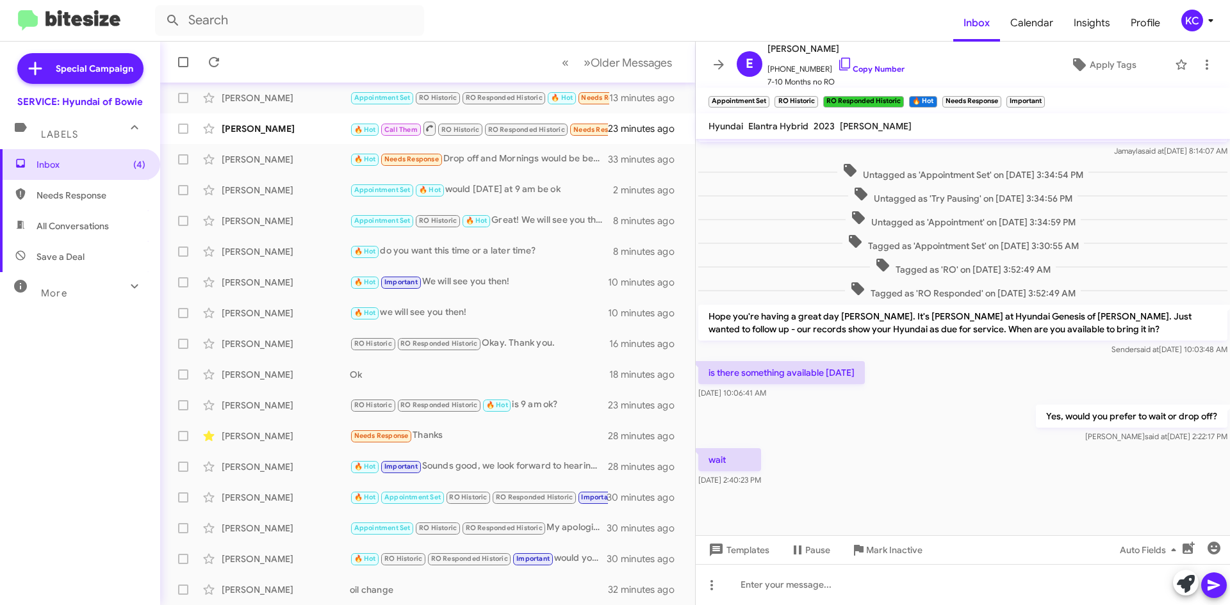
scroll to position [604, 0]
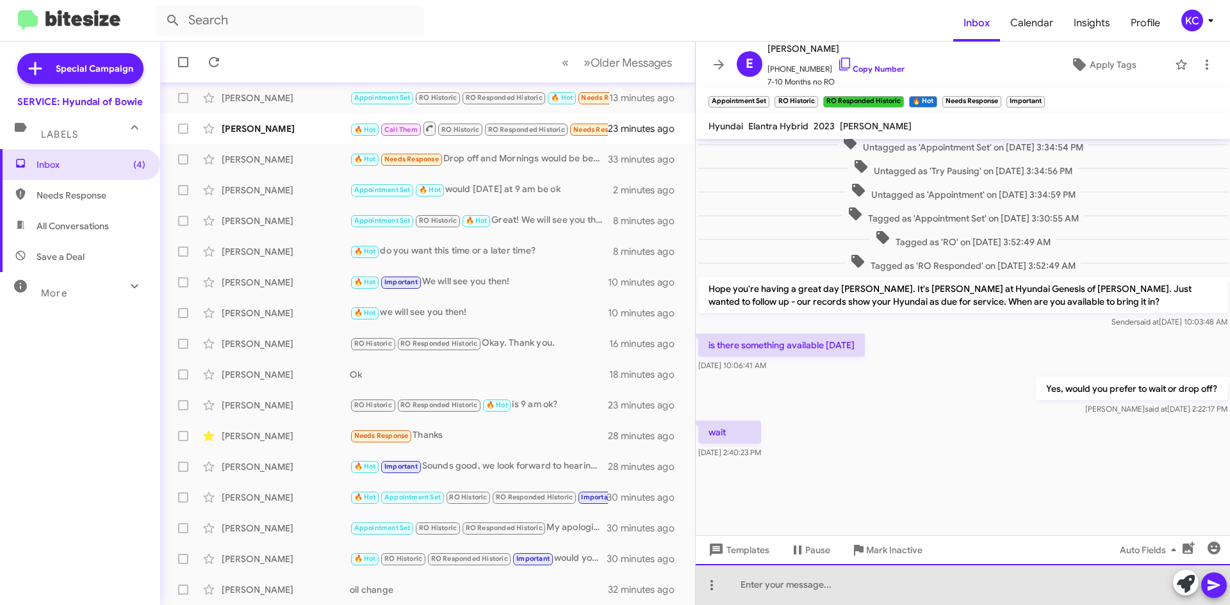
click at [857, 577] on div at bounding box center [962, 584] width 534 height 41
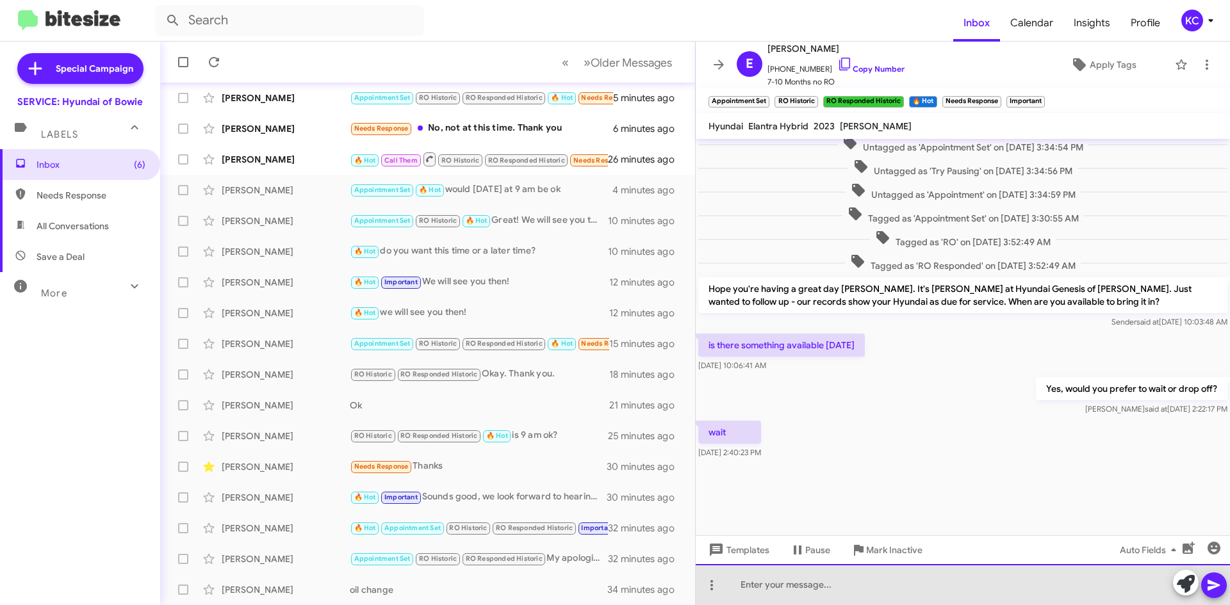
click at [838, 592] on div at bounding box center [962, 584] width 534 height 41
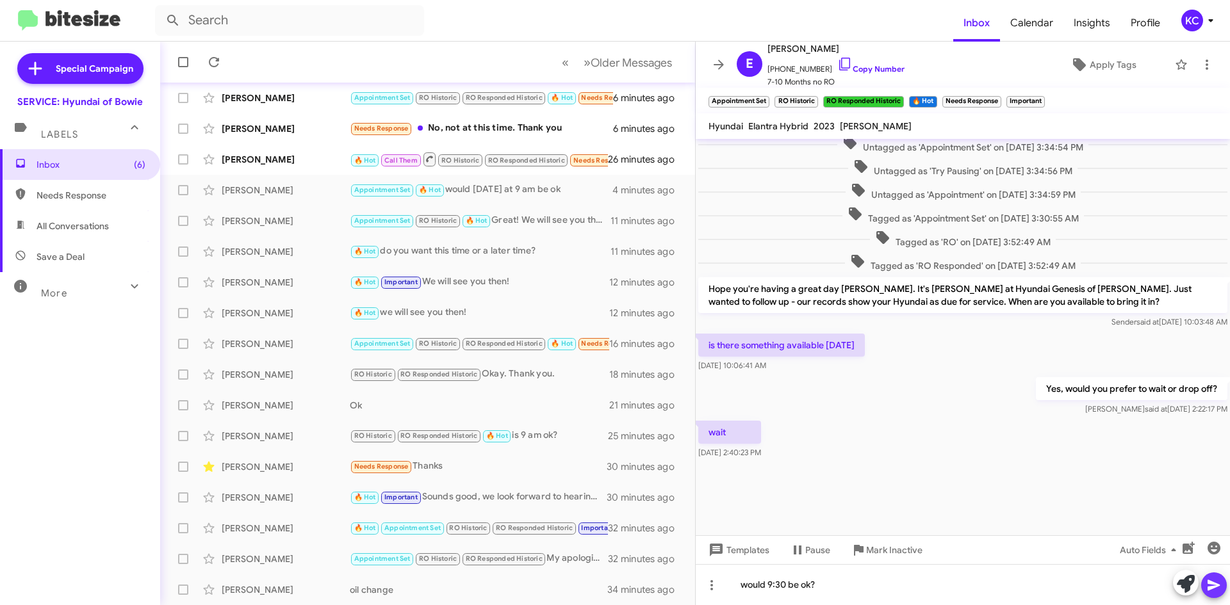
click at [1222, 587] on button at bounding box center [1214, 585] width 26 height 26
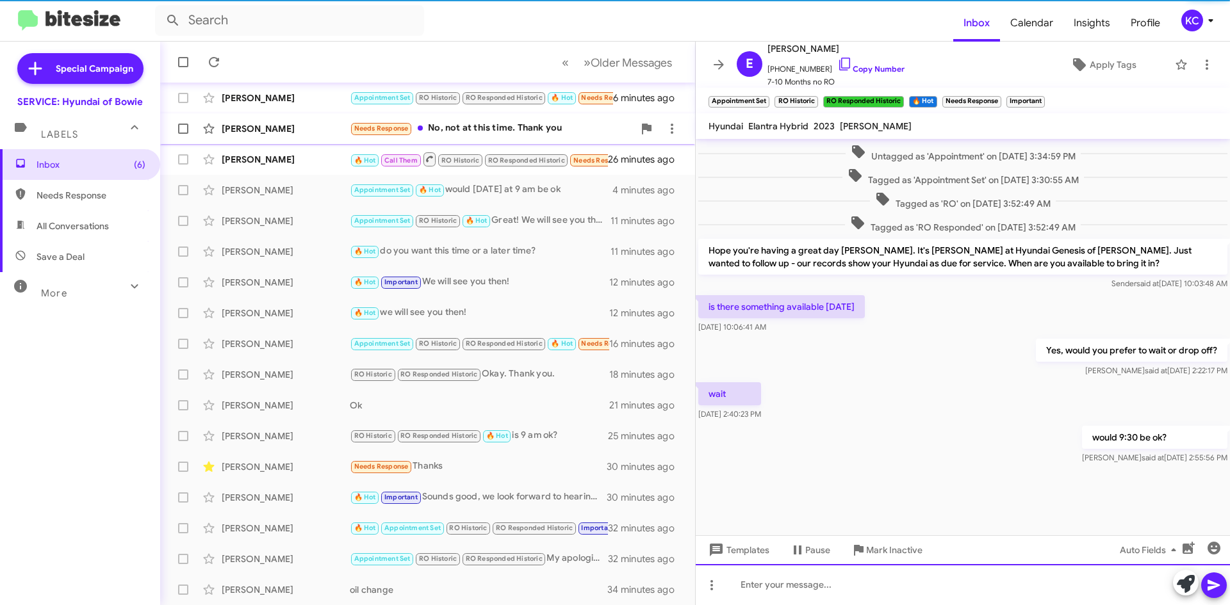
scroll to position [651, 0]
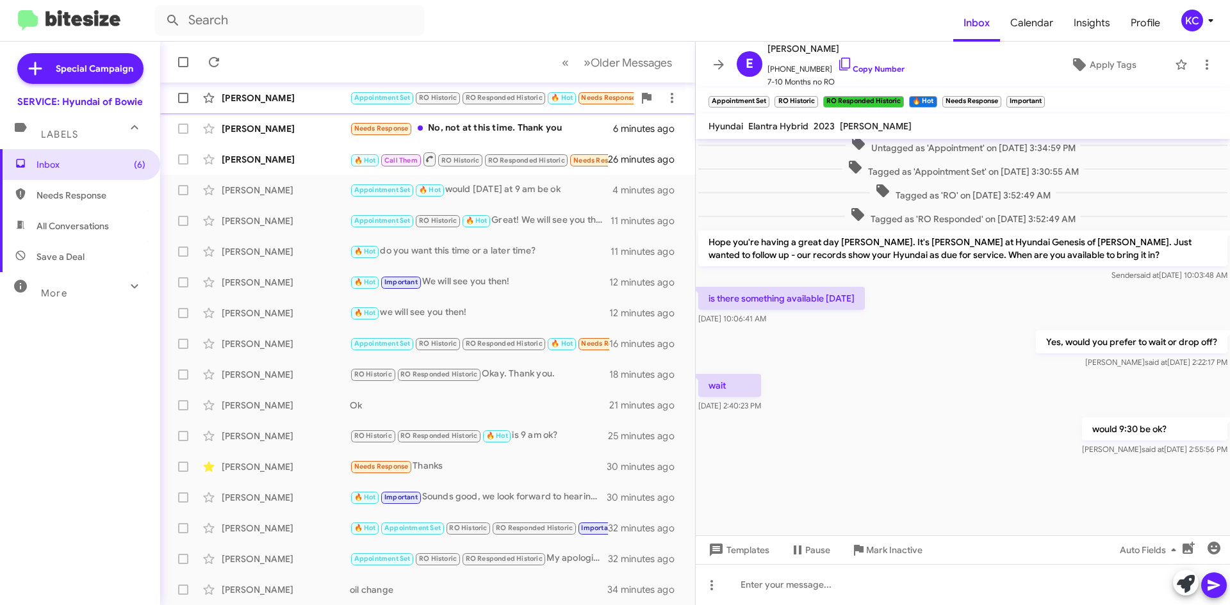
click at [508, 99] on span "RO Responded Historic" at bounding box center [504, 97] width 77 height 8
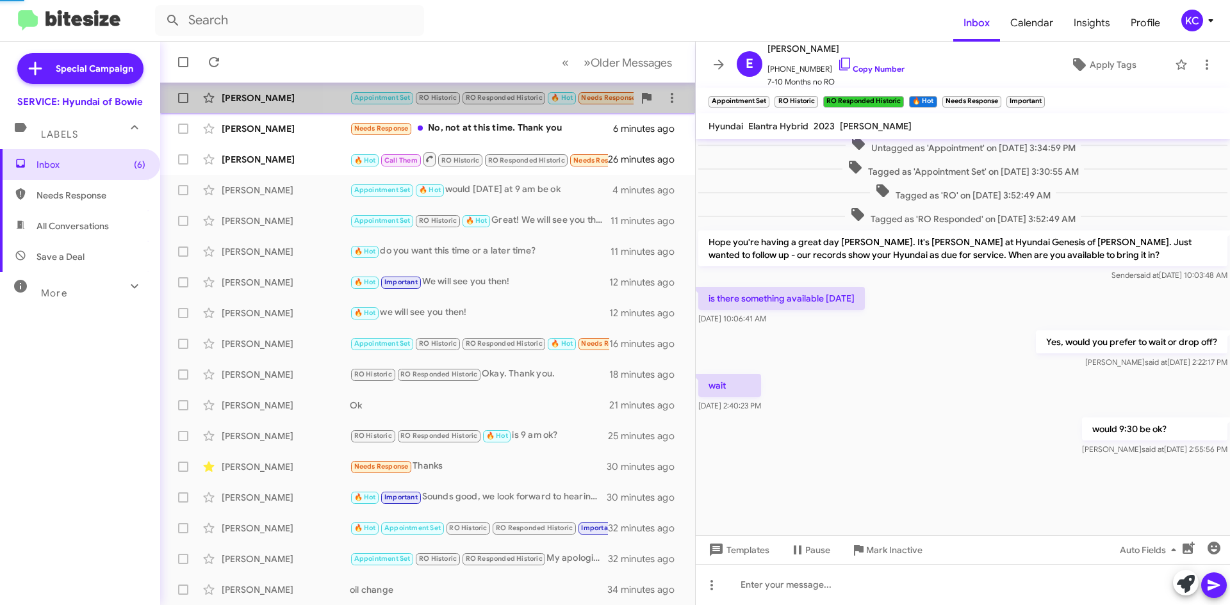
scroll to position [315, 0]
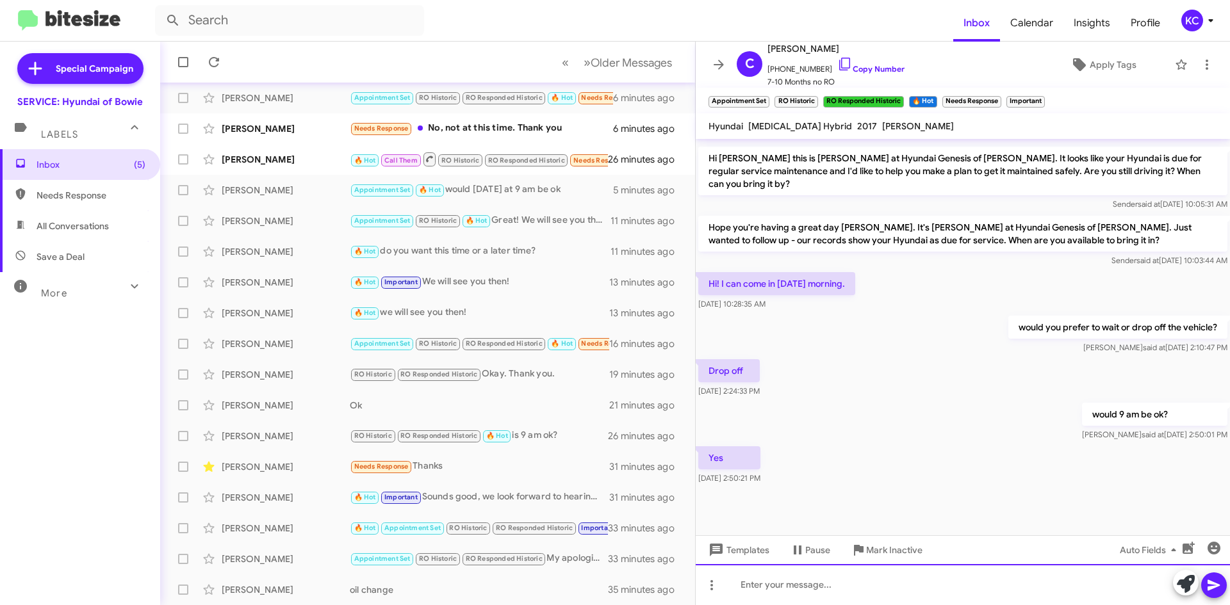
click at [806, 600] on div at bounding box center [962, 584] width 534 height 41
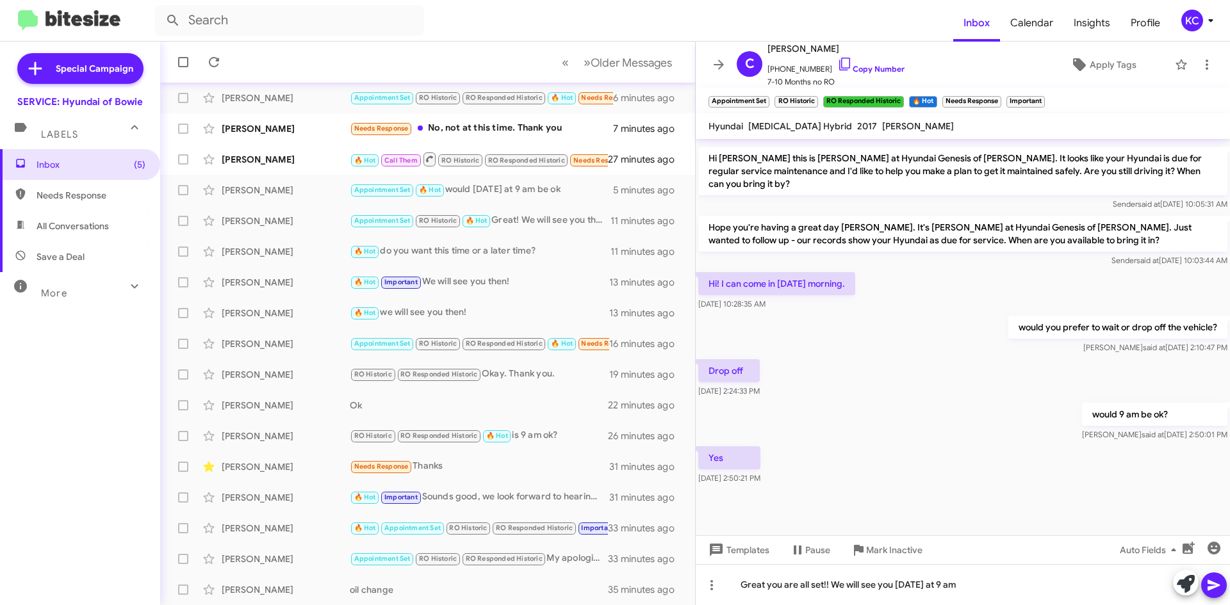
click at [1221, 581] on icon at bounding box center [1213, 585] width 15 height 15
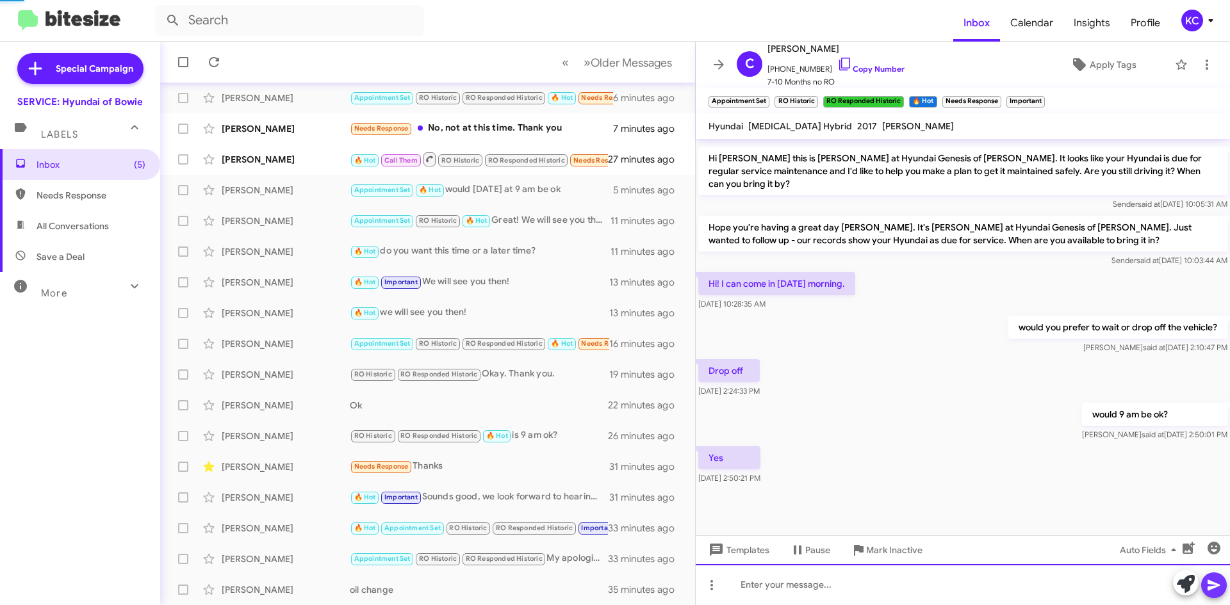
scroll to position [0, 0]
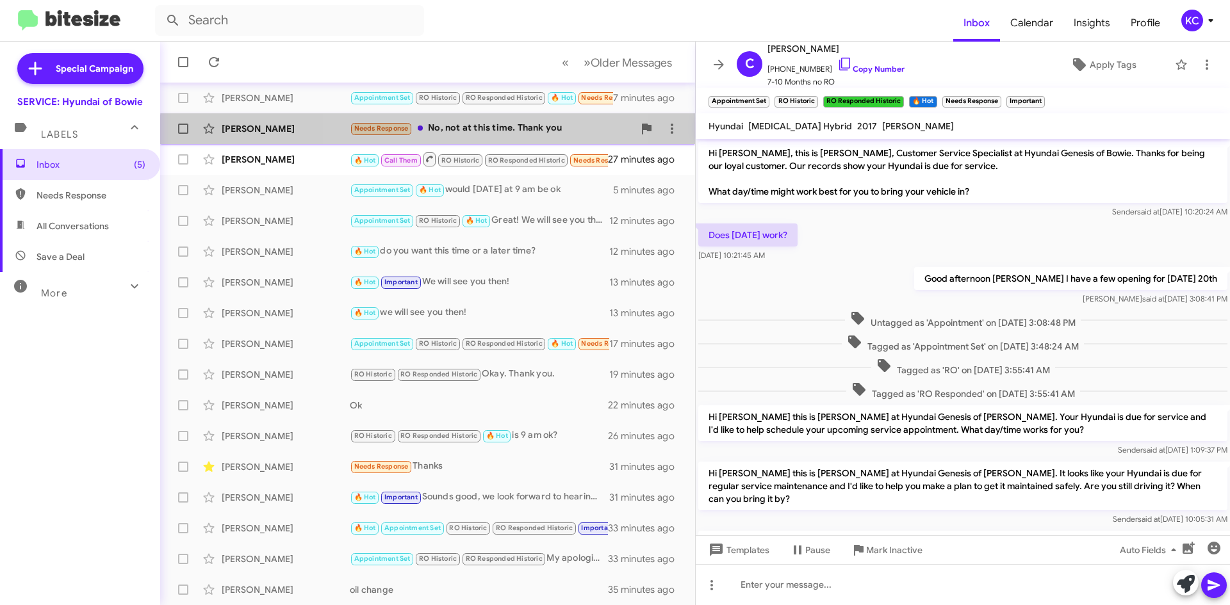
click at [436, 133] on div "Needs Response No, not at this time. Thank you" at bounding box center [492, 128] width 284 height 15
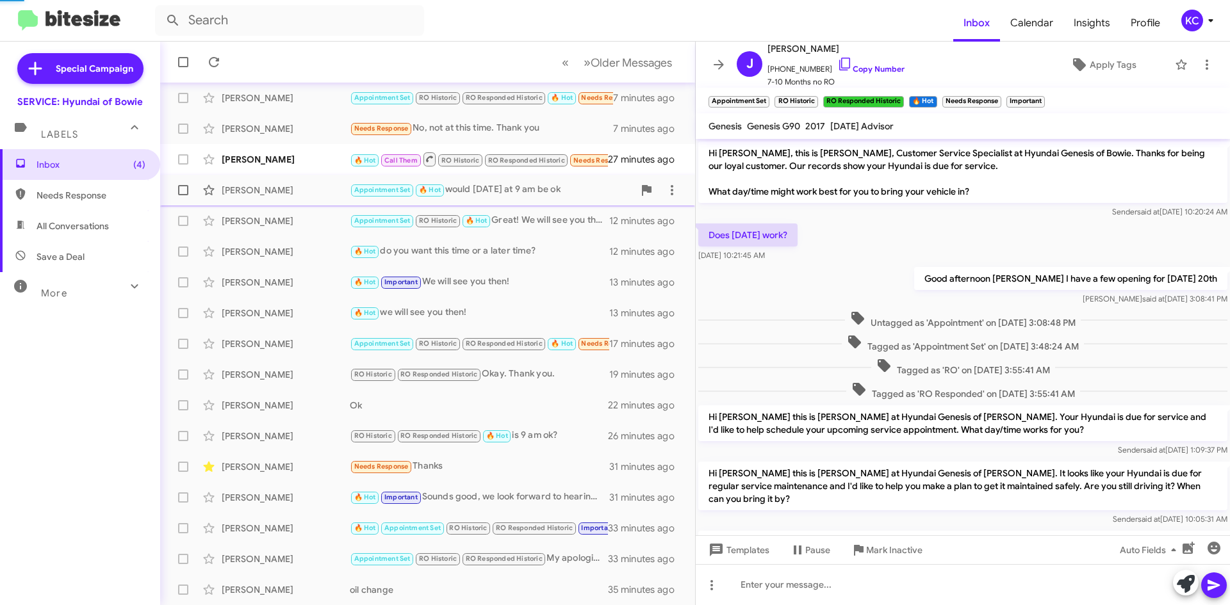
scroll to position [182, 0]
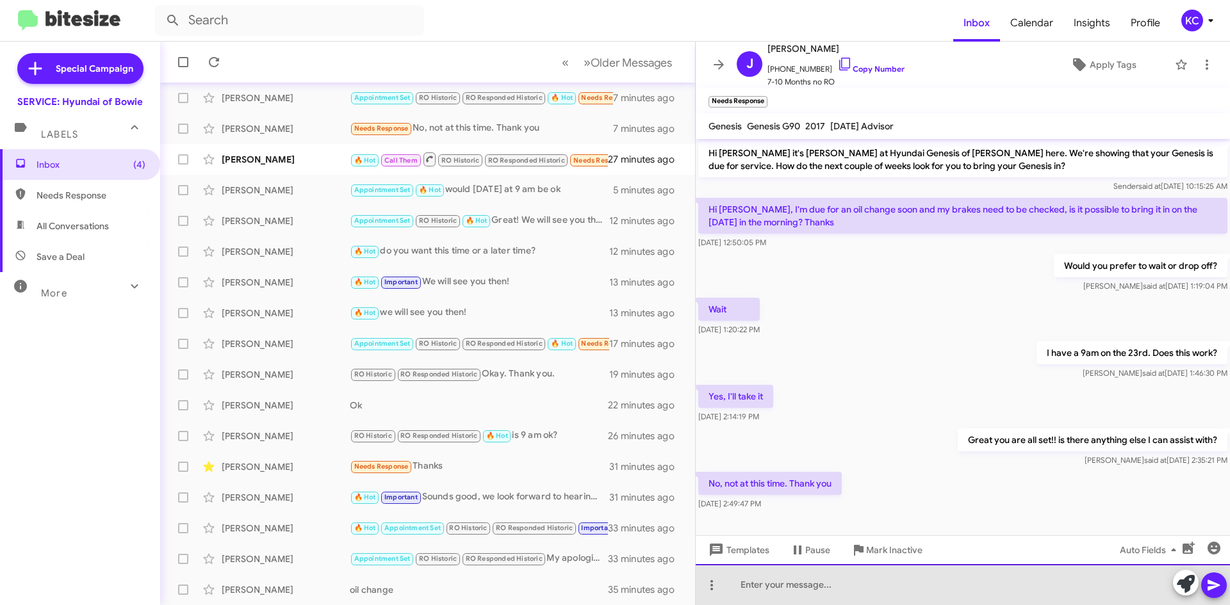
click at [948, 586] on div at bounding box center [962, 584] width 534 height 41
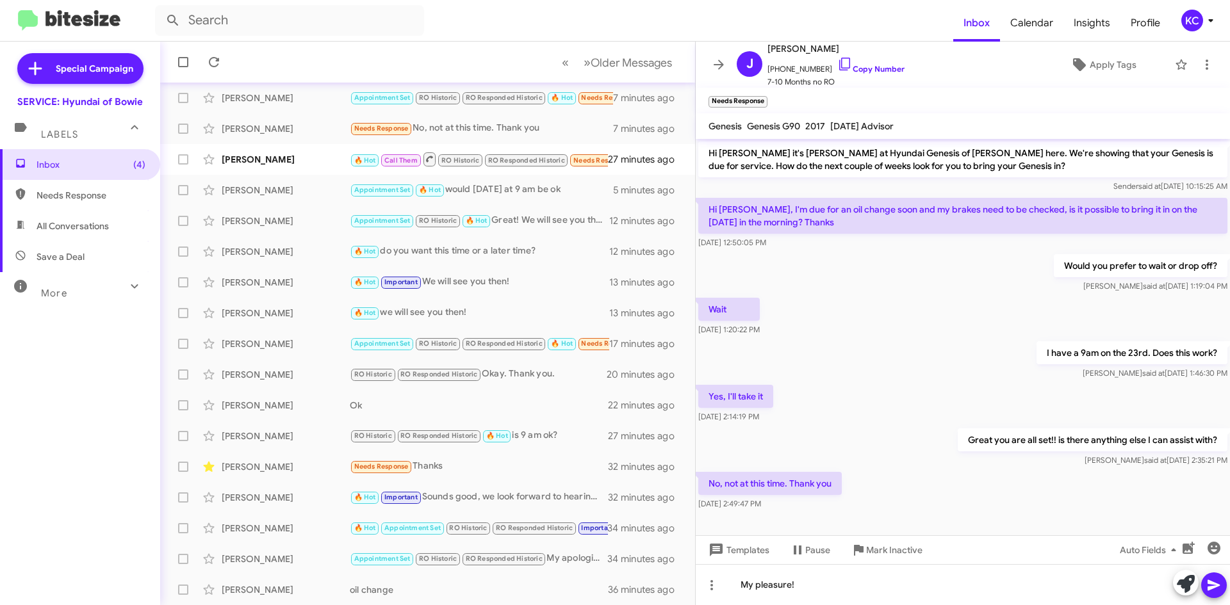
click at [1224, 584] on button at bounding box center [1214, 585] width 26 height 26
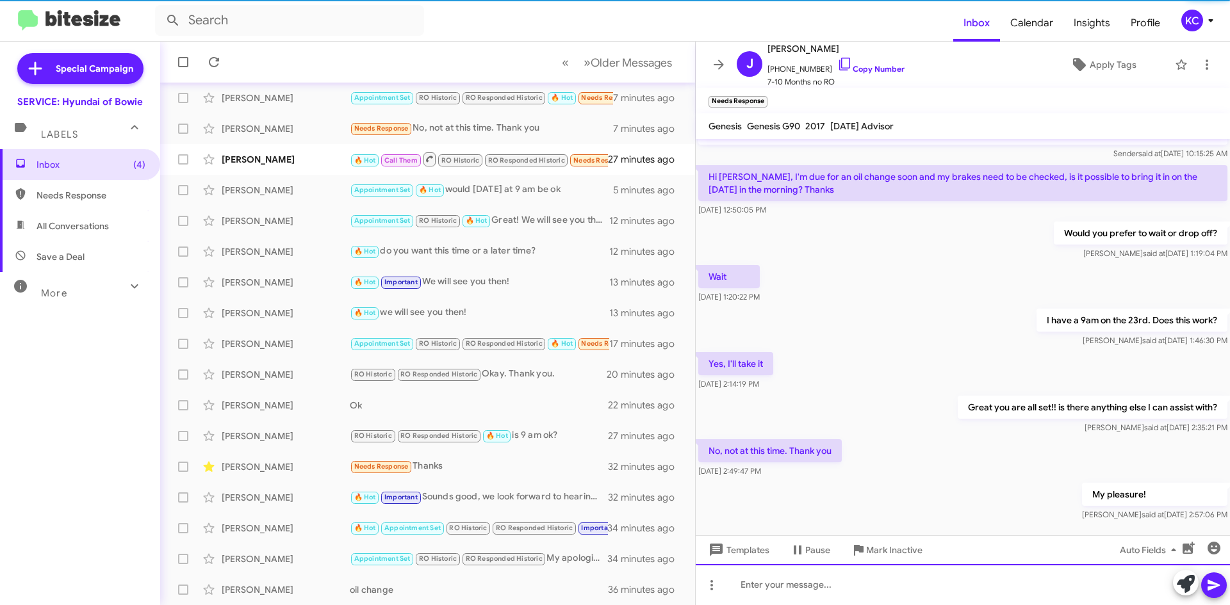
scroll to position [229, 0]
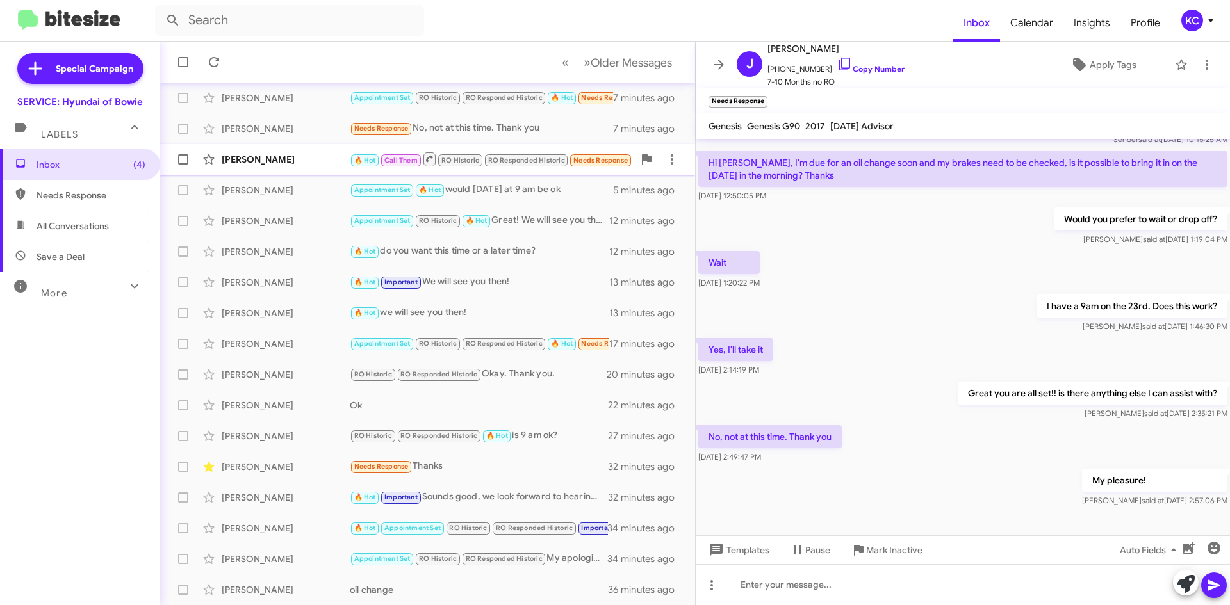
click at [246, 163] on div "[PERSON_NAME]" at bounding box center [286, 159] width 128 height 13
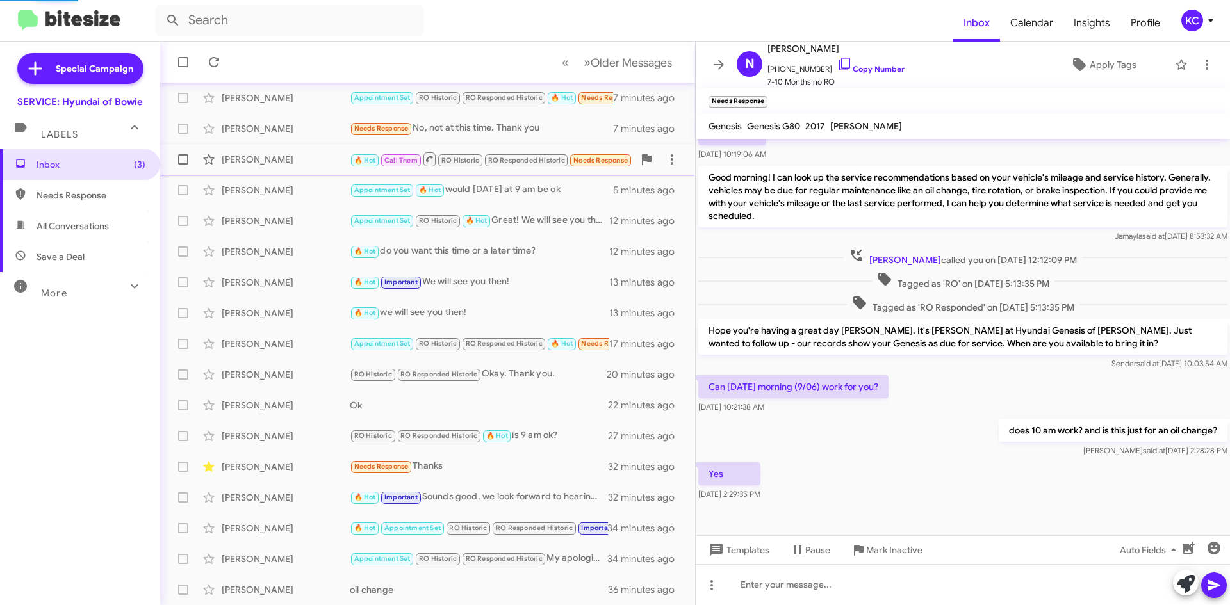
scroll to position [117, 0]
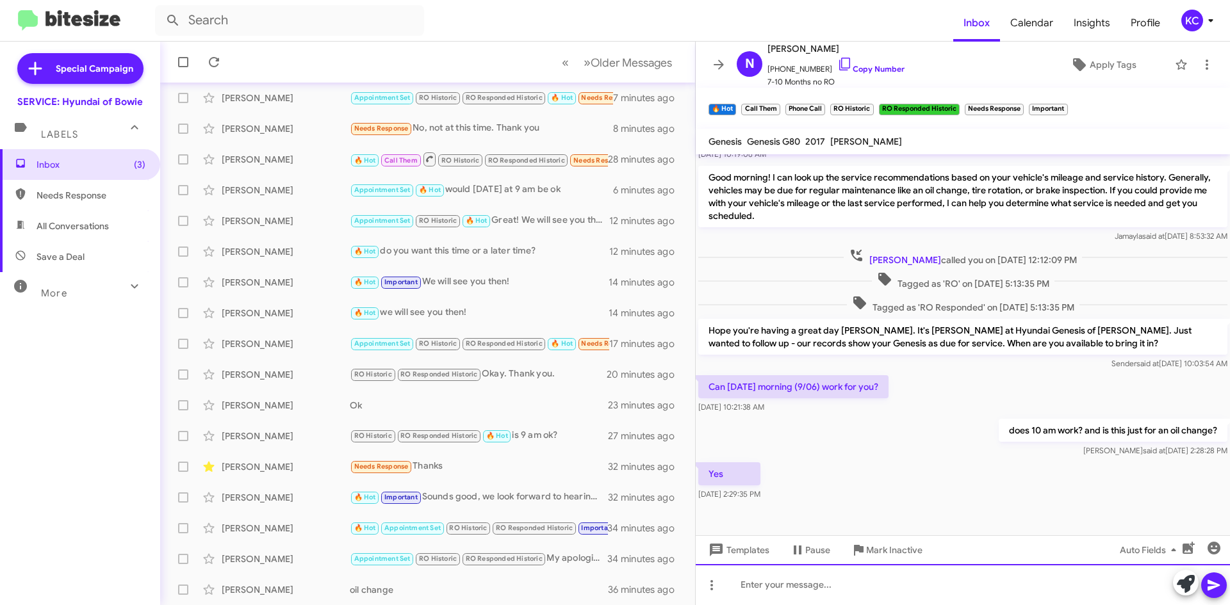
drag, startPoint x: 765, startPoint y: 586, endPoint x: 761, endPoint y: 567, distance: 19.0
click at [765, 585] on div at bounding box center [962, 584] width 534 height 41
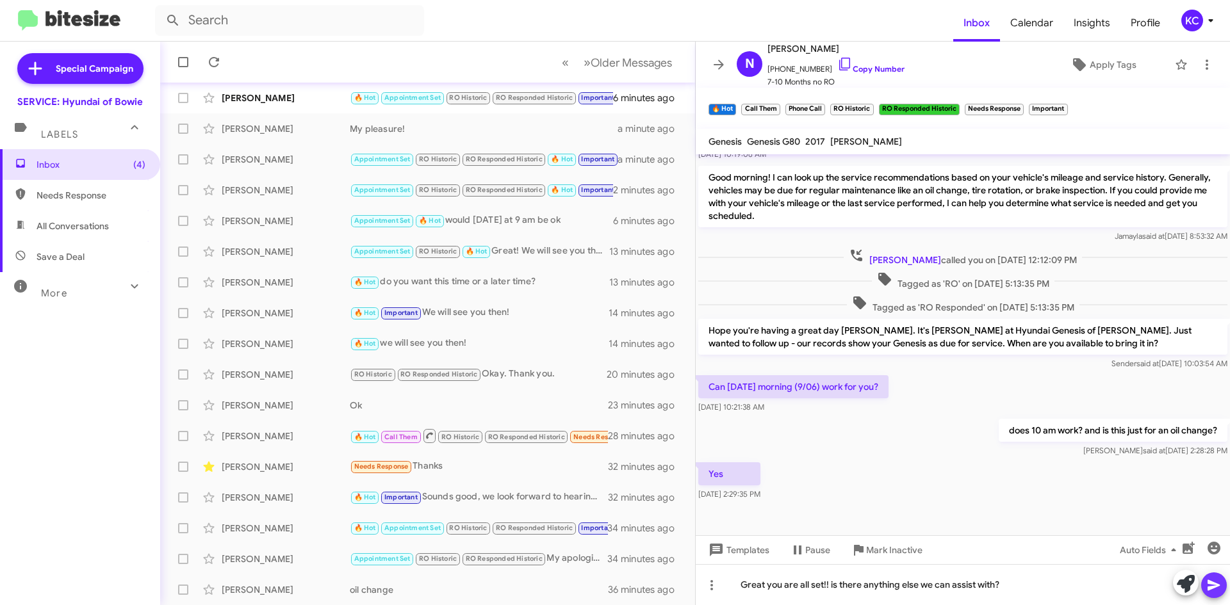
click at [1208, 589] on icon at bounding box center [1213, 585] width 12 height 11
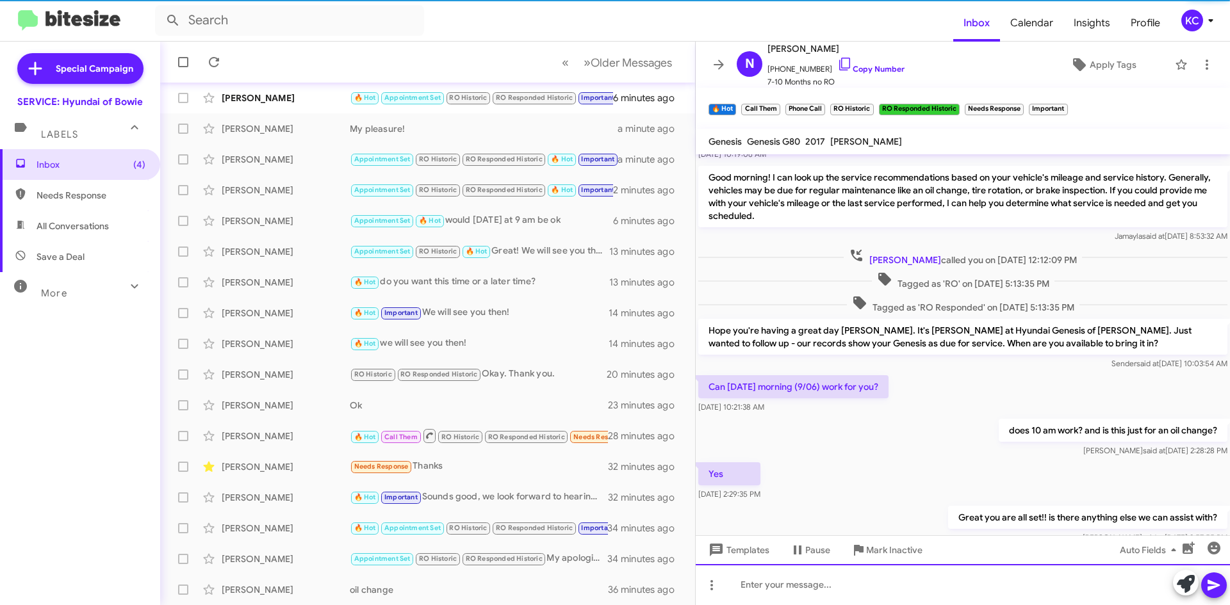
scroll to position [0, 0]
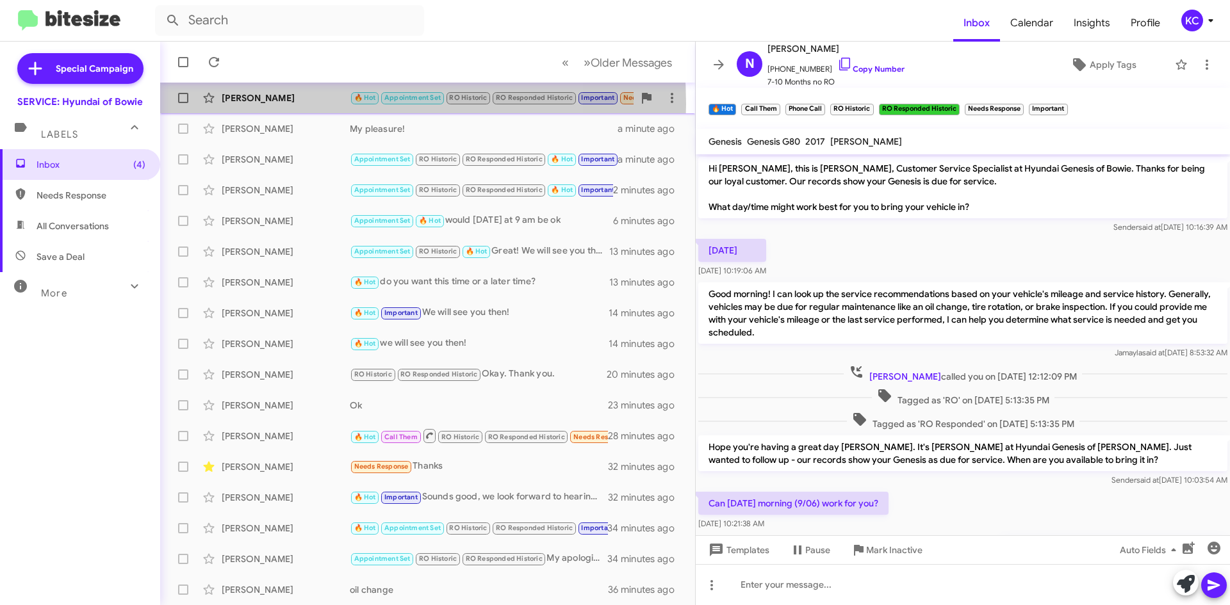
click at [309, 104] on div "[PERSON_NAME]" at bounding box center [286, 98] width 128 height 13
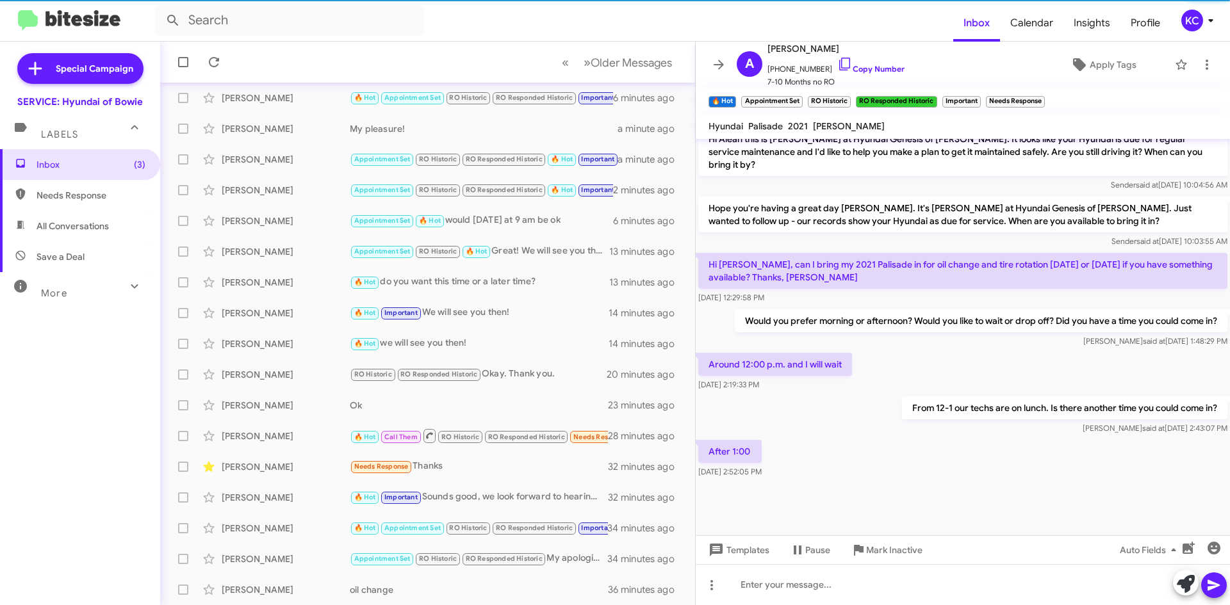
scroll to position [428, 0]
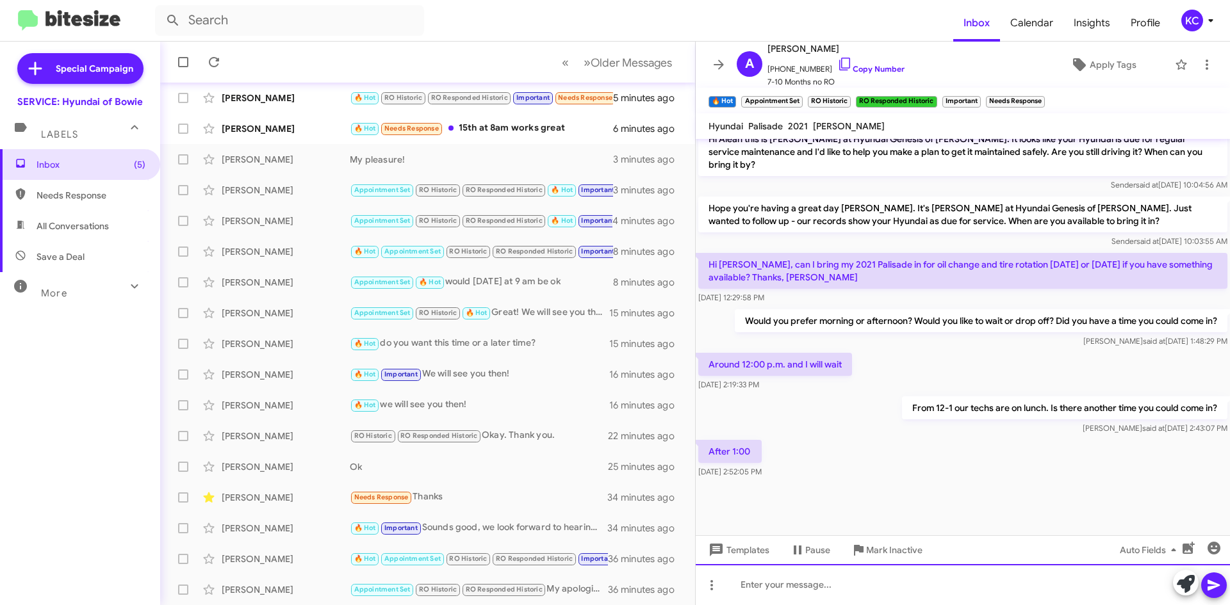
click at [858, 572] on div at bounding box center [962, 584] width 534 height 41
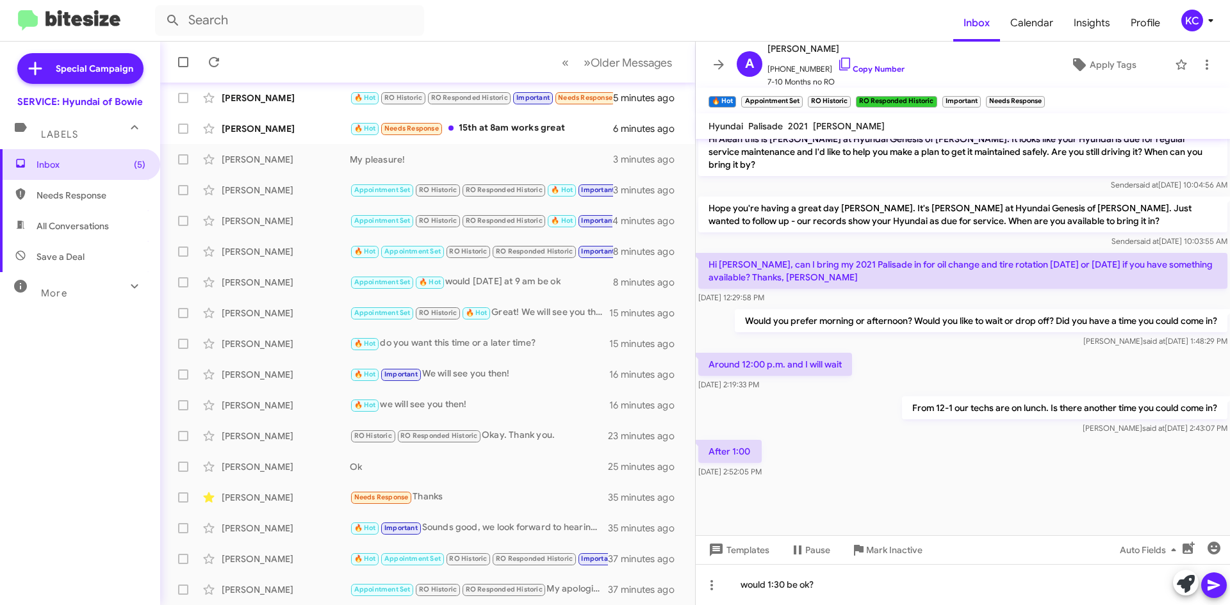
click at [1219, 586] on icon at bounding box center [1213, 585] width 12 height 11
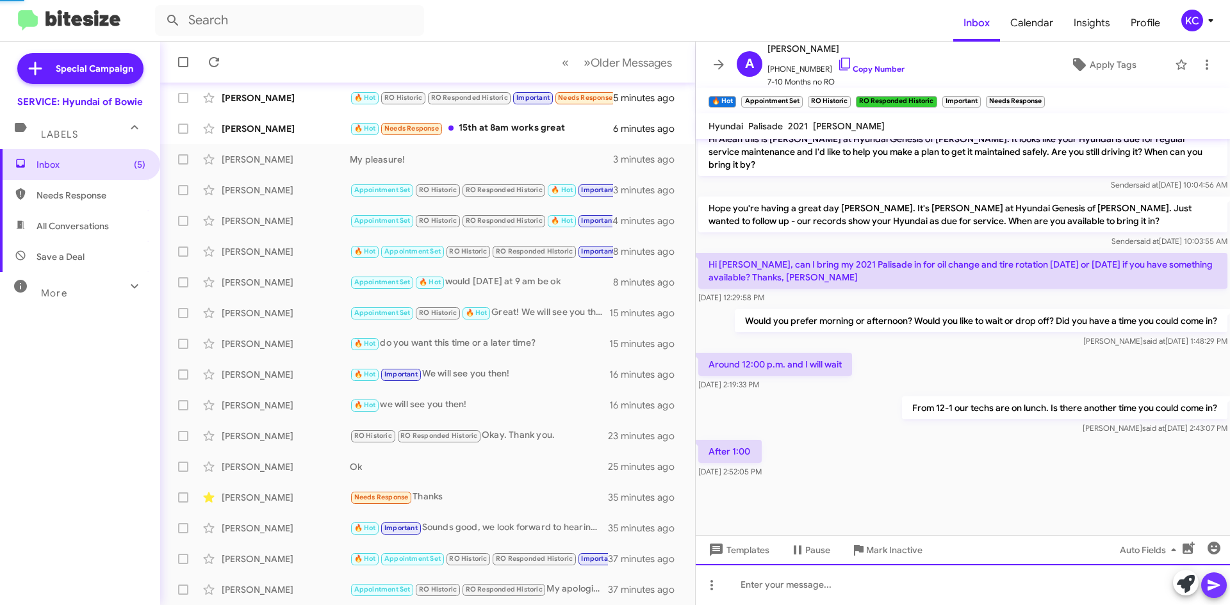
scroll to position [0, 0]
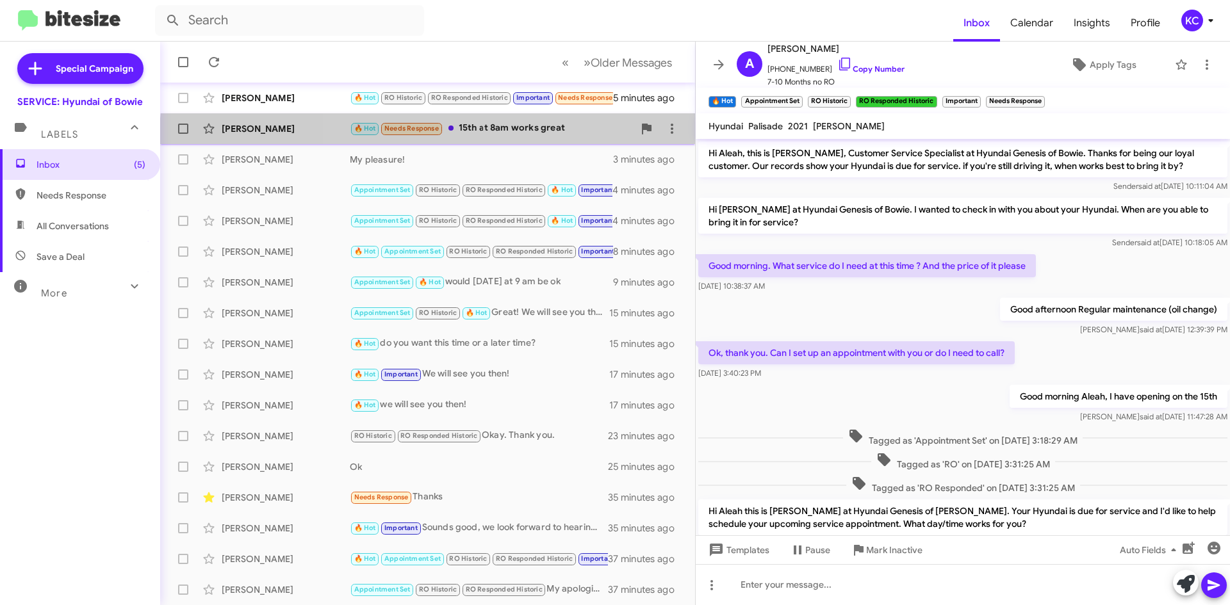
click at [535, 140] on div "[PERSON_NAME] 🔥 Hot Needs Response 15th at 8am works great 6 minutes ago" at bounding box center [427, 129] width 514 height 26
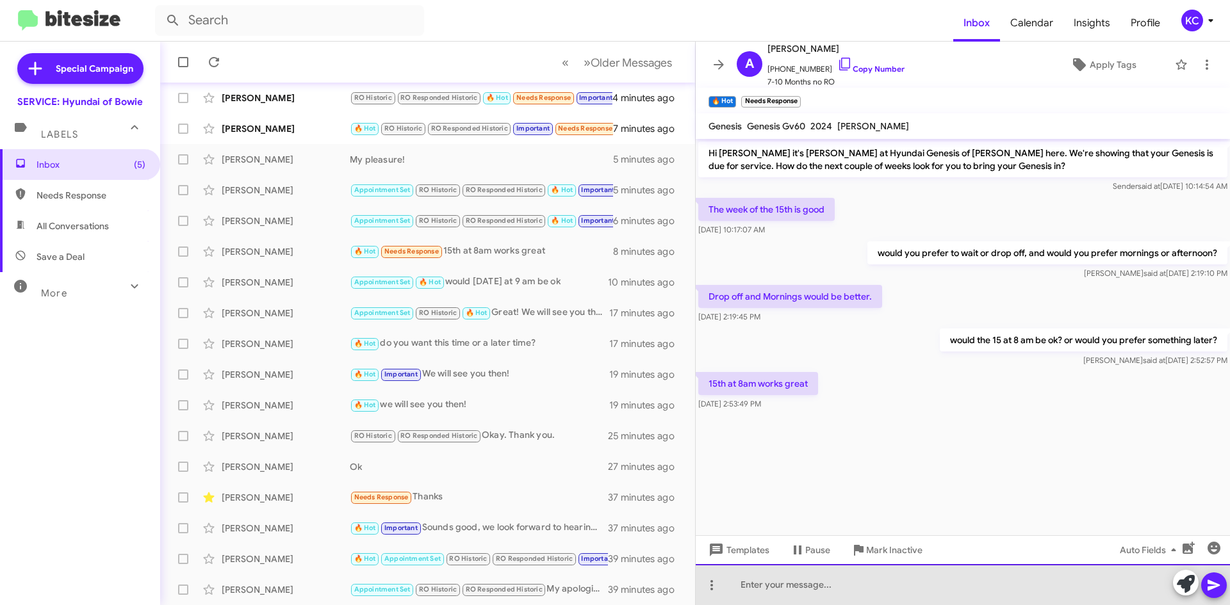
click at [806, 582] on div at bounding box center [962, 584] width 534 height 41
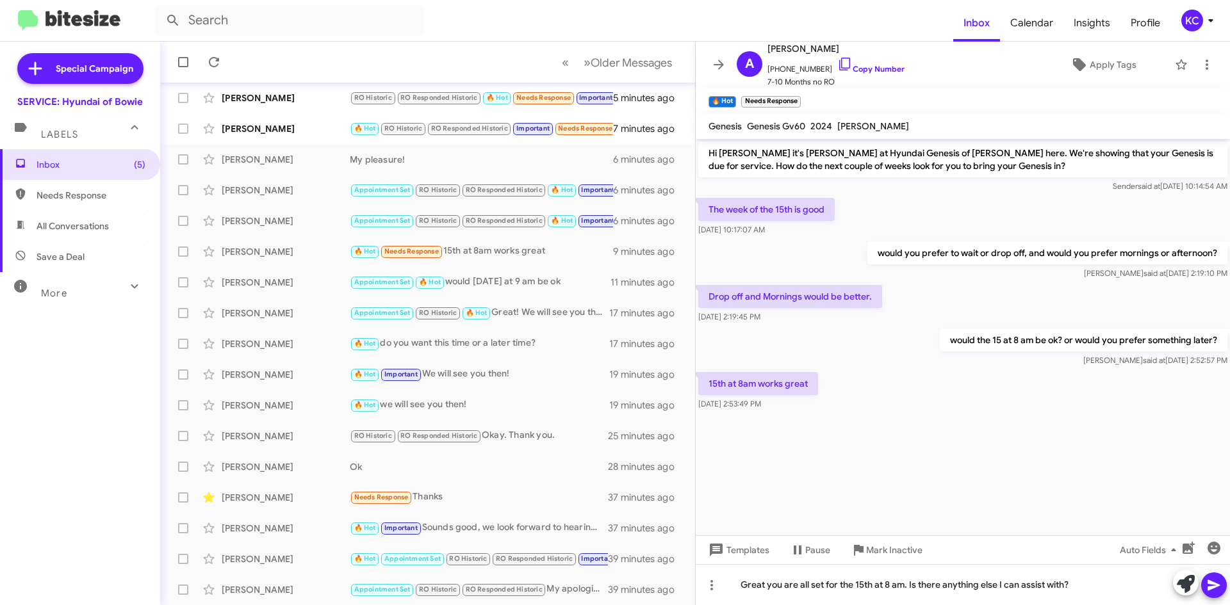
click at [1218, 587] on icon at bounding box center [1213, 585] width 15 height 15
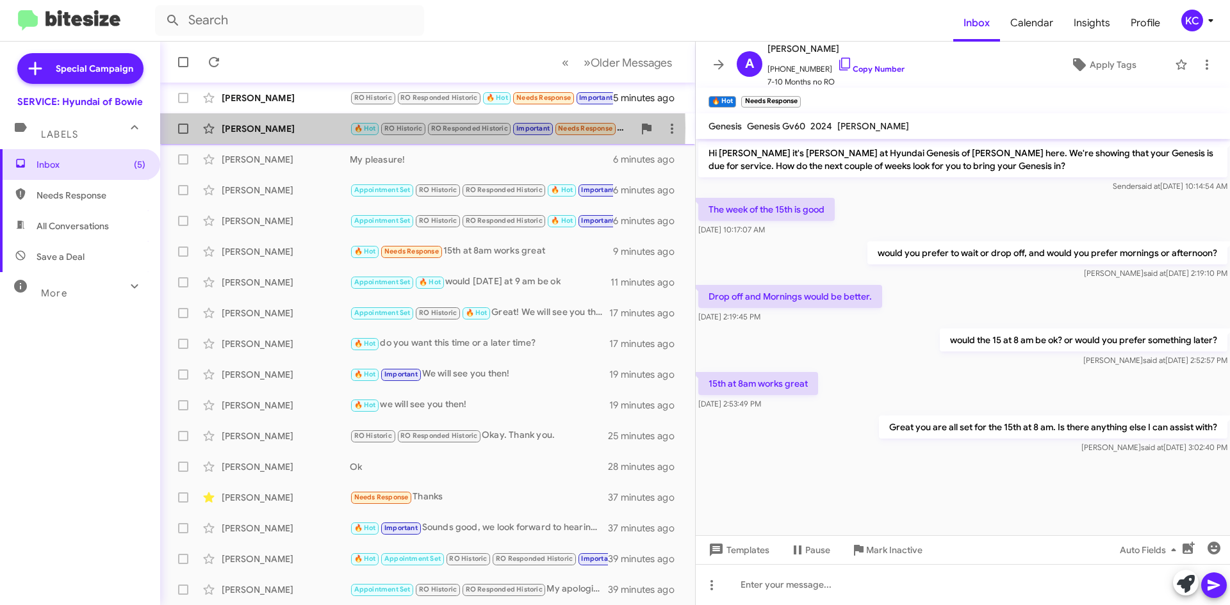
click at [256, 128] on div "[PERSON_NAME]" at bounding box center [286, 128] width 128 height 13
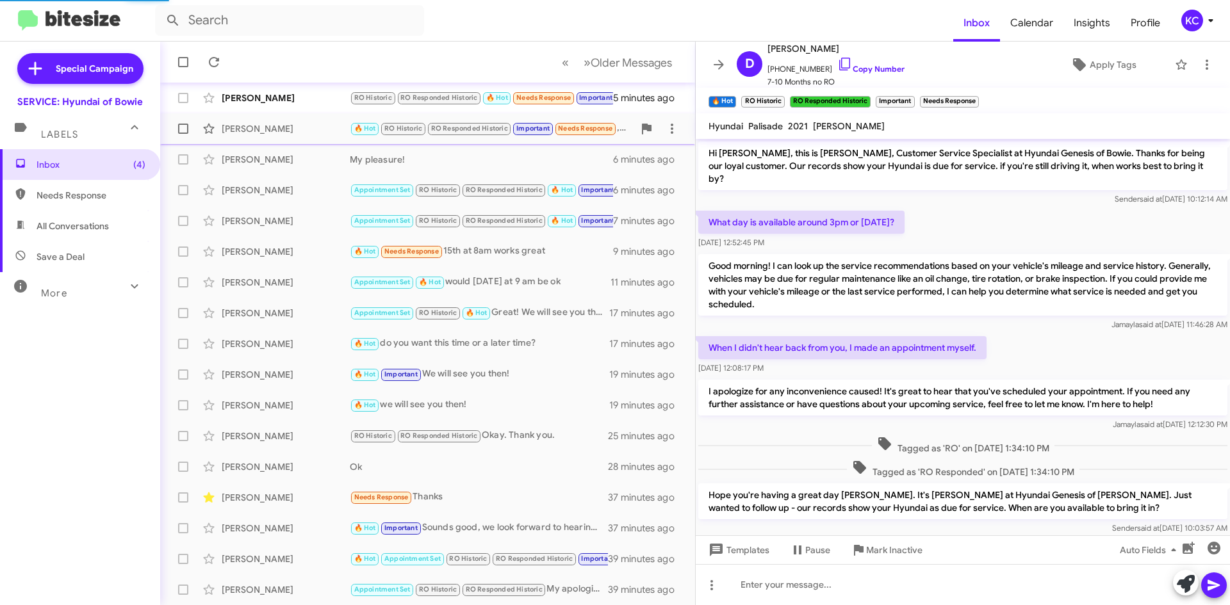
scroll to position [155, 0]
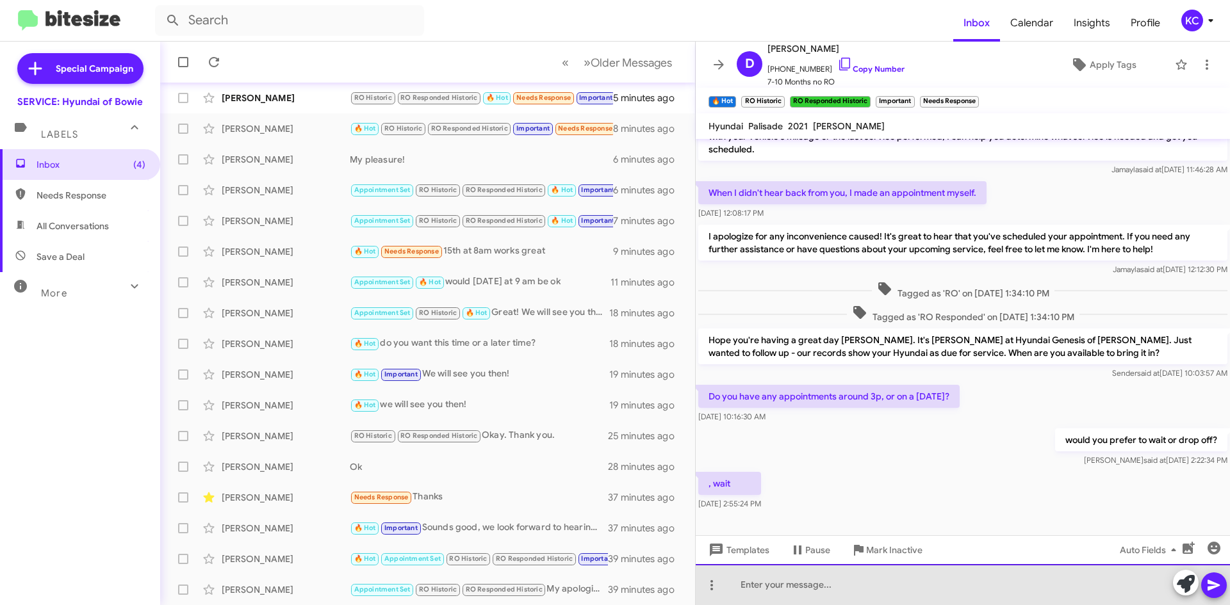
click at [806, 594] on div at bounding box center [962, 584] width 534 height 41
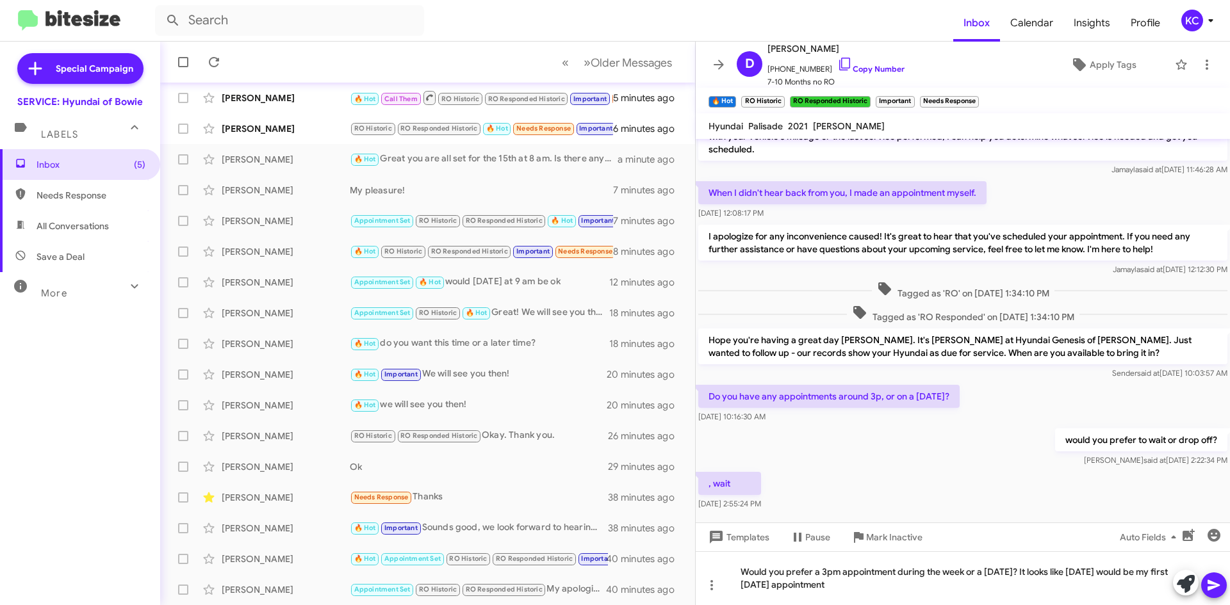
click at [1215, 596] on span at bounding box center [1213, 585] width 15 height 26
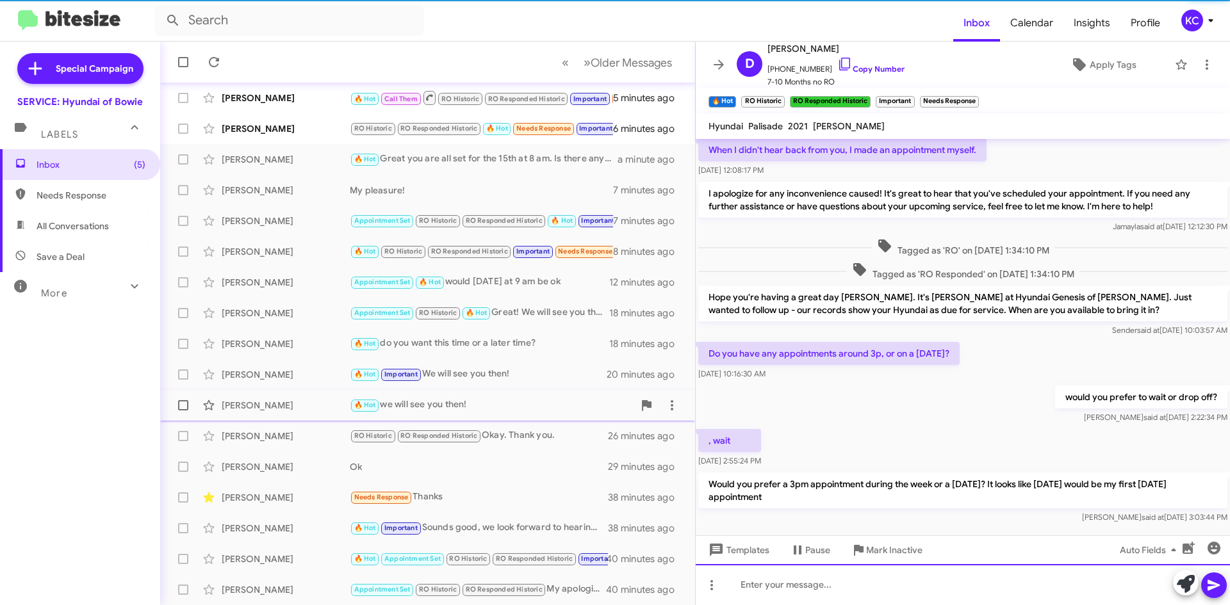
scroll to position [215, 0]
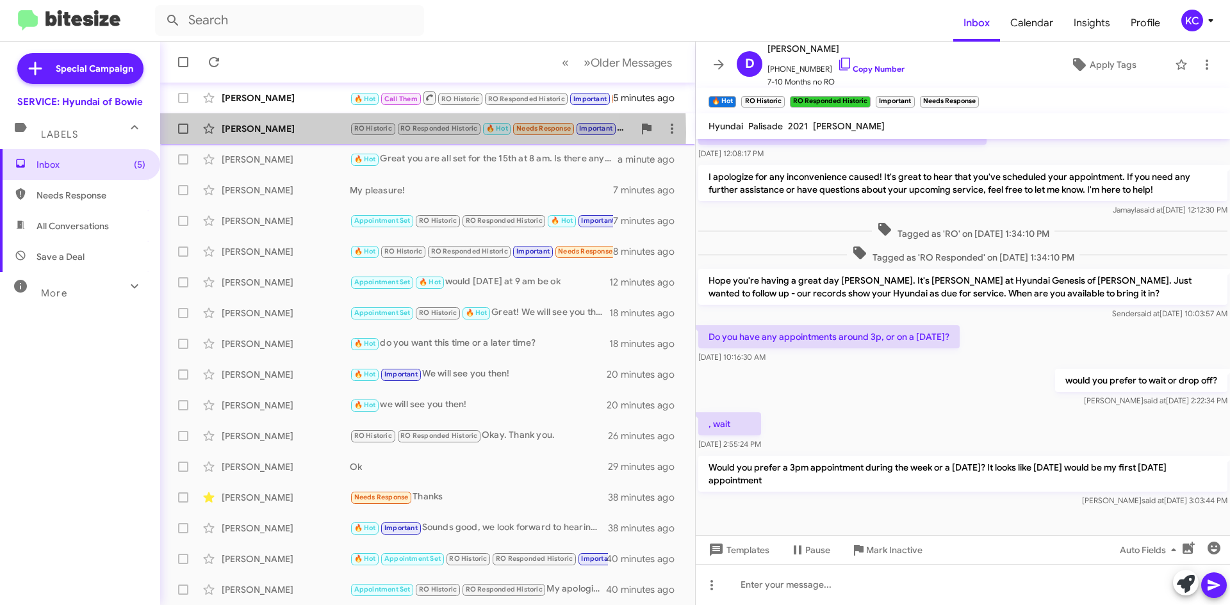
click at [327, 132] on div "[PERSON_NAME]" at bounding box center [286, 128] width 128 height 13
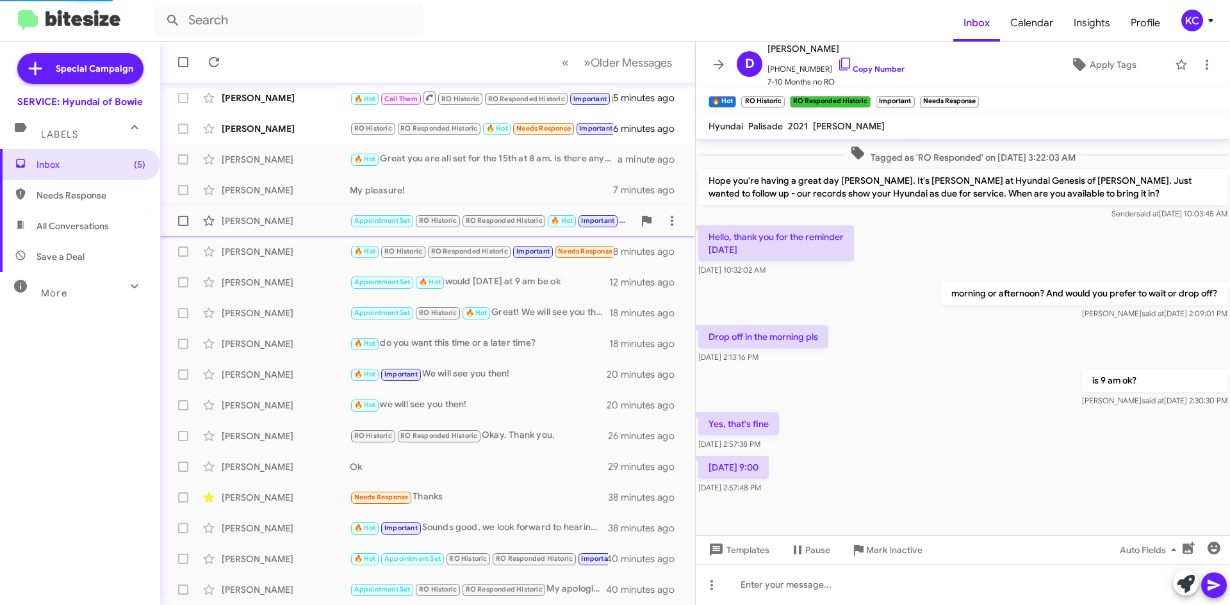
scroll to position [202, 0]
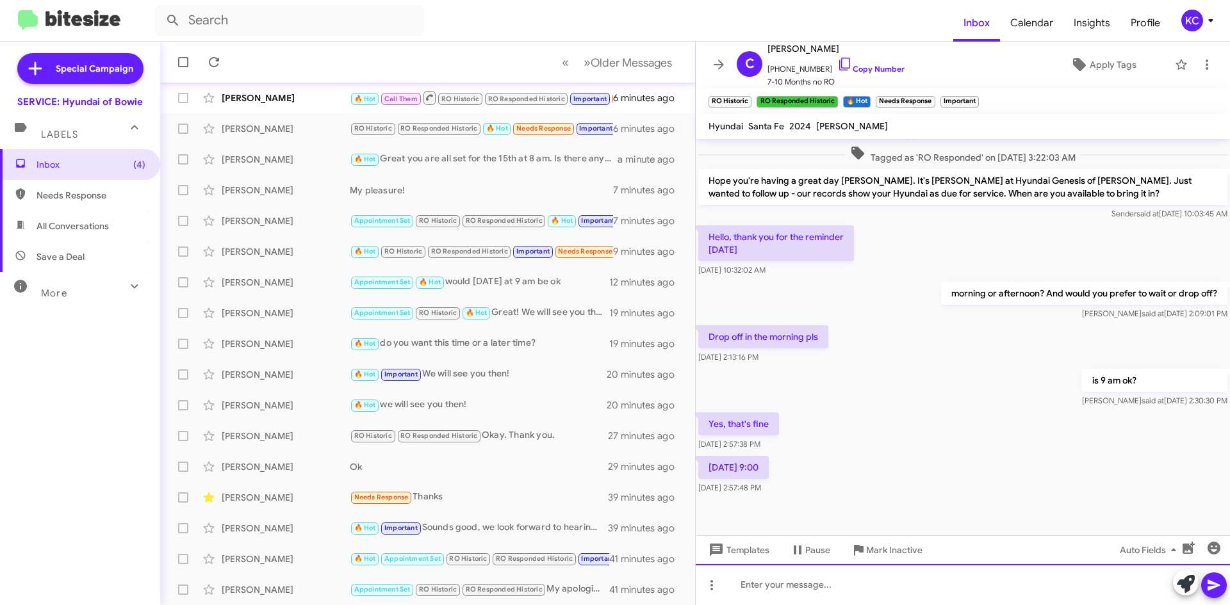
click at [814, 578] on div at bounding box center [962, 584] width 534 height 41
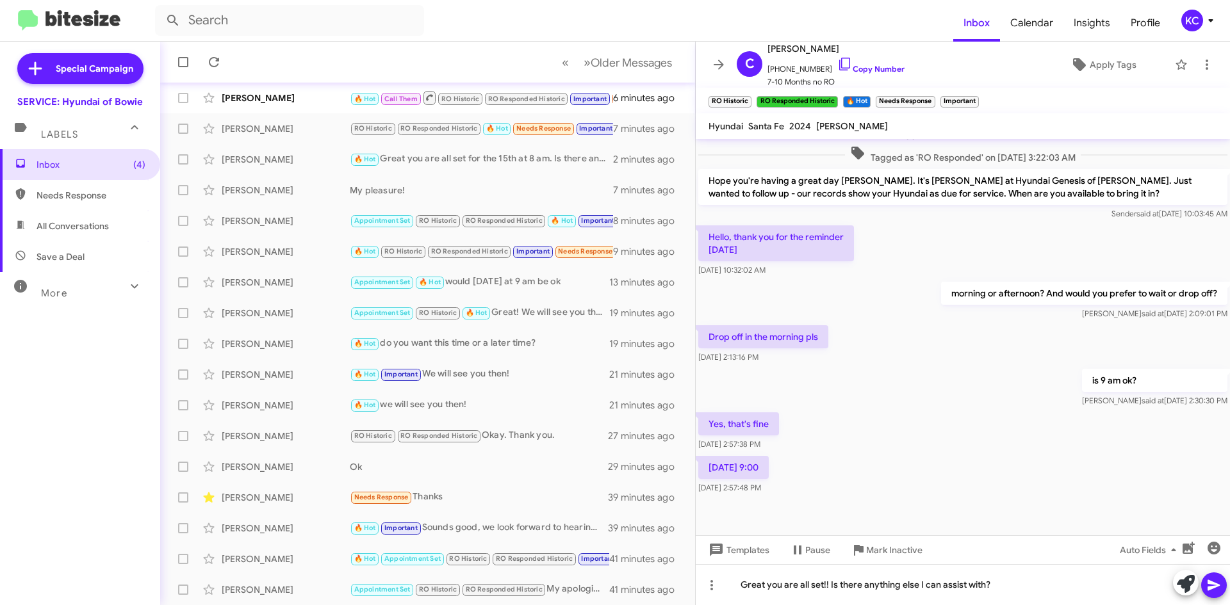
click at [1213, 581] on icon at bounding box center [1213, 585] width 15 height 15
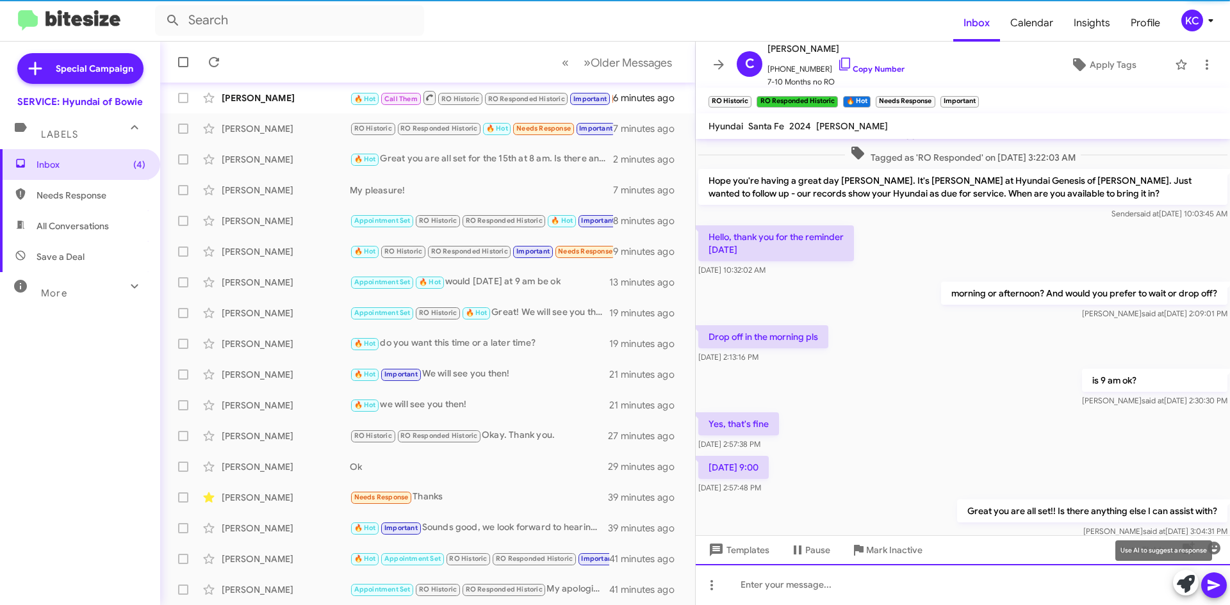
scroll to position [0, 0]
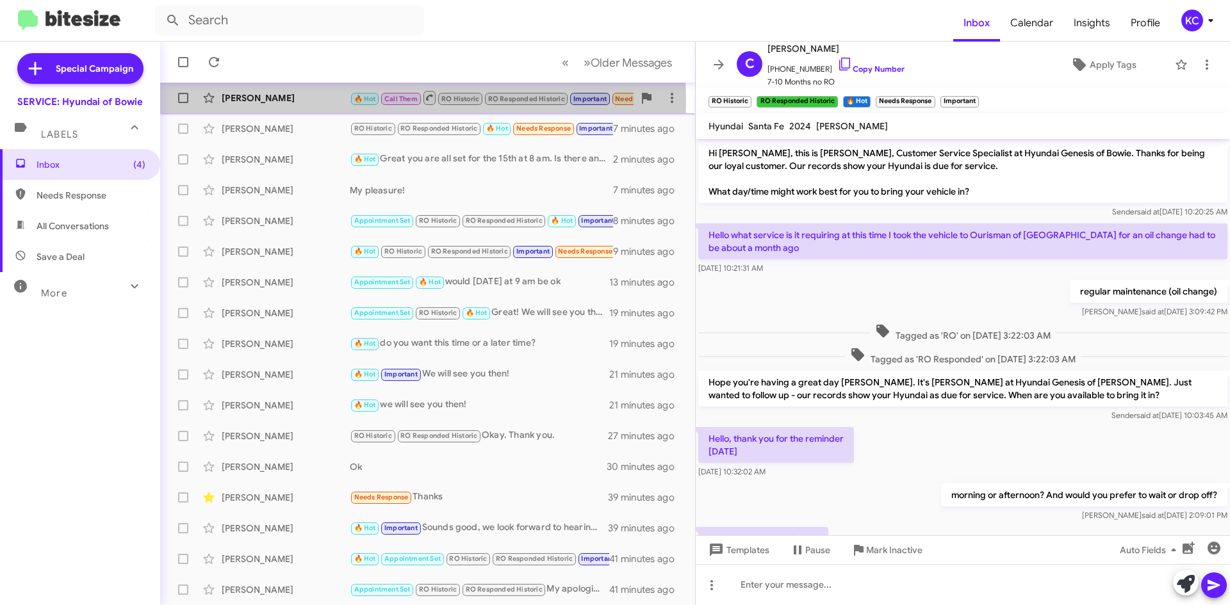
click at [304, 101] on div "[PERSON_NAME]" at bounding box center [286, 98] width 128 height 13
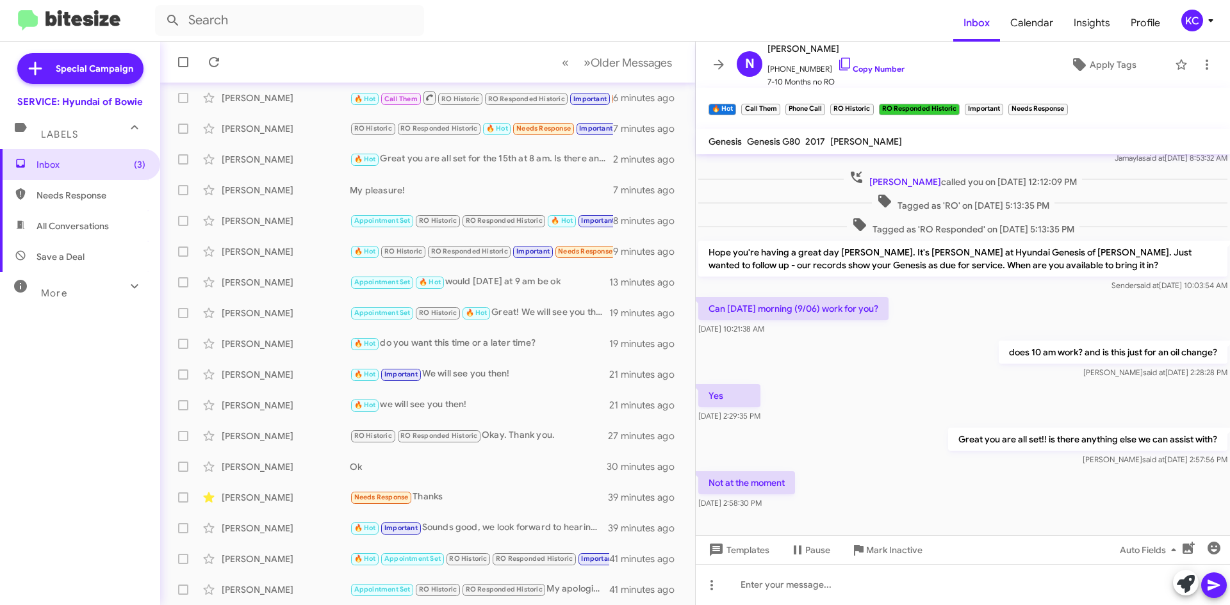
scroll to position [210, 0]
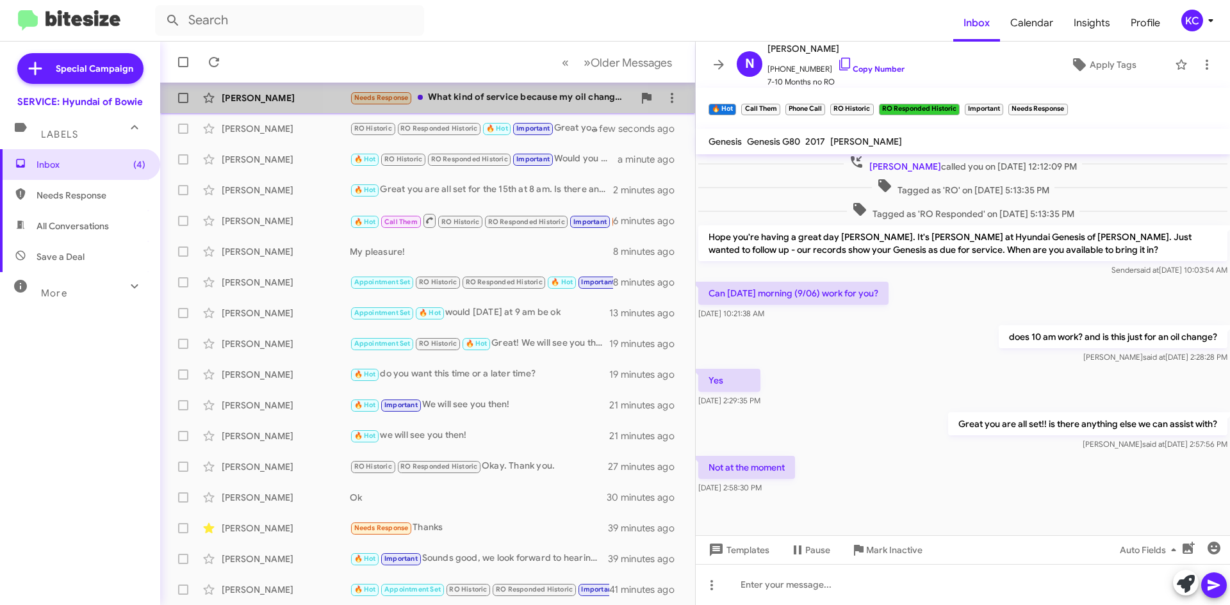
click at [487, 94] on div "Needs Response What kind of service because my oil change is not due yet" at bounding box center [492, 97] width 284 height 15
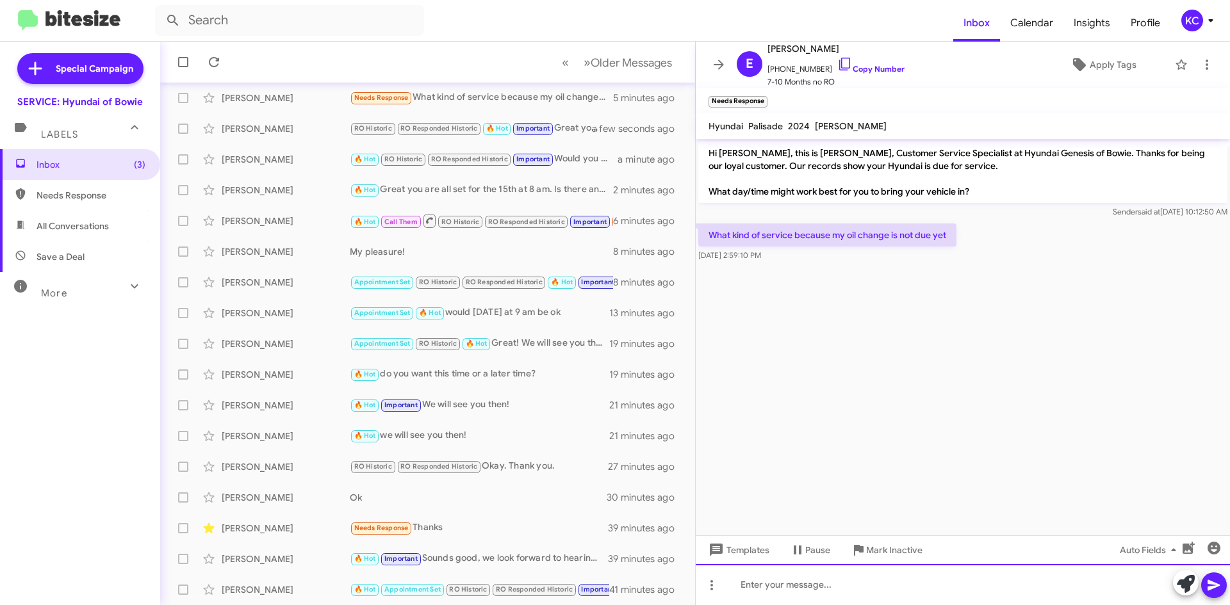
drag, startPoint x: 854, startPoint y: 582, endPoint x: 858, endPoint y: 575, distance: 8.0
click at [855, 582] on div at bounding box center [962, 584] width 534 height 41
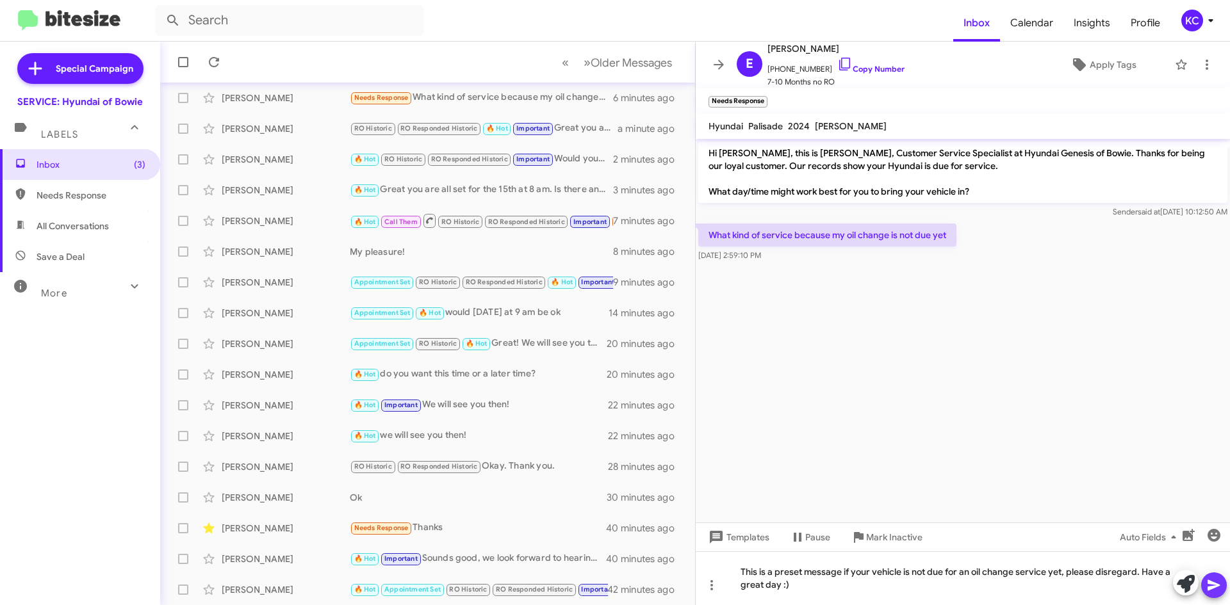
click at [1222, 589] on button at bounding box center [1214, 585] width 26 height 26
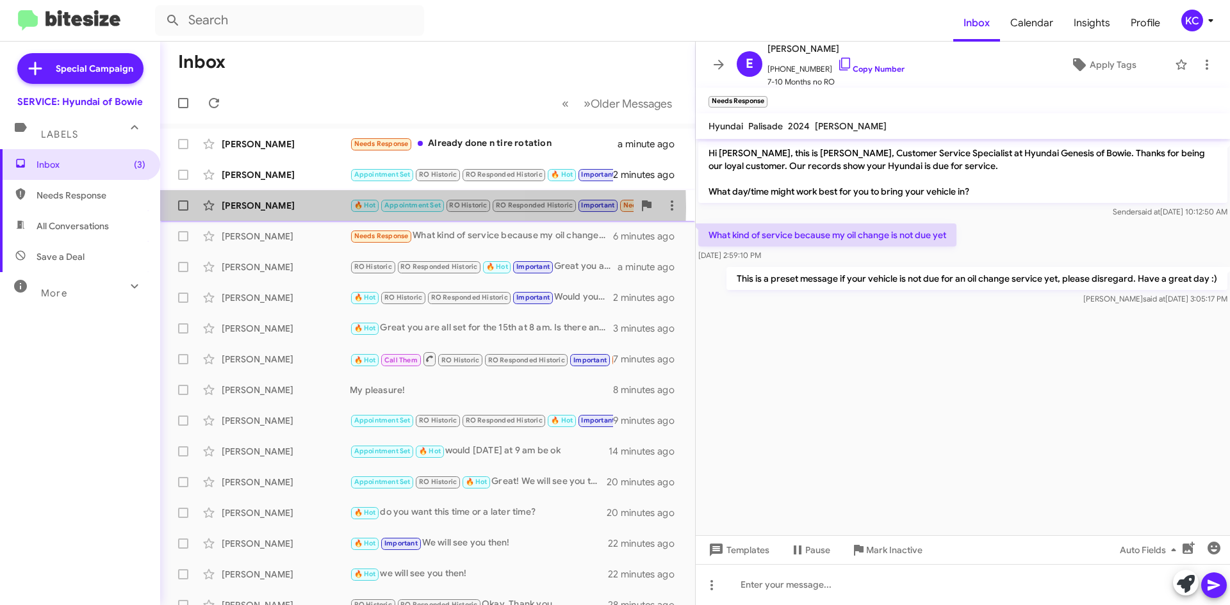
click at [280, 207] on div "[PERSON_NAME]" at bounding box center [286, 205] width 128 height 13
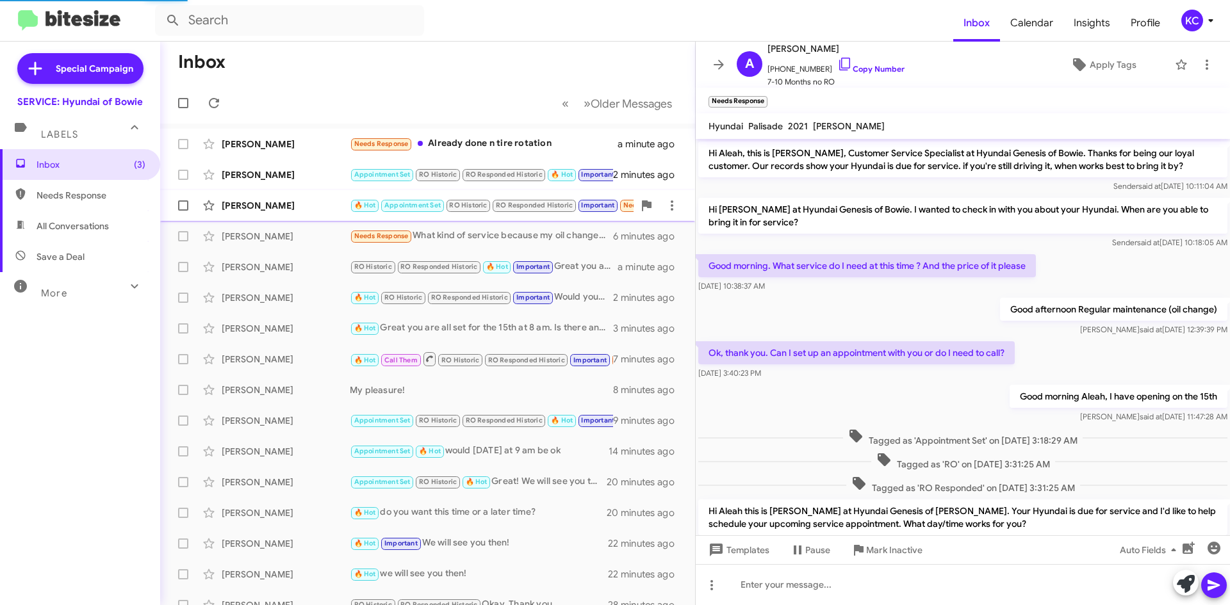
scroll to position [522, 0]
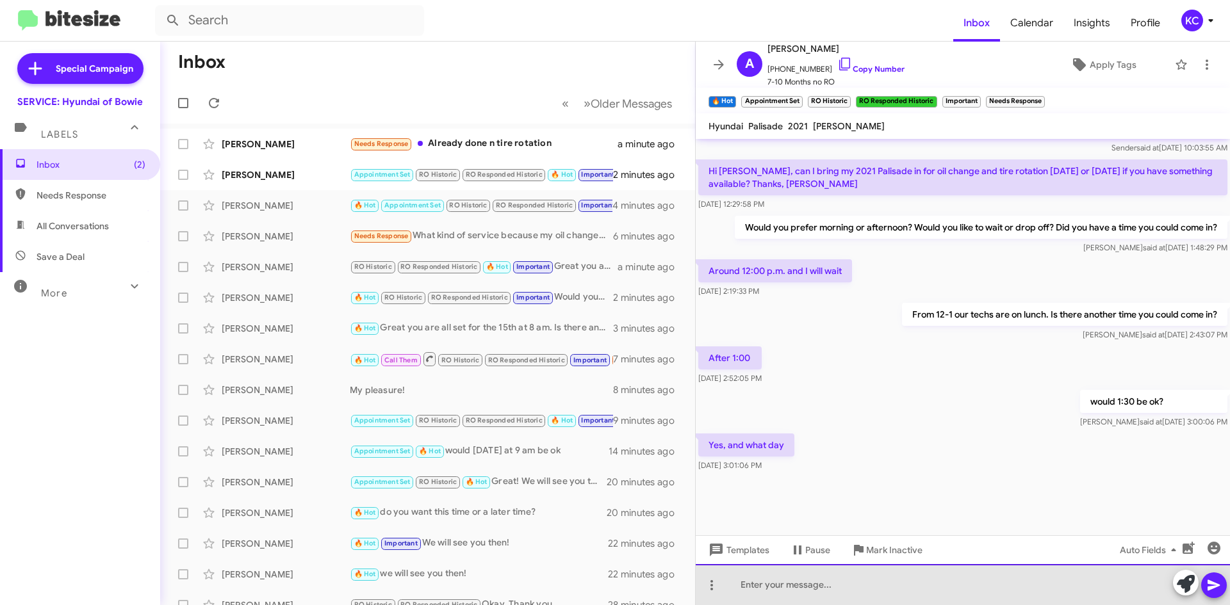
click at [849, 578] on div at bounding box center [962, 584] width 534 height 41
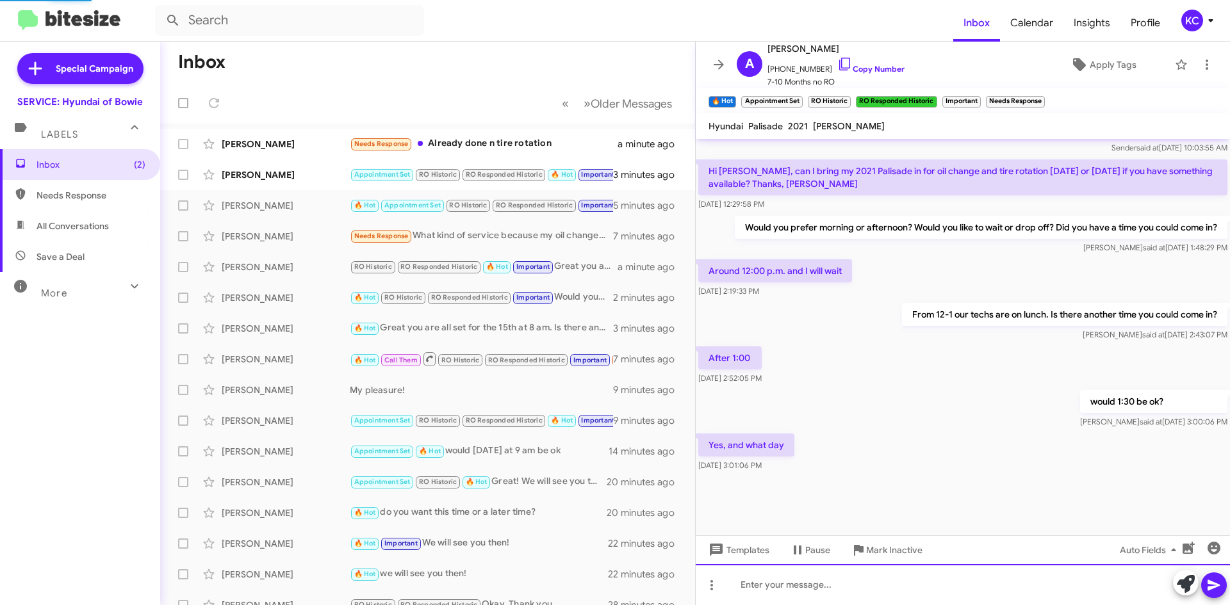
click at [851, 580] on div at bounding box center [962, 584] width 534 height 41
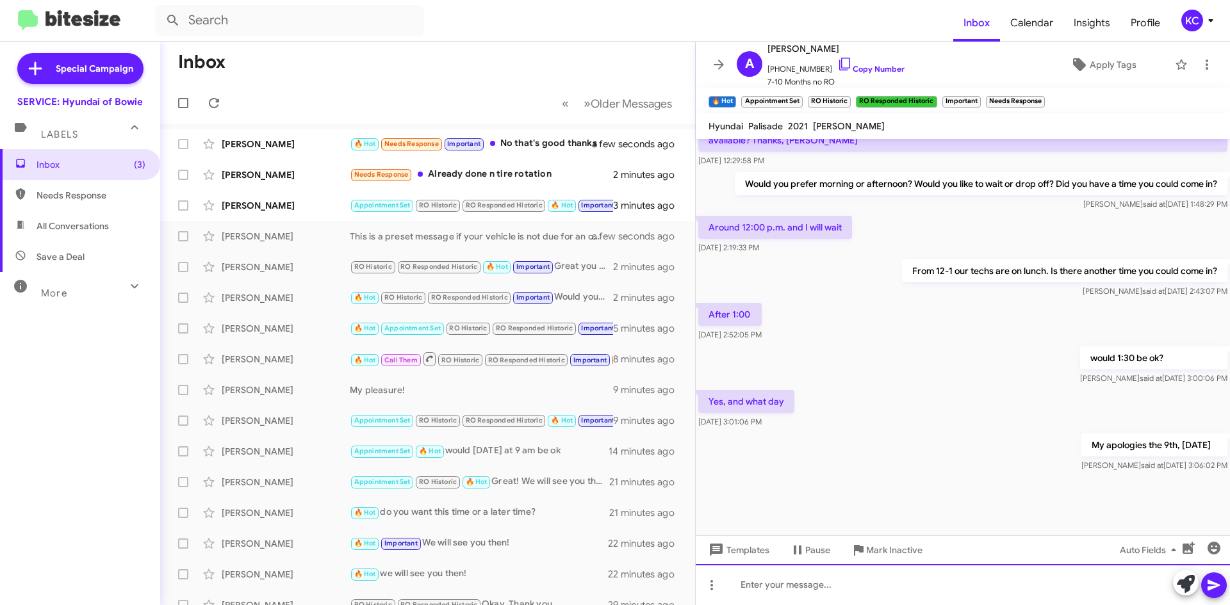
scroll to position [569, 0]
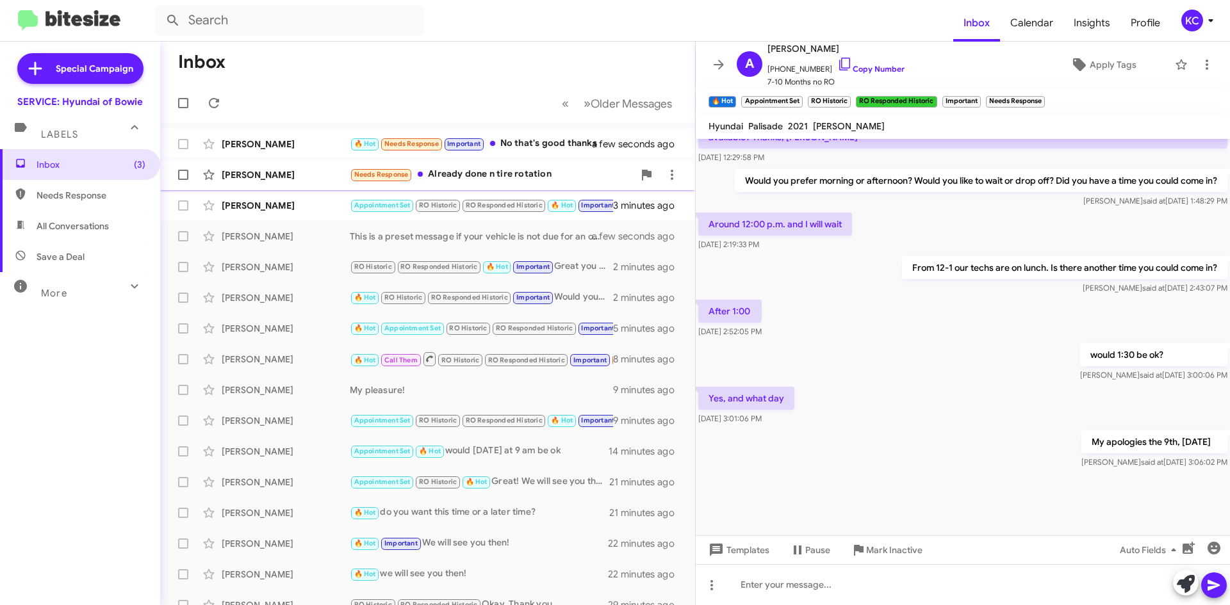
click at [483, 173] on div "Needs Response Already done n tire rotation" at bounding box center [492, 174] width 284 height 15
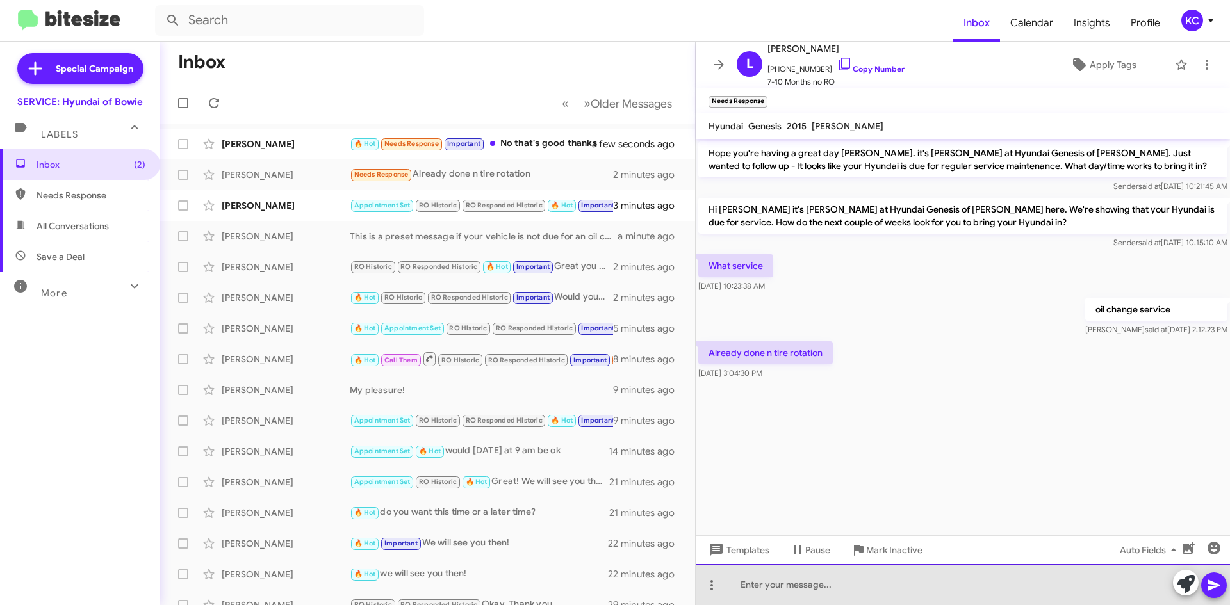
click at [888, 590] on div at bounding box center [962, 584] width 534 height 41
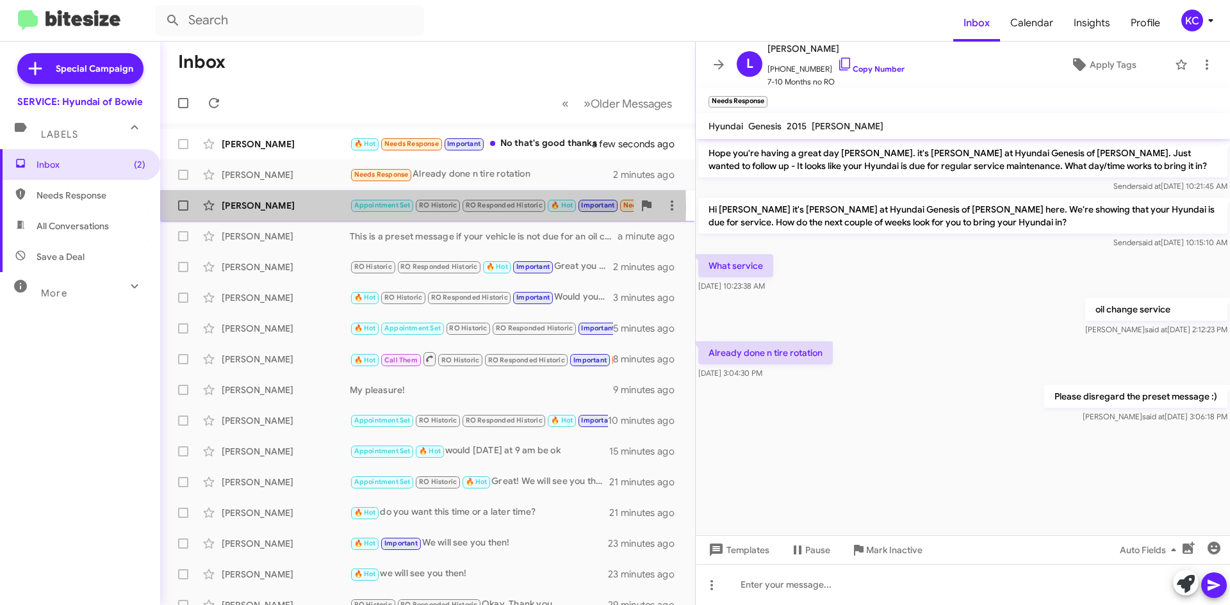
click at [302, 207] on div "[PERSON_NAME]" at bounding box center [286, 205] width 128 height 13
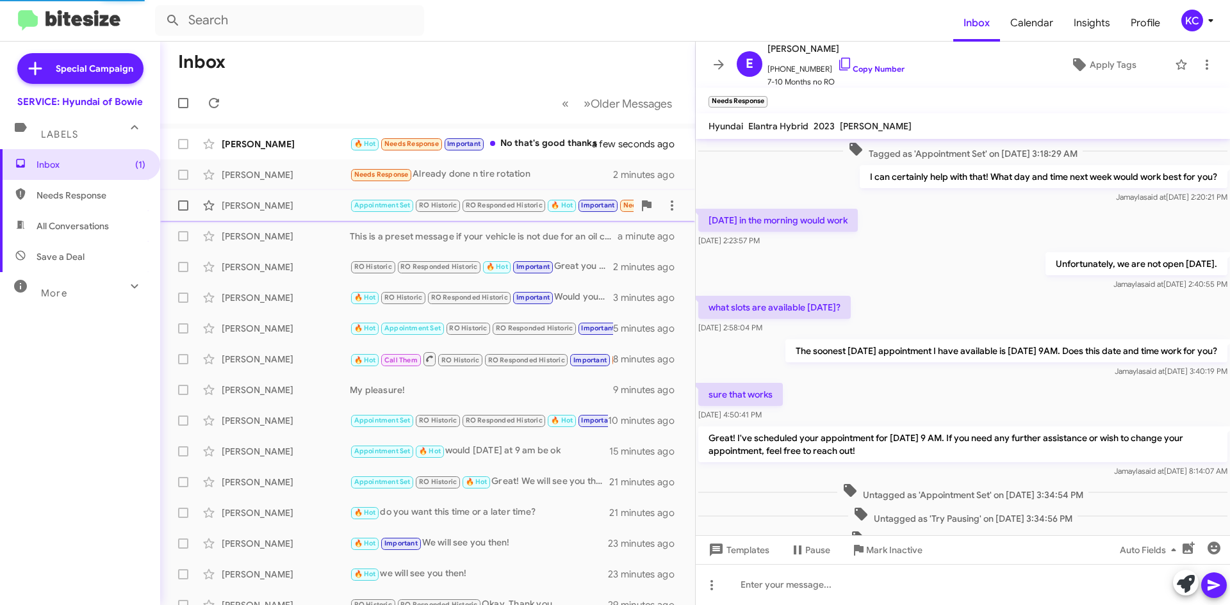
scroll to position [425, 0]
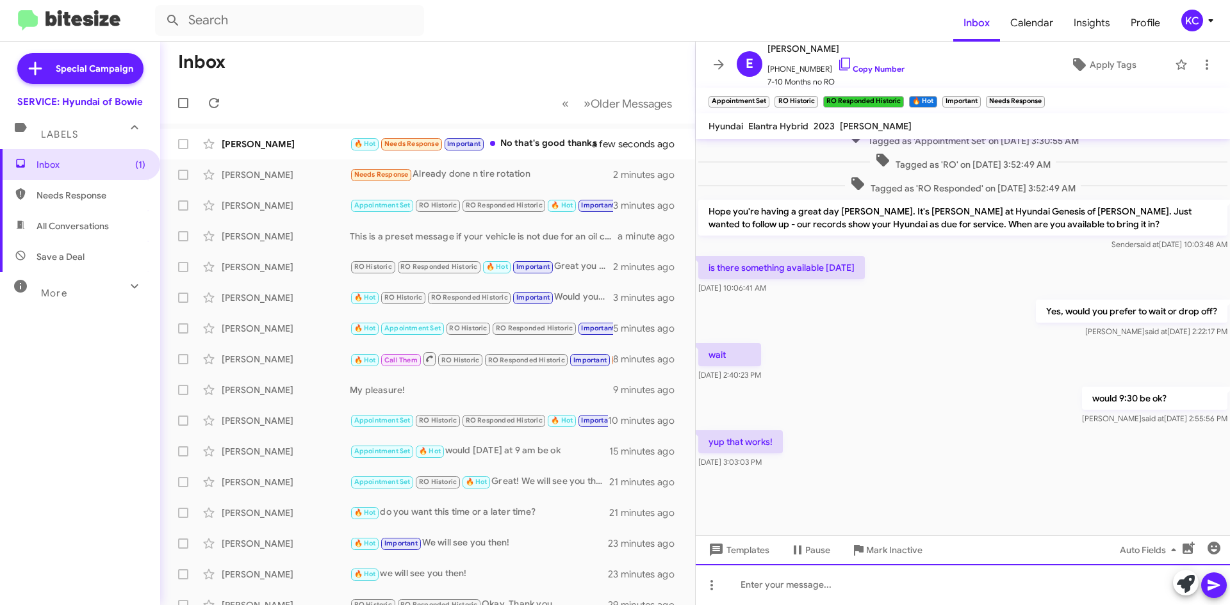
click at [925, 590] on div at bounding box center [962, 584] width 534 height 41
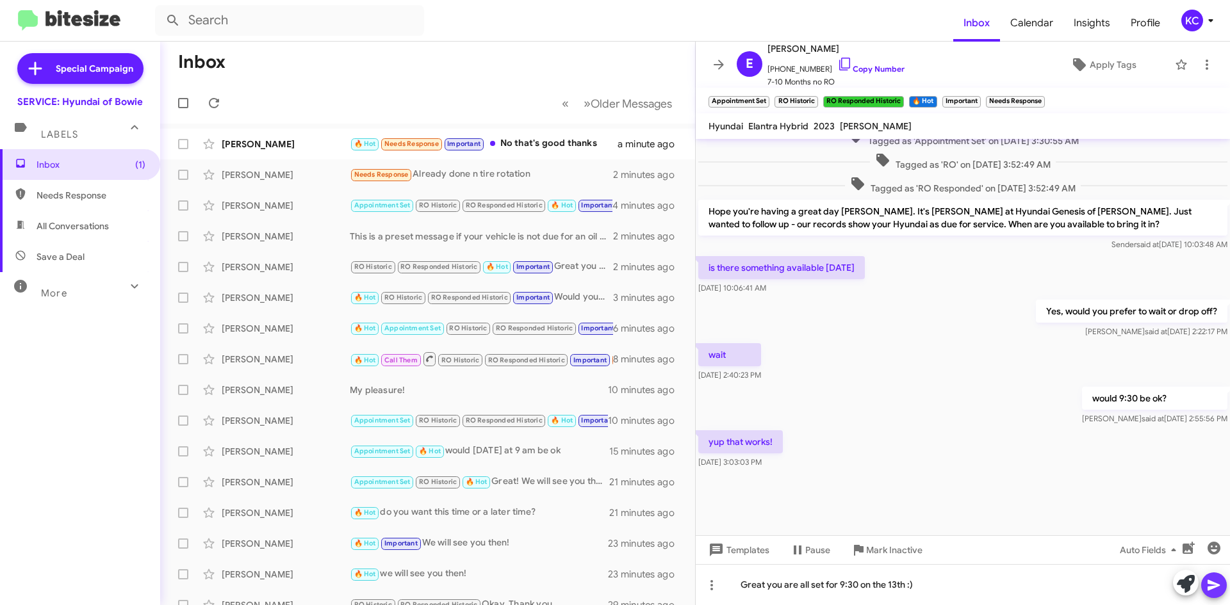
click at [1214, 586] on icon at bounding box center [1213, 585] width 12 height 11
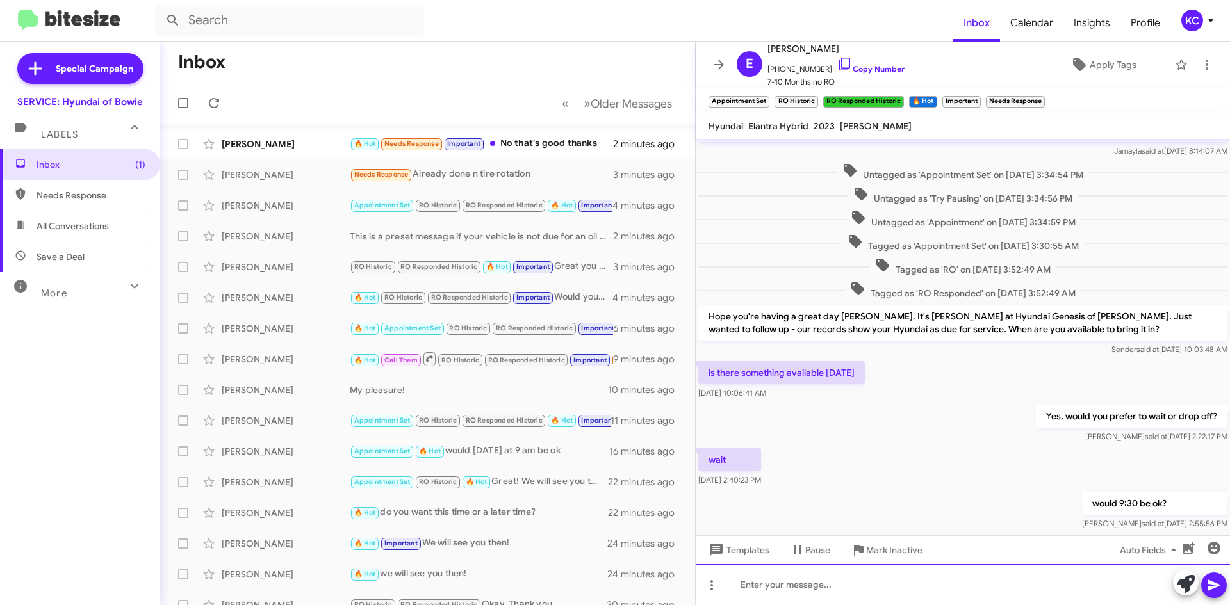
scroll to position [744, 0]
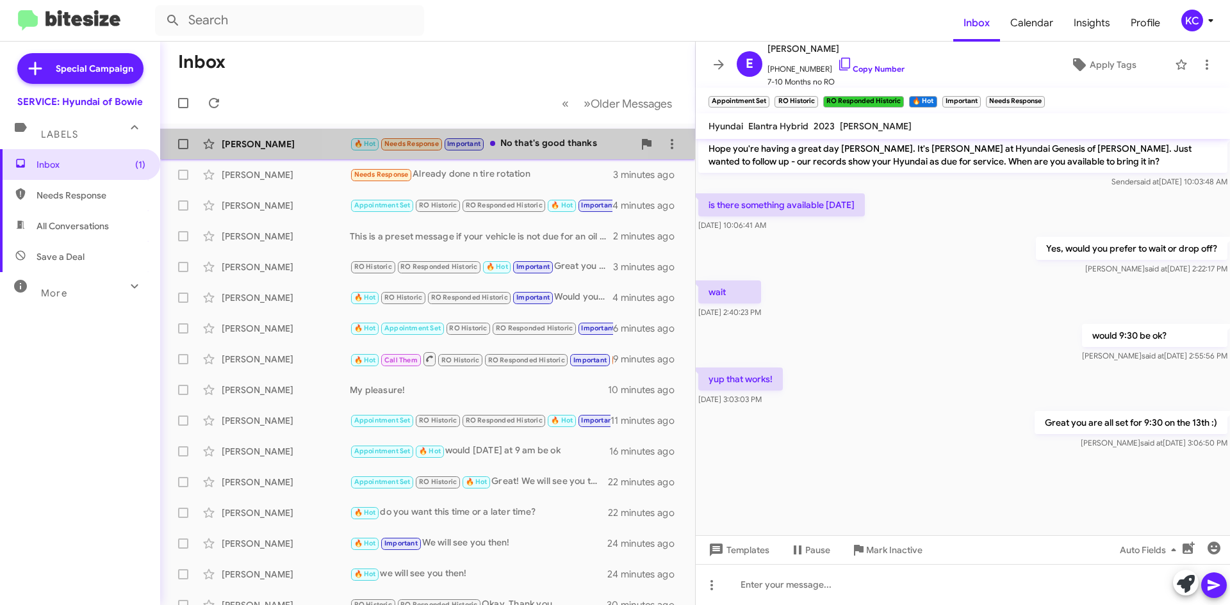
click at [486, 134] on div "[PERSON_NAME] 🔥 Hot Needs Response Important No that's good thanks 2 minutes ago" at bounding box center [427, 144] width 514 height 26
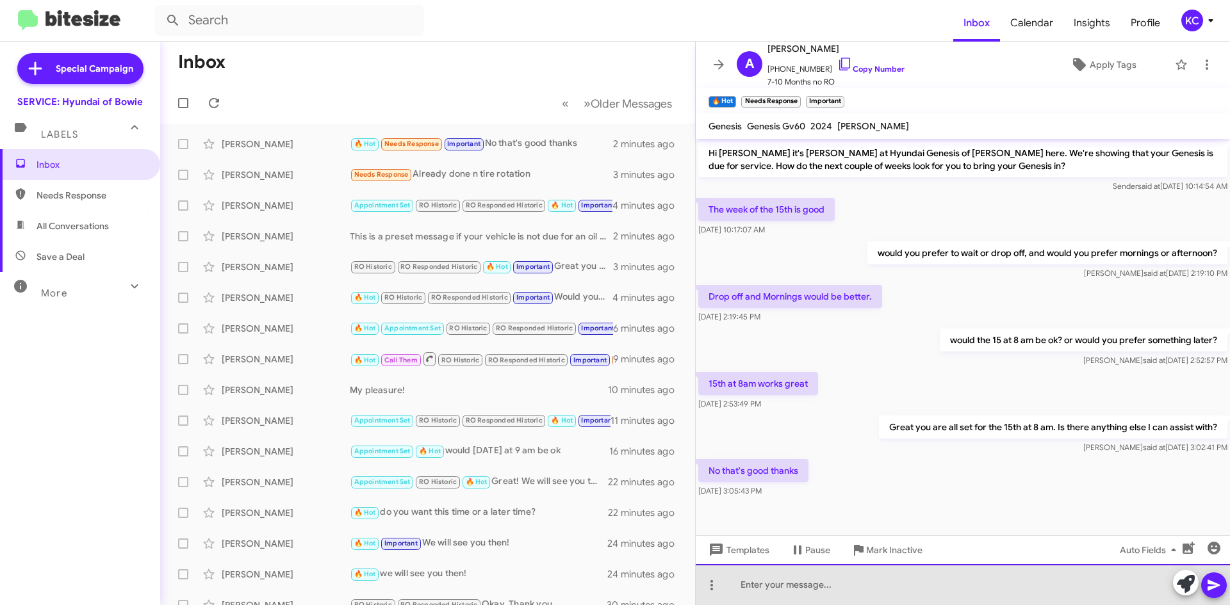
click at [964, 589] on div at bounding box center [962, 584] width 534 height 41
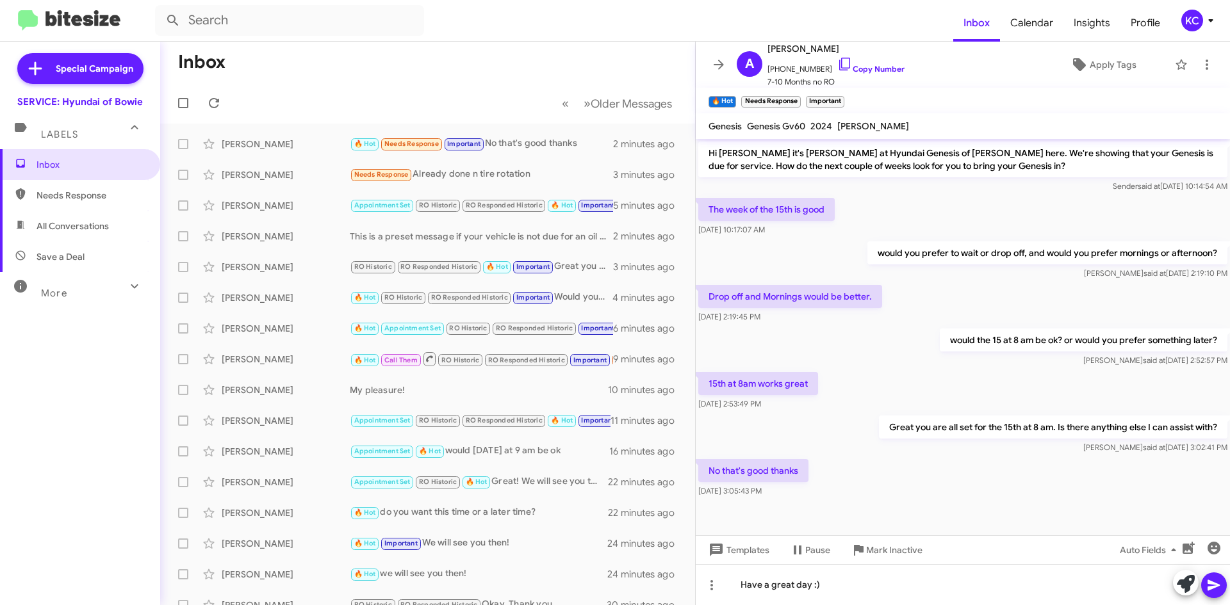
click at [1207, 586] on icon at bounding box center [1213, 585] width 15 height 15
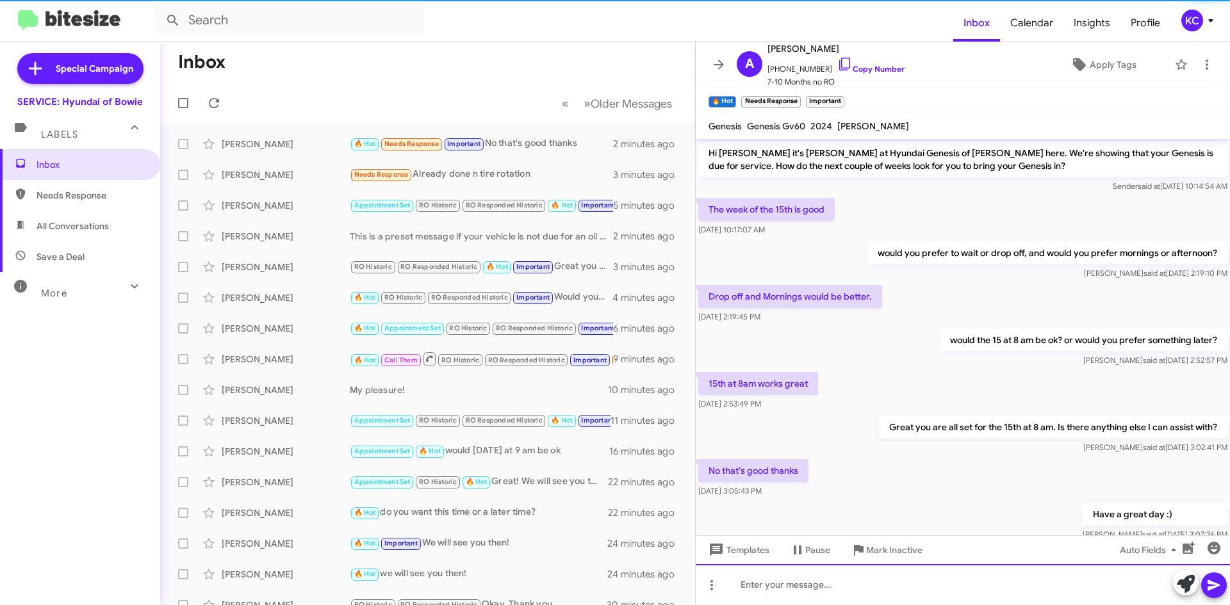
scroll to position [37, 0]
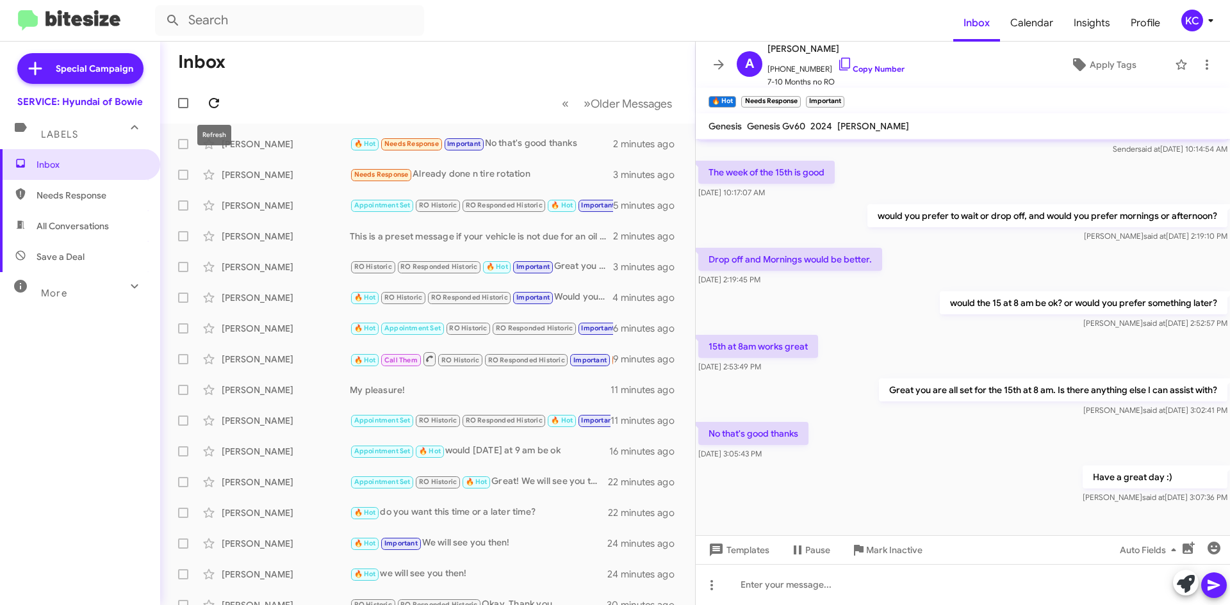
click at [213, 100] on icon at bounding box center [213, 102] width 15 height 15
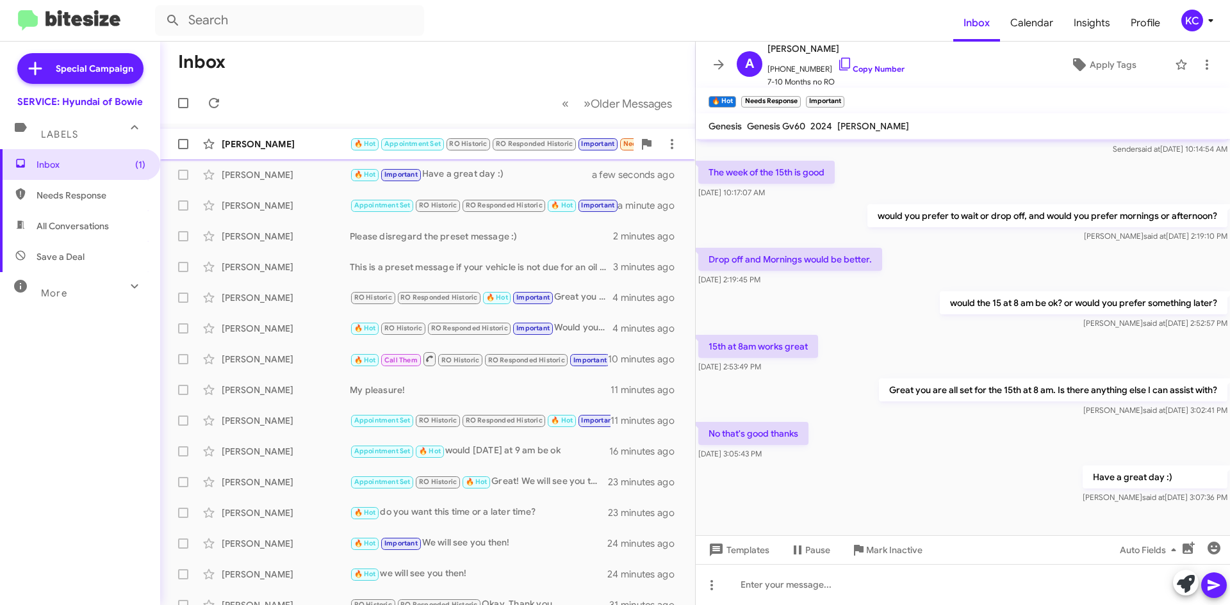
click at [313, 151] on div "[PERSON_NAME] 🔥 Hot Appointment Set RO Historic RO Responded Historic Important…" at bounding box center [427, 144] width 514 height 26
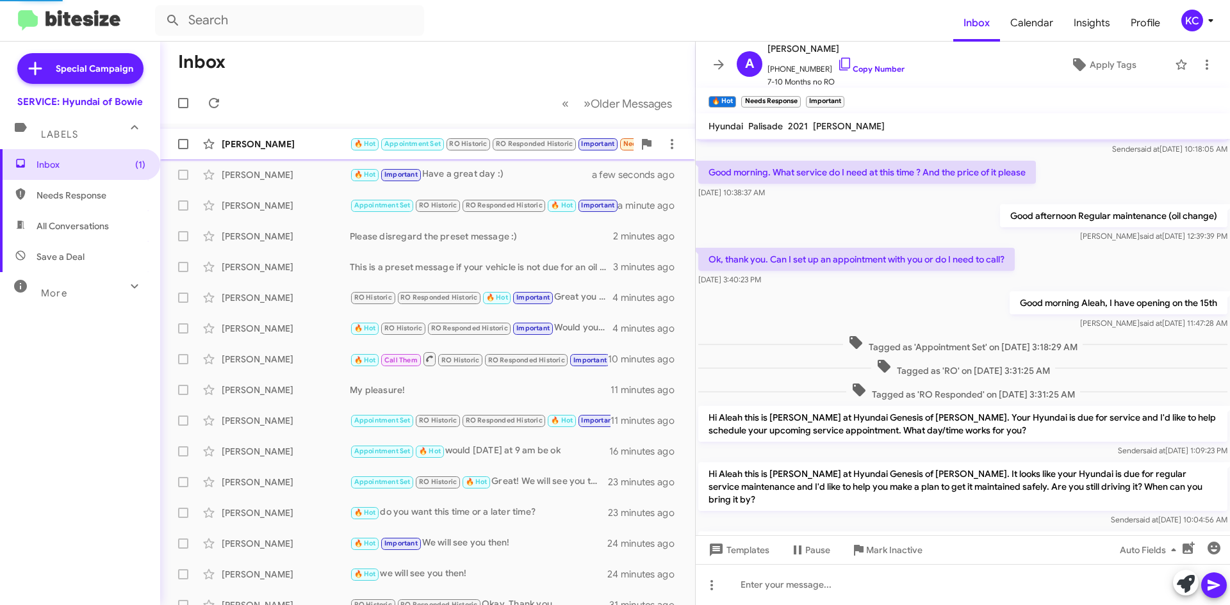
scroll to position [569, 0]
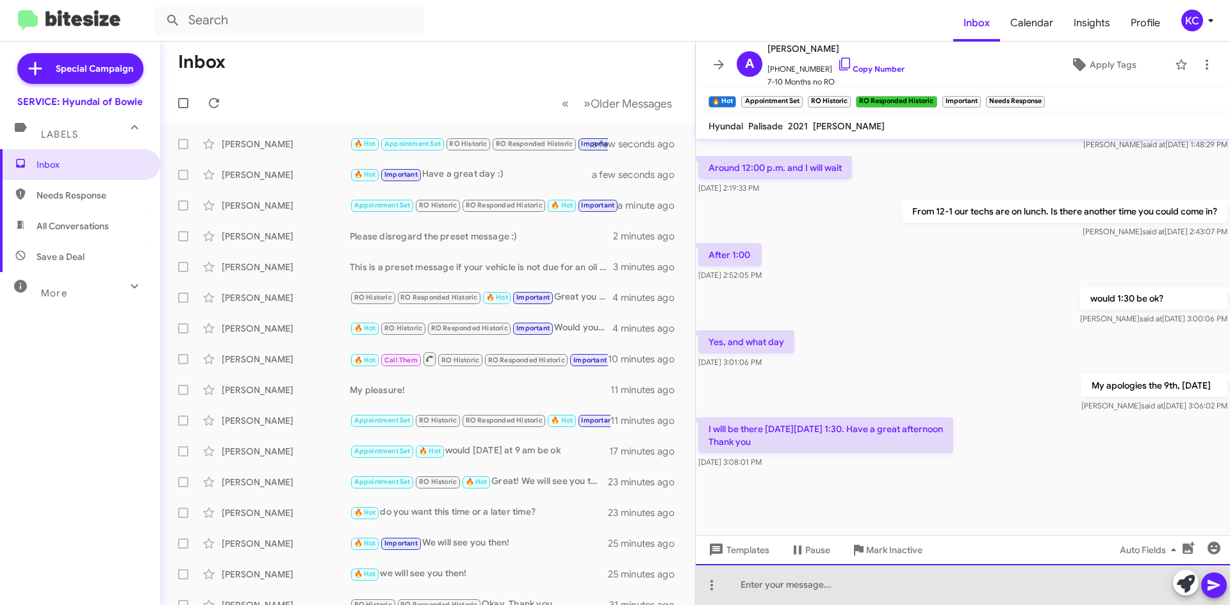
click at [869, 590] on div at bounding box center [962, 584] width 534 height 41
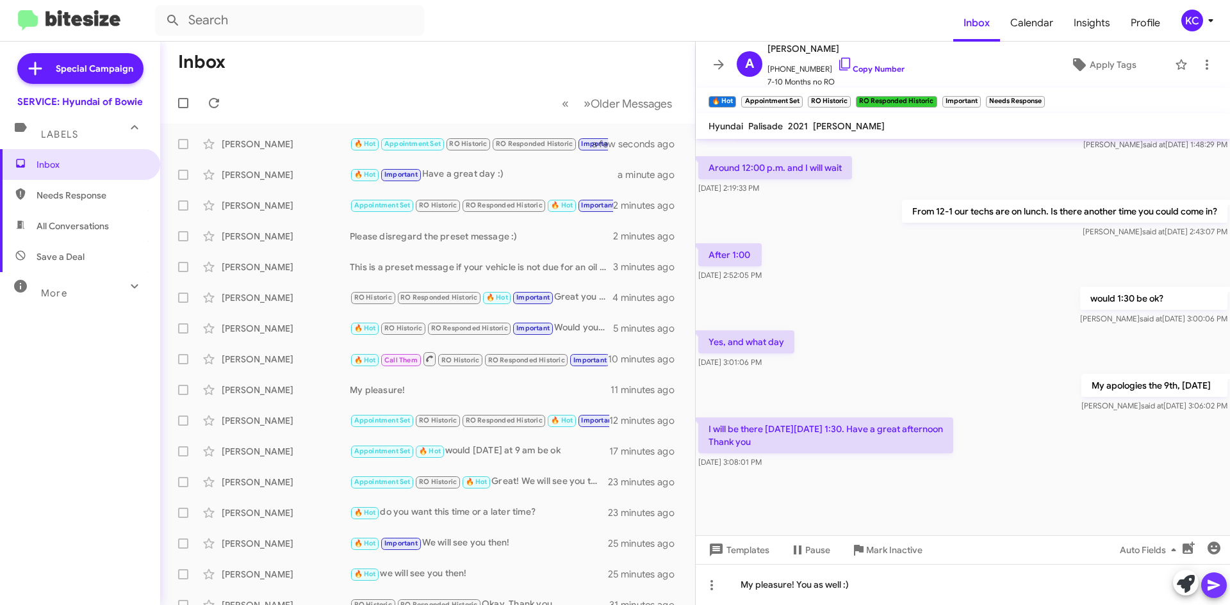
click at [1212, 581] on icon at bounding box center [1213, 585] width 15 height 15
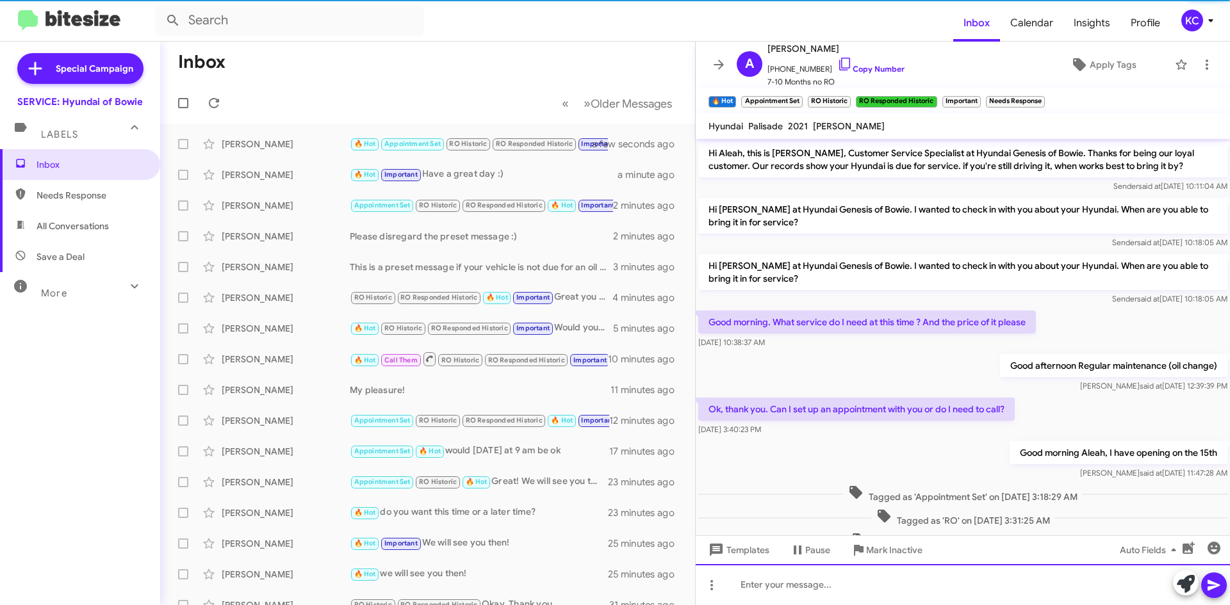
scroll to position [64, 0]
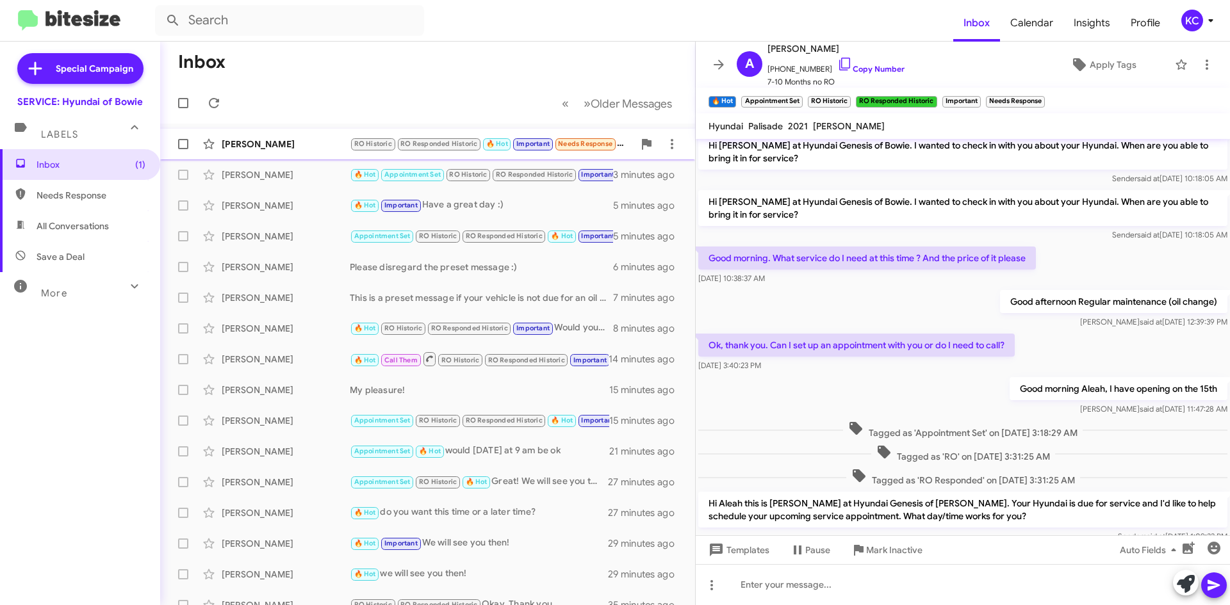
click at [272, 147] on div "[PERSON_NAME]" at bounding box center [286, 144] width 128 height 13
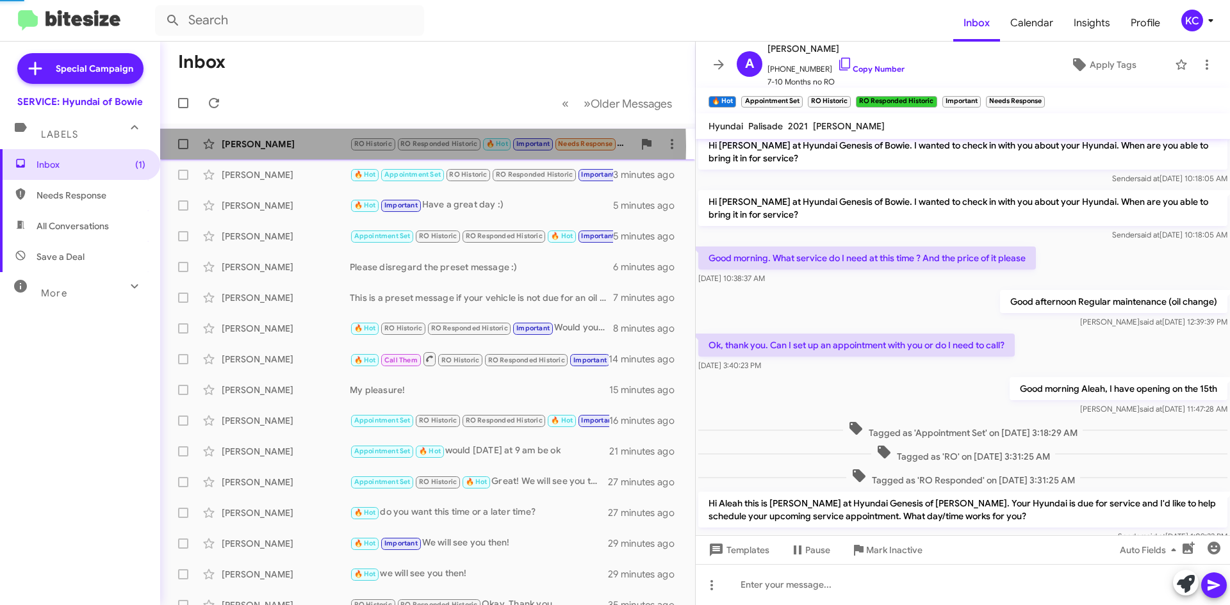
click at [273, 147] on div "[PERSON_NAME]" at bounding box center [286, 144] width 128 height 13
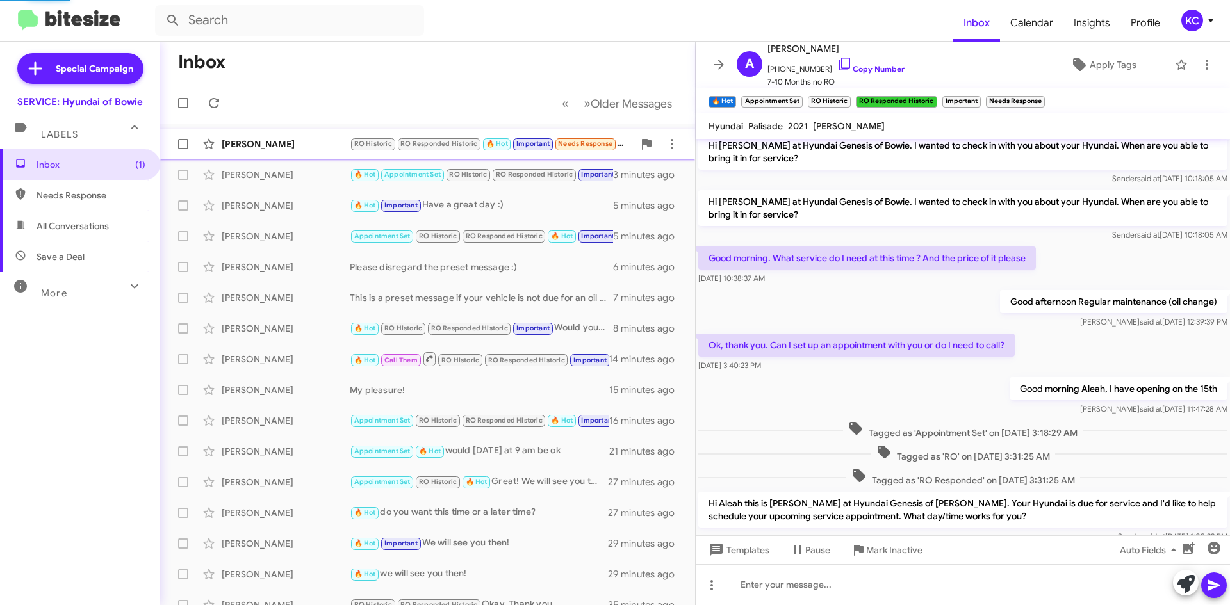
scroll to position [295, 0]
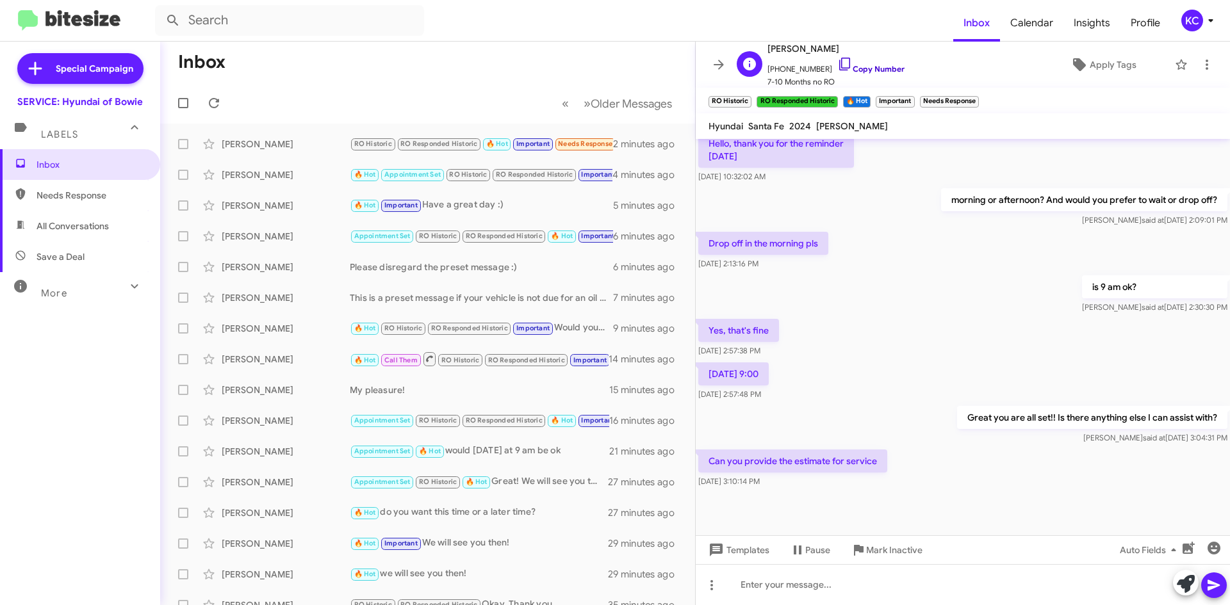
click at [840, 61] on icon at bounding box center [844, 63] width 15 height 15
click at [802, 47] on span "[PERSON_NAME]" at bounding box center [835, 48] width 137 height 15
copy span "[PERSON_NAME]"
